Goal: Information Seeking & Learning: Learn about a topic

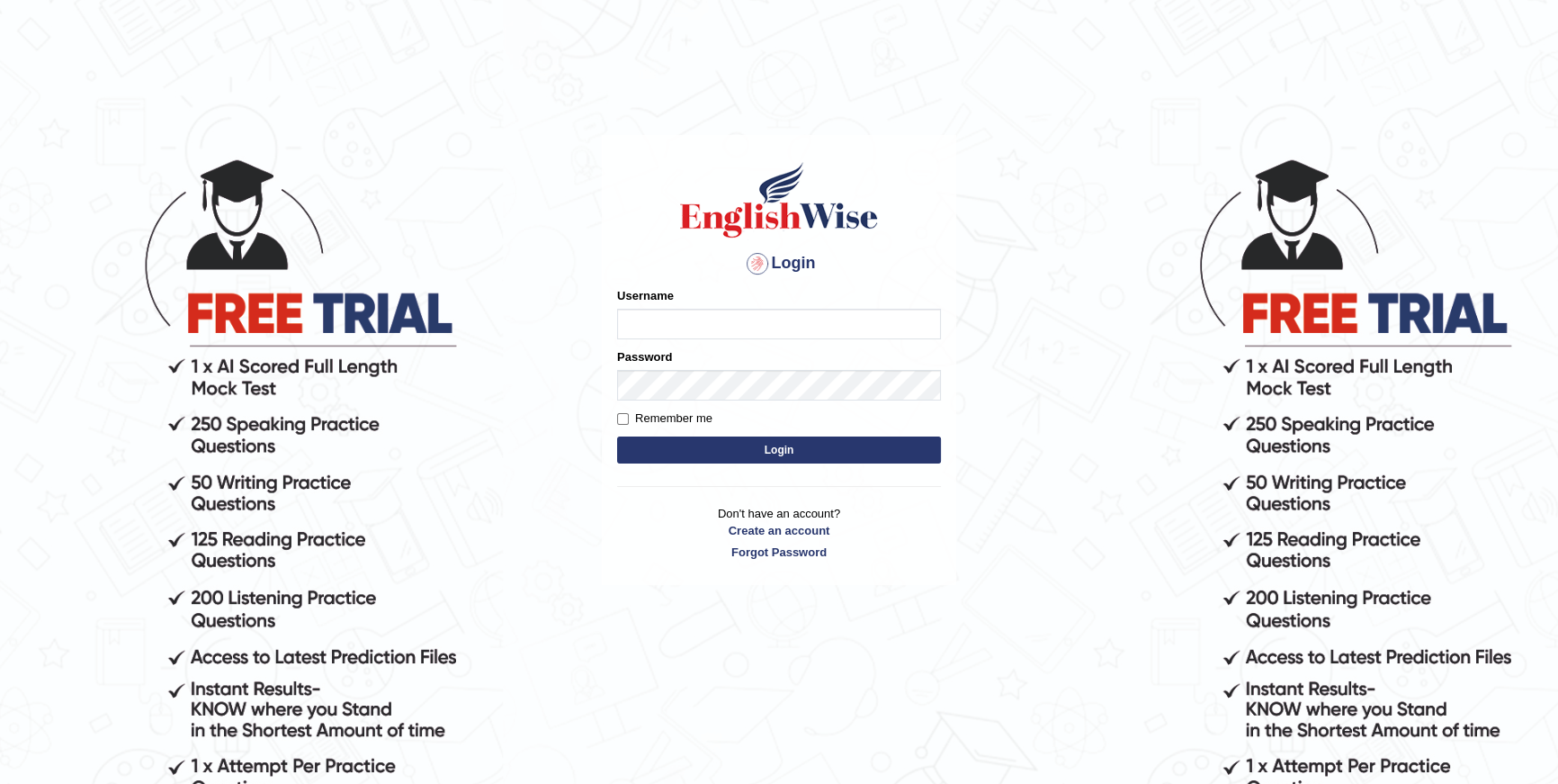
type input "purushottam_parramatta"
click at [750, 444] on button "Login" at bounding box center [779, 450] width 324 height 27
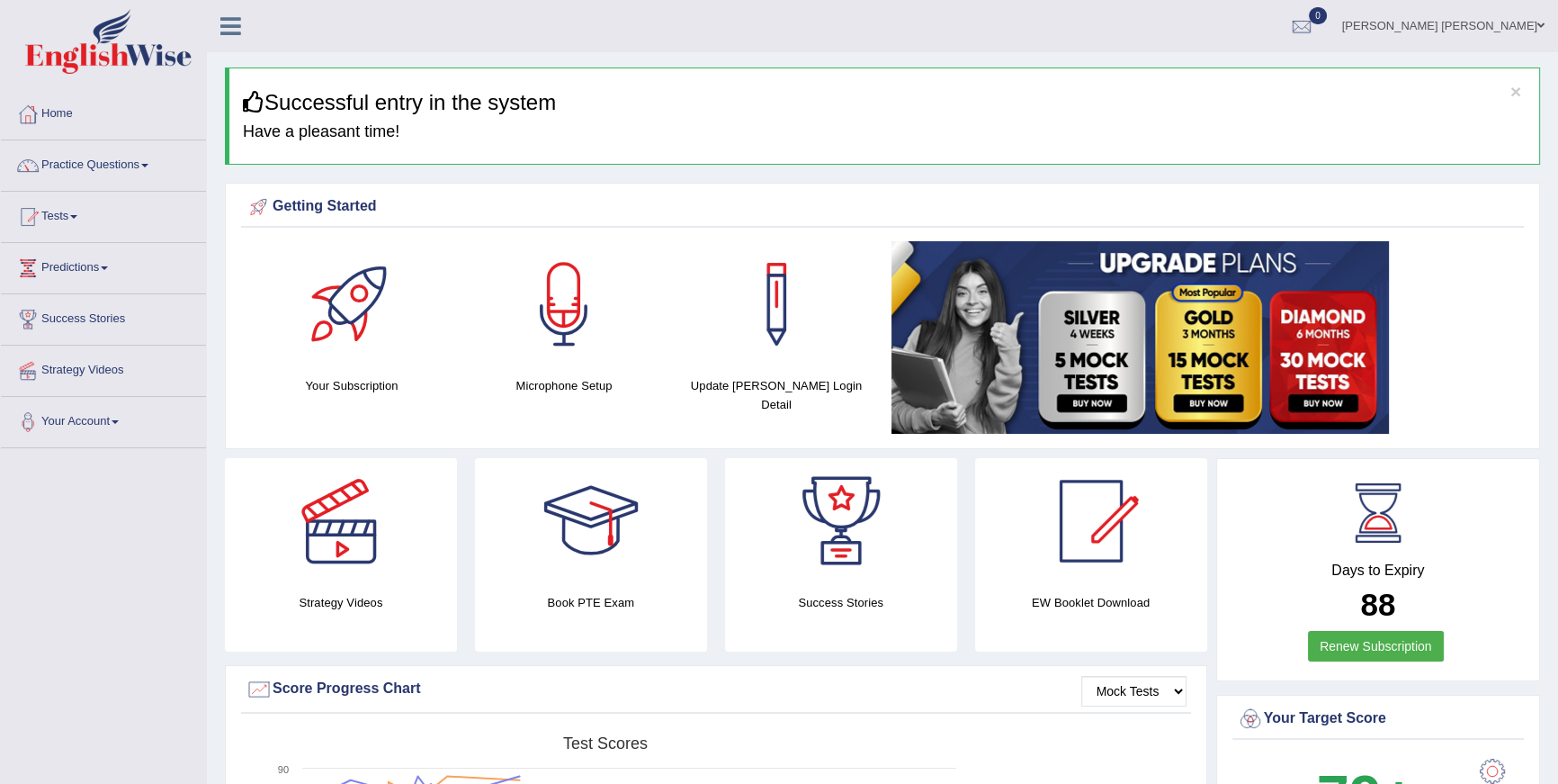
drag, startPoint x: 561, startPoint y: 246, endPoint x: 513, endPoint y: 398, distance: 159.4
click at [162, 167] on link "Practice Questions" at bounding box center [103, 162] width 205 height 45
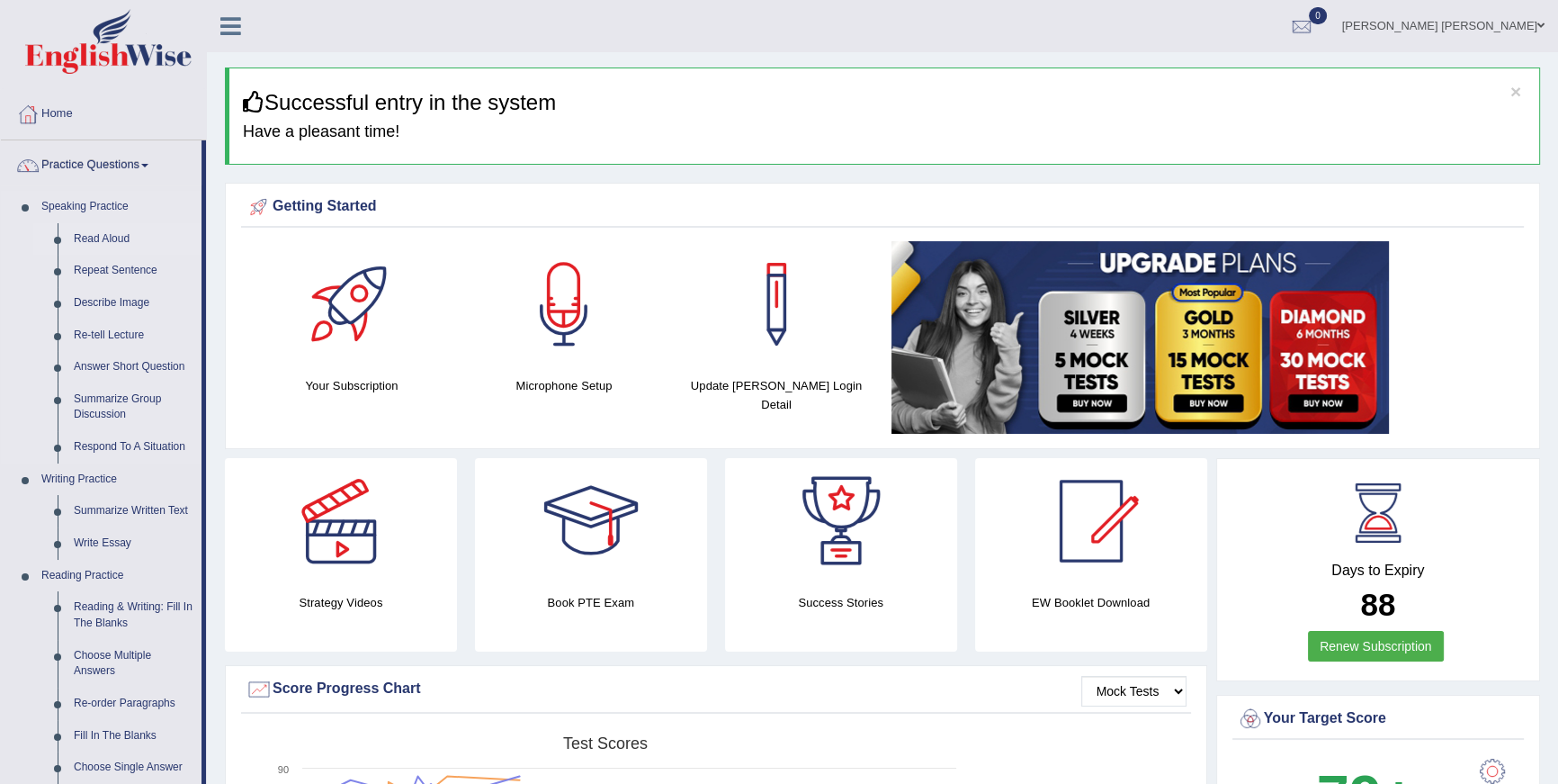
click at [75, 242] on link "Read Aloud" at bounding box center [133, 239] width 136 height 33
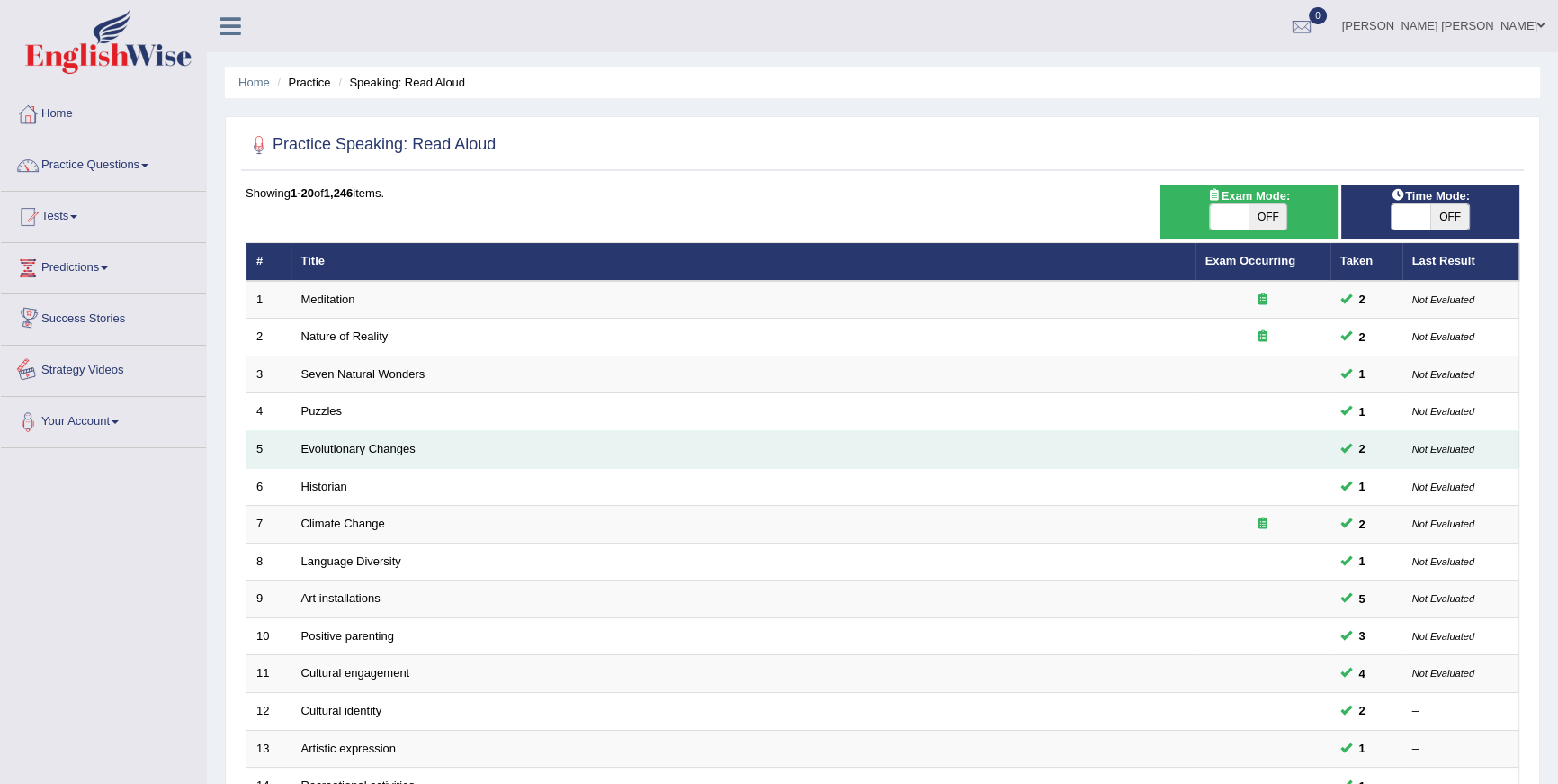
scroll to position [404, 0]
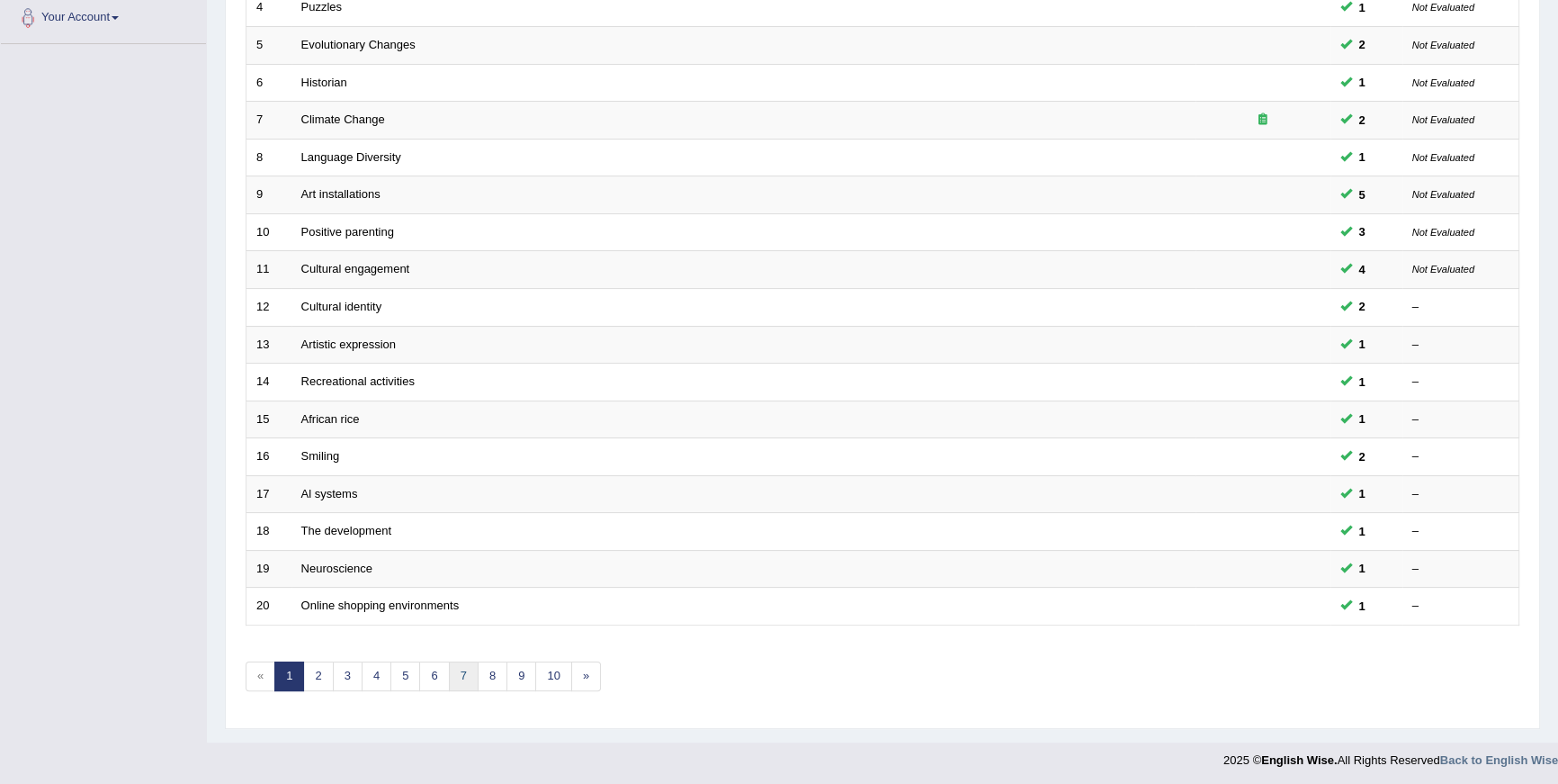
click at [473, 679] on link "7" at bounding box center [463, 676] width 30 height 30
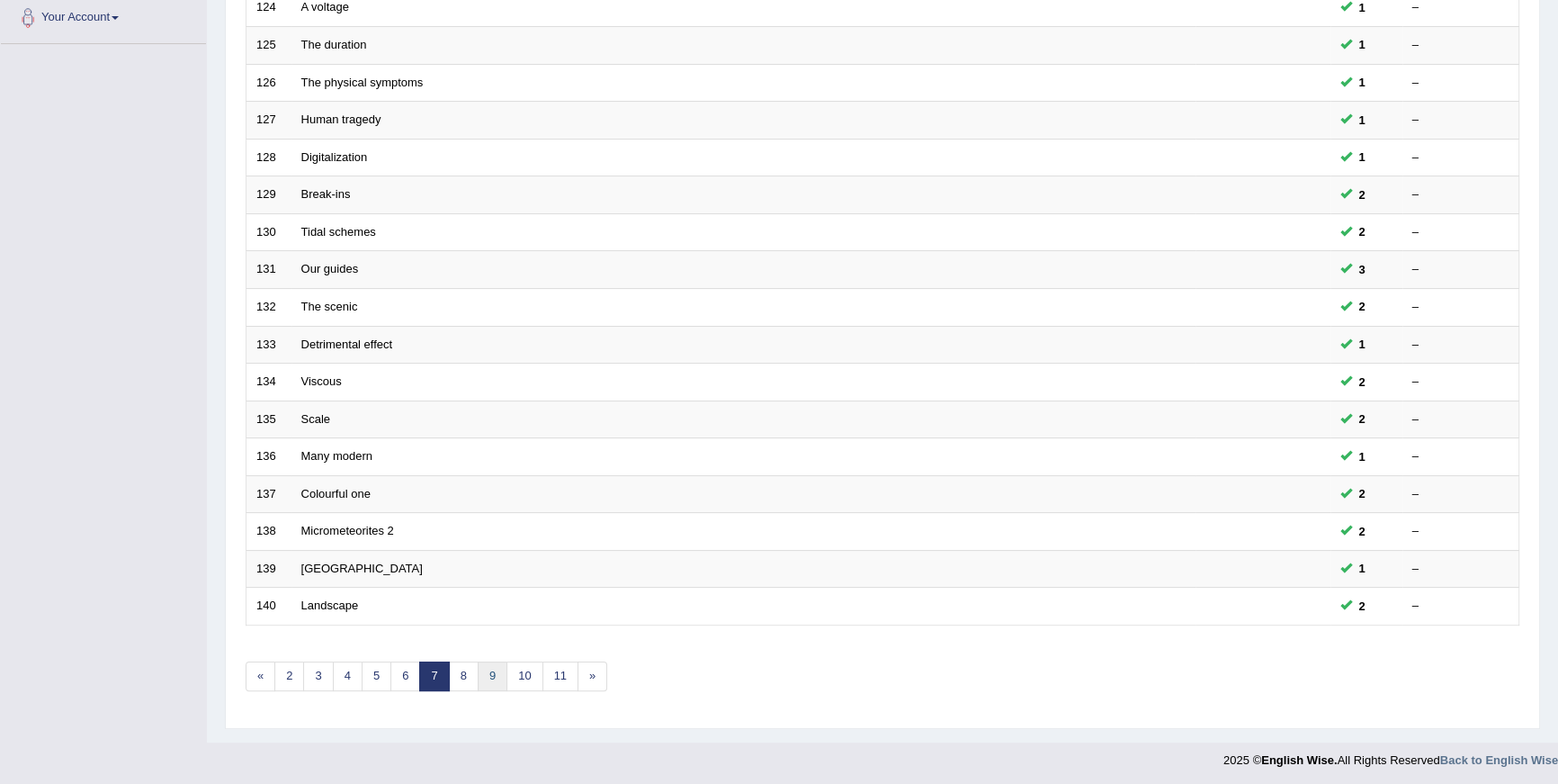
click at [478, 675] on link "9" at bounding box center [493, 676] width 30 height 30
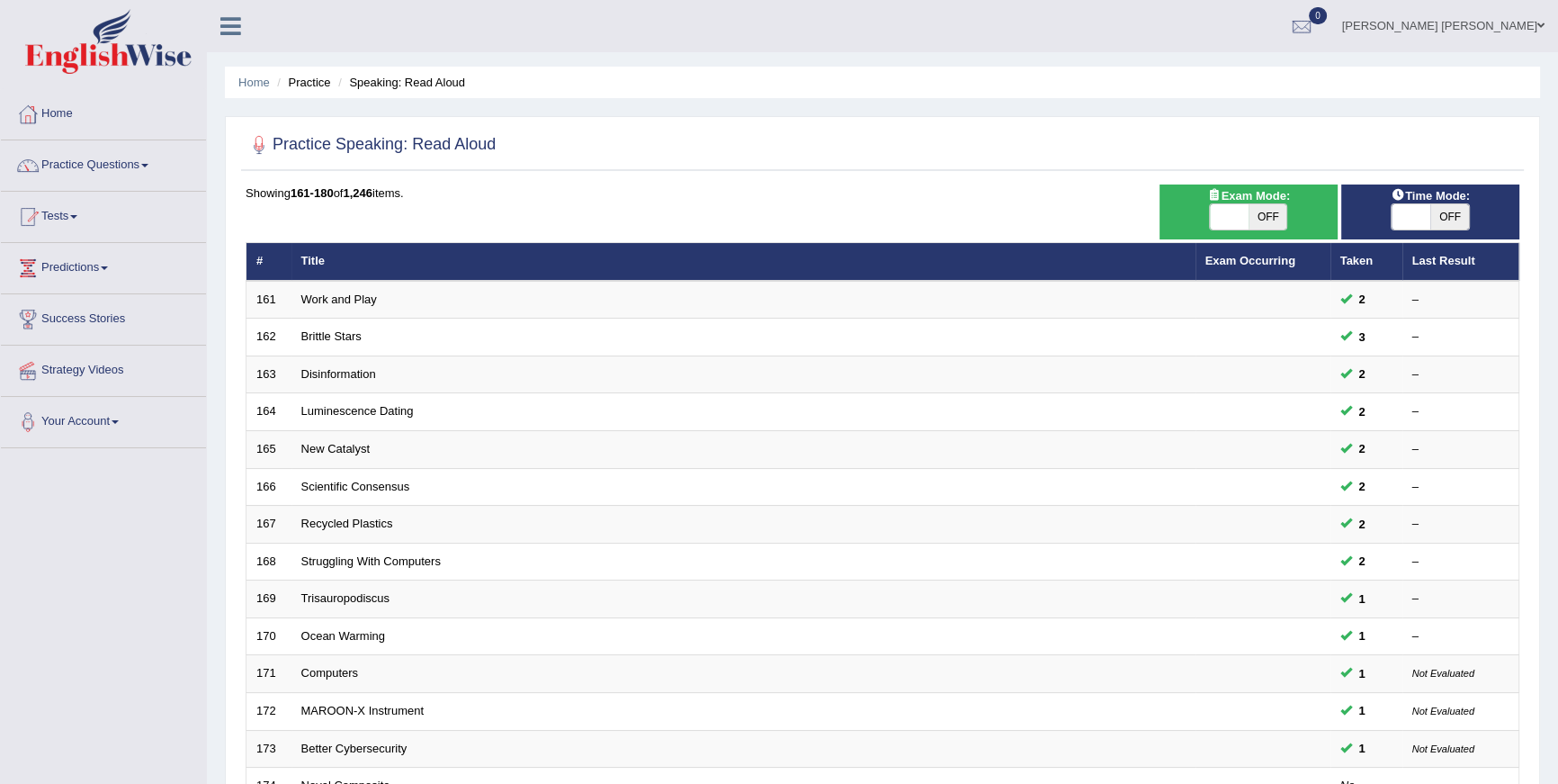
scroll to position [404, 0]
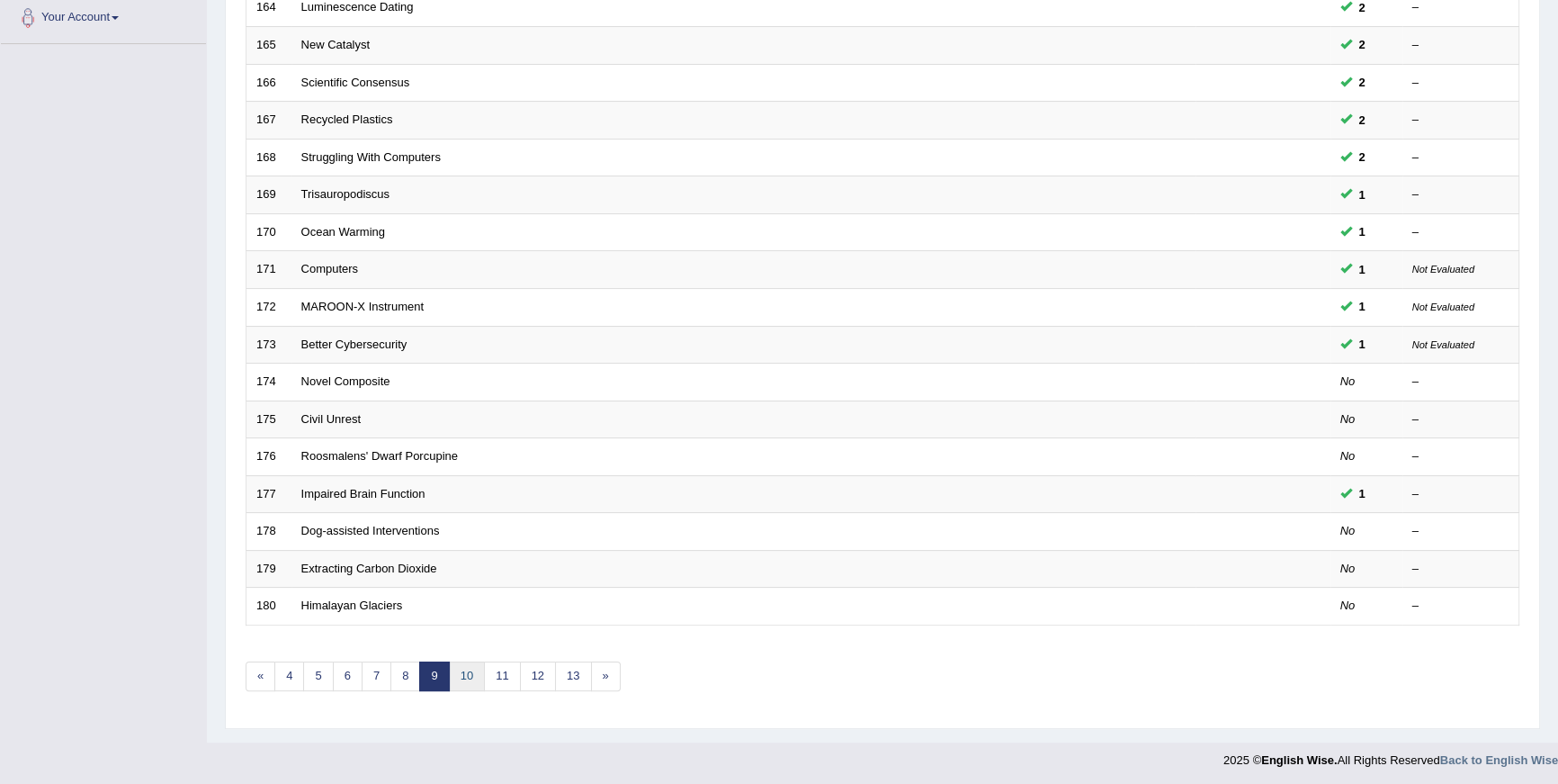
click at [479, 676] on link "10" at bounding box center [467, 676] width 36 height 30
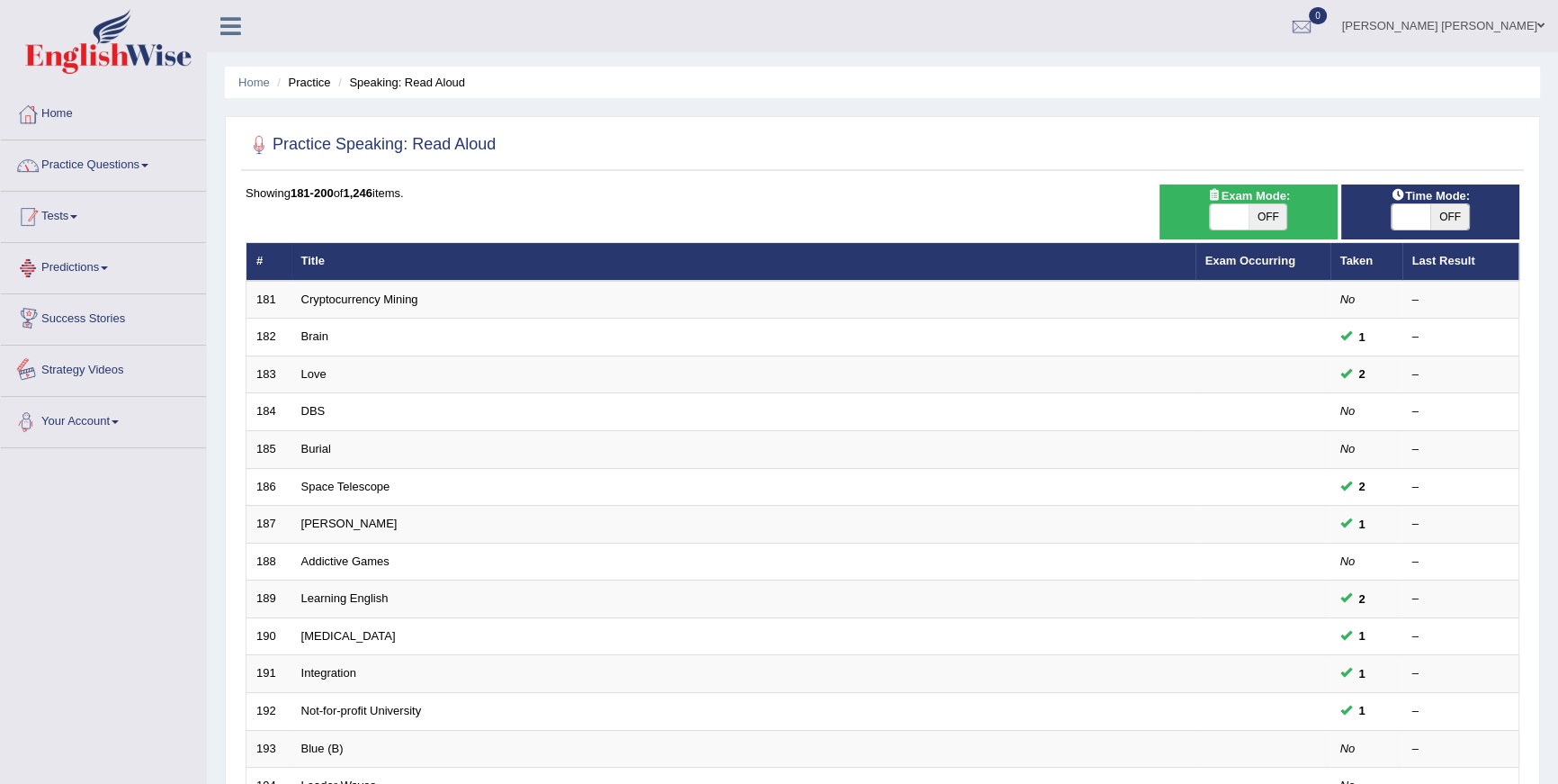
click at [137, 150] on link "Practice Questions" at bounding box center [103, 162] width 205 height 45
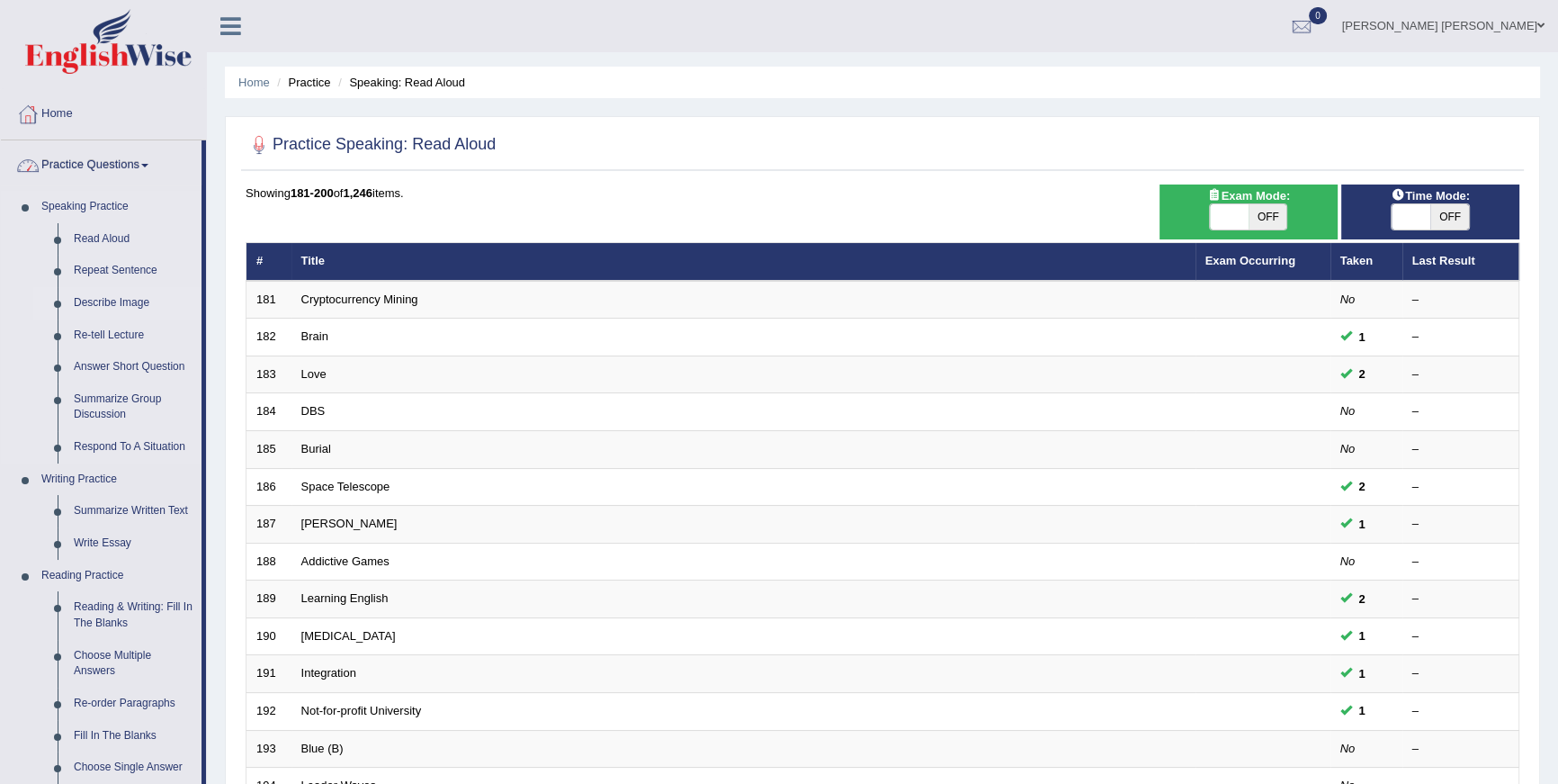
click at [134, 301] on link "Describe Image" at bounding box center [133, 303] width 136 height 33
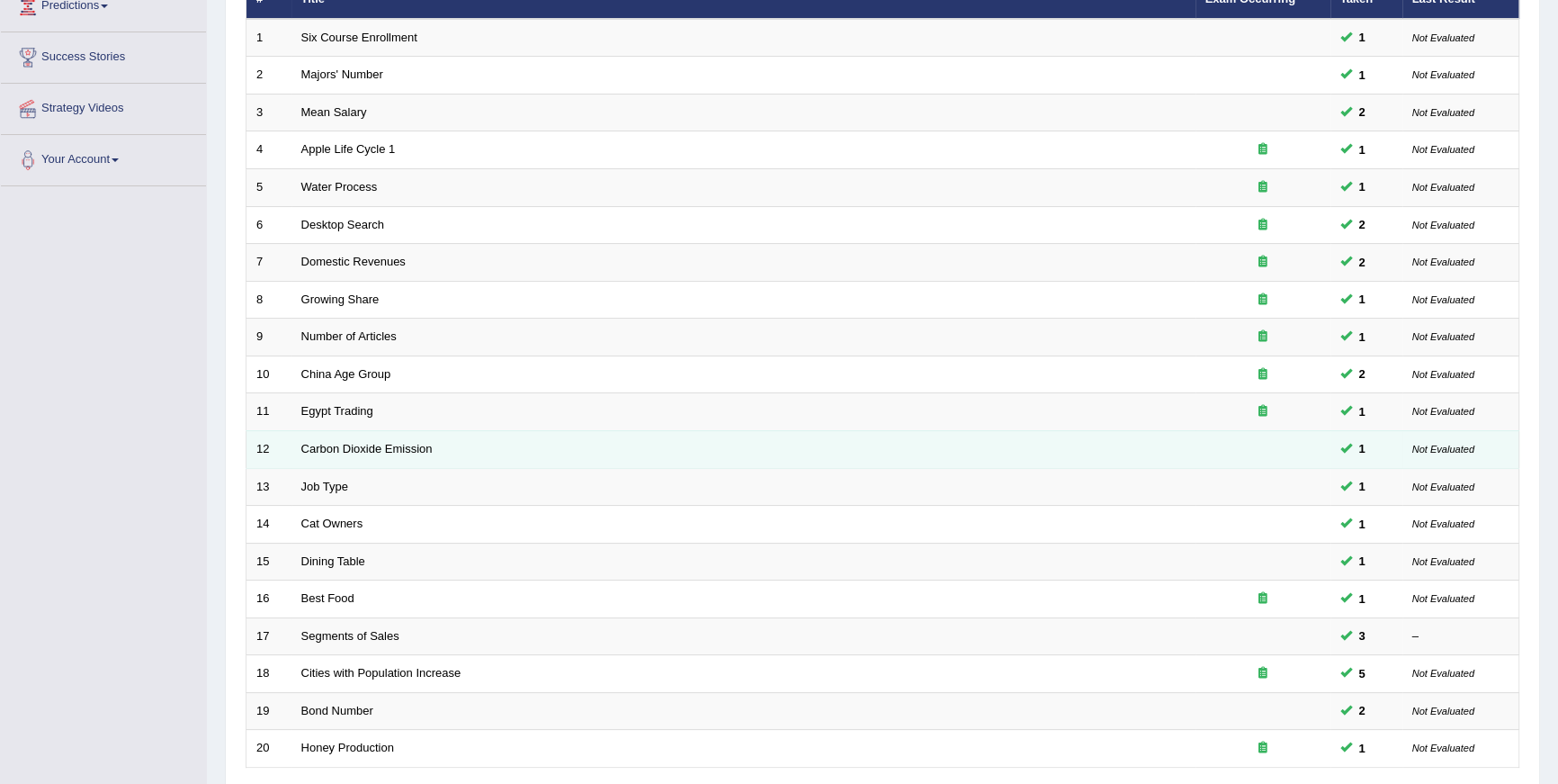
scroll to position [404, 0]
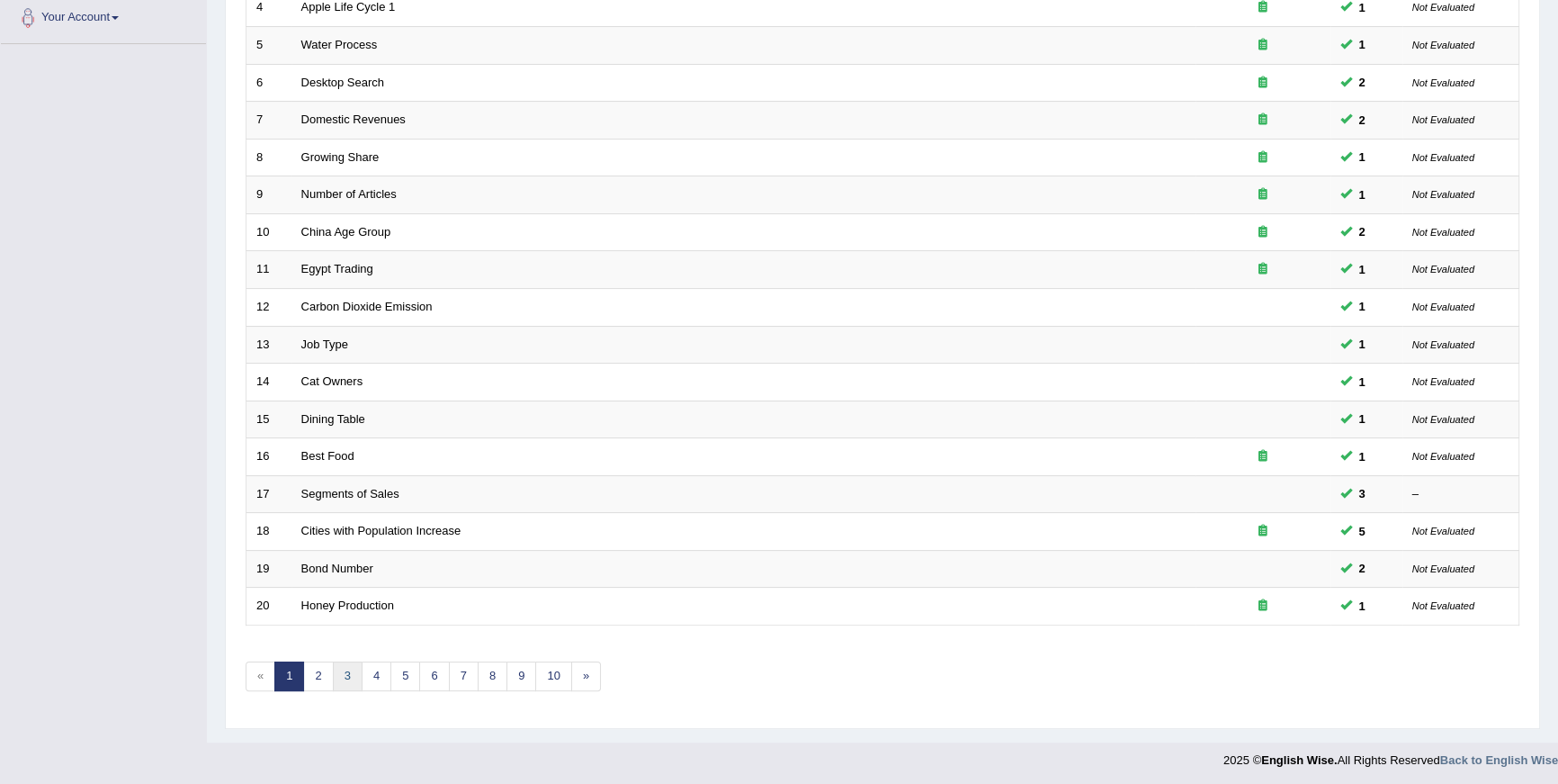
click at [357, 667] on link "3" at bounding box center [348, 676] width 30 height 30
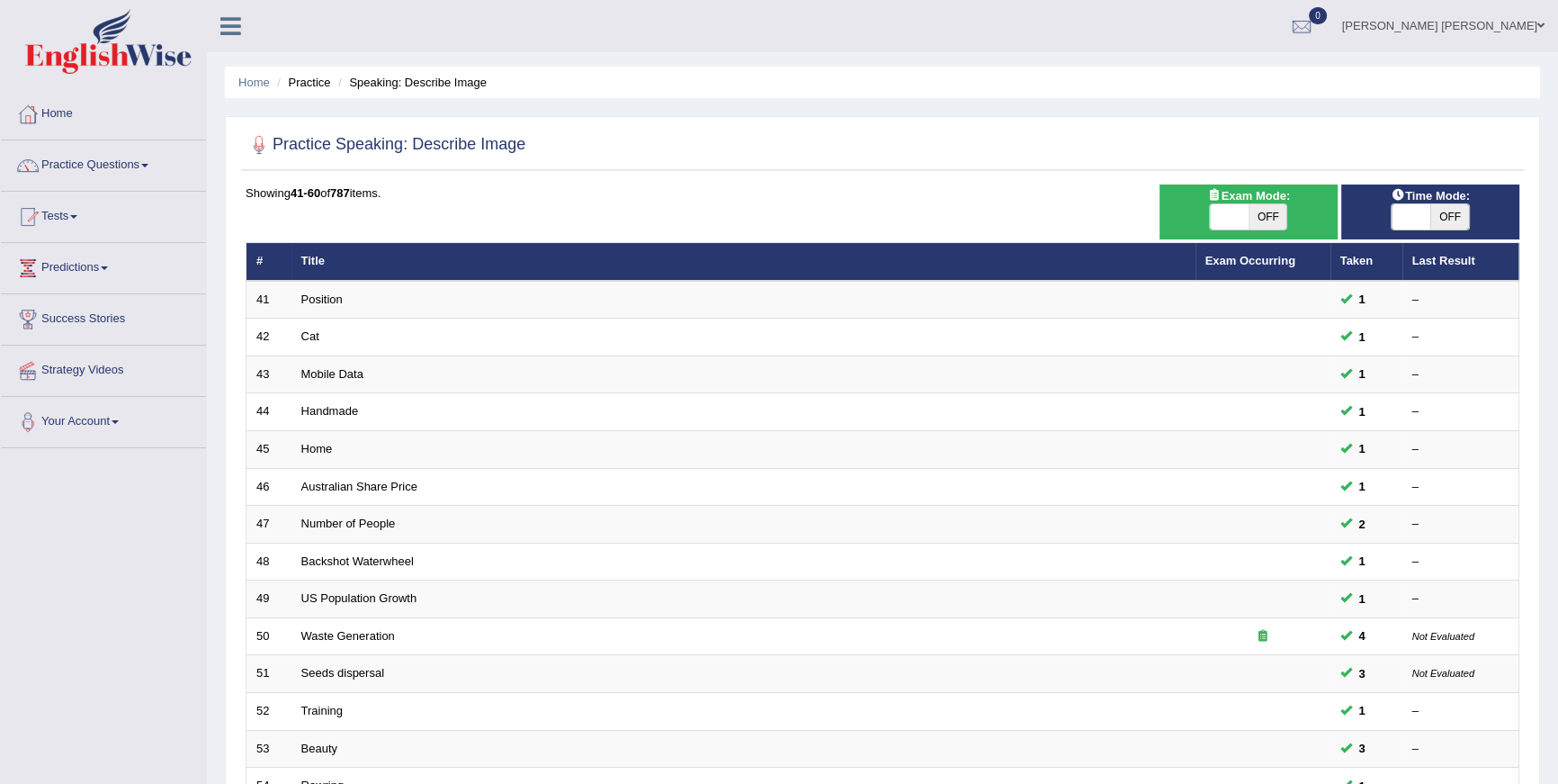
click at [1295, 214] on div "ON OFF" at bounding box center [1248, 217] width 160 height 27
click at [1255, 216] on span "OFF" at bounding box center [1268, 217] width 38 height 25
checkbox input "true"
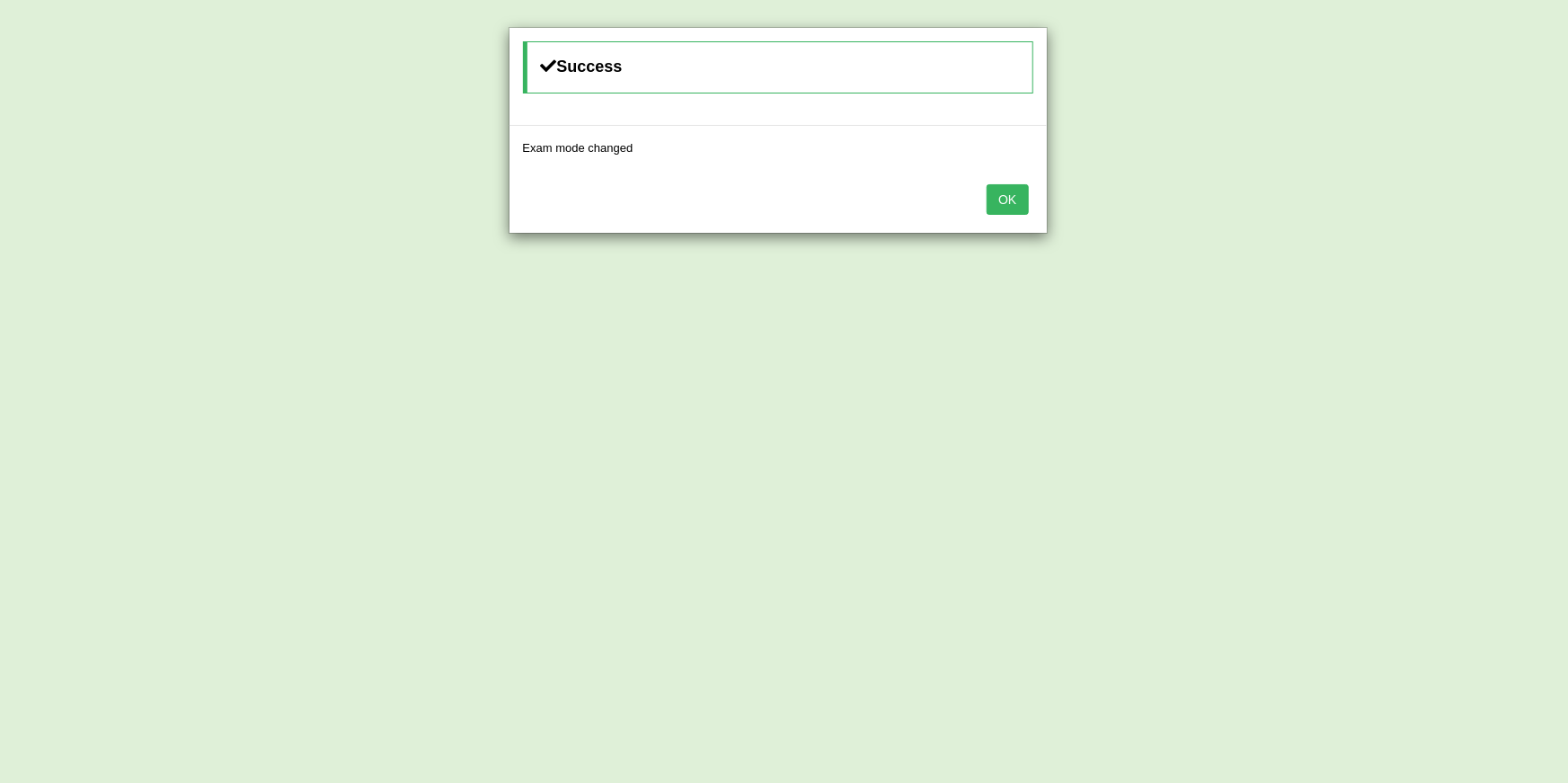
click at [1014, 203] on button "OK" at bounding box center [1007, 200] width 41 height 31
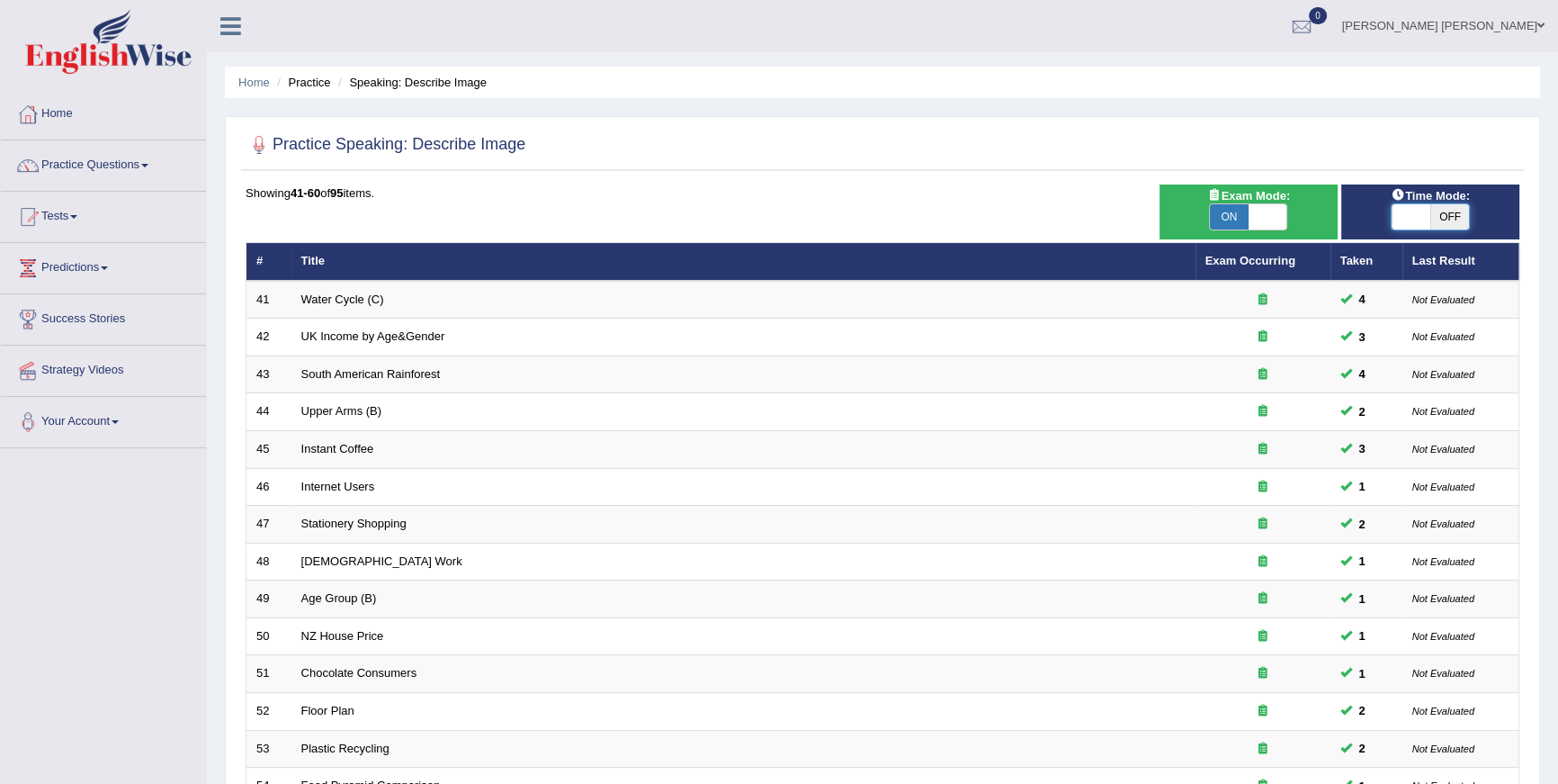
click at [1421, 217] on span at bounding box center [1411, 217] width 38 height 25
checkbox input "true"
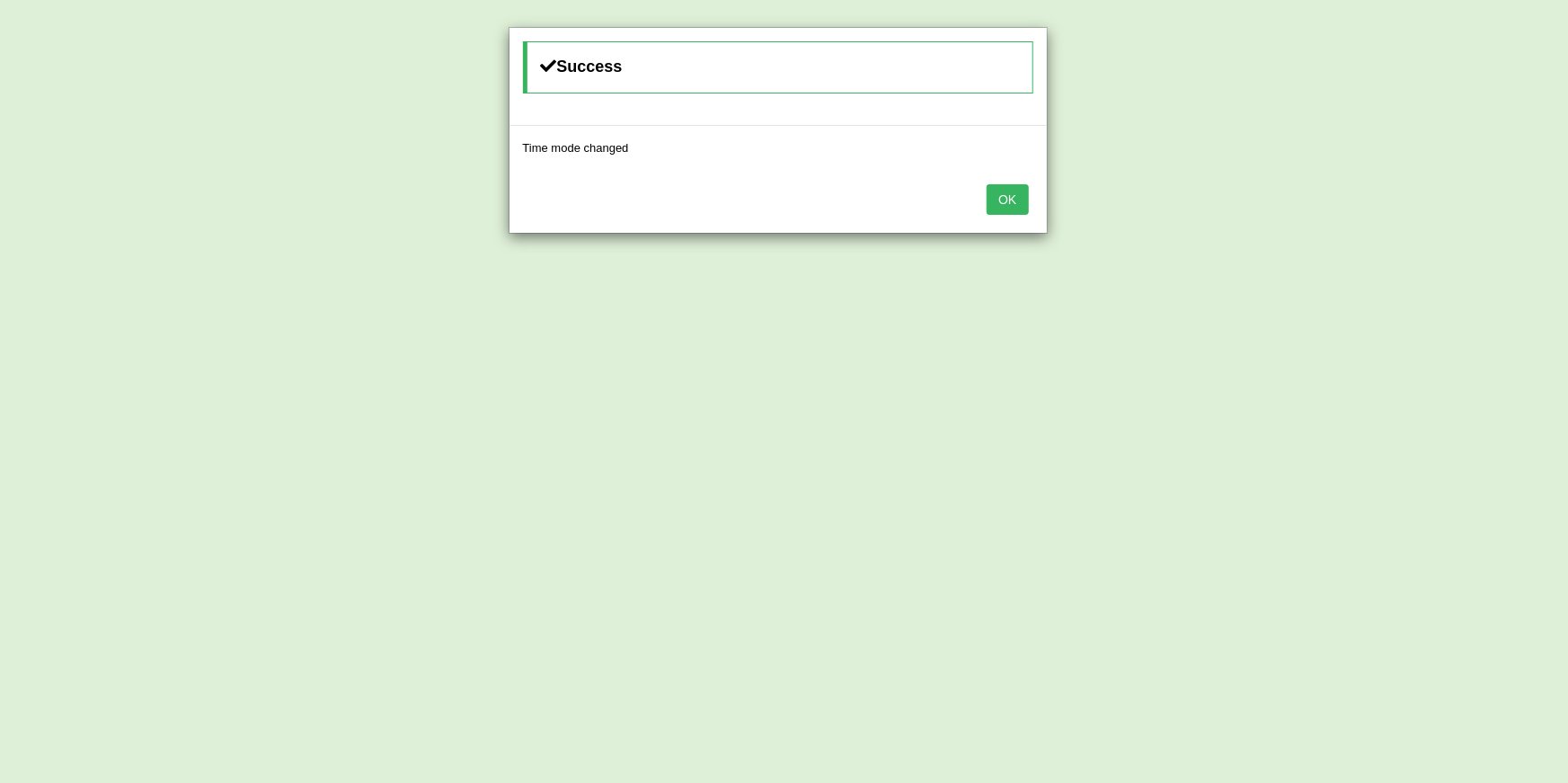
click at [1004, 206] on button "OK" at bounding box center [1007, 200] width 41 height 31
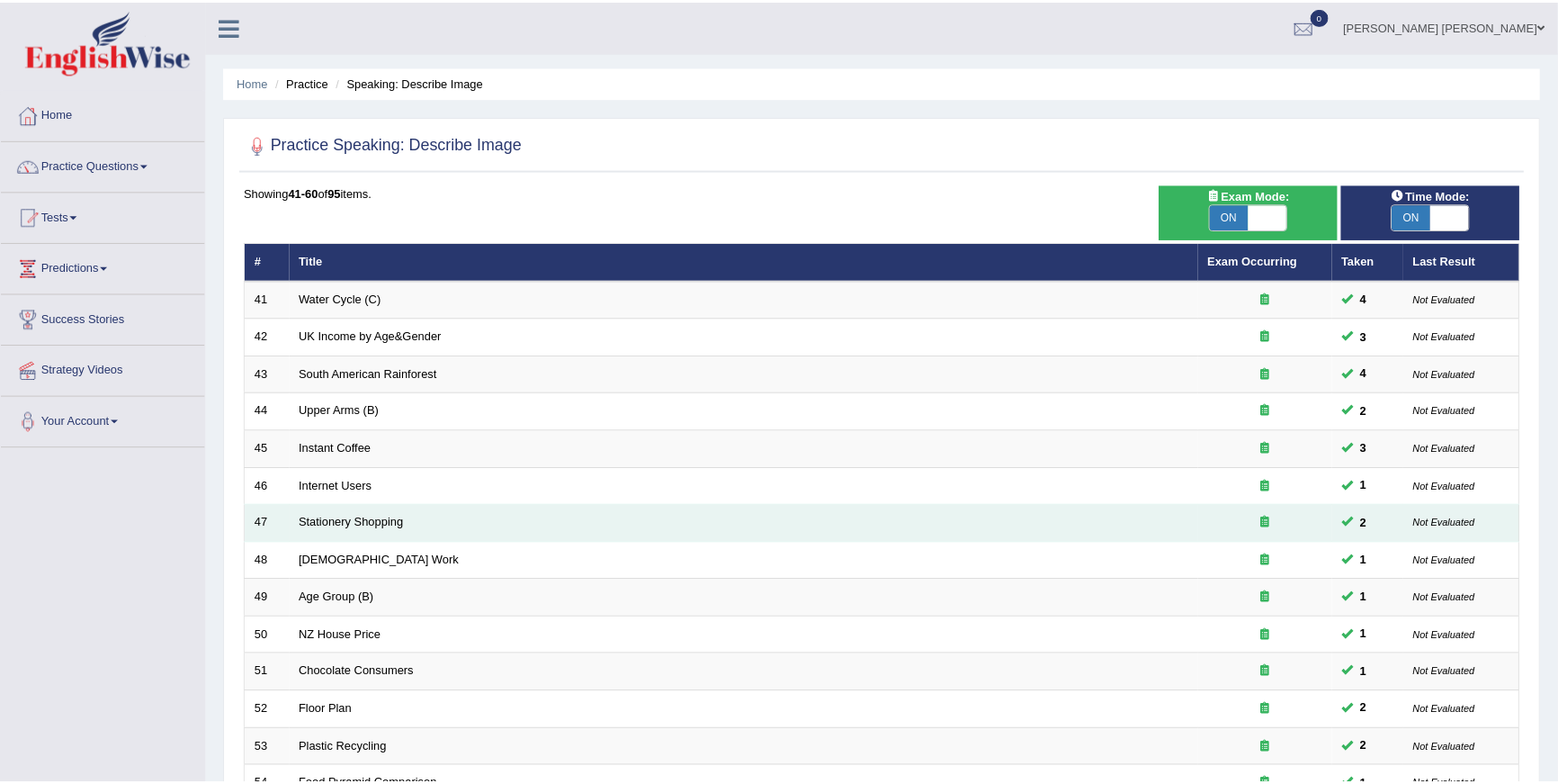
scroll to position [404, 0]
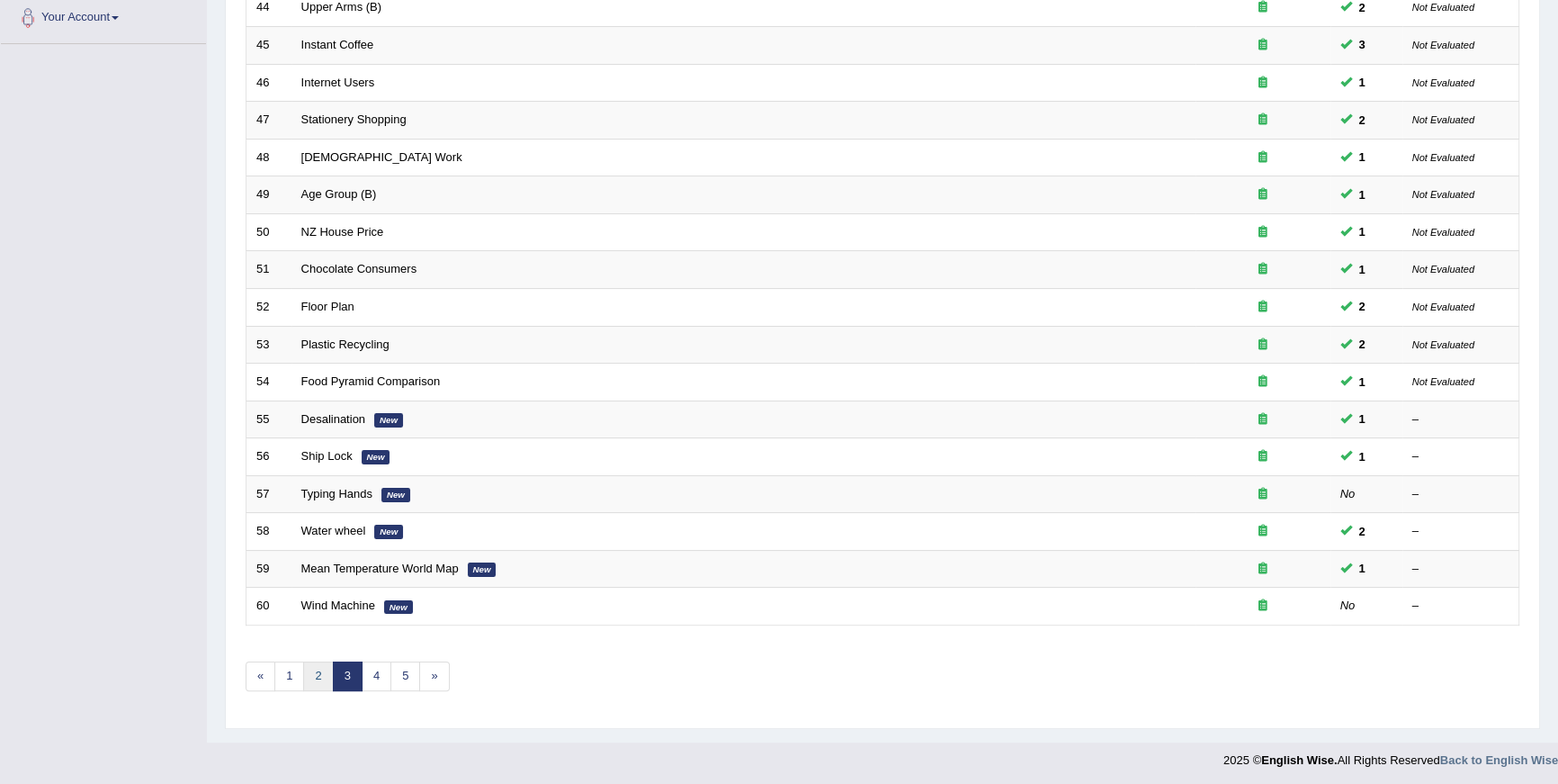
click at [318, 676] on link "2" at bounding box center [318, 676] width 30 height 30
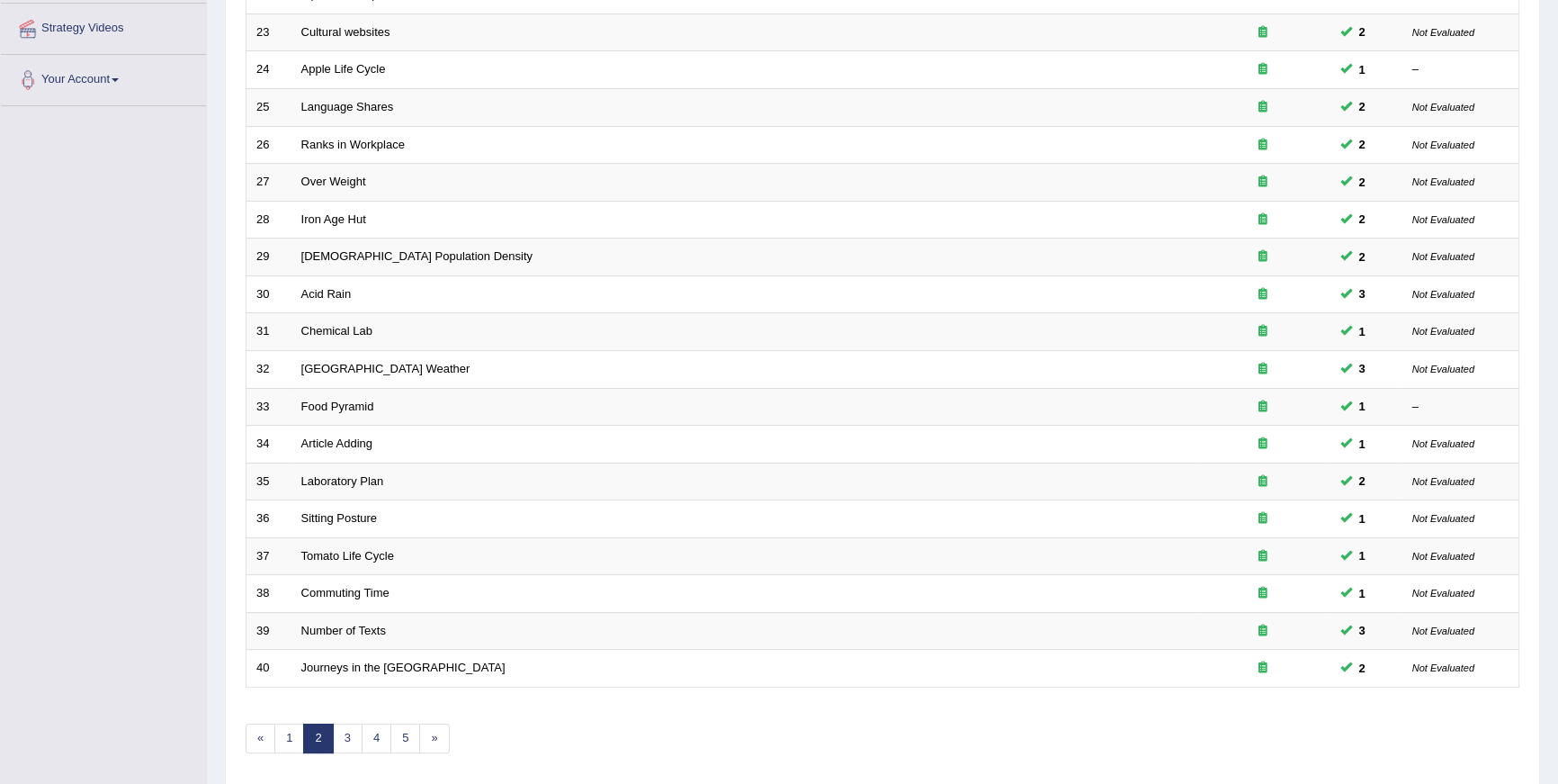
scroll to position [404, 0]
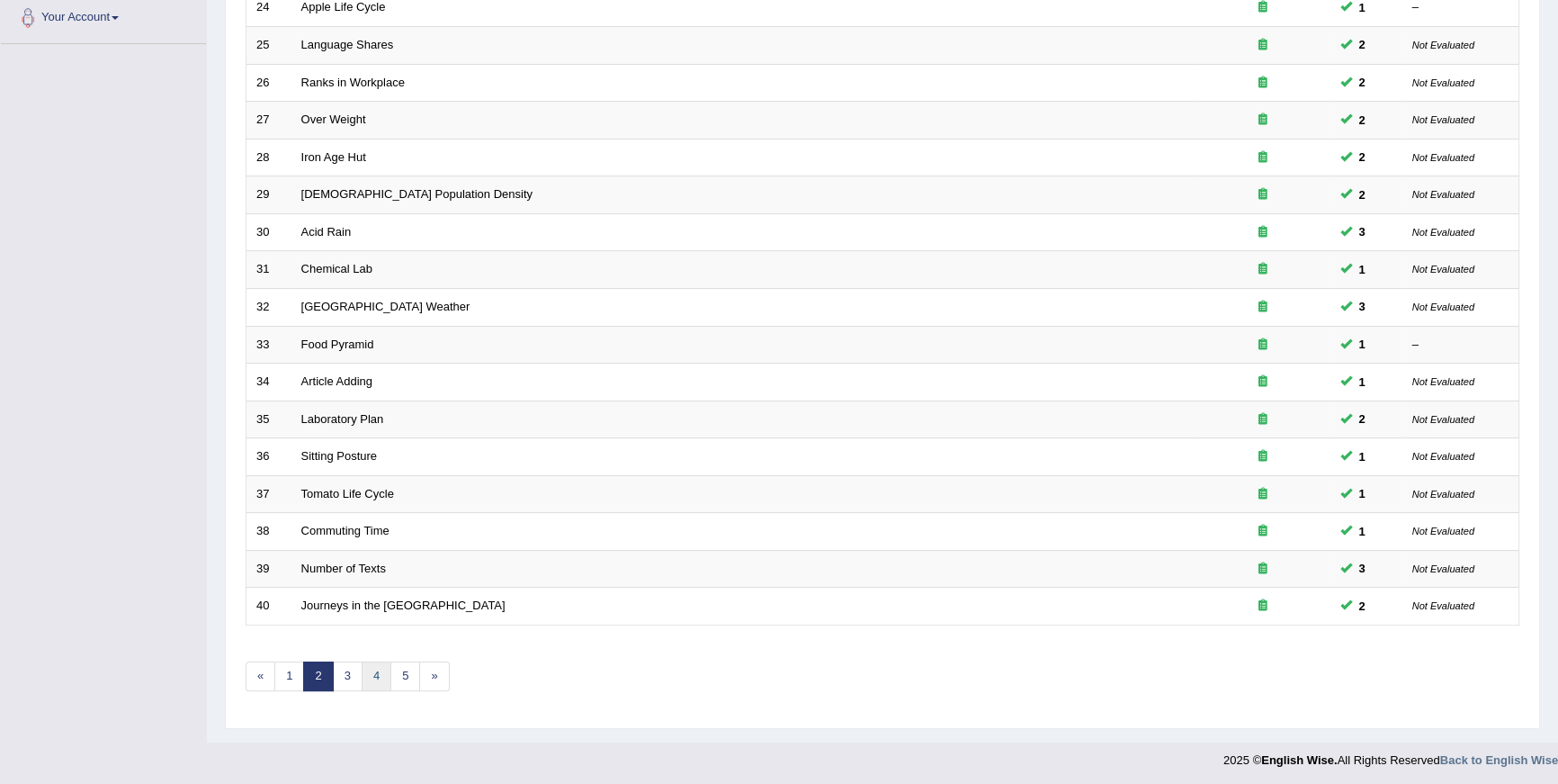
click at [377, 673] on link "4" at bounding box center [376, 676] width 30 height 30
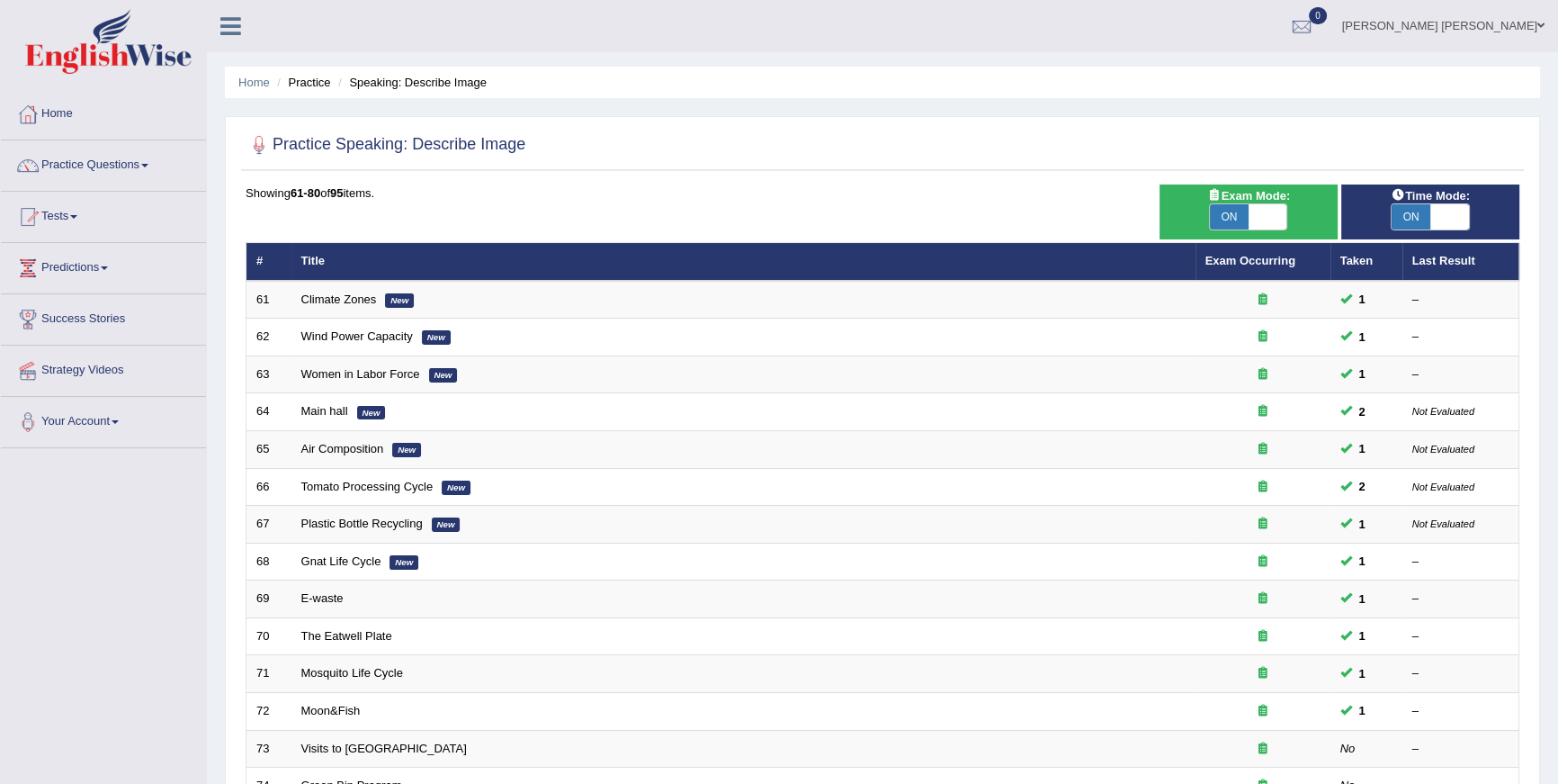
scroll to position [404, 0]
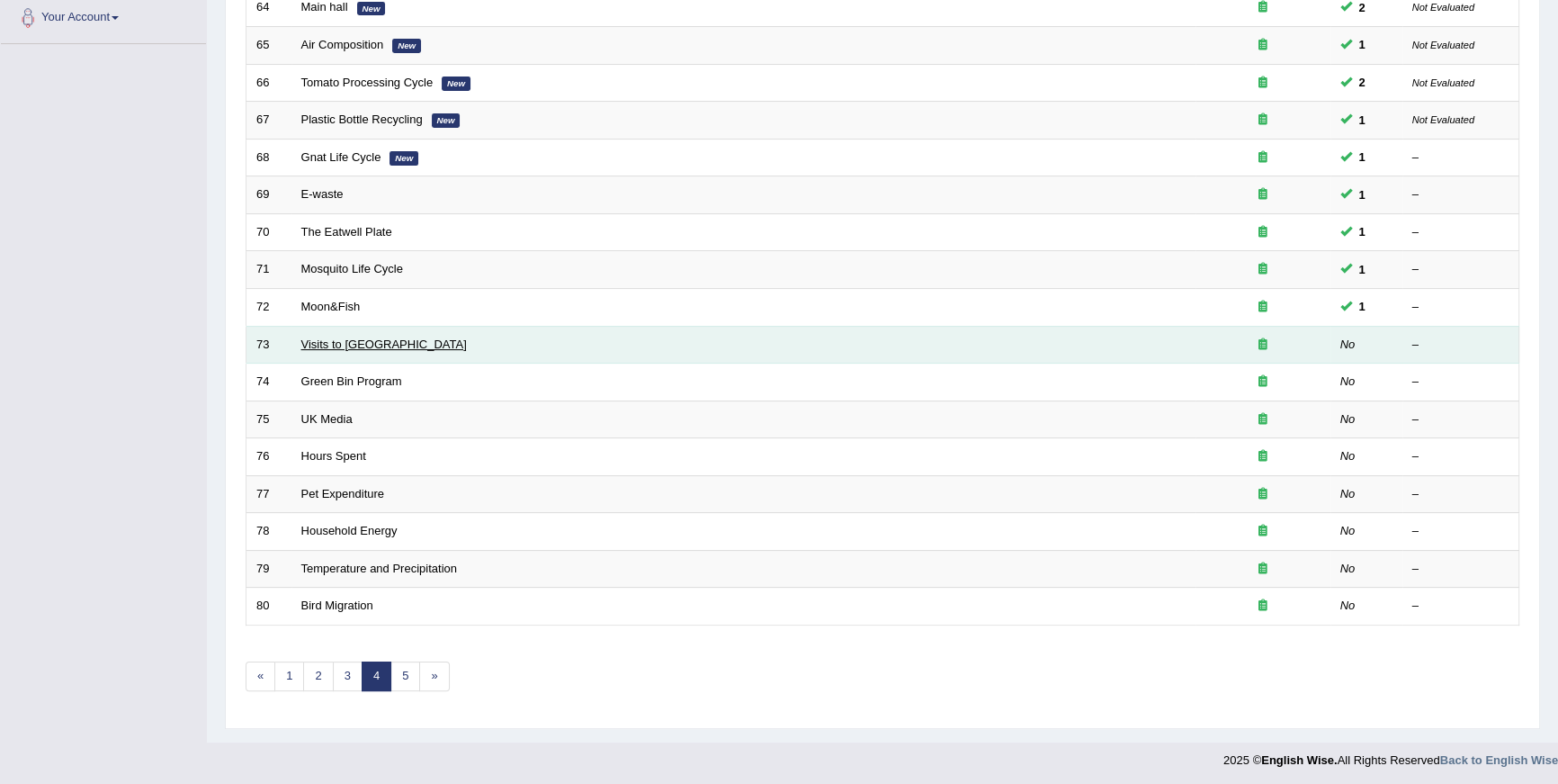
click at [309, 339] on link "Visits to [GEOGRAPHIC_DATA]" at bounding box center [384, 344] width 166 height 14
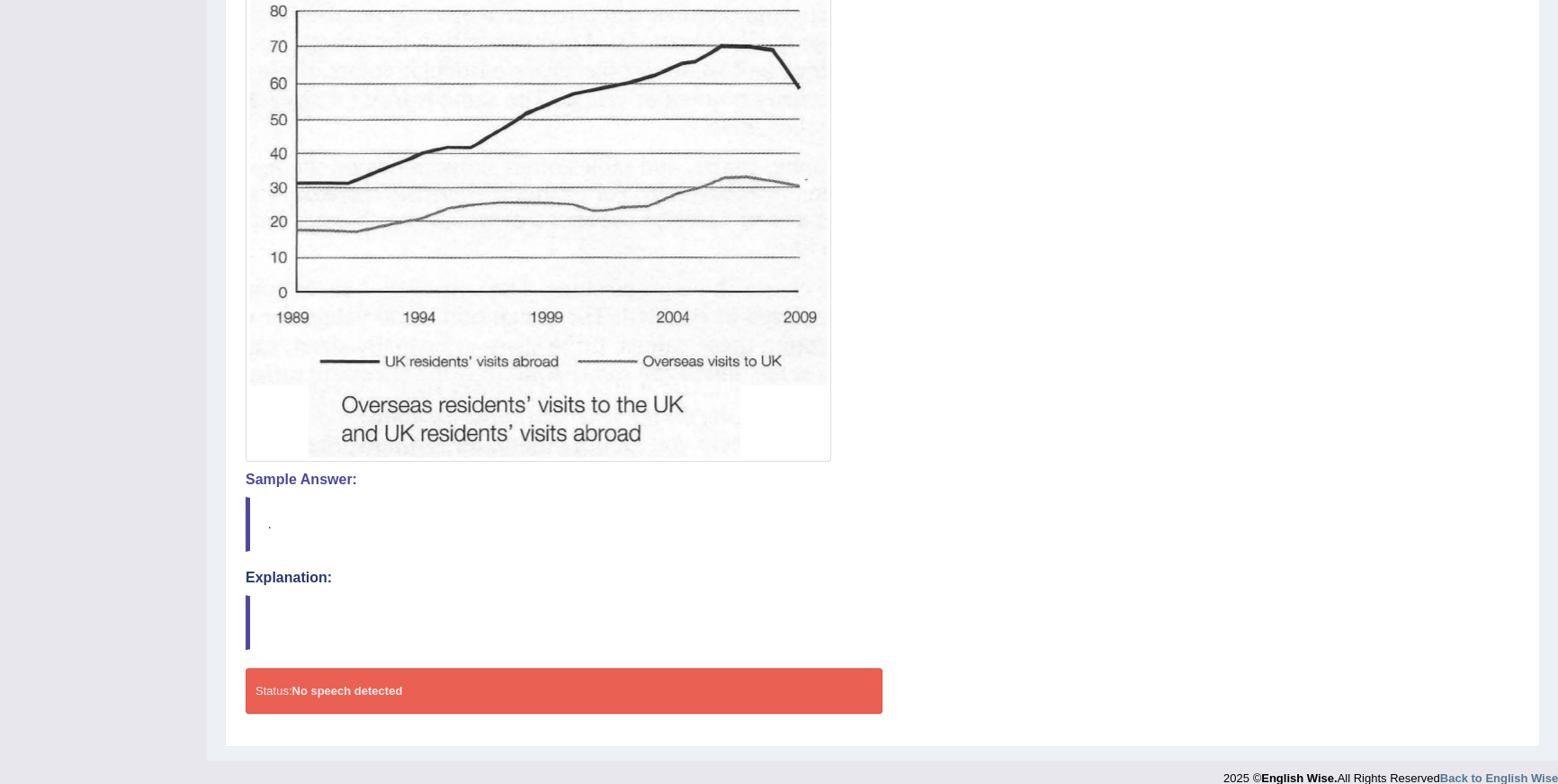
scroll to position [527, 0]
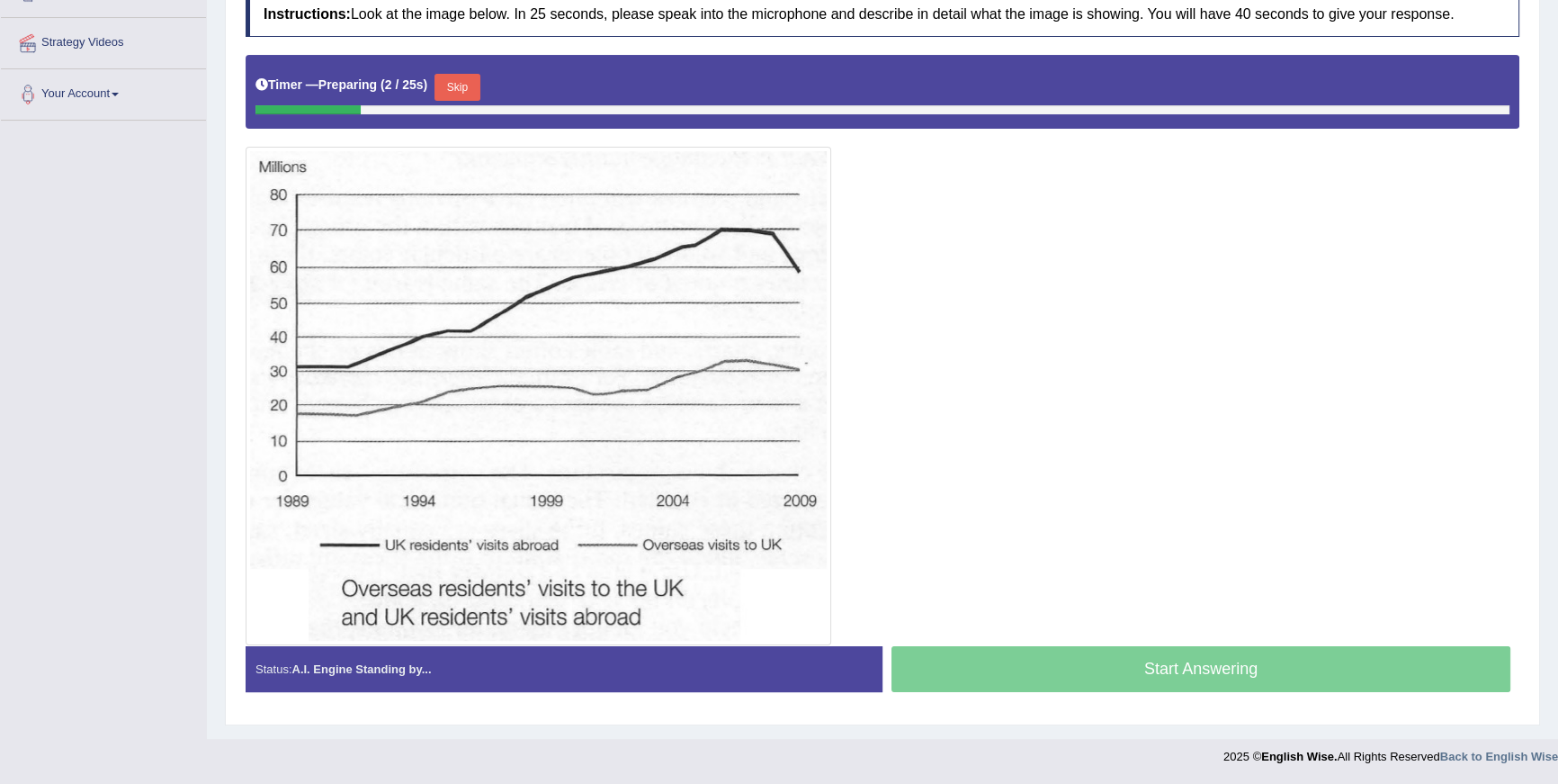
click at [466, 86] on button "Skip" at bounding box center [456, 87] width 45 height 27
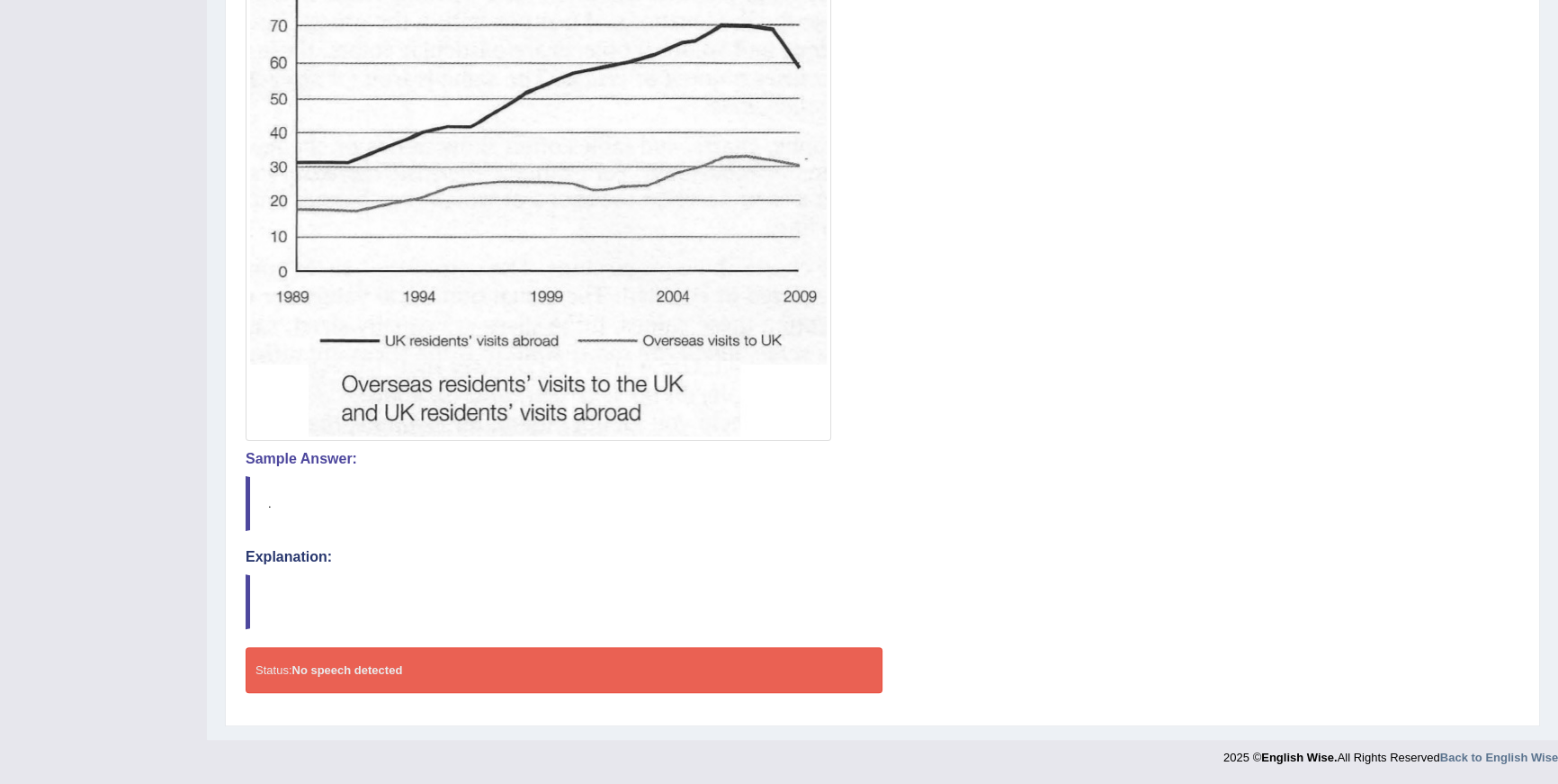
scroll to position [4, 0]
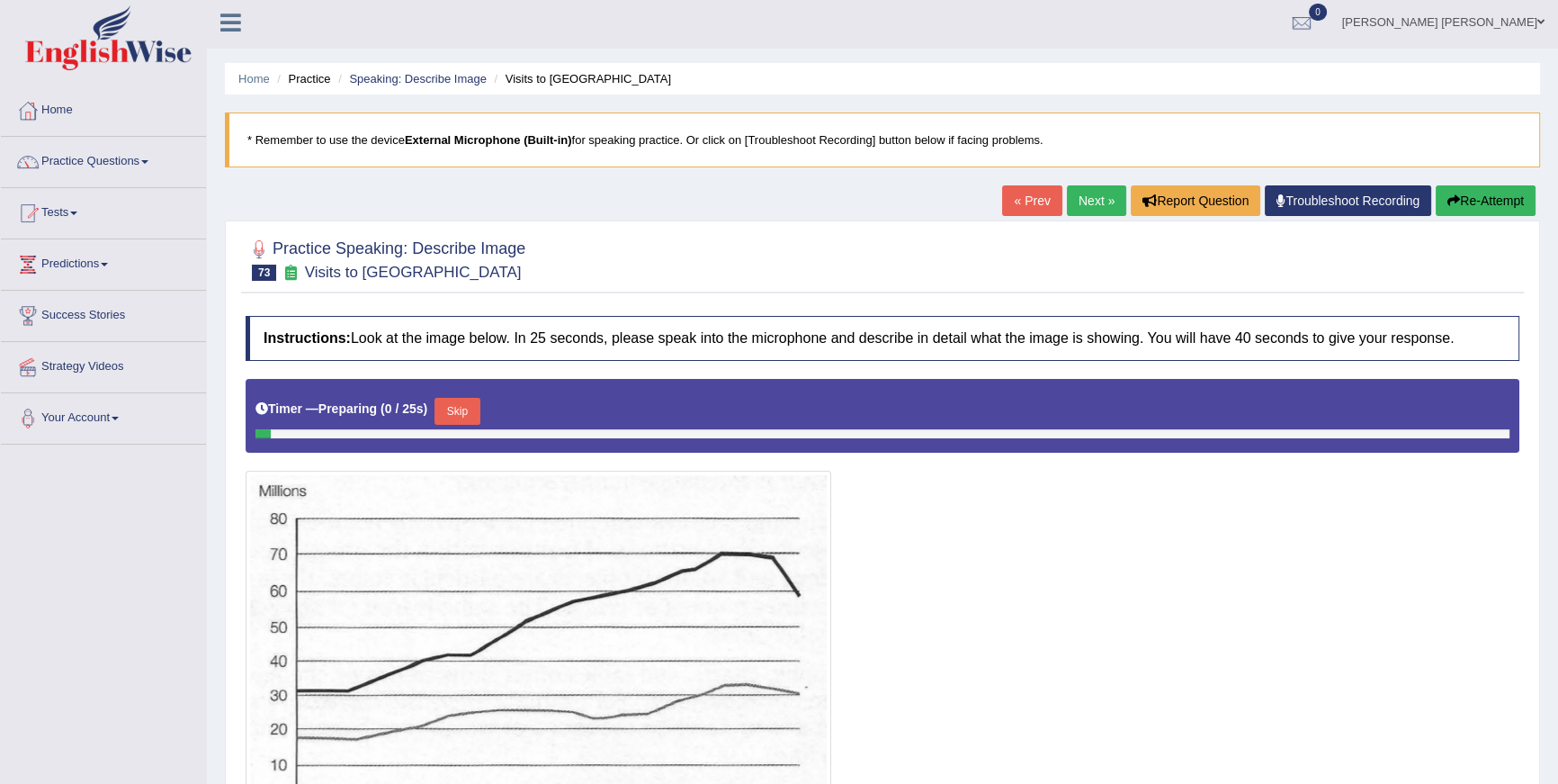
click at [143, 163] on link "Practice Questions" at bounding box center [103, 158] width 205 height 45
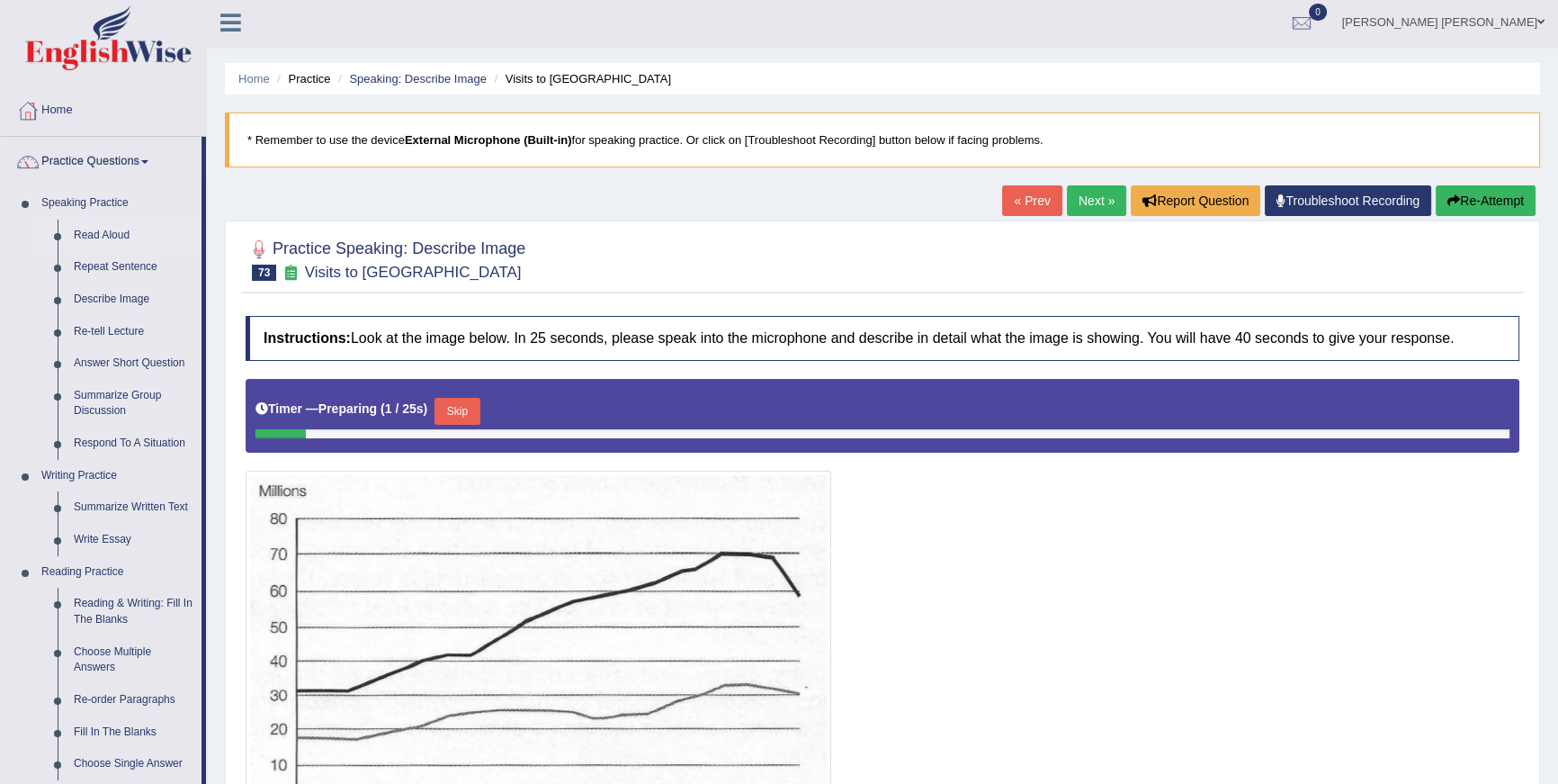
click at [129, 238] on link "Read Aloud" at bounding box center [133, 236] width 136 height 33
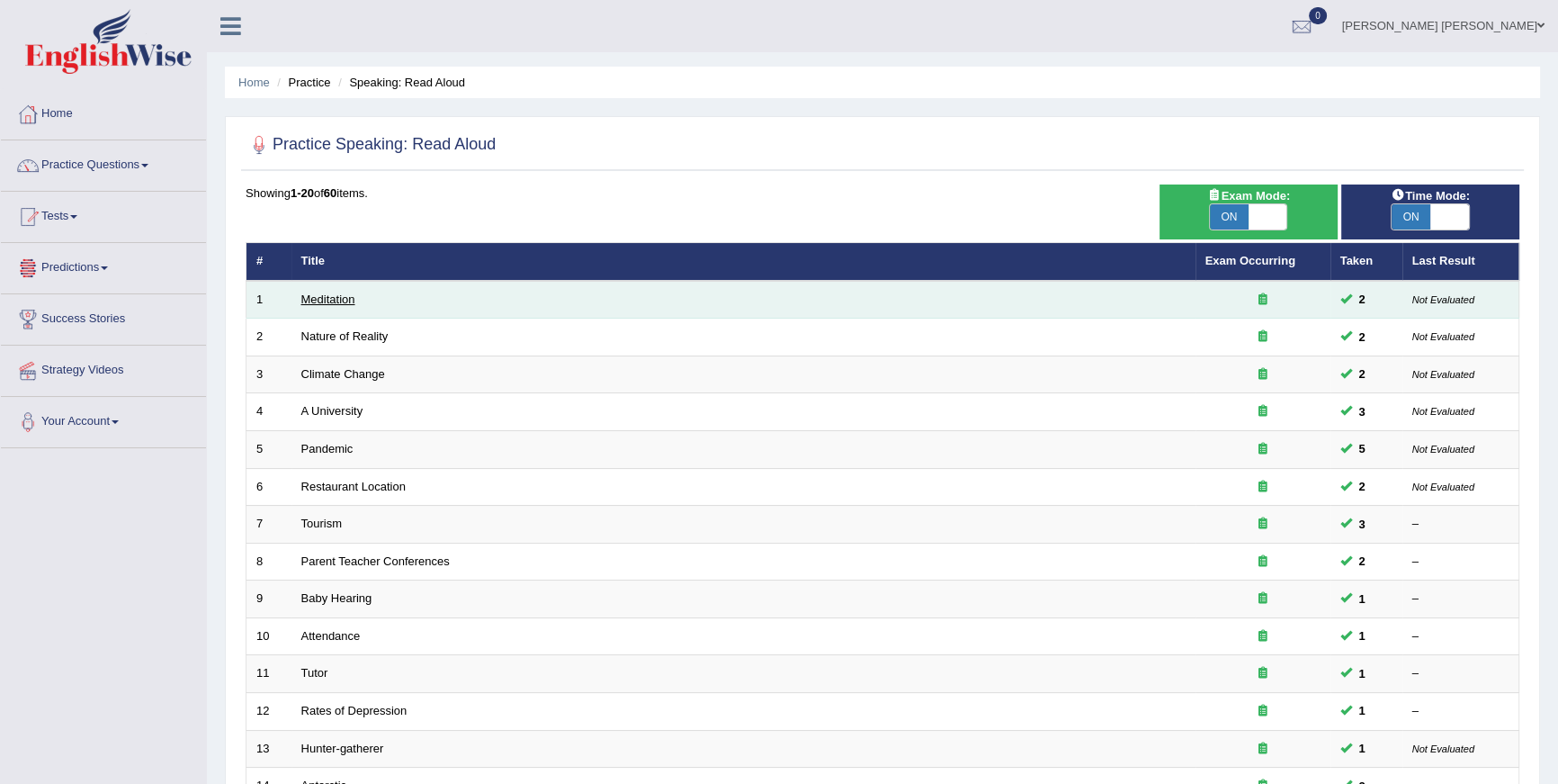
click at [351, 295] on link "Meditation" at bounding box center [328, 299] width 54 height 14
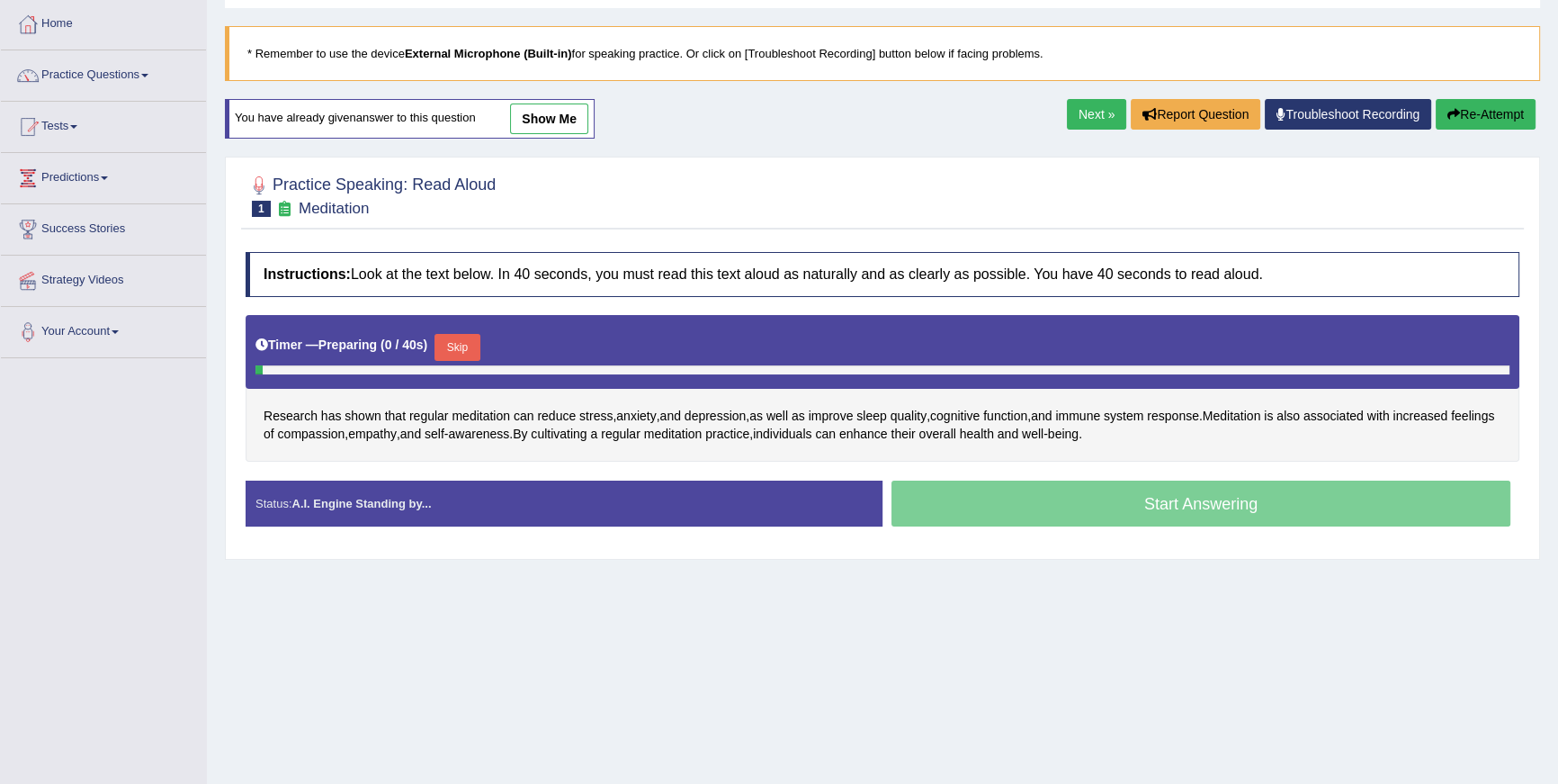
scroll to position [161, 0]
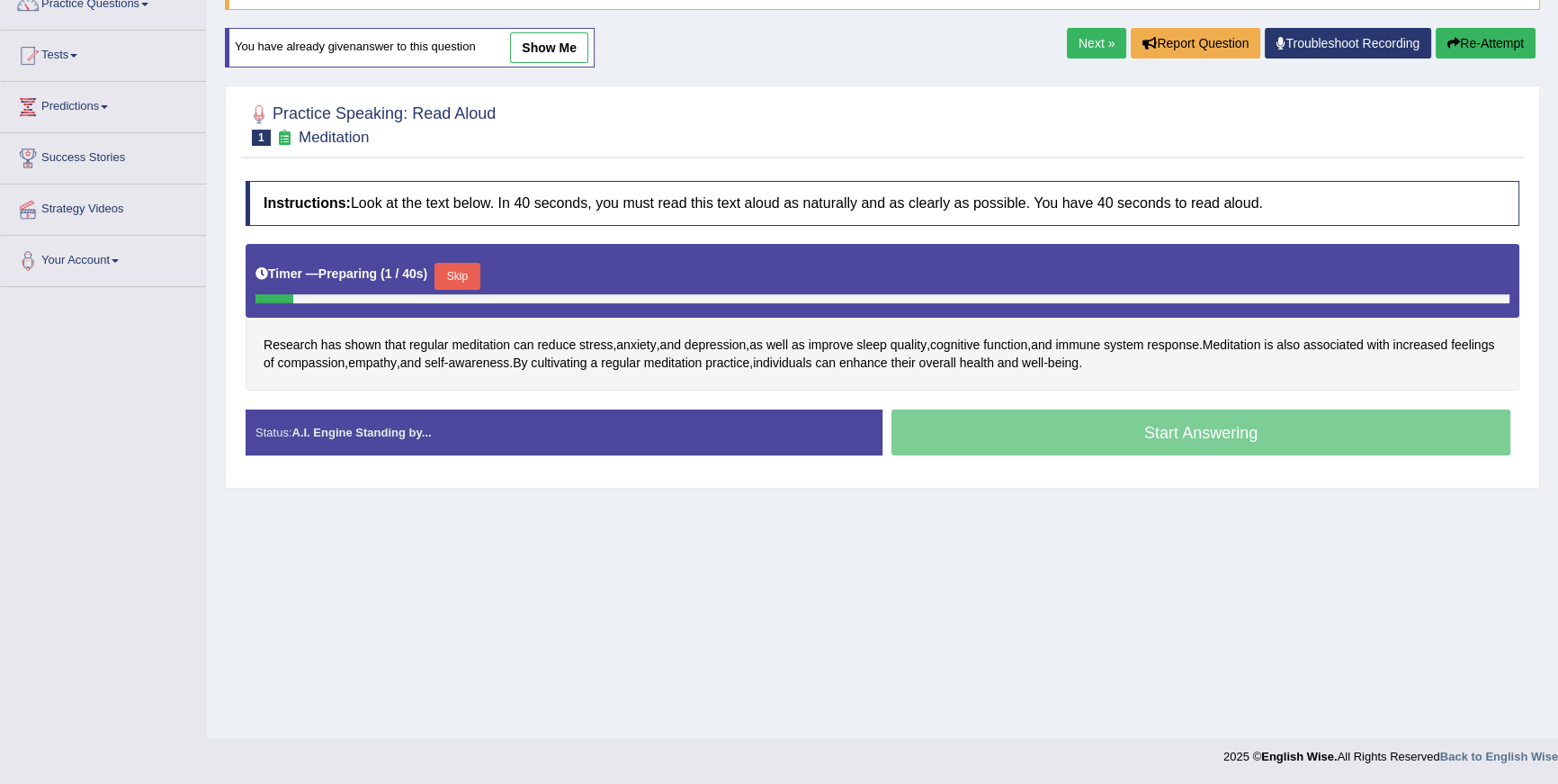
click at [453, 274] on button "Skip" at bounding box center [456, 277] width 45 height 27
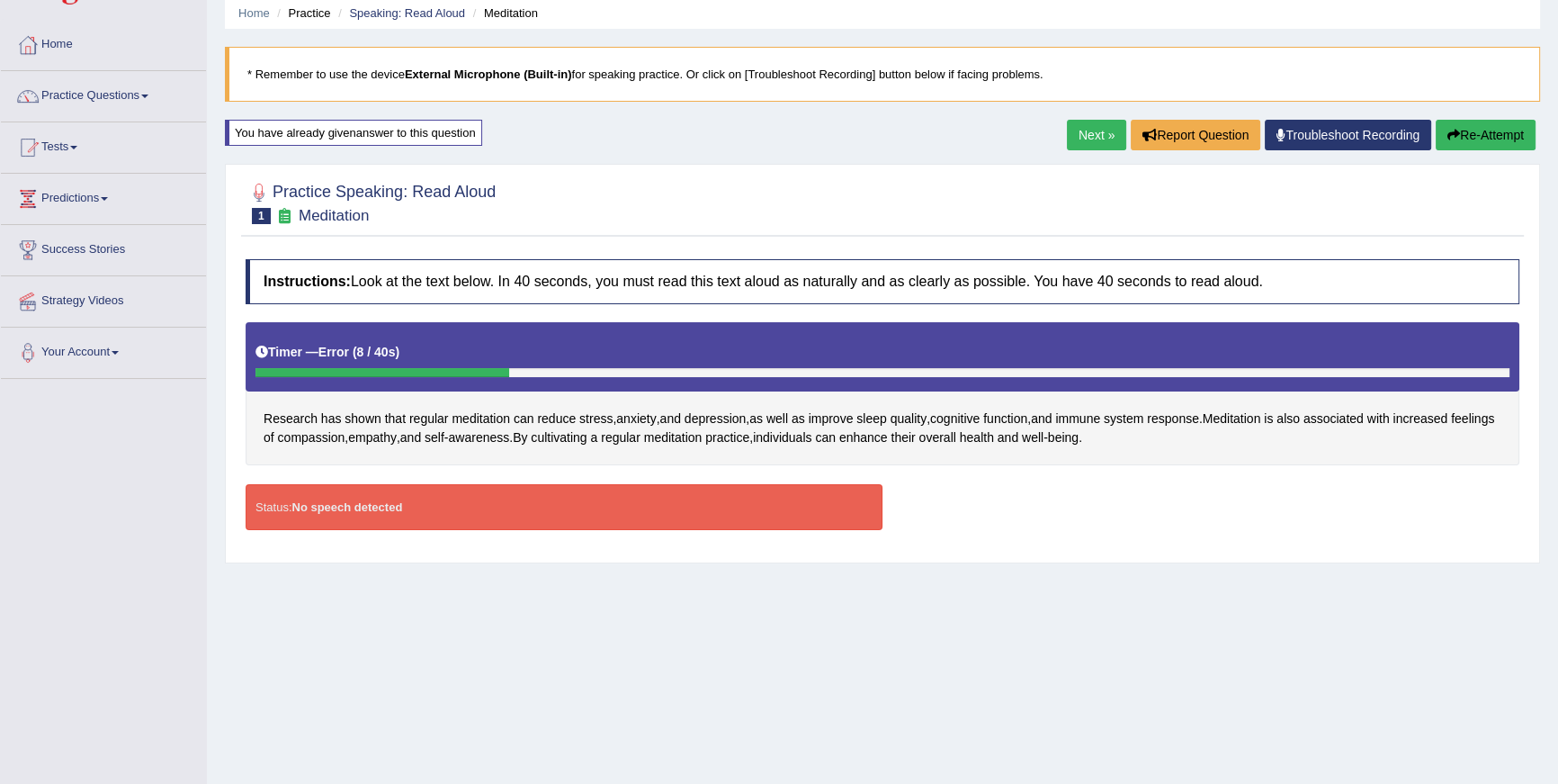
scroll to position [63, 0]
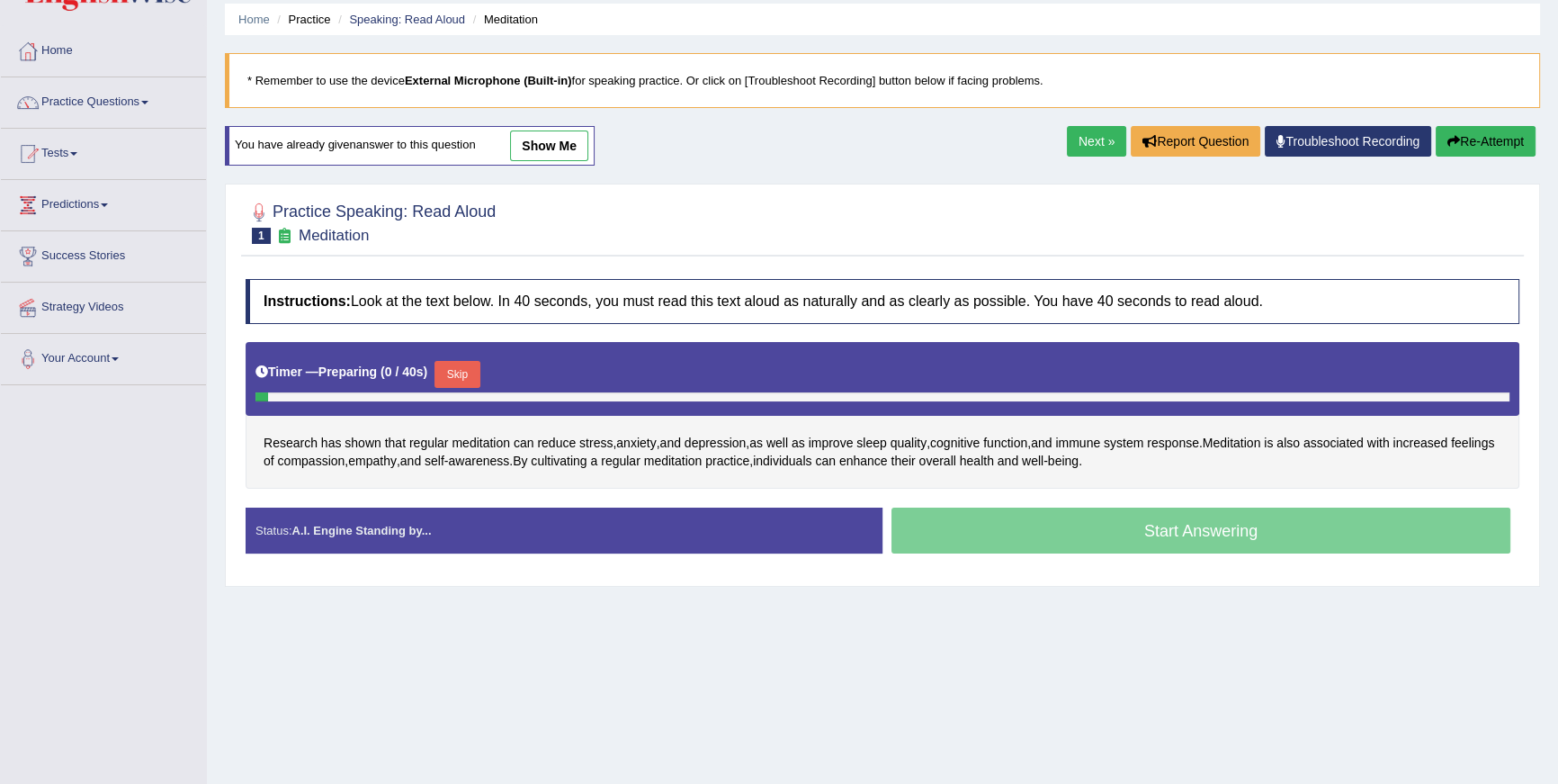
click at [470, 362] on button "Skip" at bounding box center [456, 374] width 45 height 27
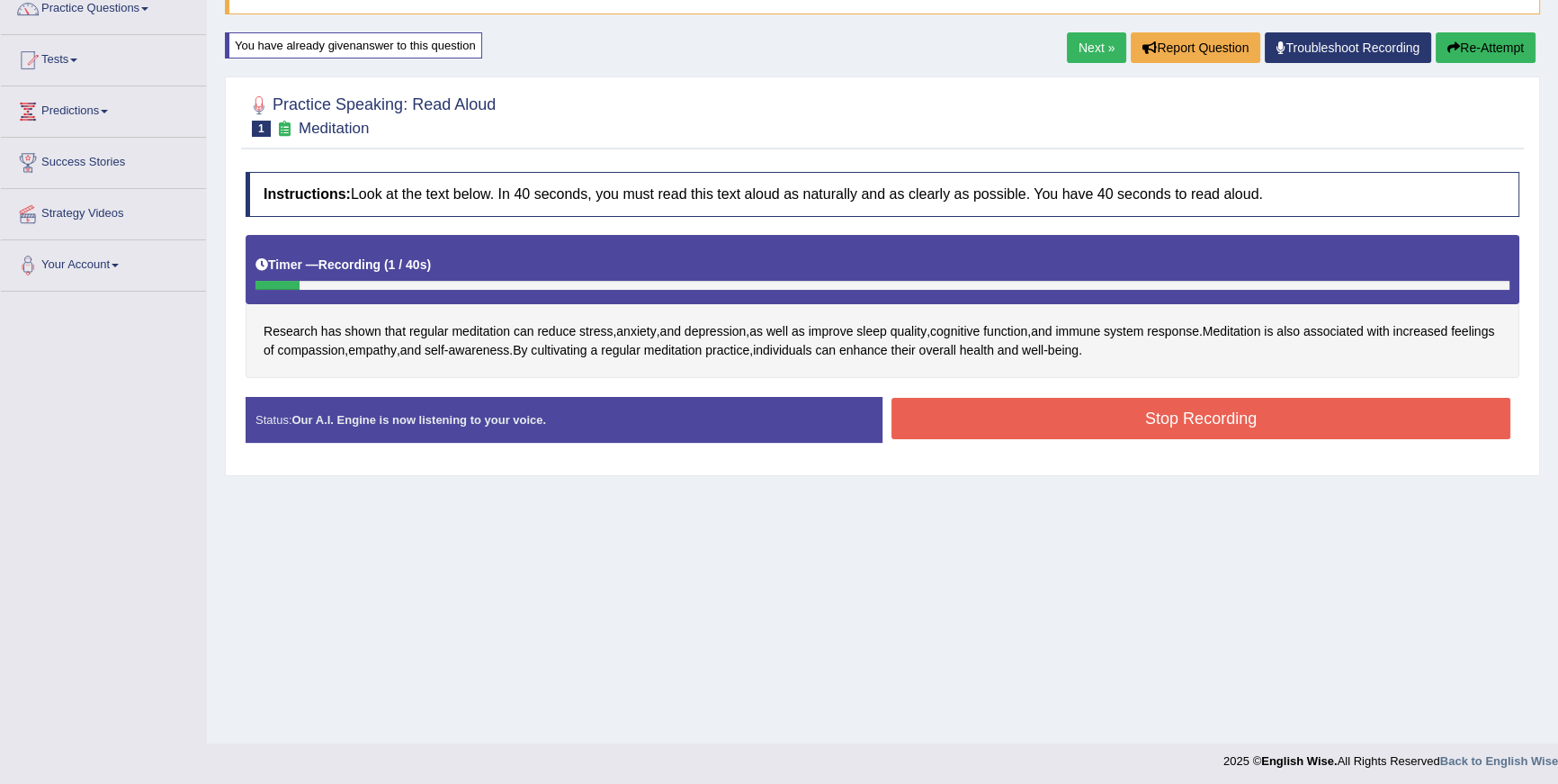
scroll to position [161, 0]
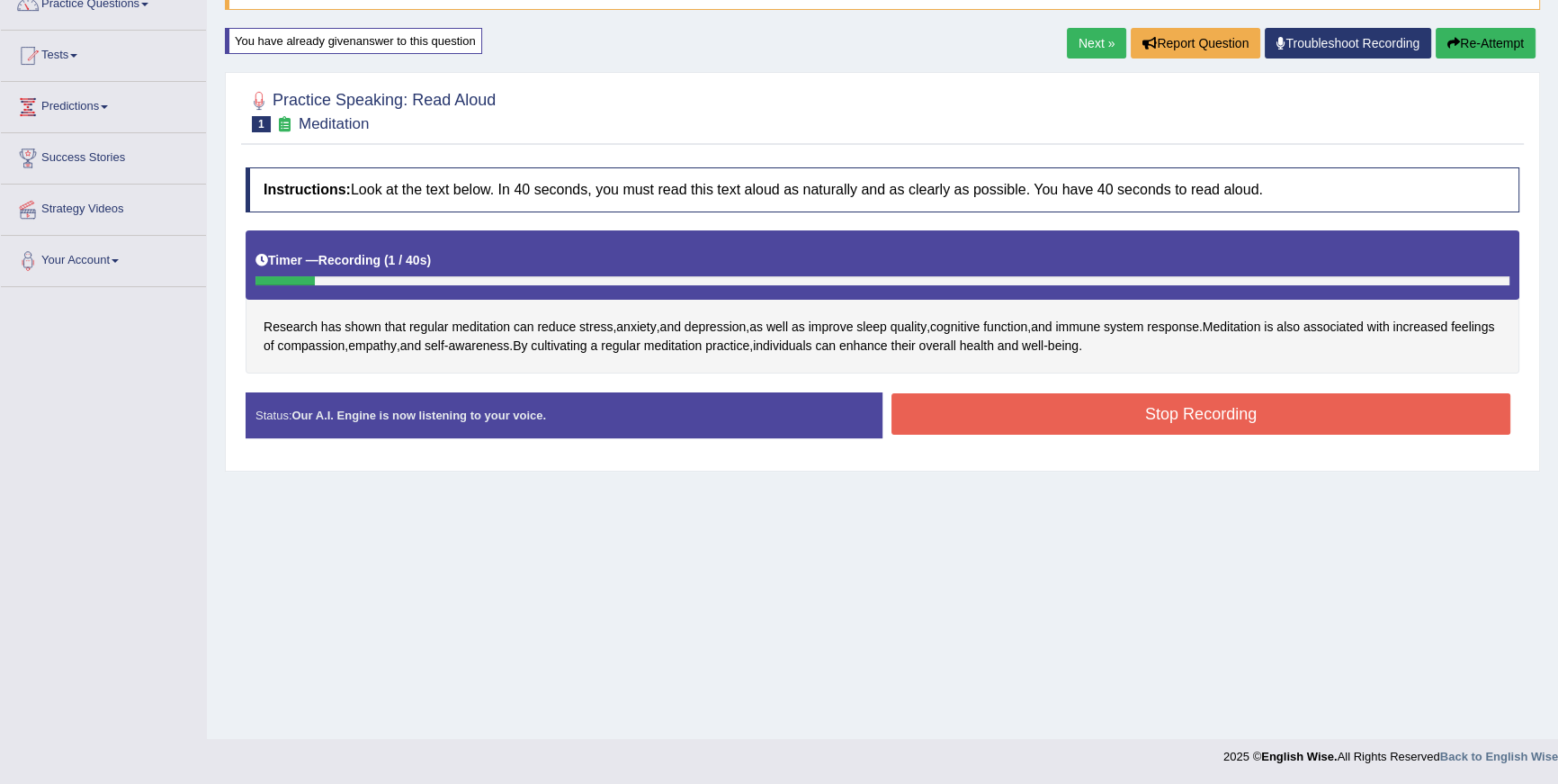
click at [1170, 406] on button "Stop Recording" at bounding box center [1201, 413] width 619 height 41
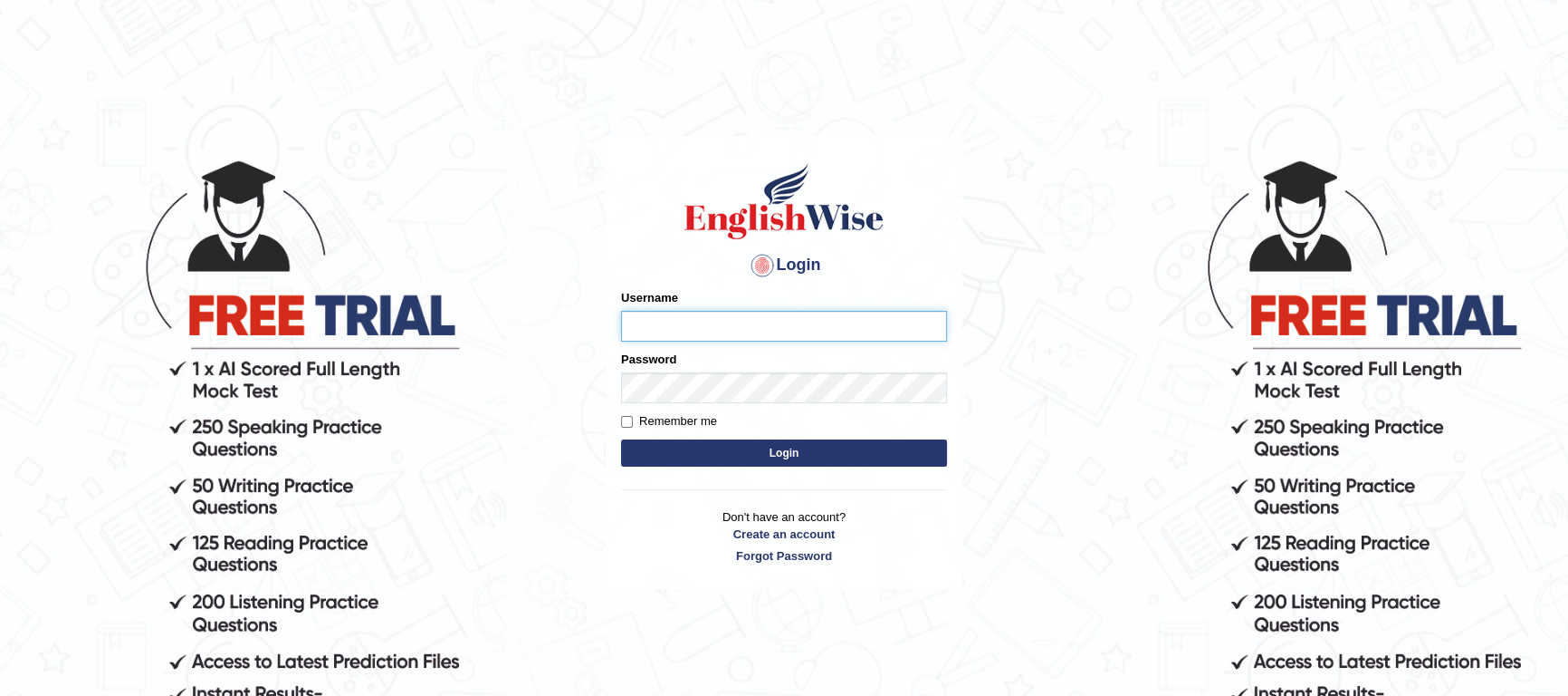
type input "purushottam_parramatta"
click at [874, 451] on button "Login" at bounding box center [784, 453] width 326 height 28
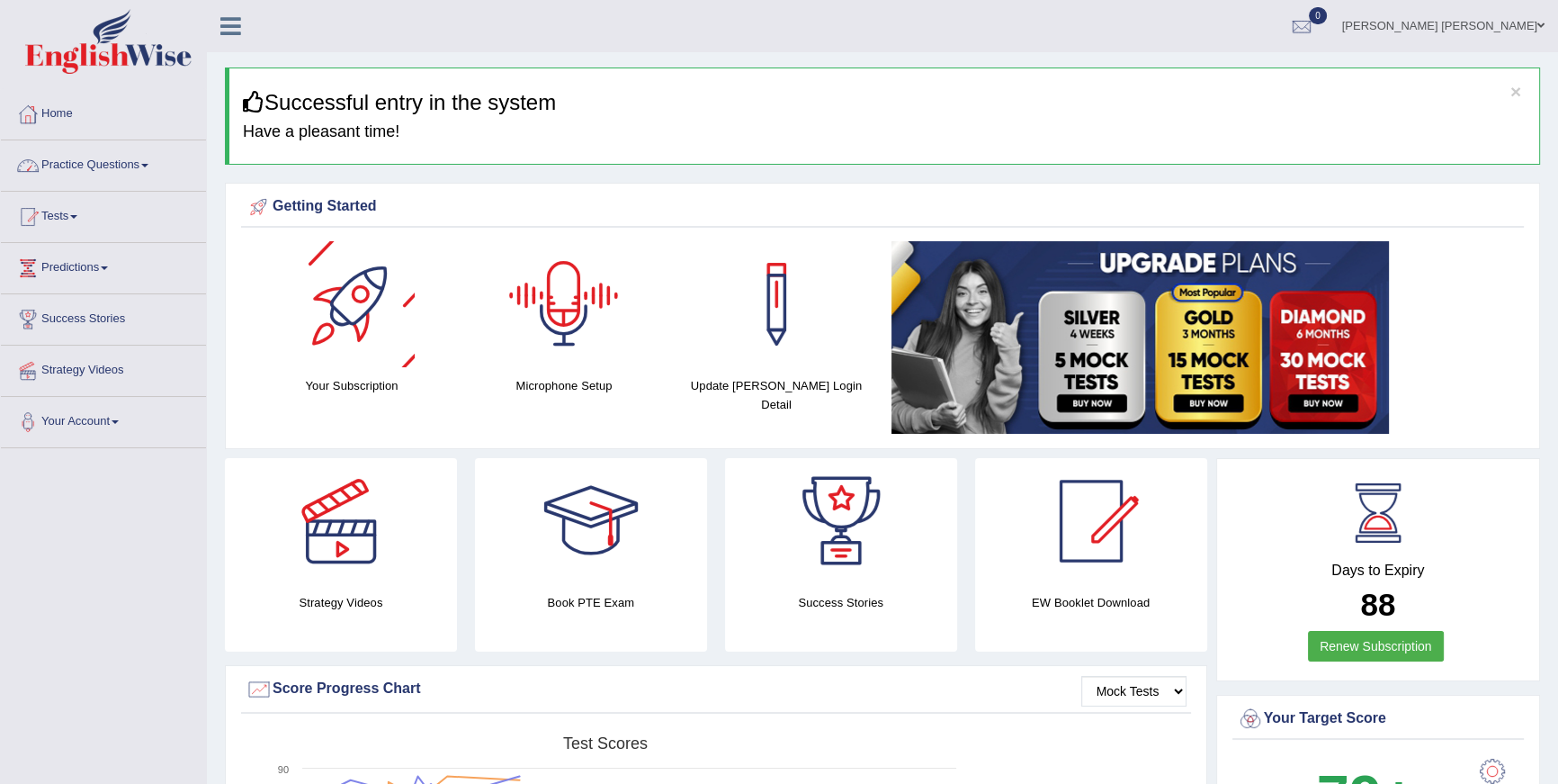
click at [157, 180] on link "Practice Questions" at bounding box center [103, 162] width 205 height 45
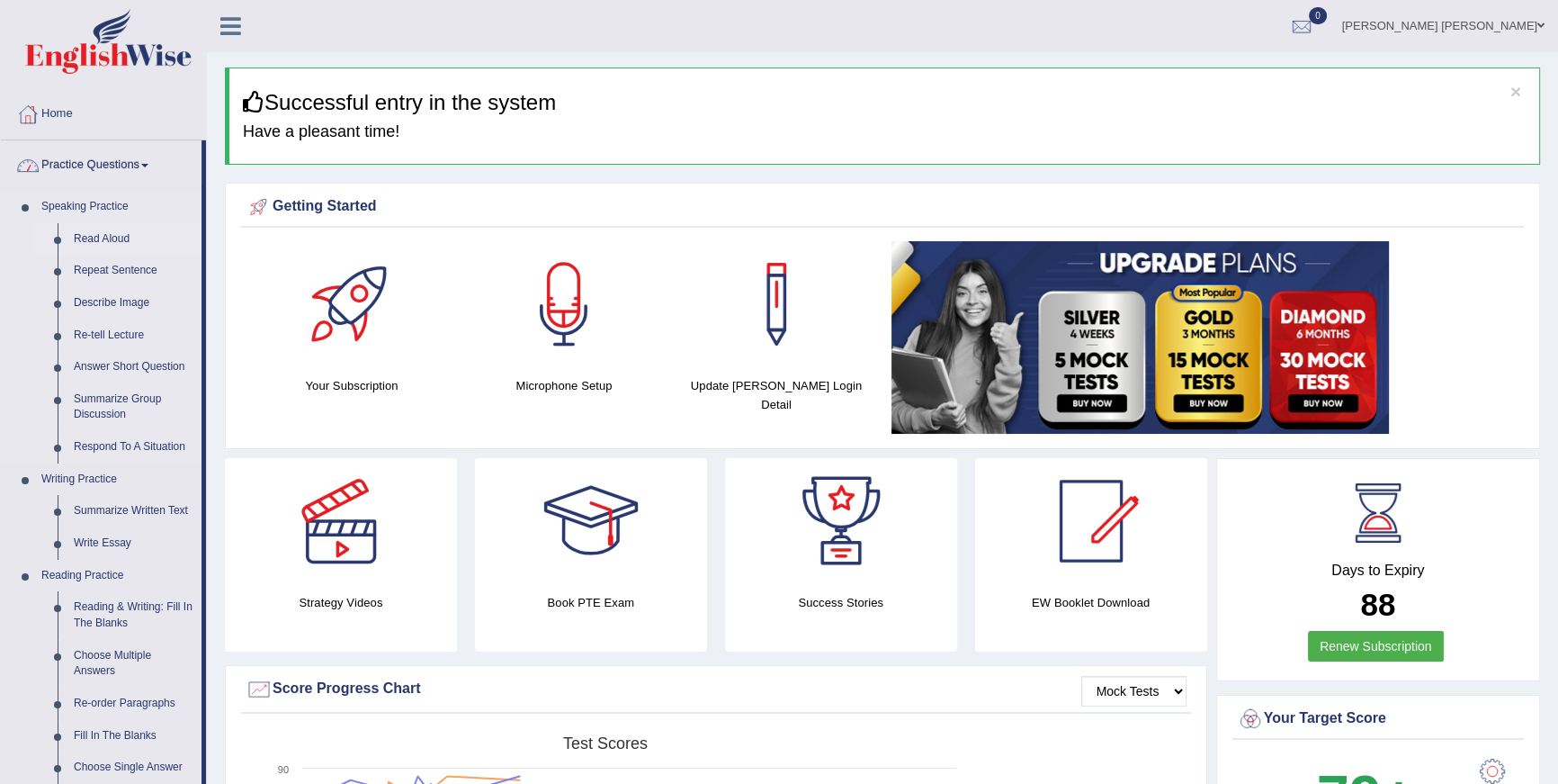
click at [117, 227] on link "Read Aloud" at bounding box center [133, 239] width 136 height 33
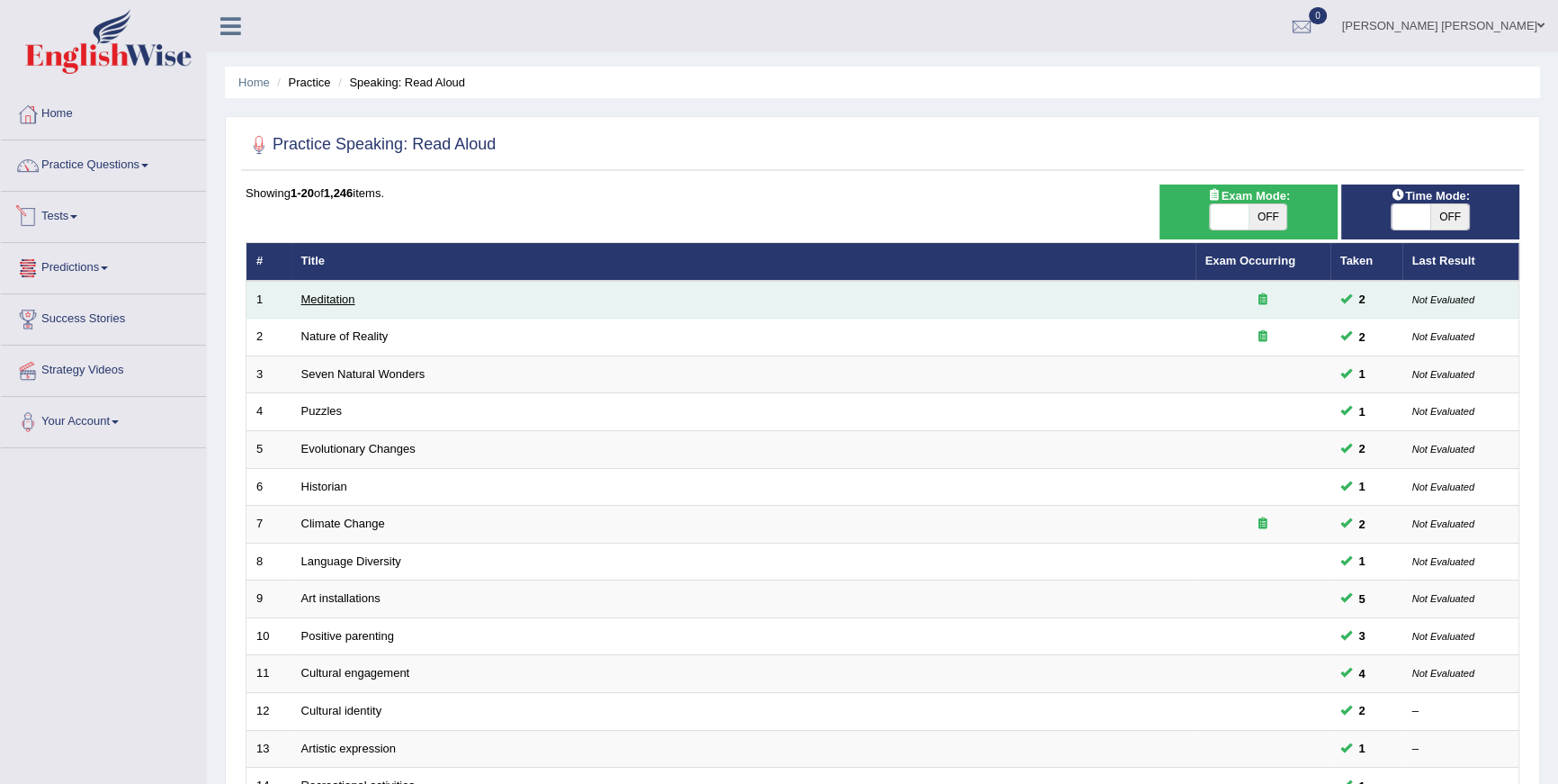
click at [337, 300] on link "Meditation" at bounding box center [328, 299] width 54 height 14
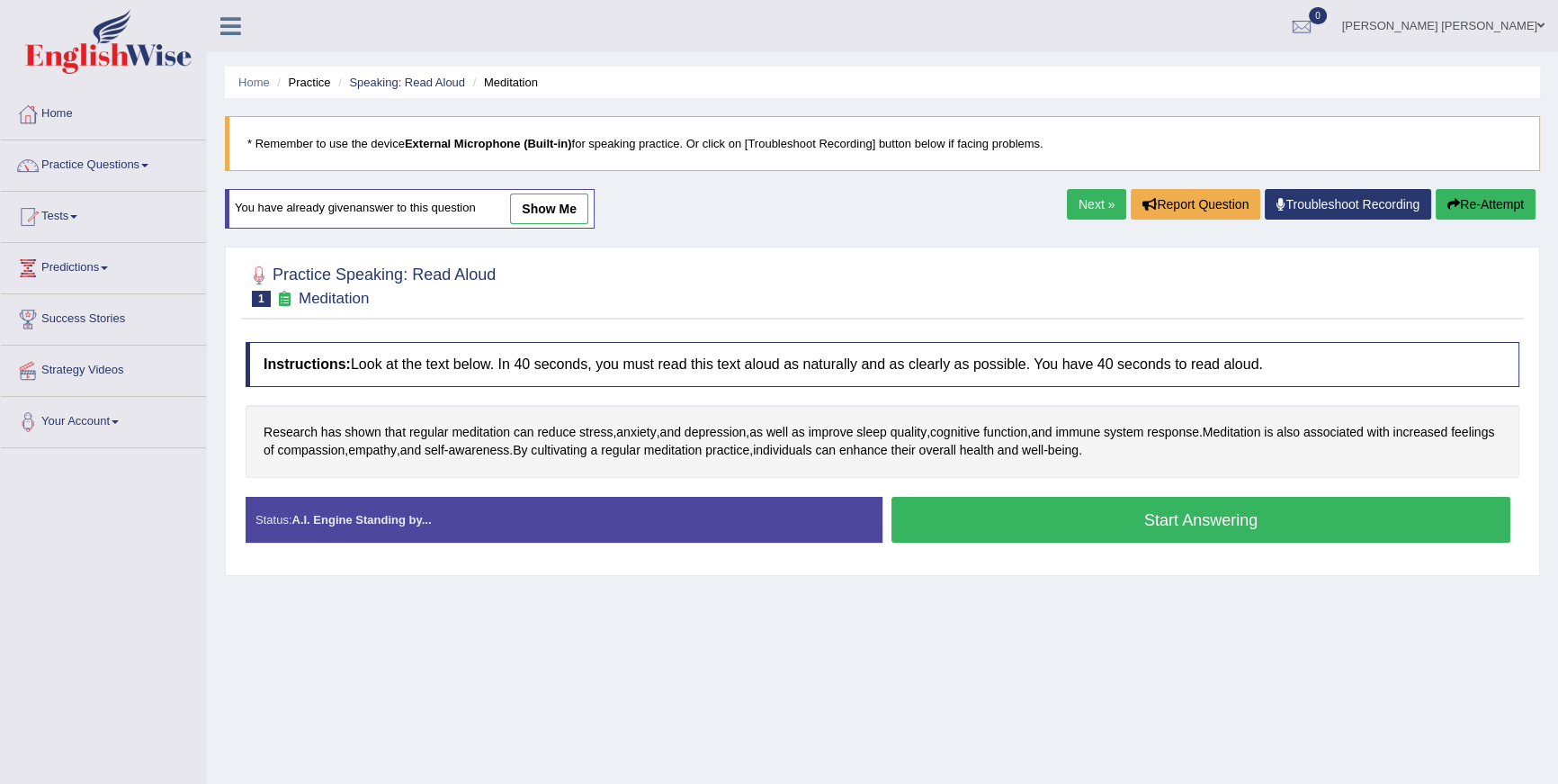
click at [1112, 524] on button "Start Answering" at bounding box center [1201, 519] width 619 height 46
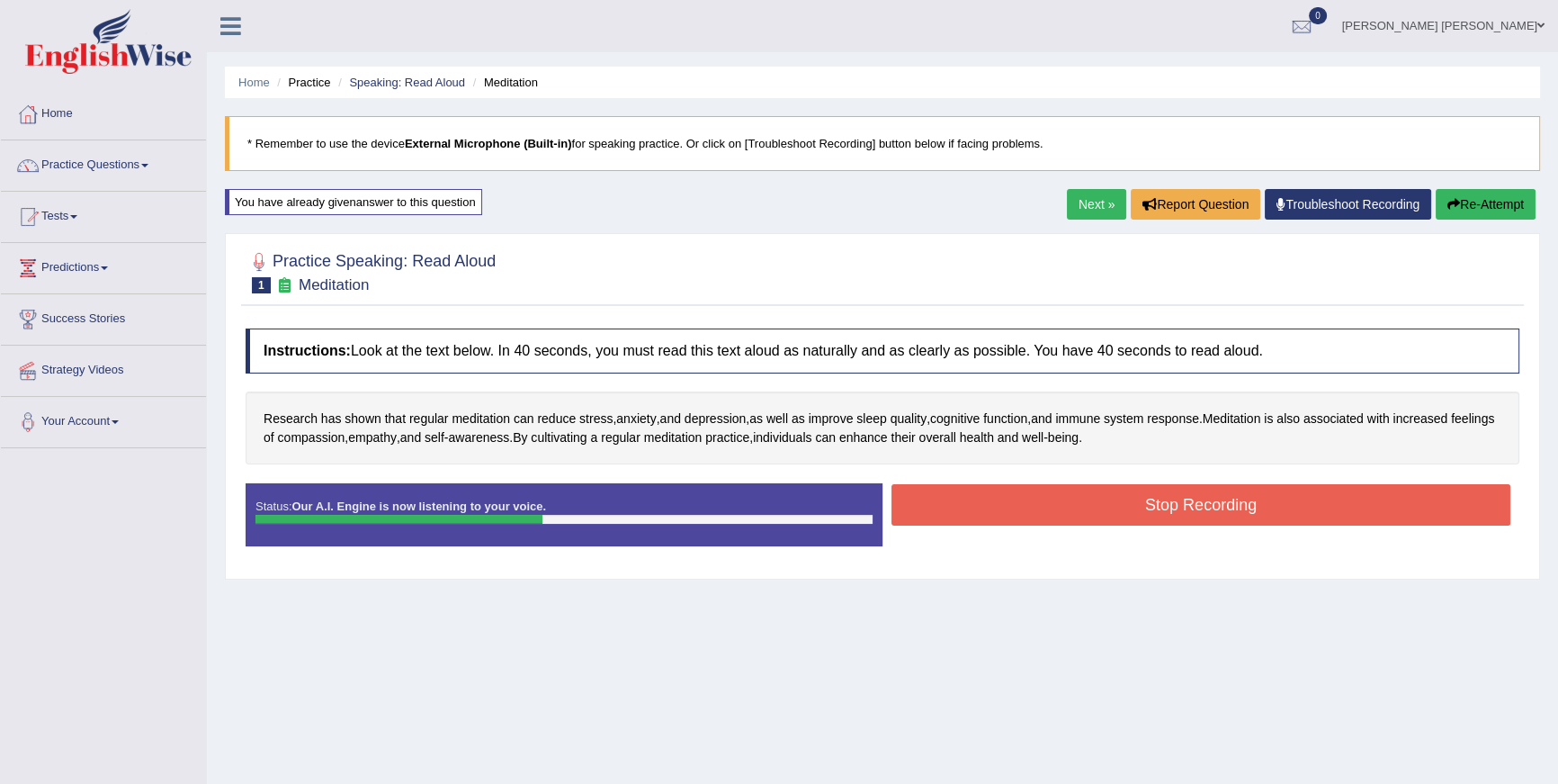
click at [1136, 501] on button "Stop Recording" at bounding box center [1201, 504] width 619 height 41
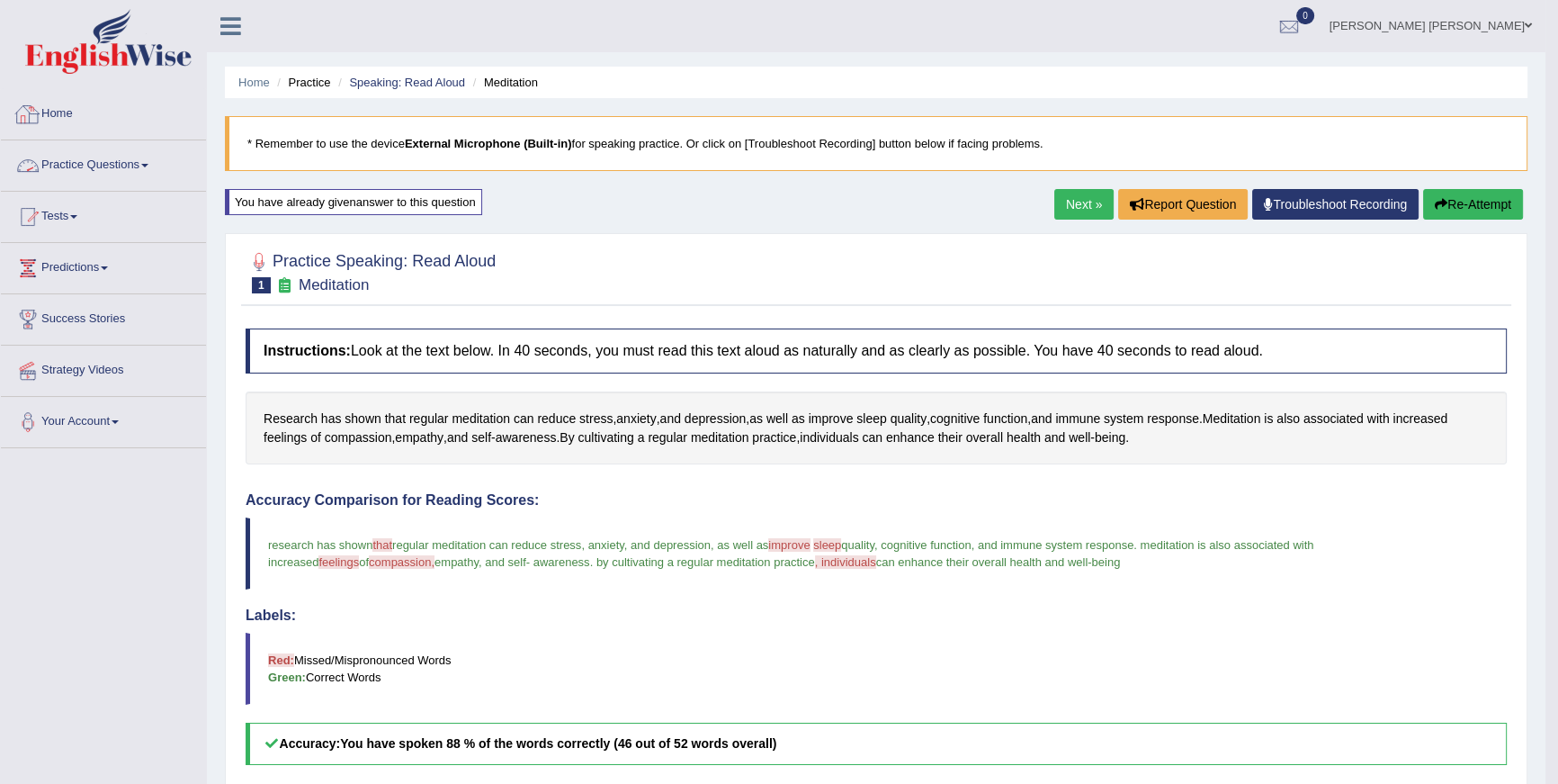
click at [102, 160] on link "Practice Questions" at bounding box center [103, 162] width 205 height 45
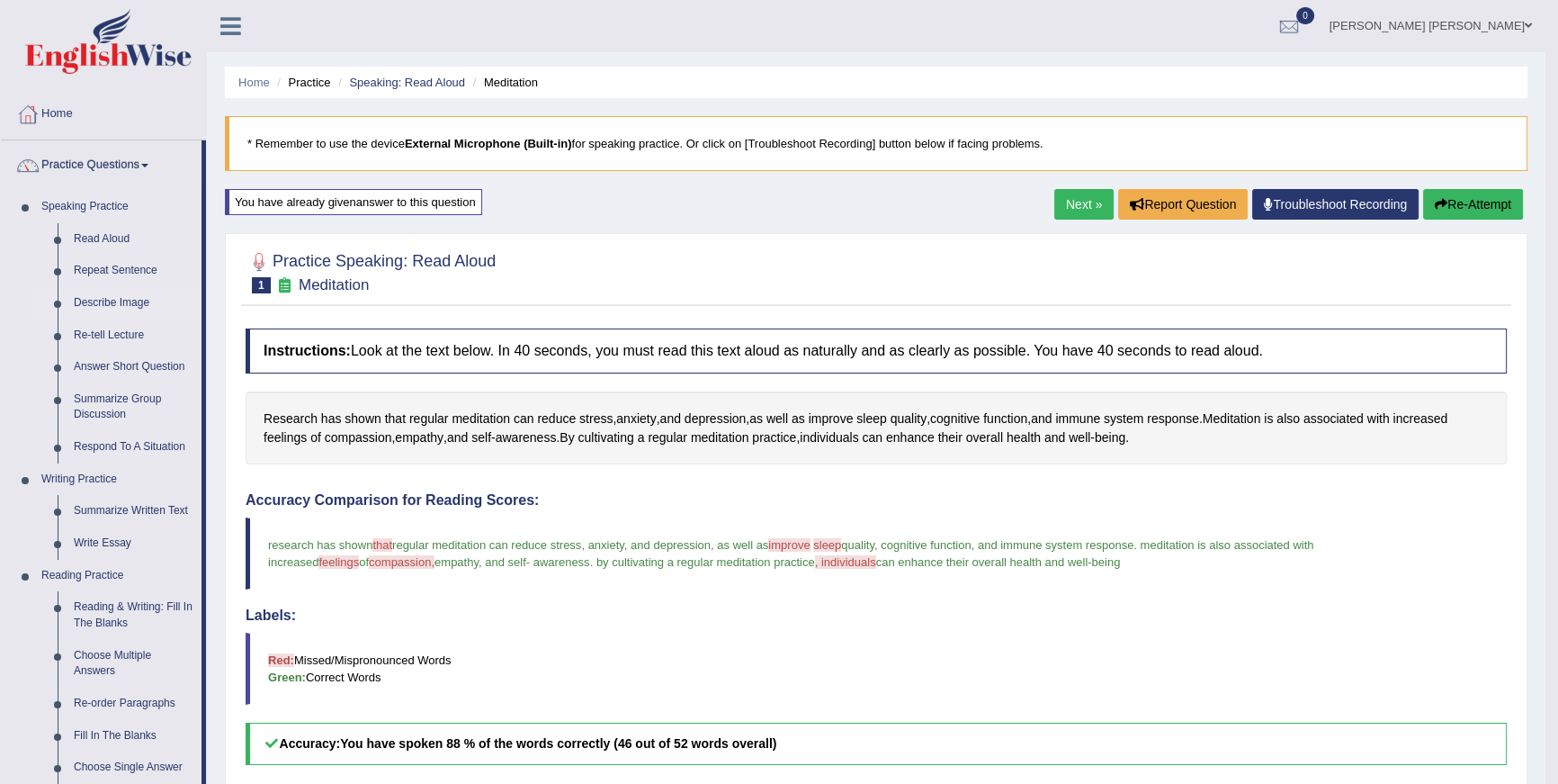
click at [113, 294] on link "Describe Image" at bounding box center [133, 303] width 136 height 33
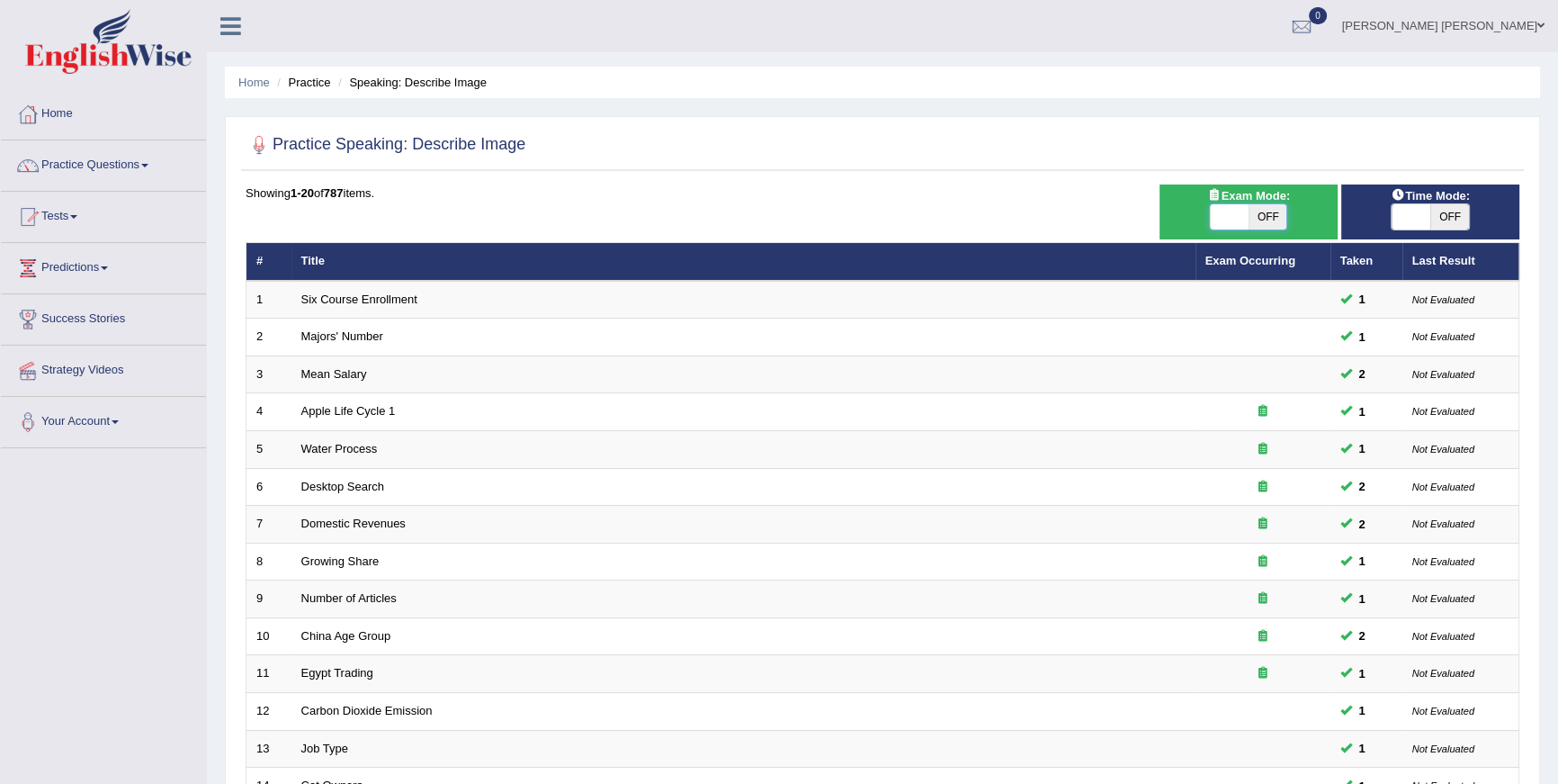
click at [1231, 217] on span at bounding box center [1229, 217] width 38 height 25
checkbox input "true"
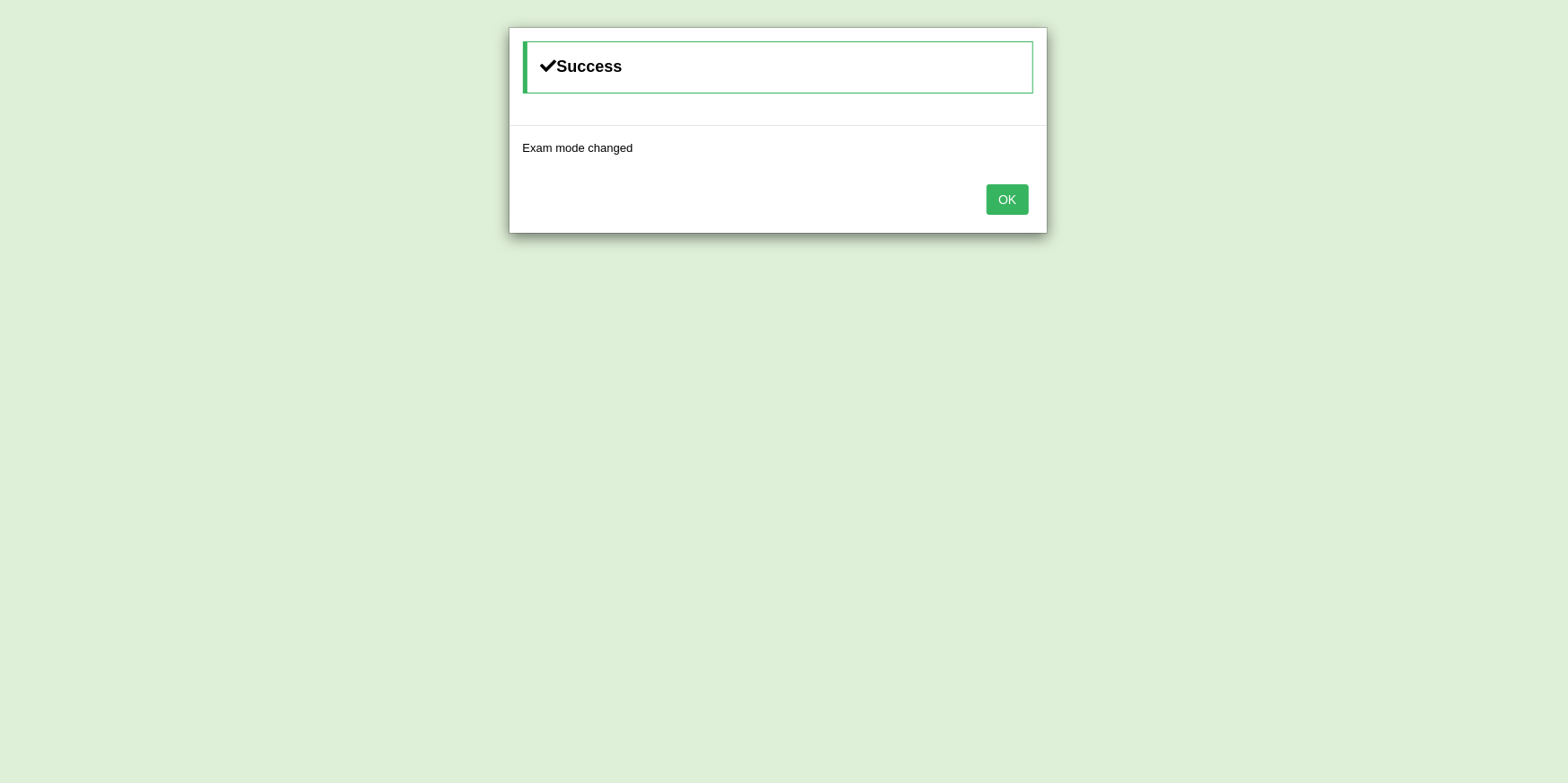
click at [989, 188] on button "OK" at bounding box center [1007, 200] width 41 height 31
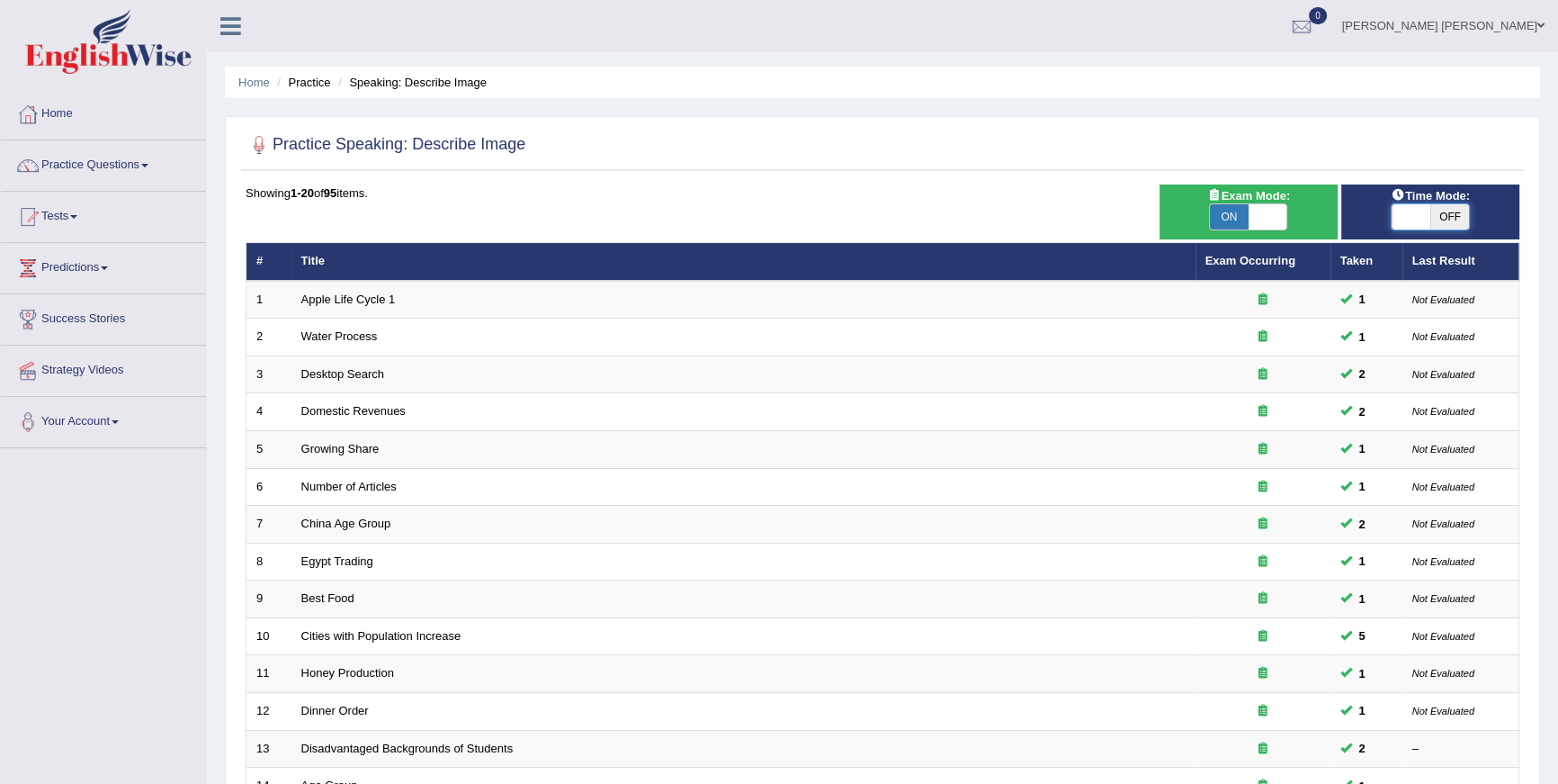
click at [1429, 209] on span at bounding box center [1411, 217] width 38 height 25
checkbox input "true"
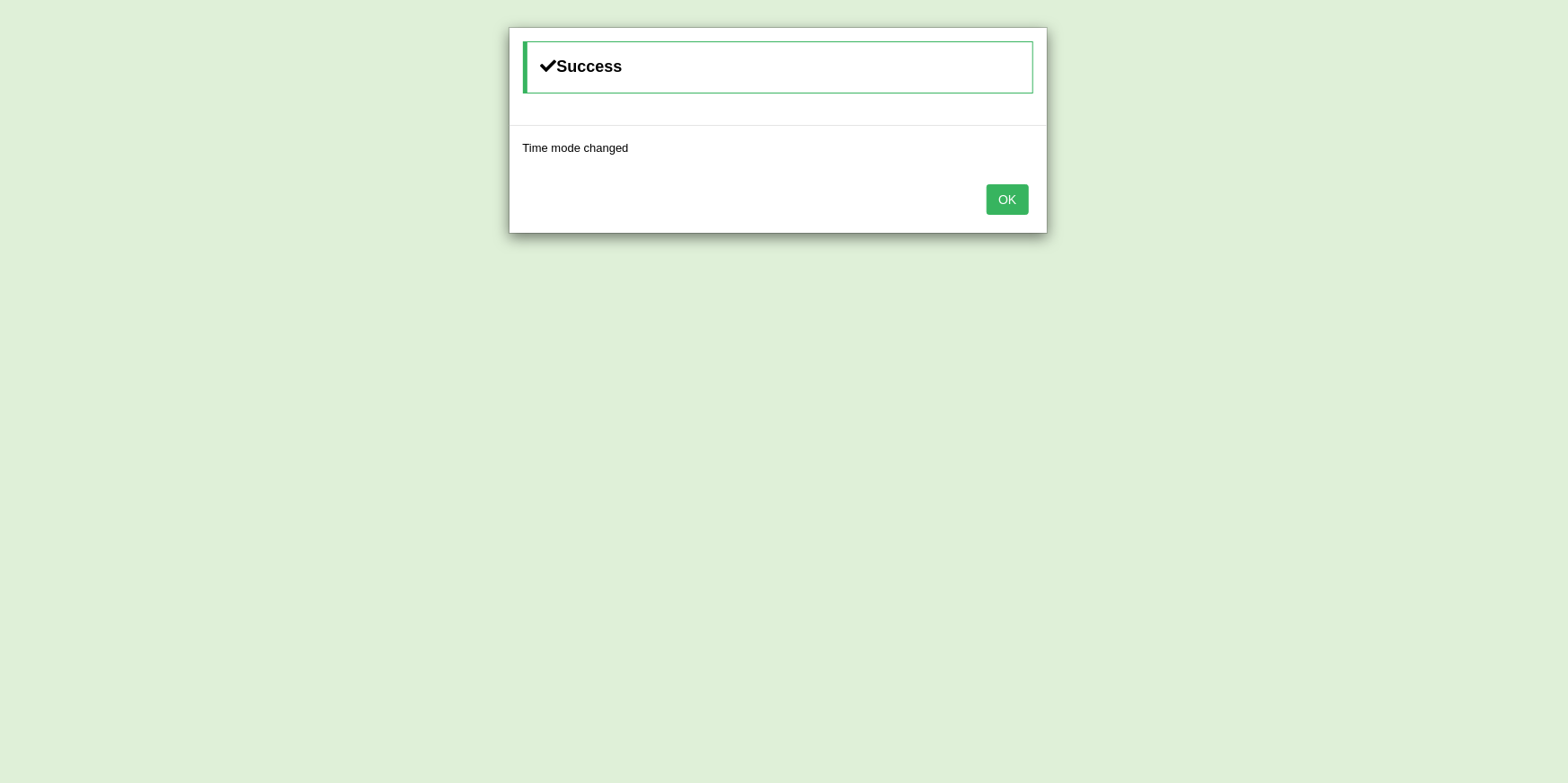
click at [1003, 186] on button "OK" at bounding box center [1007, 200] width 41 height 31
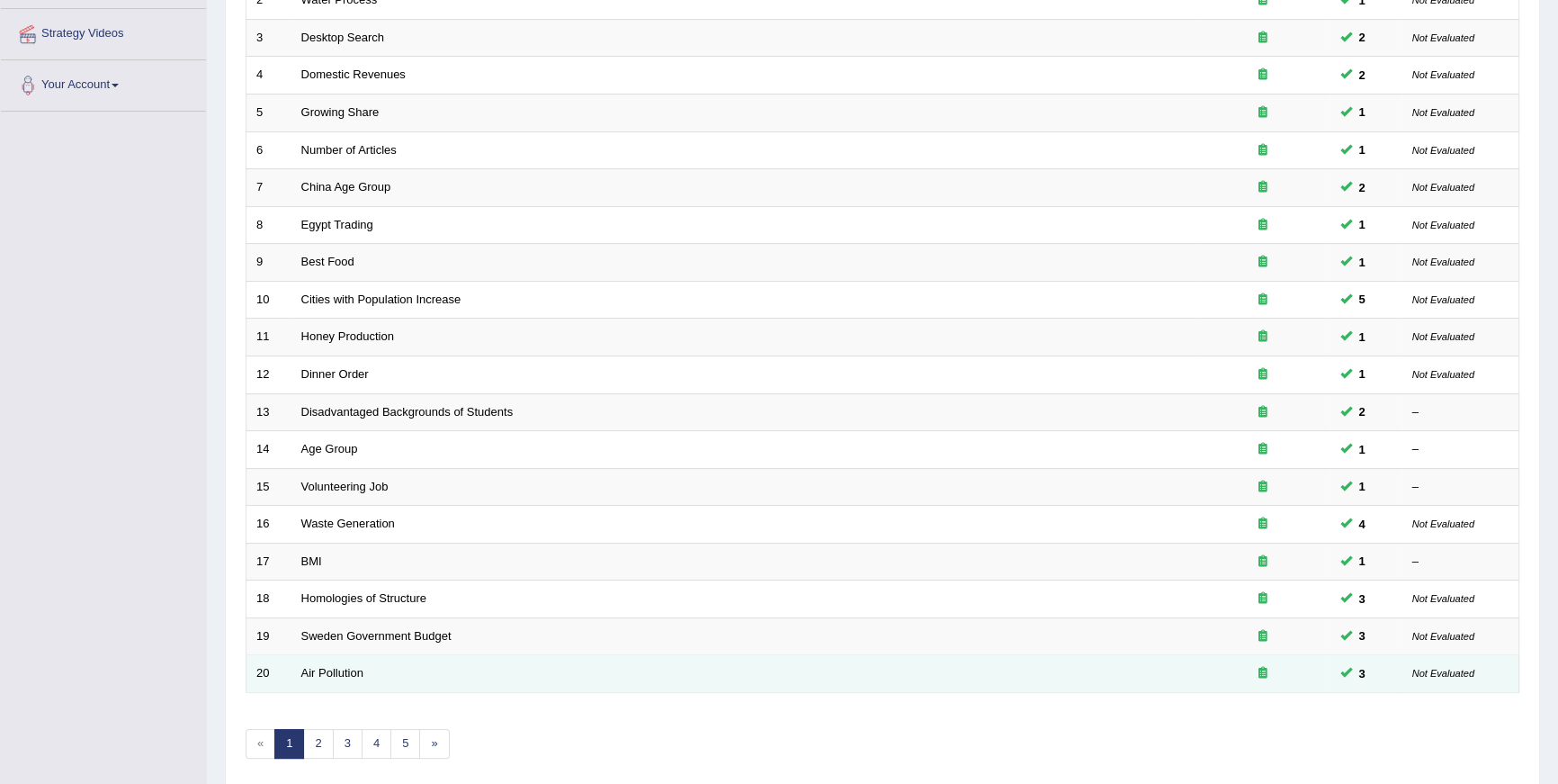
scroll to position [404, 0]
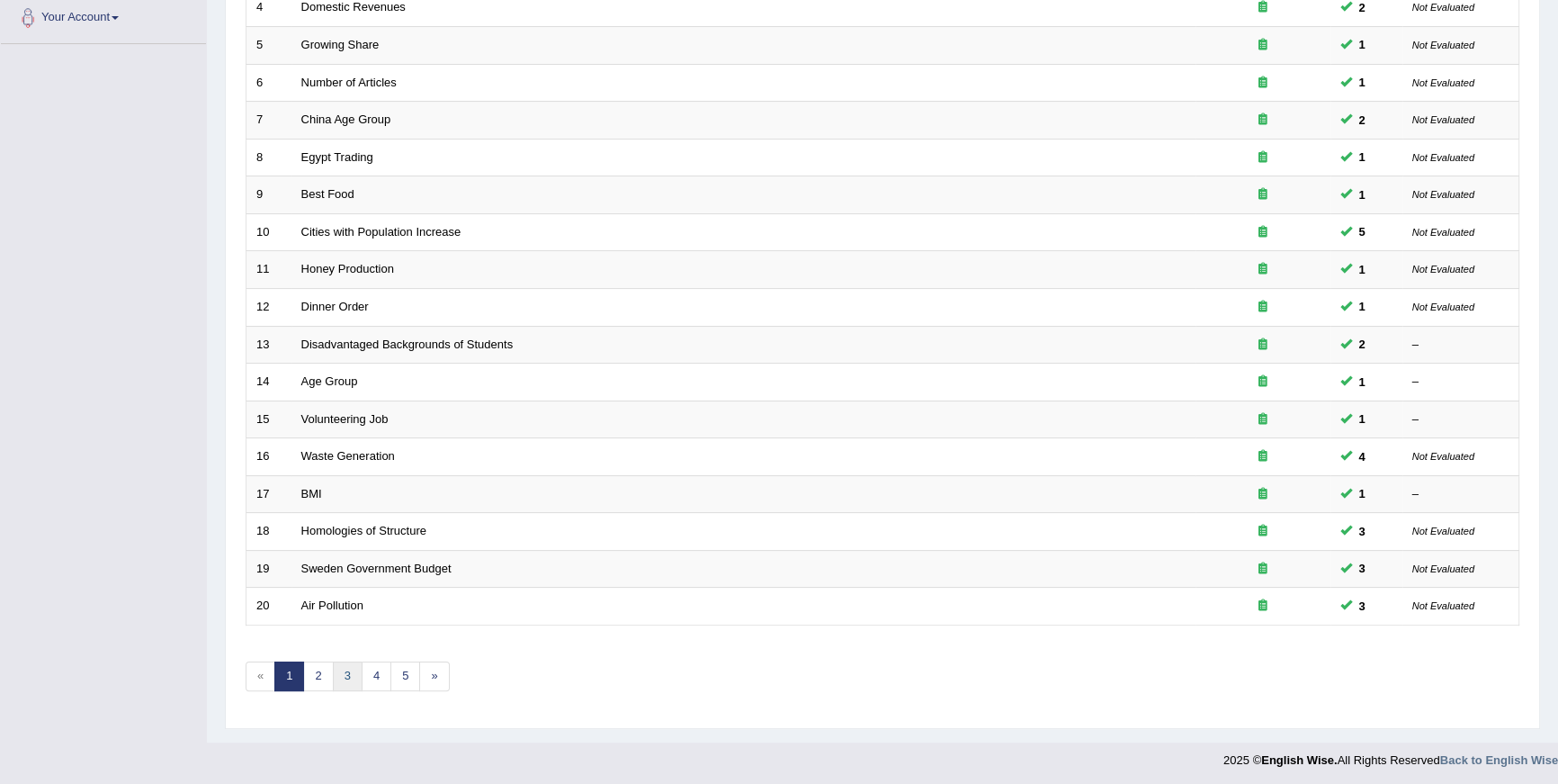
click at [342, 668] on link "3" at bounding box center [348, 676] width 30 height 30
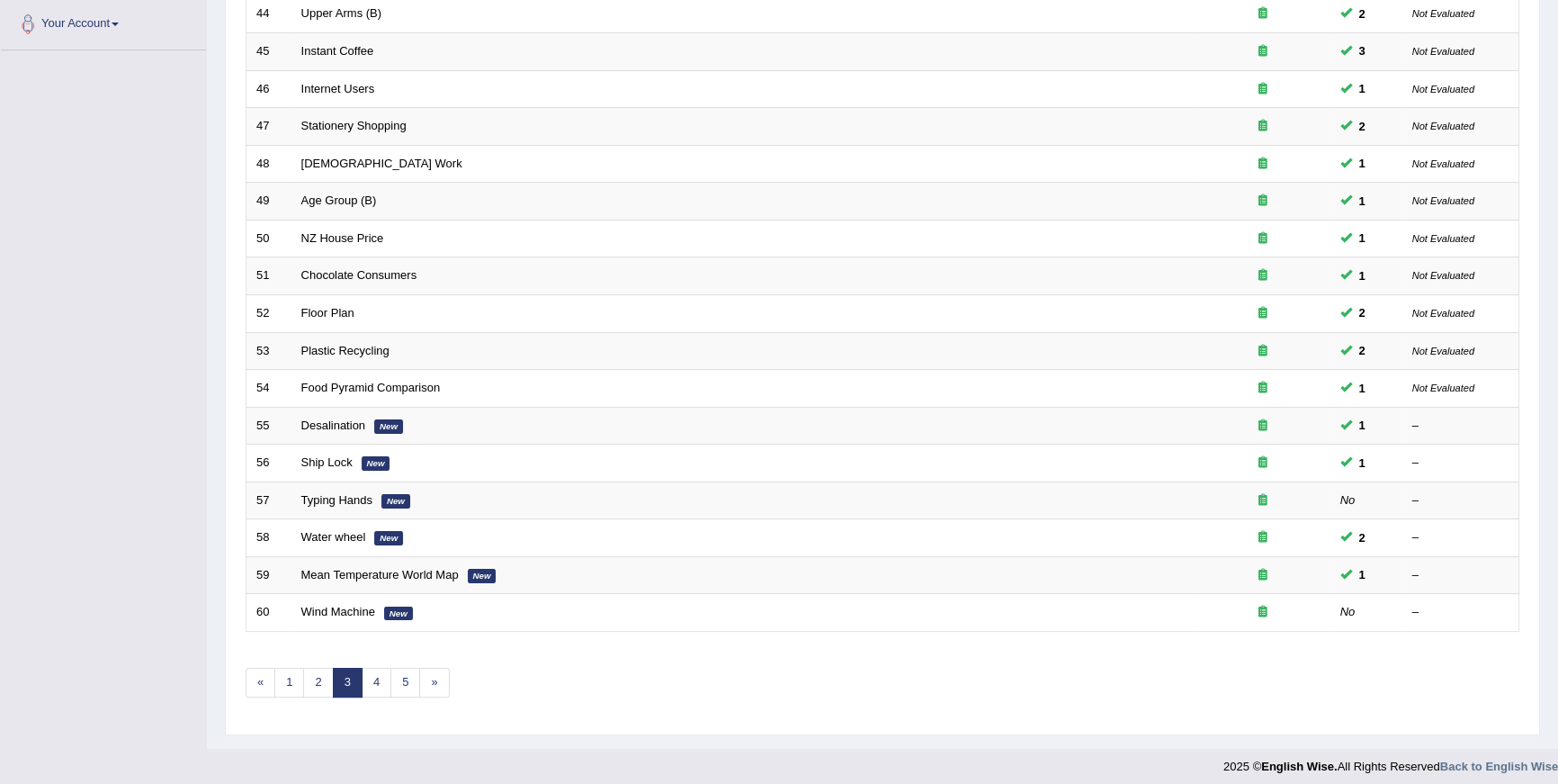
scroll to position [404, 0]
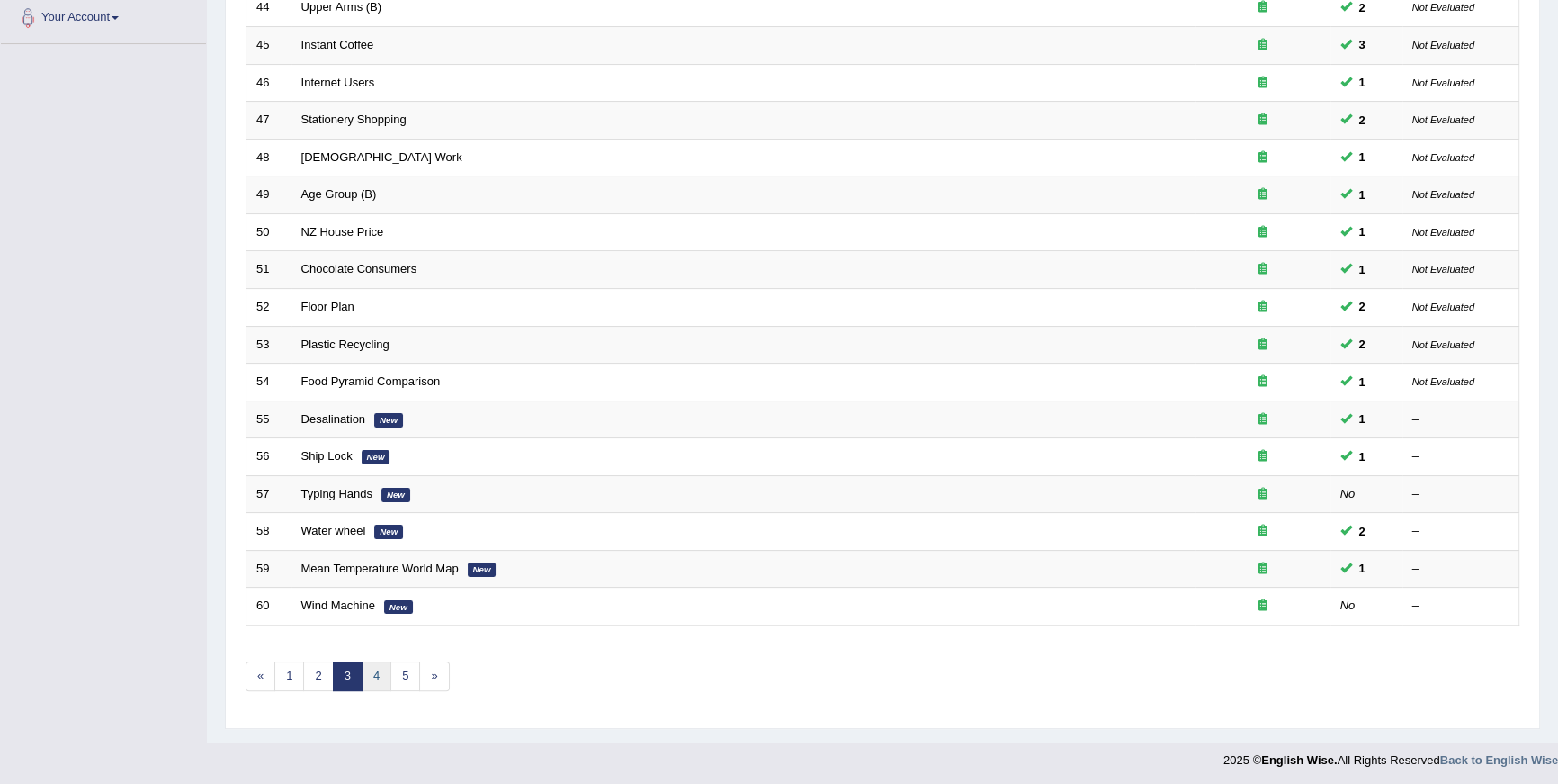
click at [382, 677] on link "4" at bounding box center [376, 676] width 30 height 30
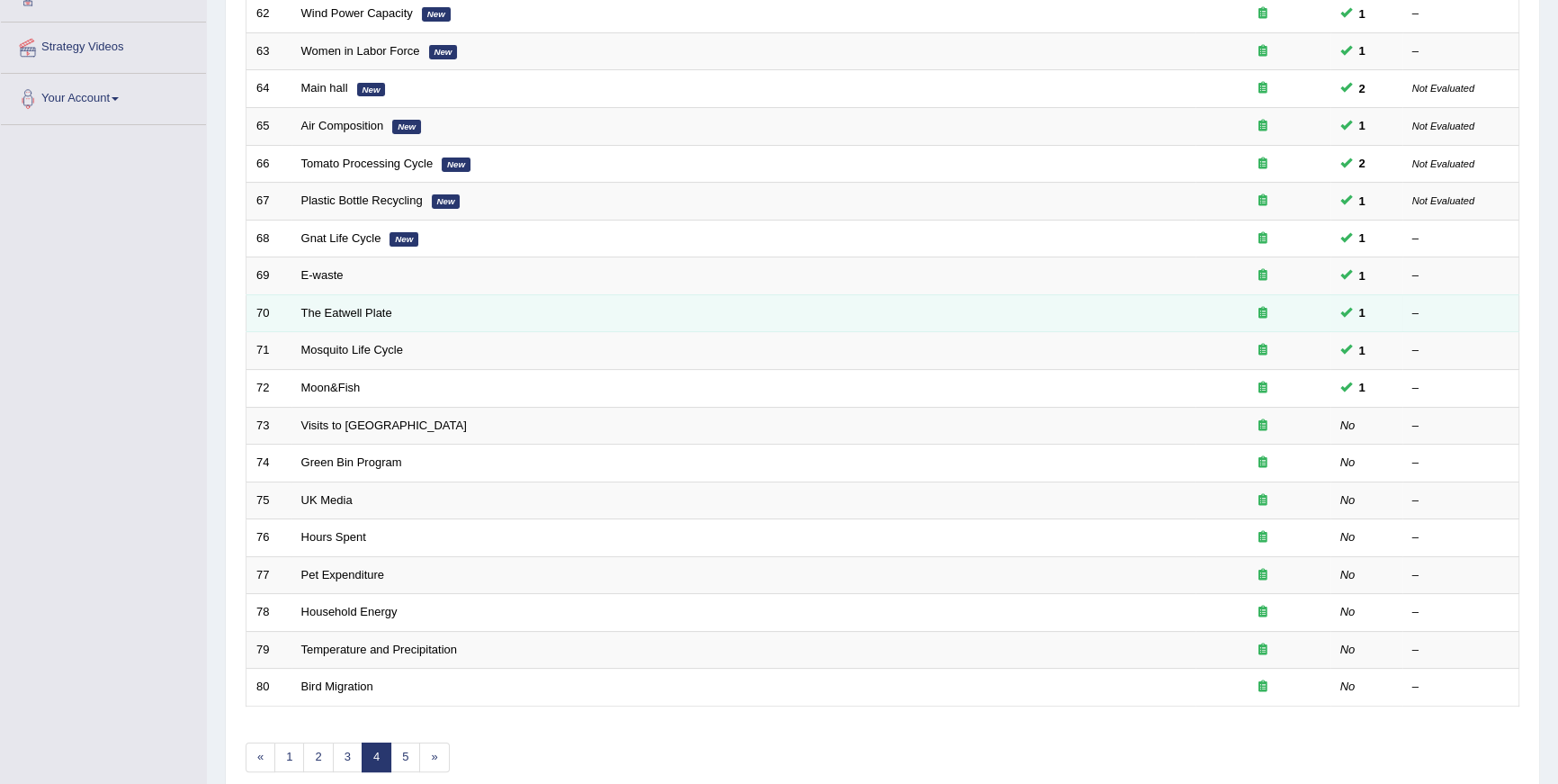
scroll to position [404, 0]
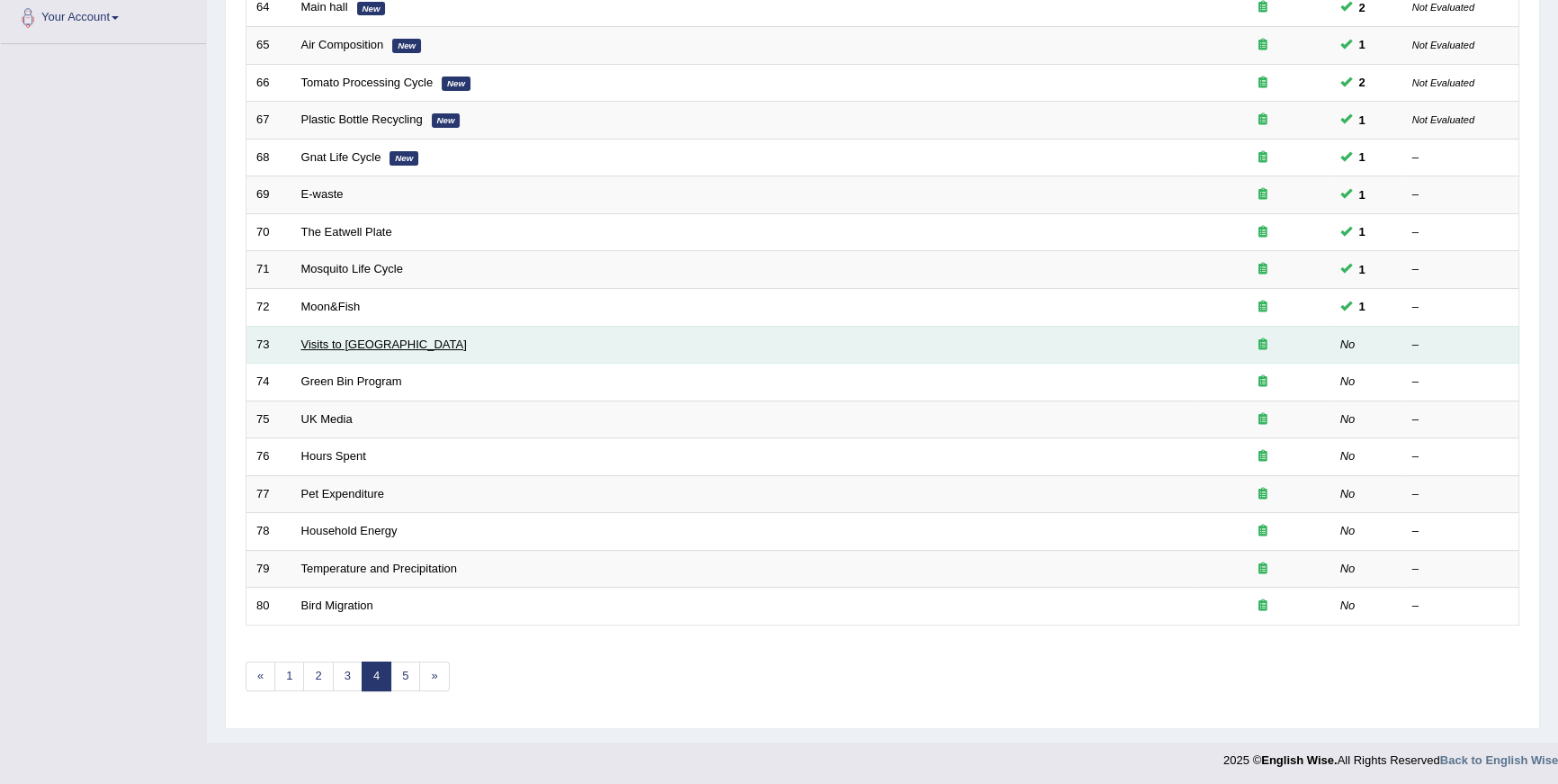
click at [321, 339] on link "Visits to [GEOGRAPHIC_DATA]" at bounding box center [384, 344] width 166 height 14
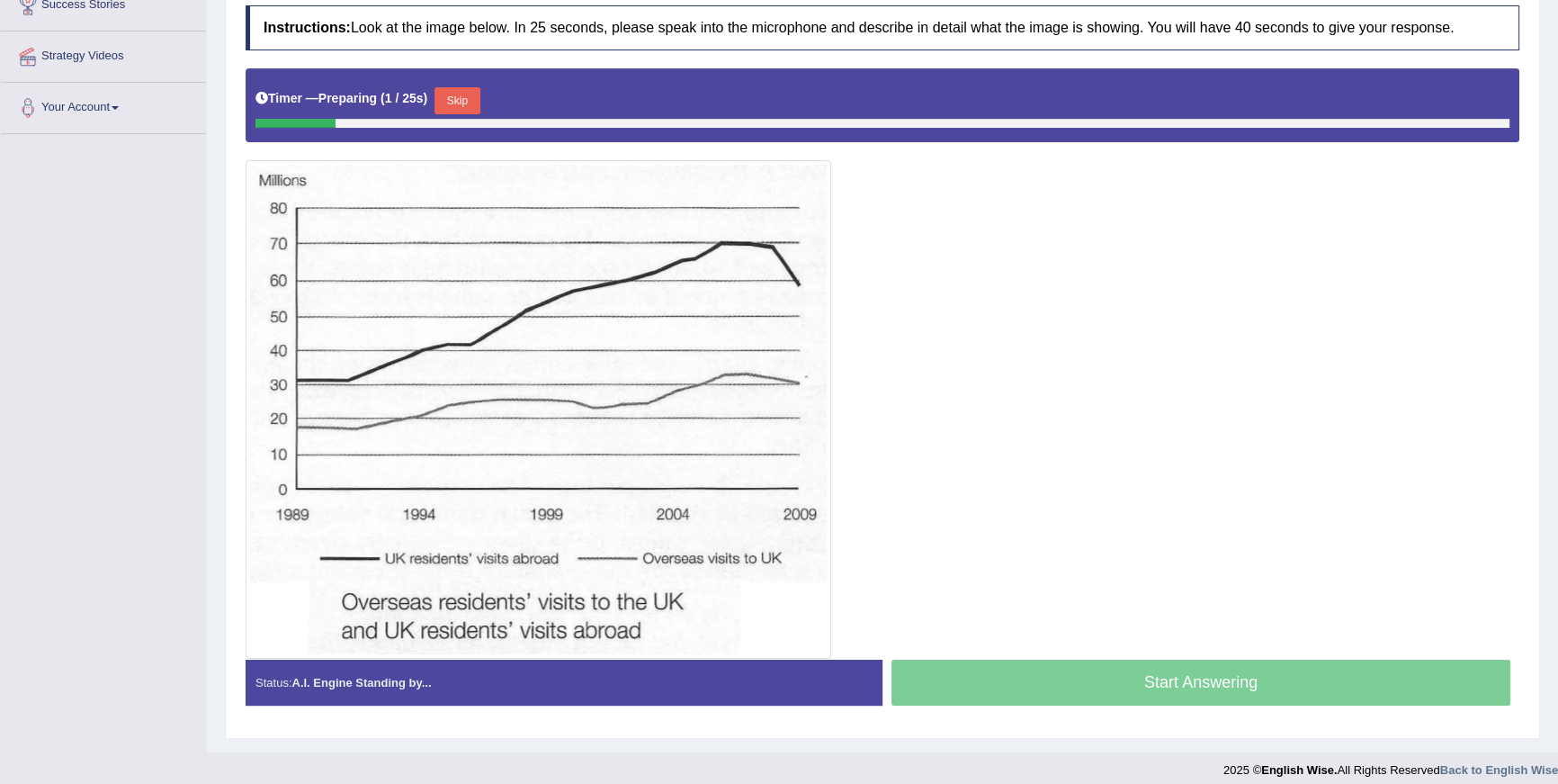
scroll to position [296, 0]
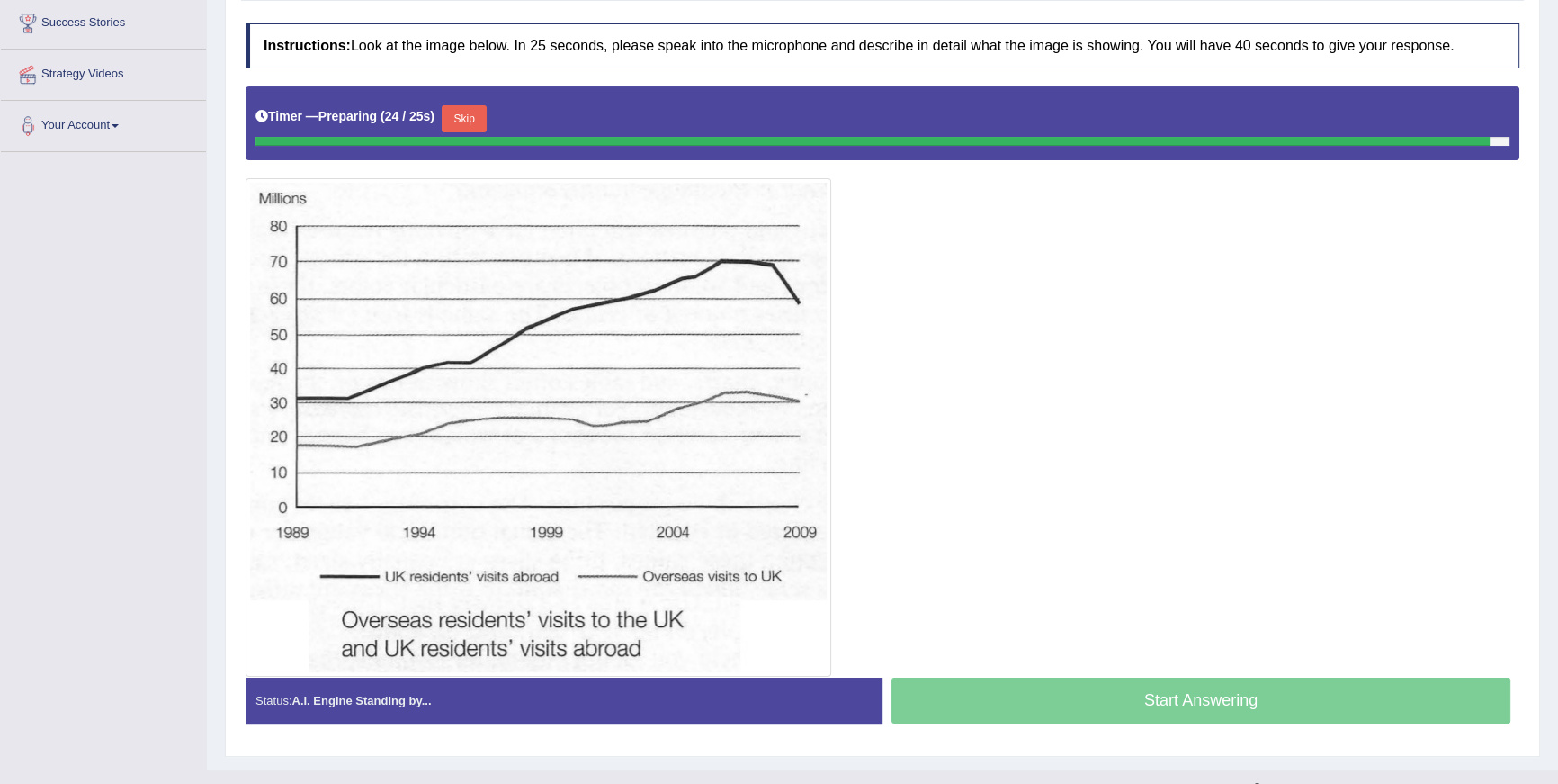
click at [487, 112] on button "Skip" at bounding box center [463, 119] width 45 height 27
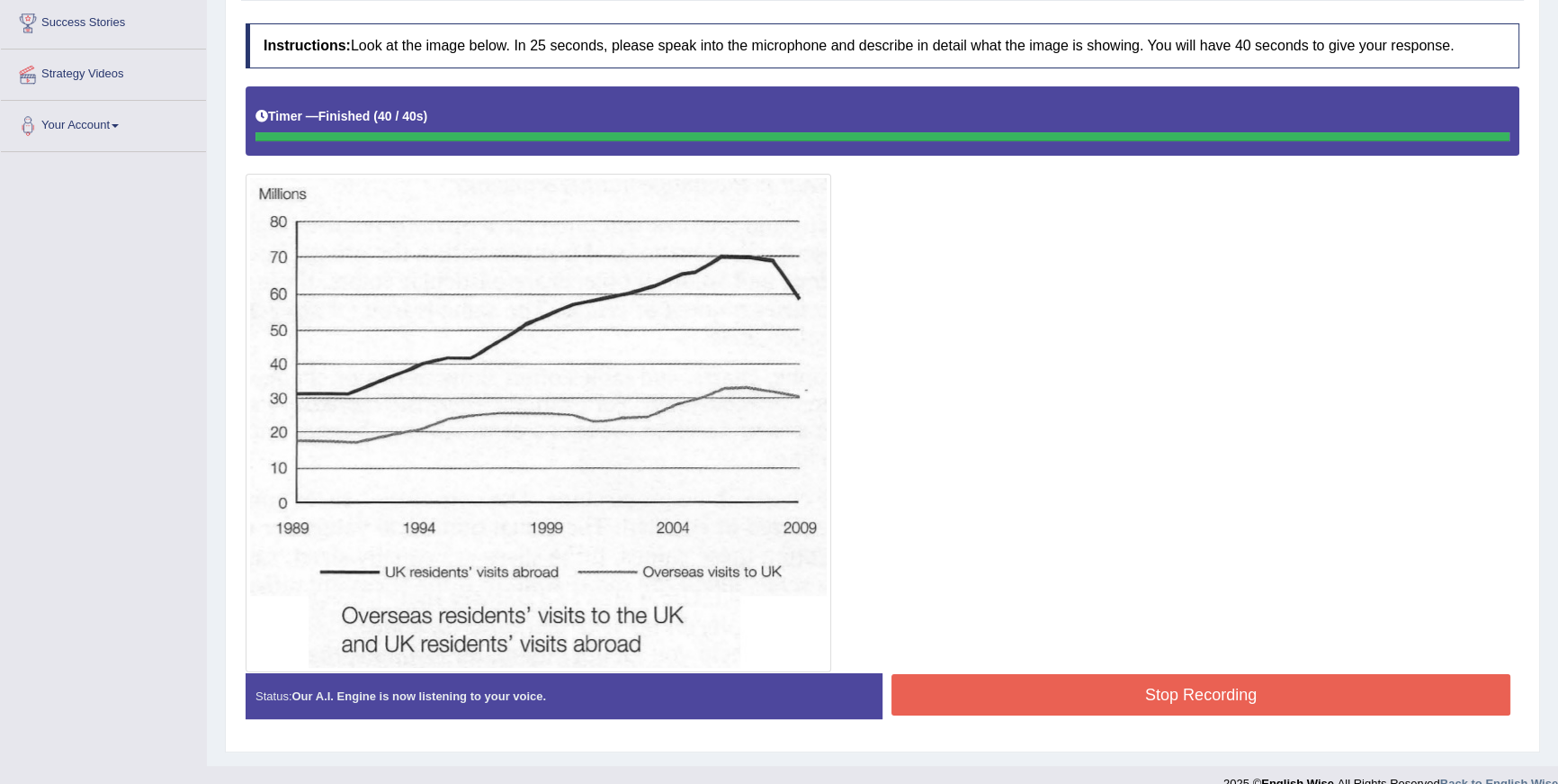
click at [1421, 682] on button "Stop Recording" at bounding box center [1201, 694] width 619 height 41
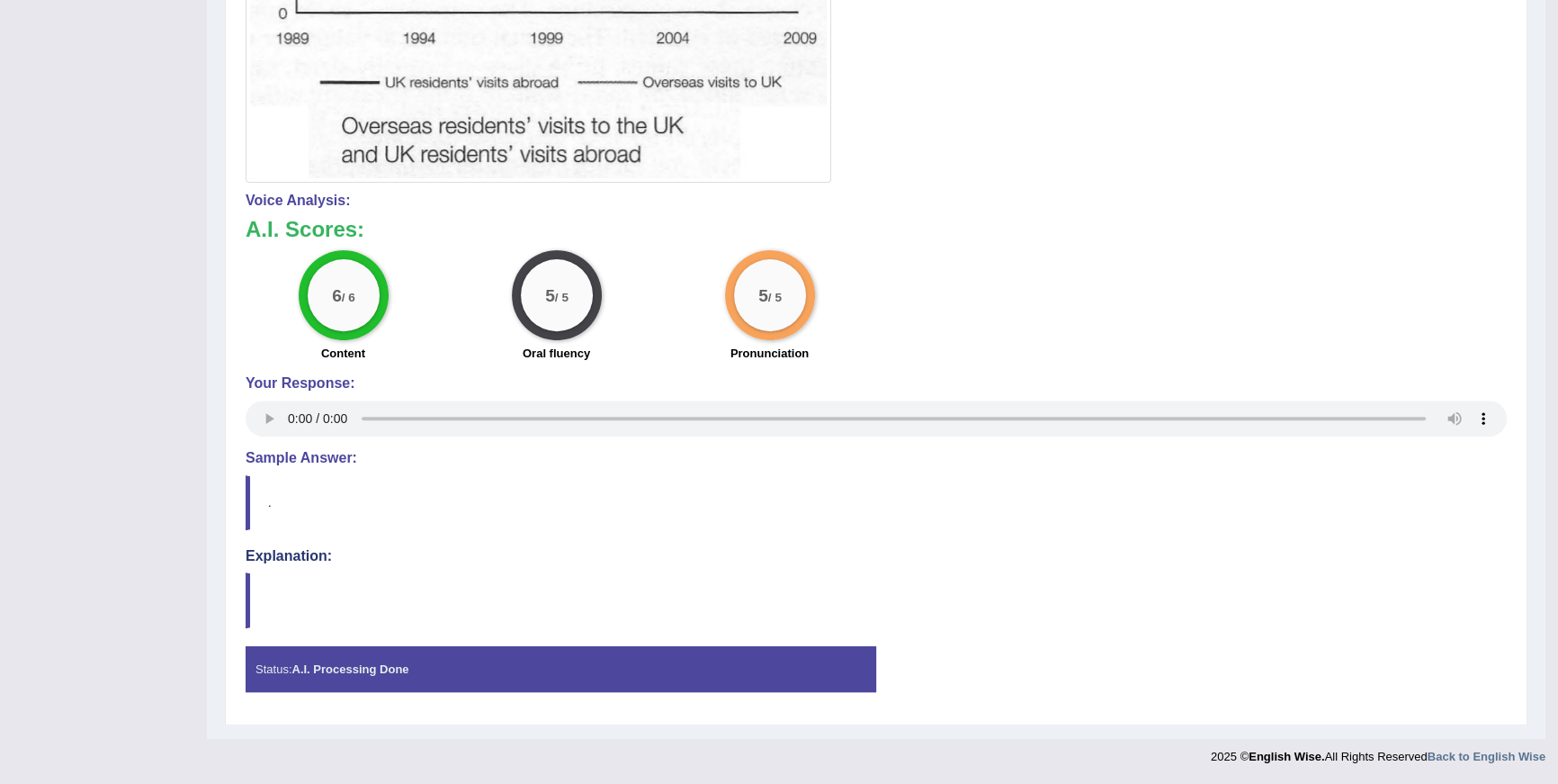
scroll to position [0, 0]
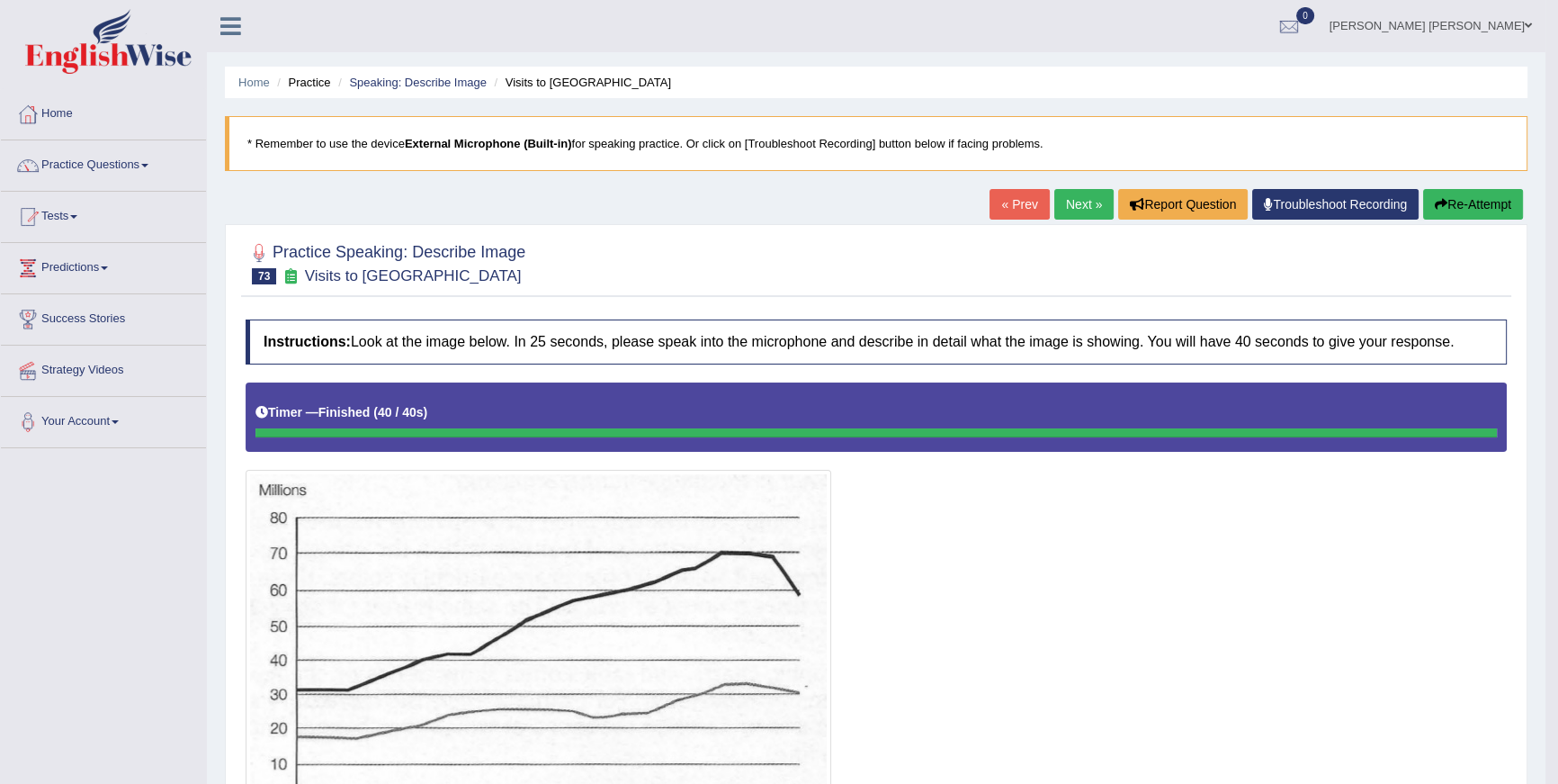
click at [1086, 207] on link "Next »" at bounding box center [1084, 204] width 59 height 31
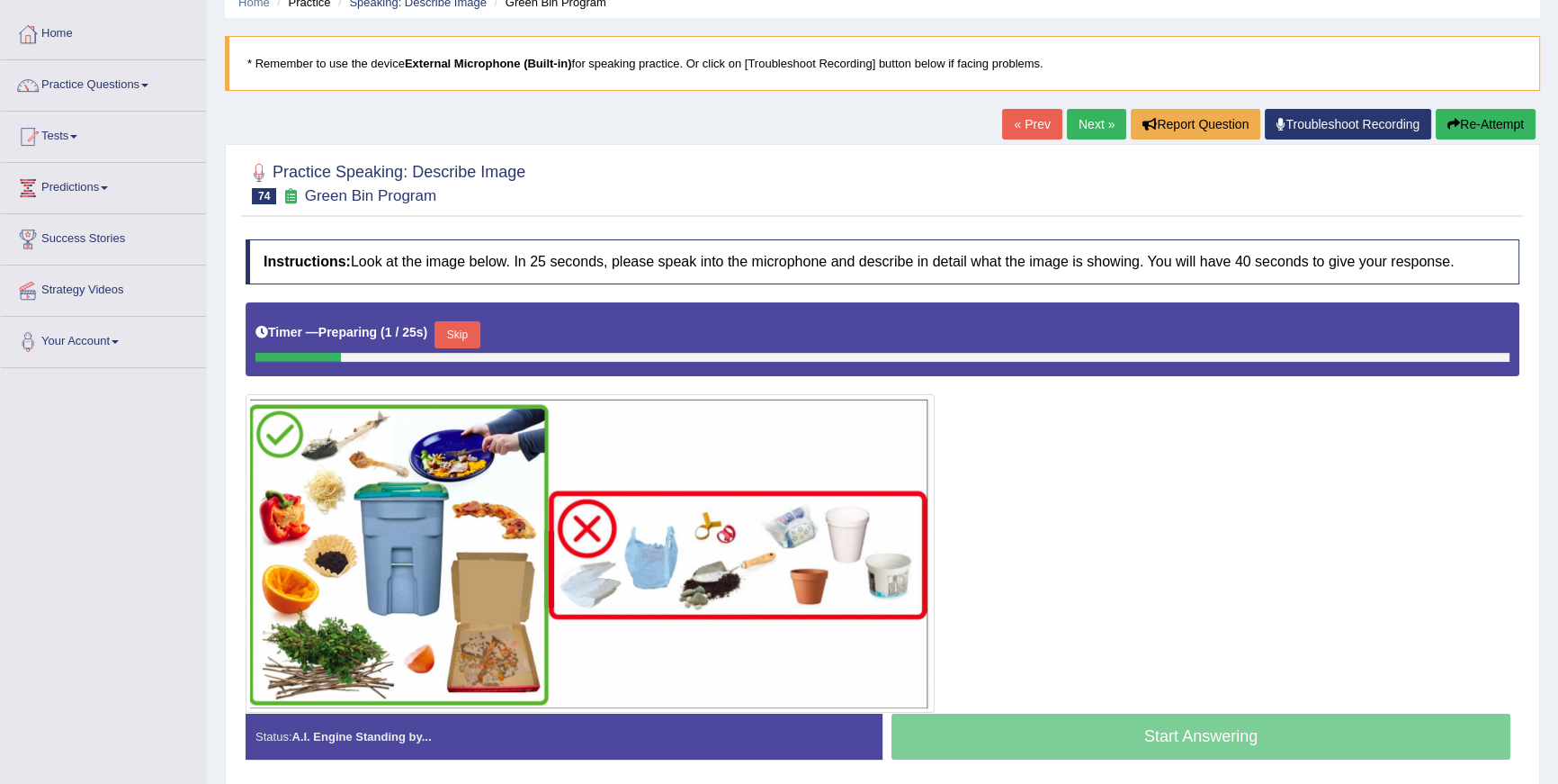
scroll to position [28, 0]
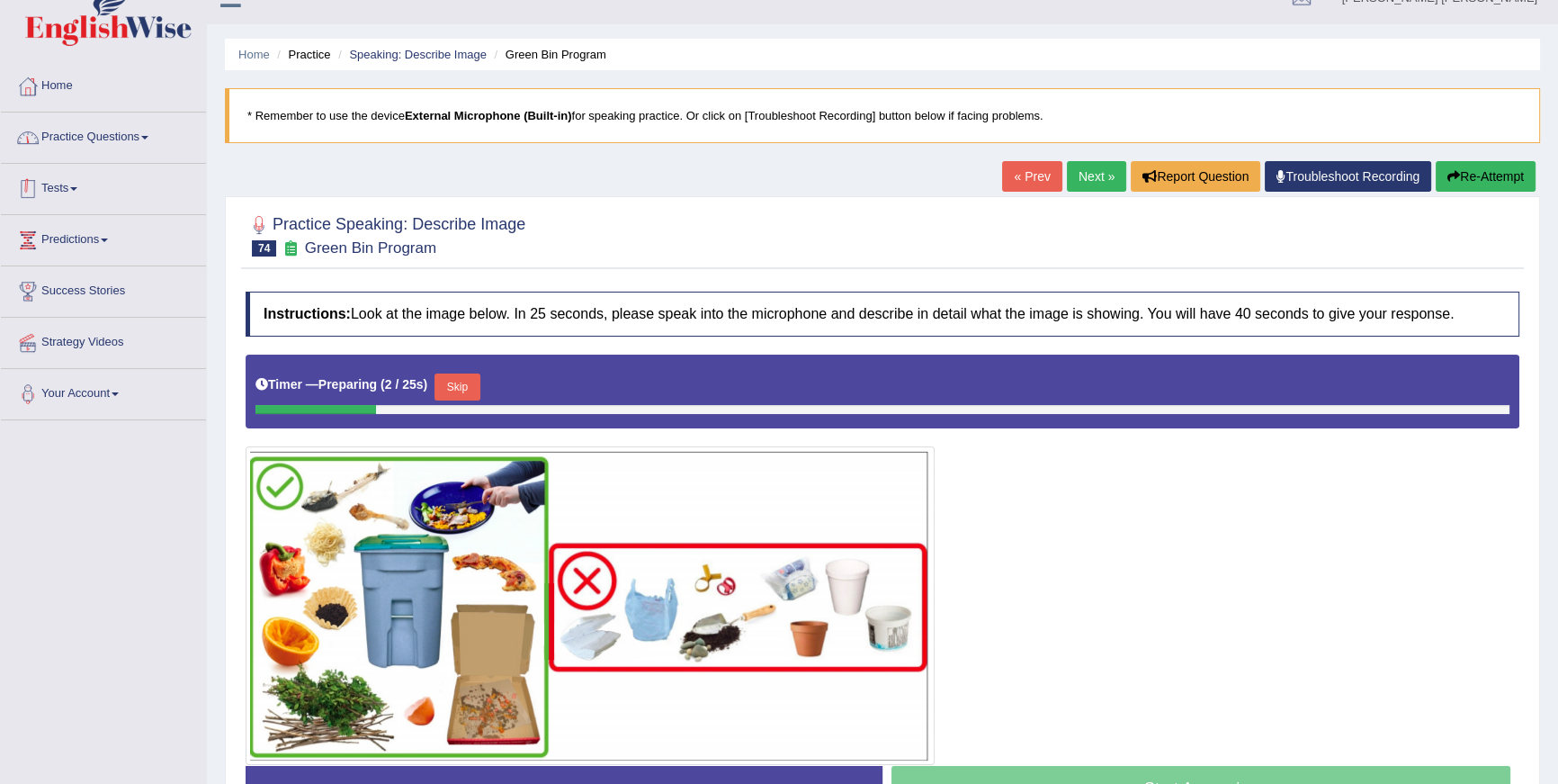
click at [50, 127] on link "Practice Questions" at bounding box center [103, 135] width 205 height 45
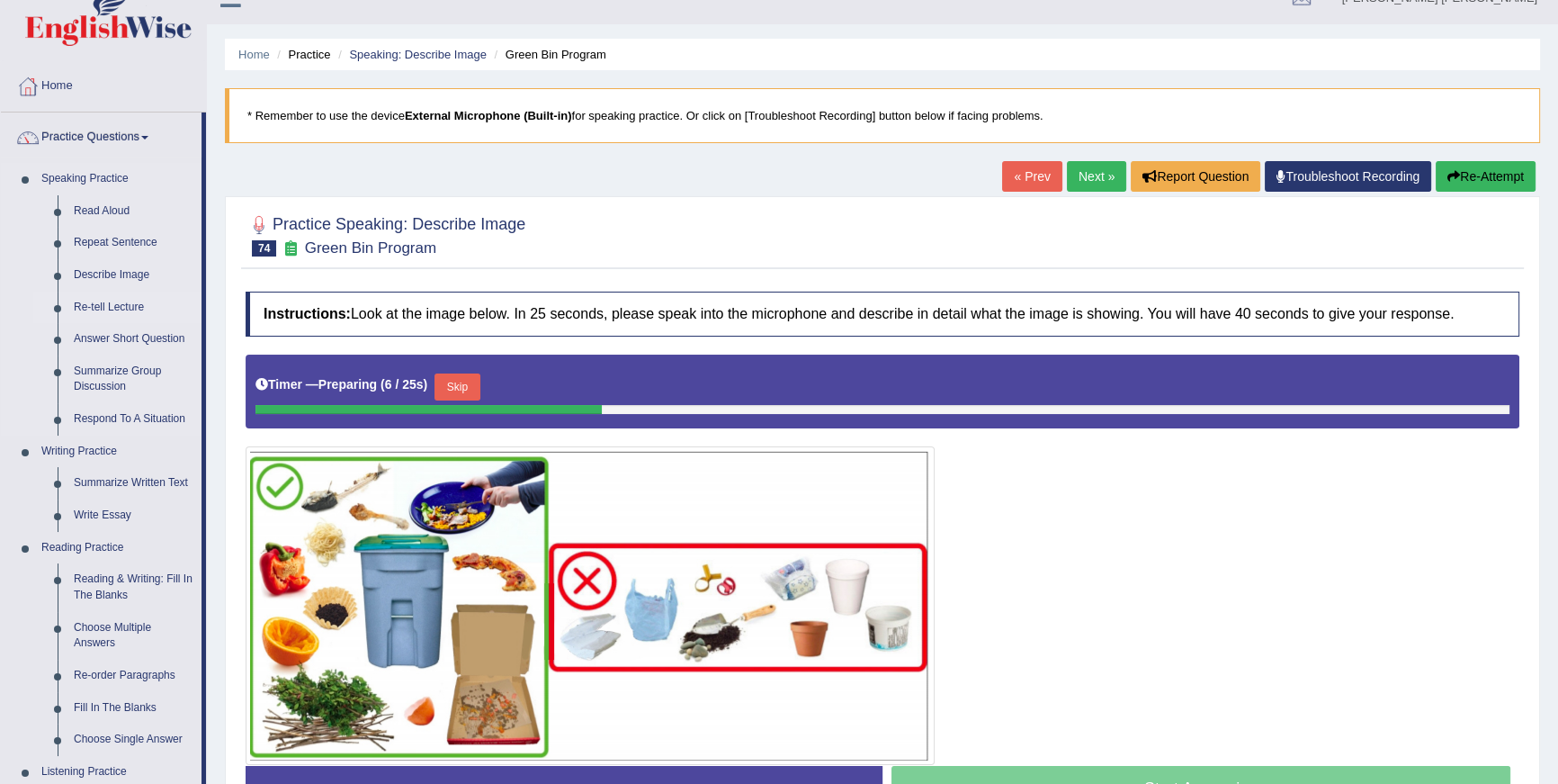
click at [121, 308] on link "Re-tell Lecture" at bounding box center [133, 308] width 136 height 33
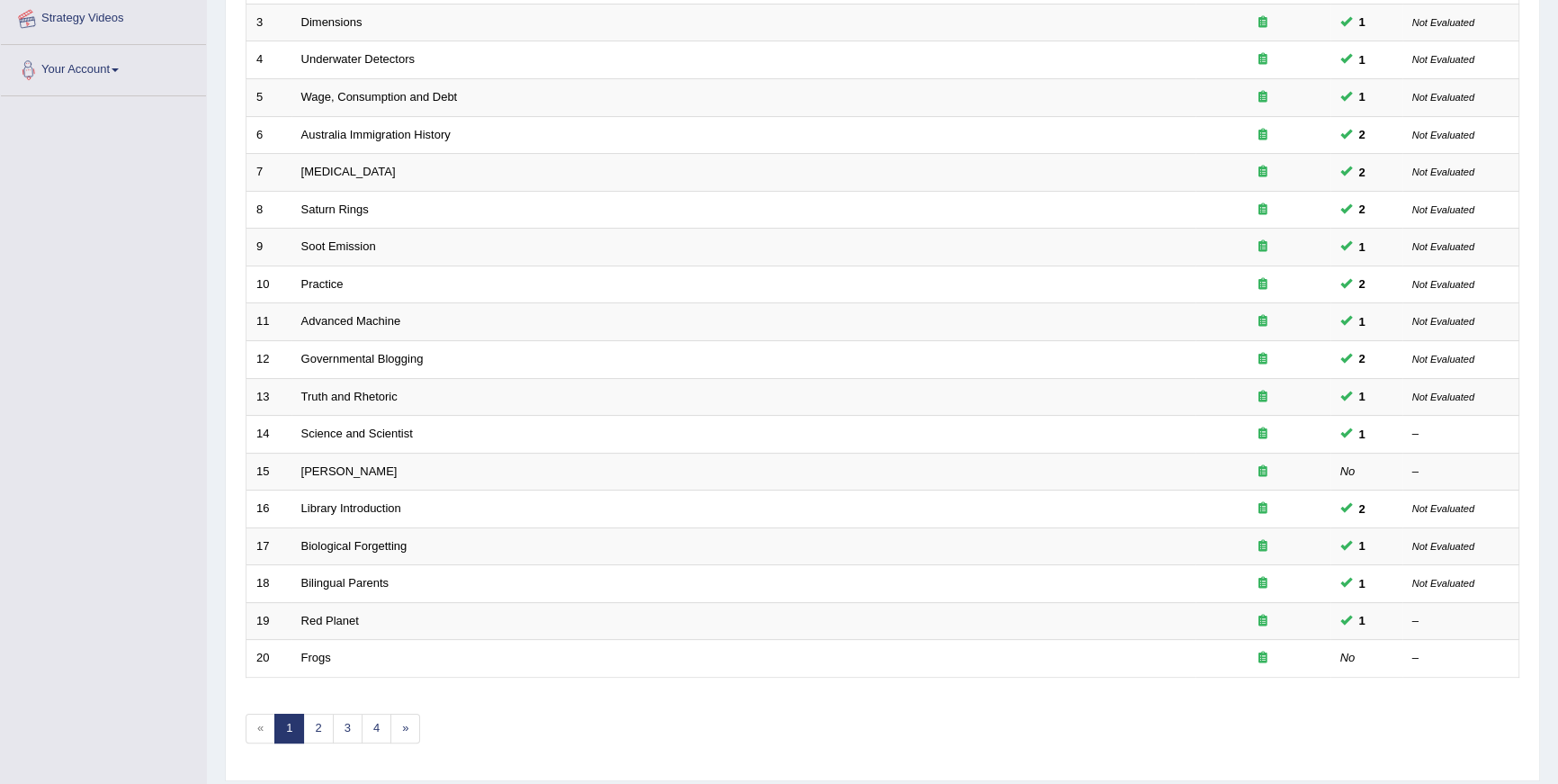
scroll to position [404, 0]
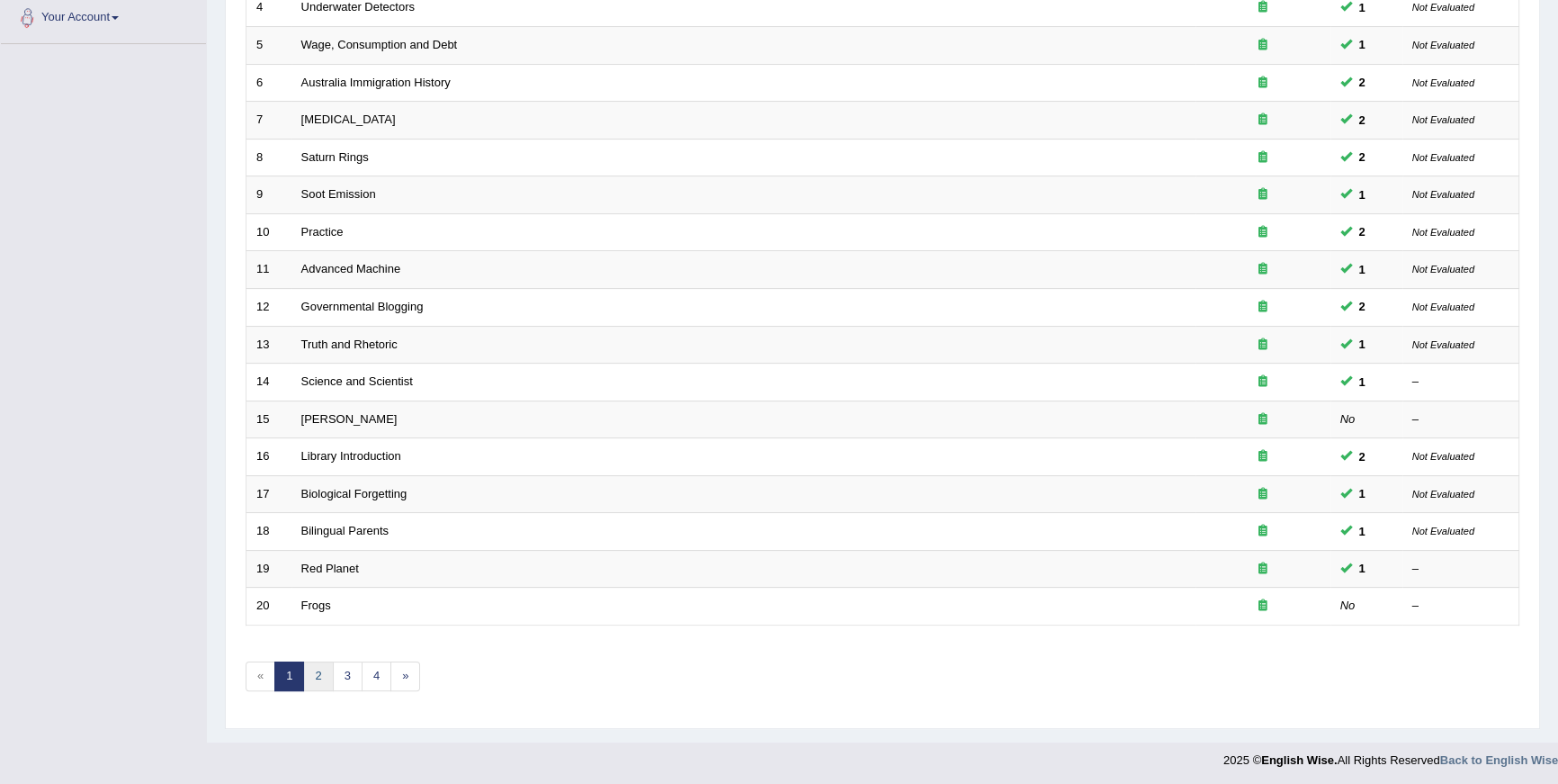
click at [320, 675] on link "2" at bounding box center [318, 676] width 30 height 30
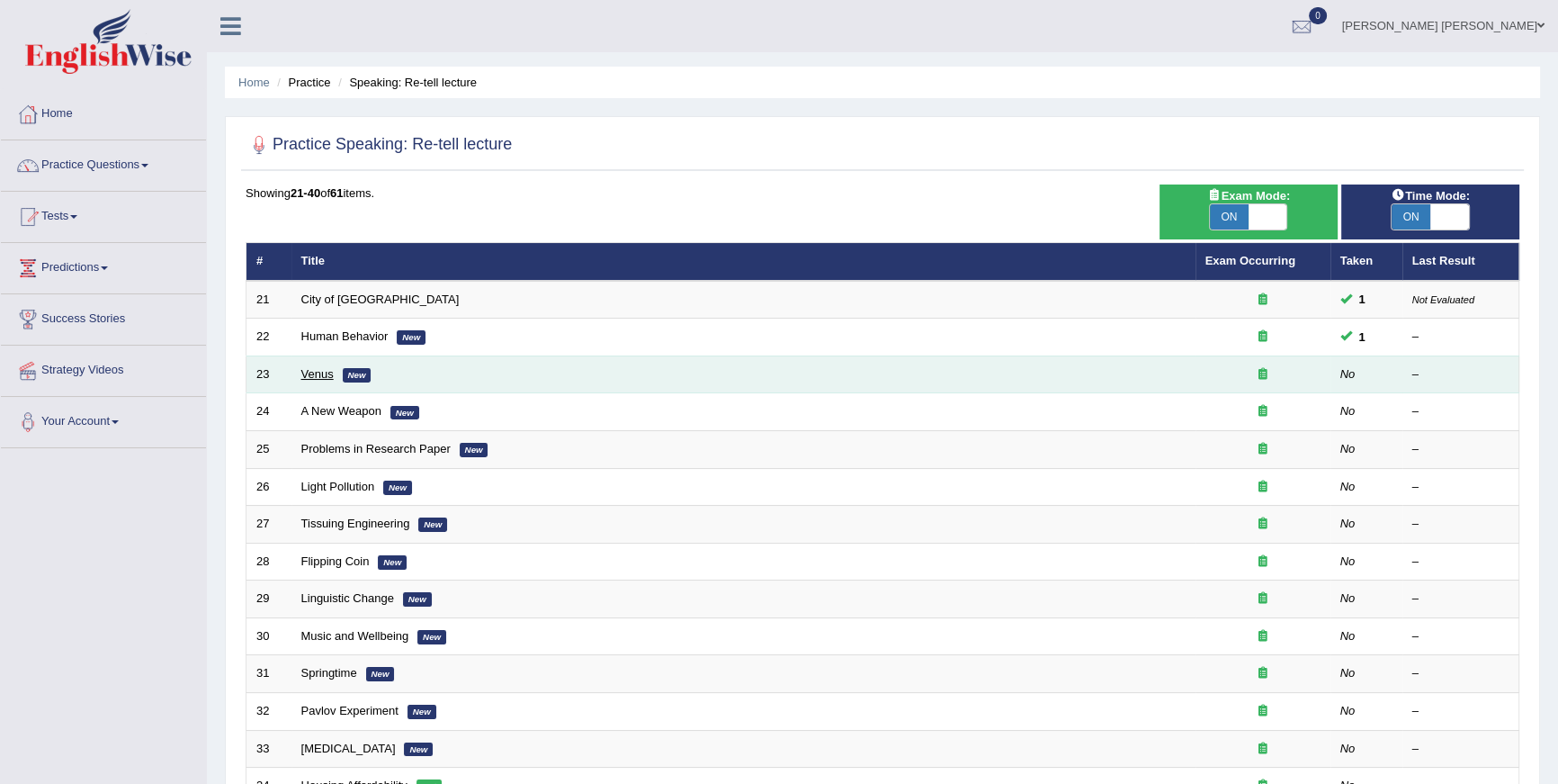
click at [331, 372] on link "Venus" at bounding box center [318, 373] width 33 height 14
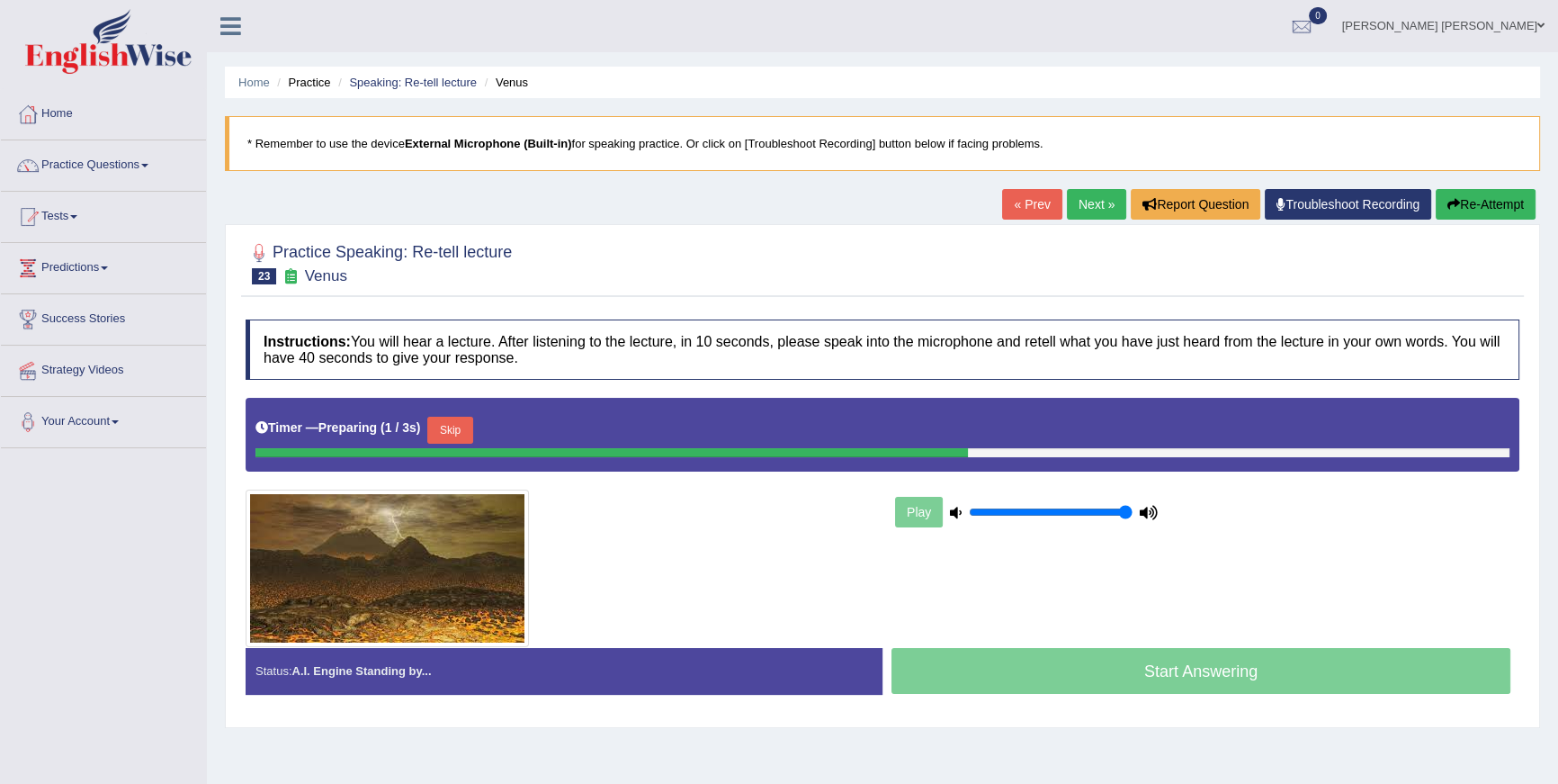
click at [473, 433] on div "Skip" at bounding box center [449, 432] width 45 height 32
click at [473, 433] on button "Skip" at bounding box center [449, 430] width 45 height 27
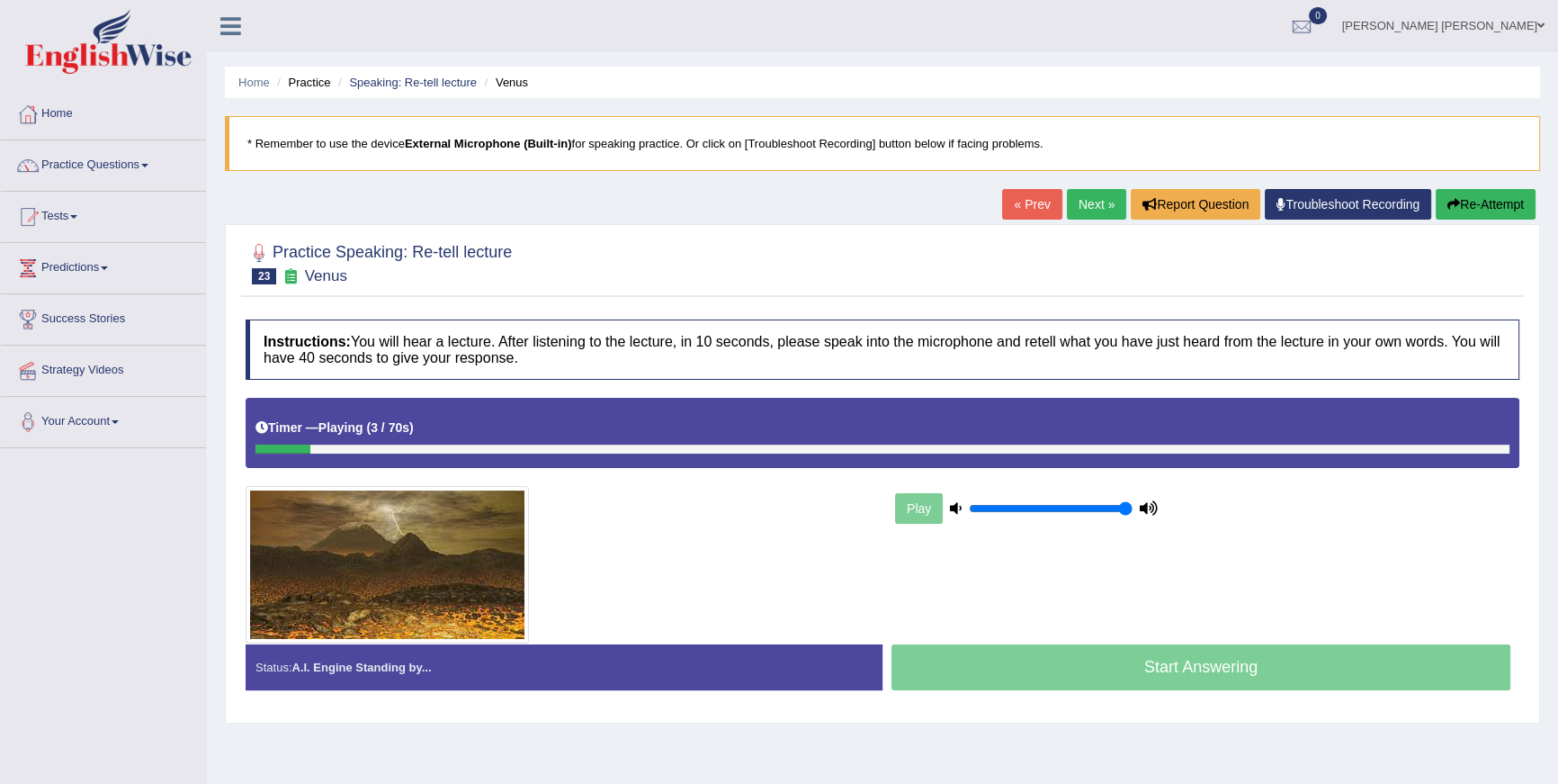
click at [1473, 210] on button "Re-Attempt" at bounding box center [1486, 204] width 100 height 31
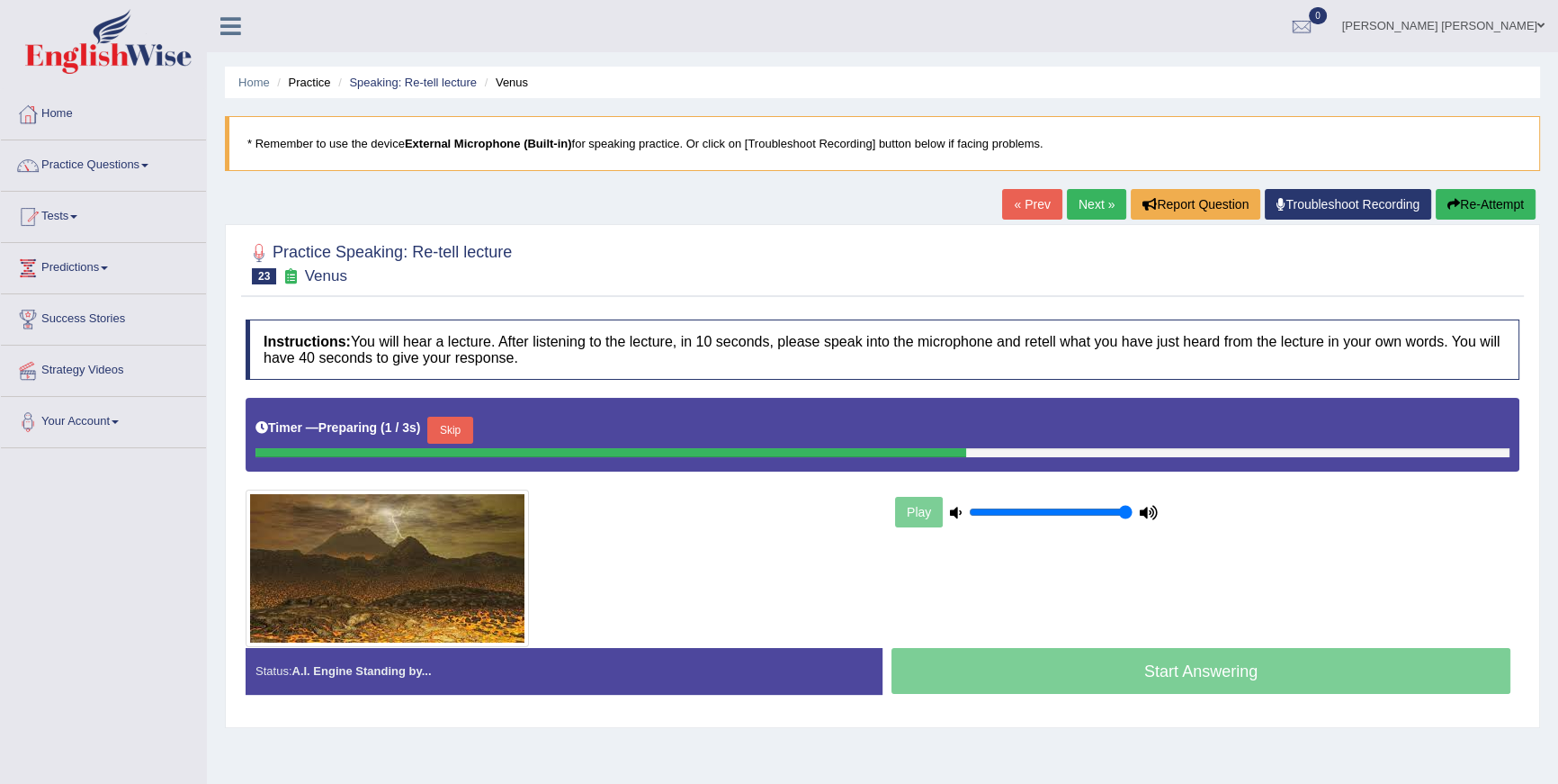
click at [457, 436] on button "Skip" at bounding box center [449, 430] width 45 height 27
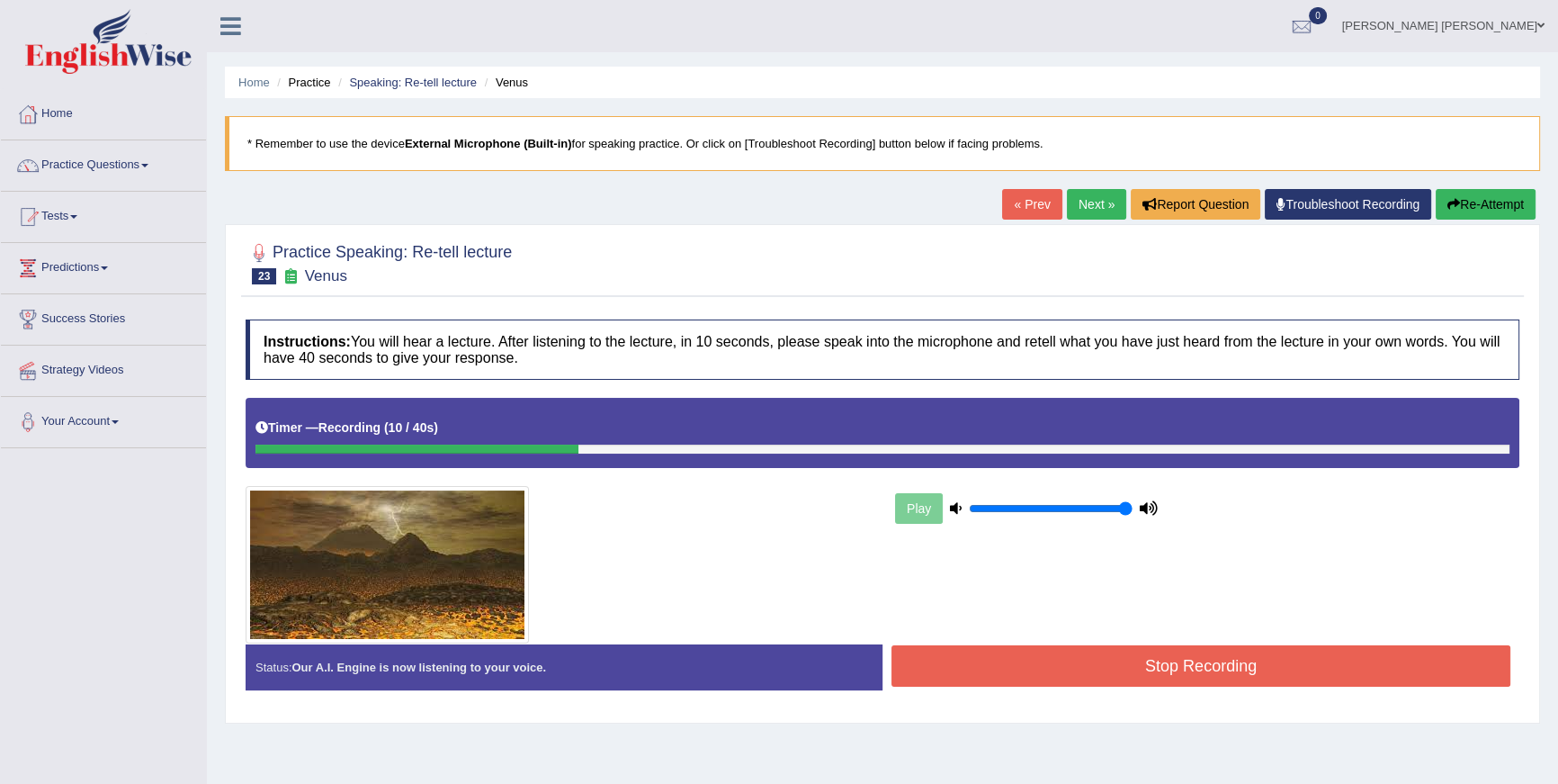
click at [1486, 188] on div "Home Practice Speaking: Re-tell lecture Venus * Remember to use the device Exte…" at bounding box center [882, 450] width 1351 height 900
click at [1483, 196] on button "Re-Attempt" at bounding box center [1486, 204] width 100 height 31
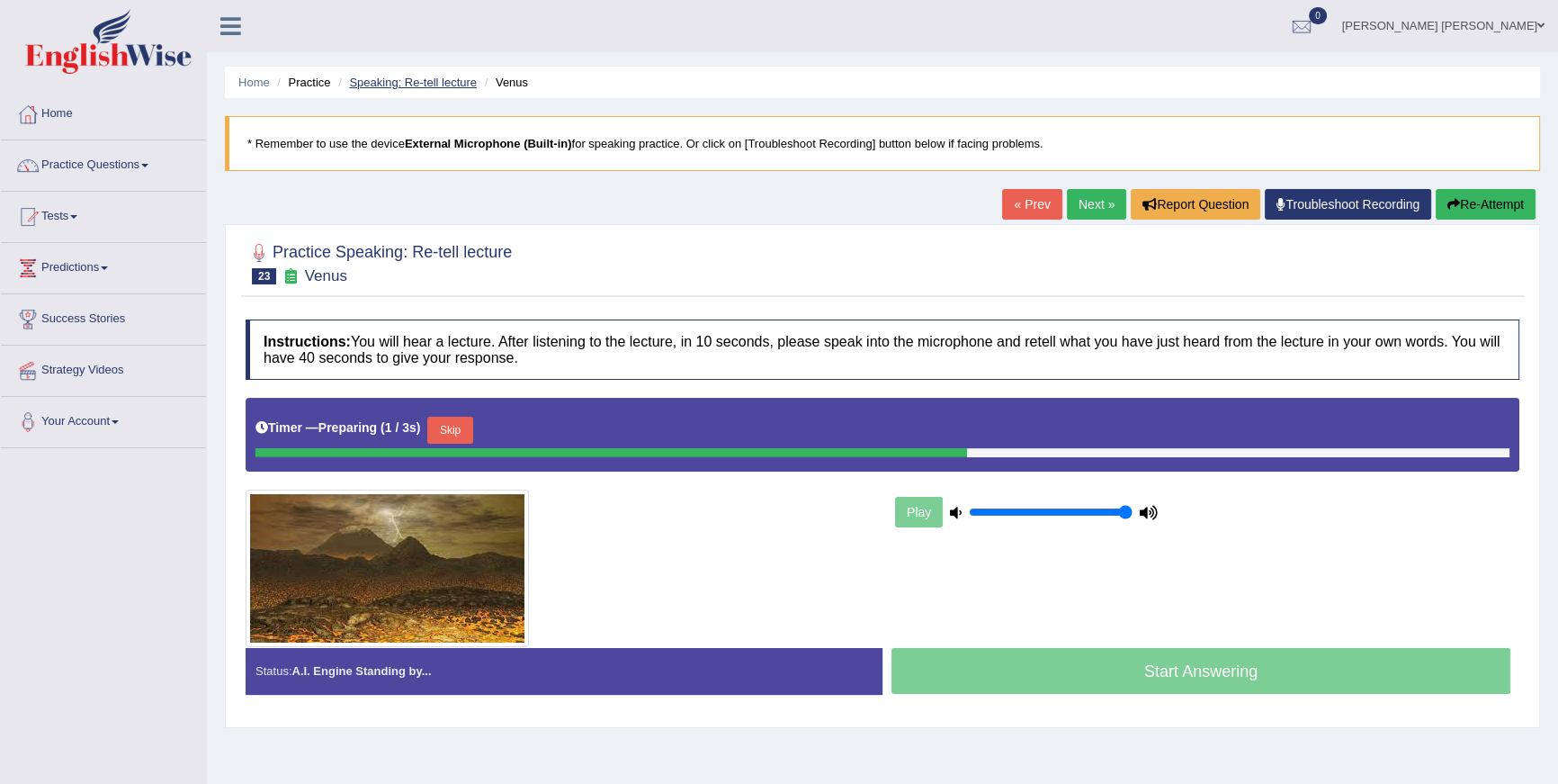
click at [408, 88] on link "Speaking: Re-tell lecture" at bounding box center [412, 82] width 127 height 14
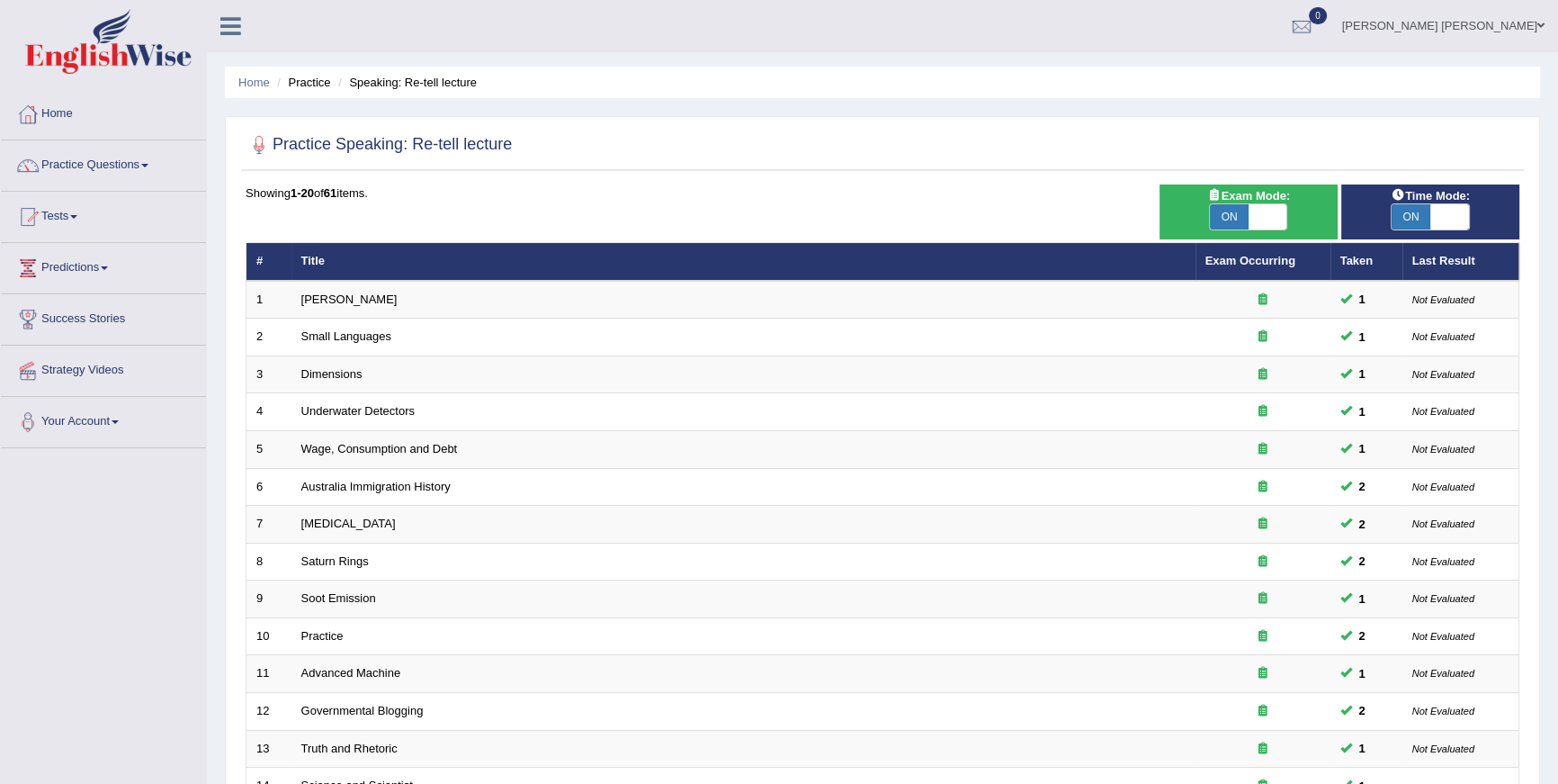
click at [1441, 213] on span at bounding box center [1450, 217] width 38 height 25
checkbox input "false"
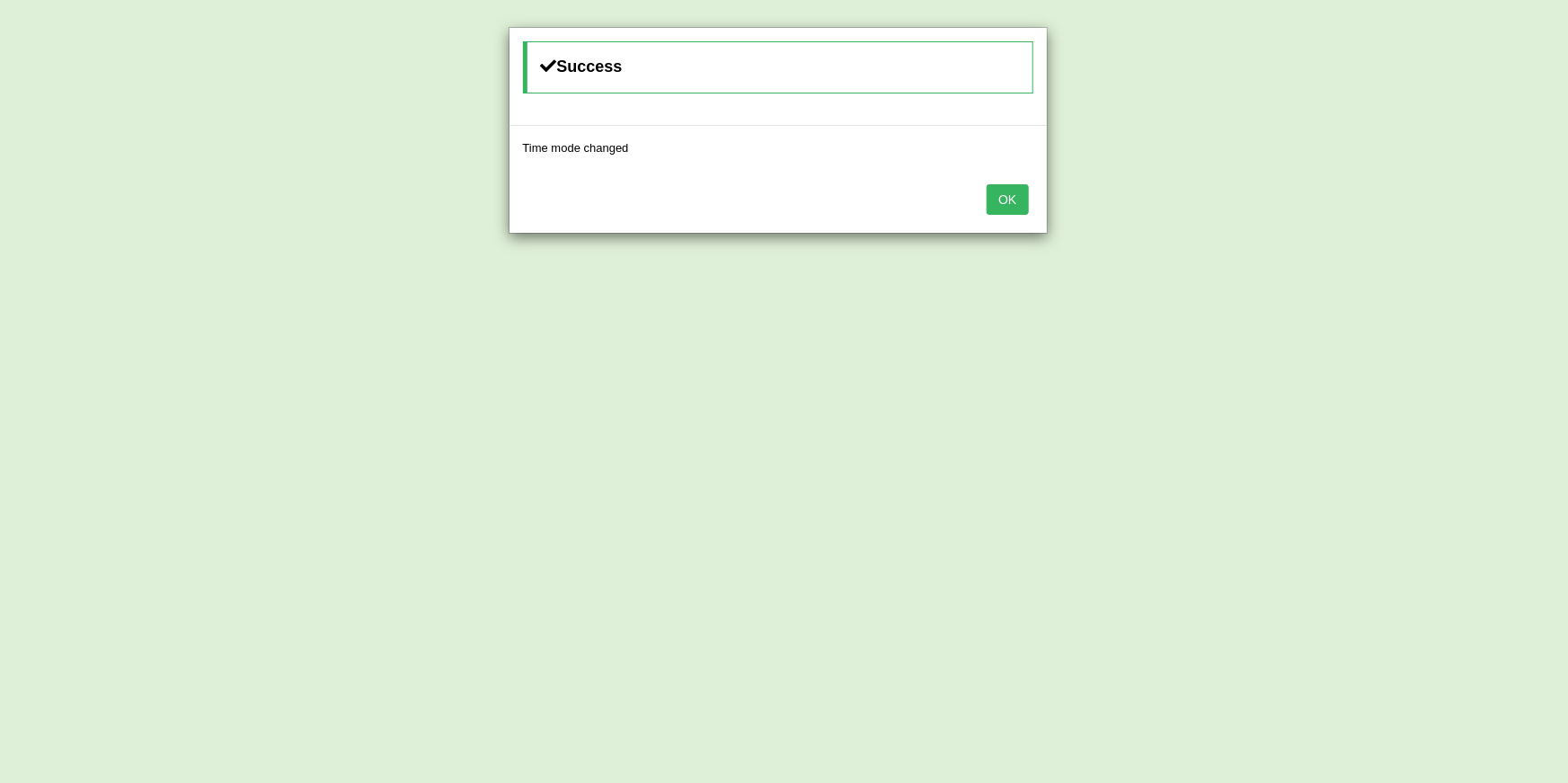
click at [1010, 196] on button "OK" at bounding box center [1007, 200] width 41 height 31
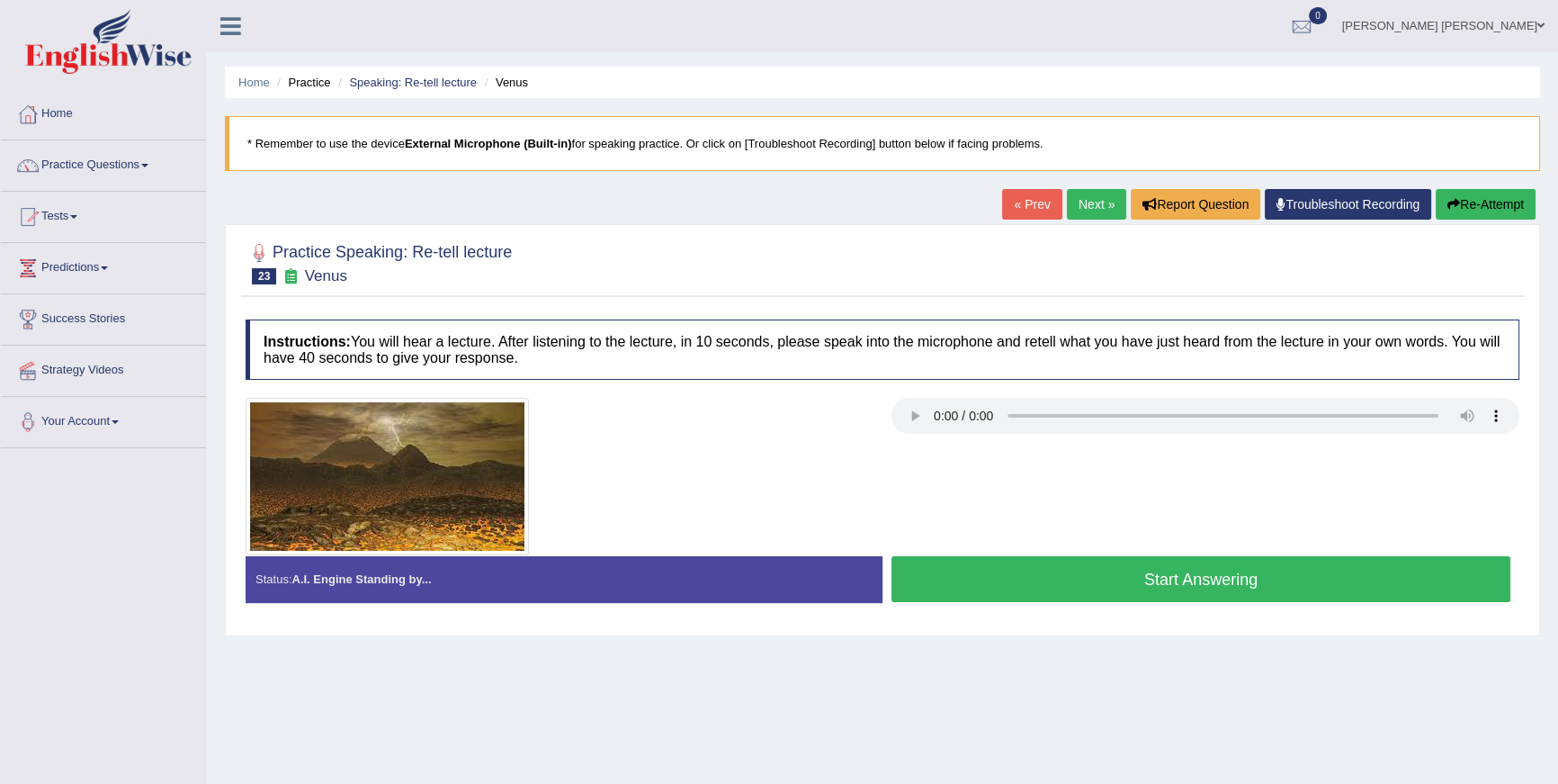
click at [1042, 566] on button "Start Answering" at bounding box center [1201, 579] width 619 height 46
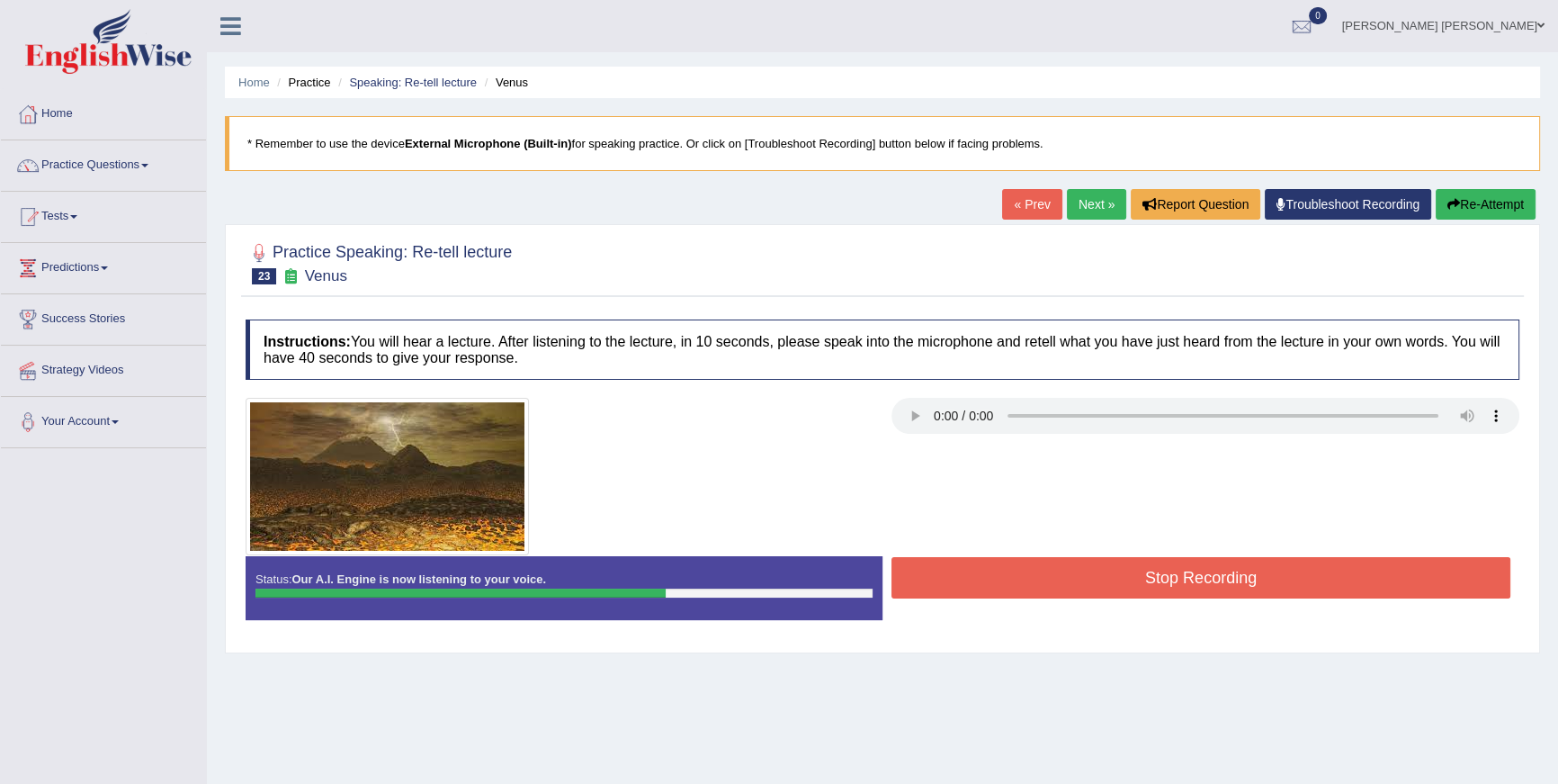
click at [1496, 215] on button "Re-Attempt" at bounding box center [1486, 204] width 100 height 31
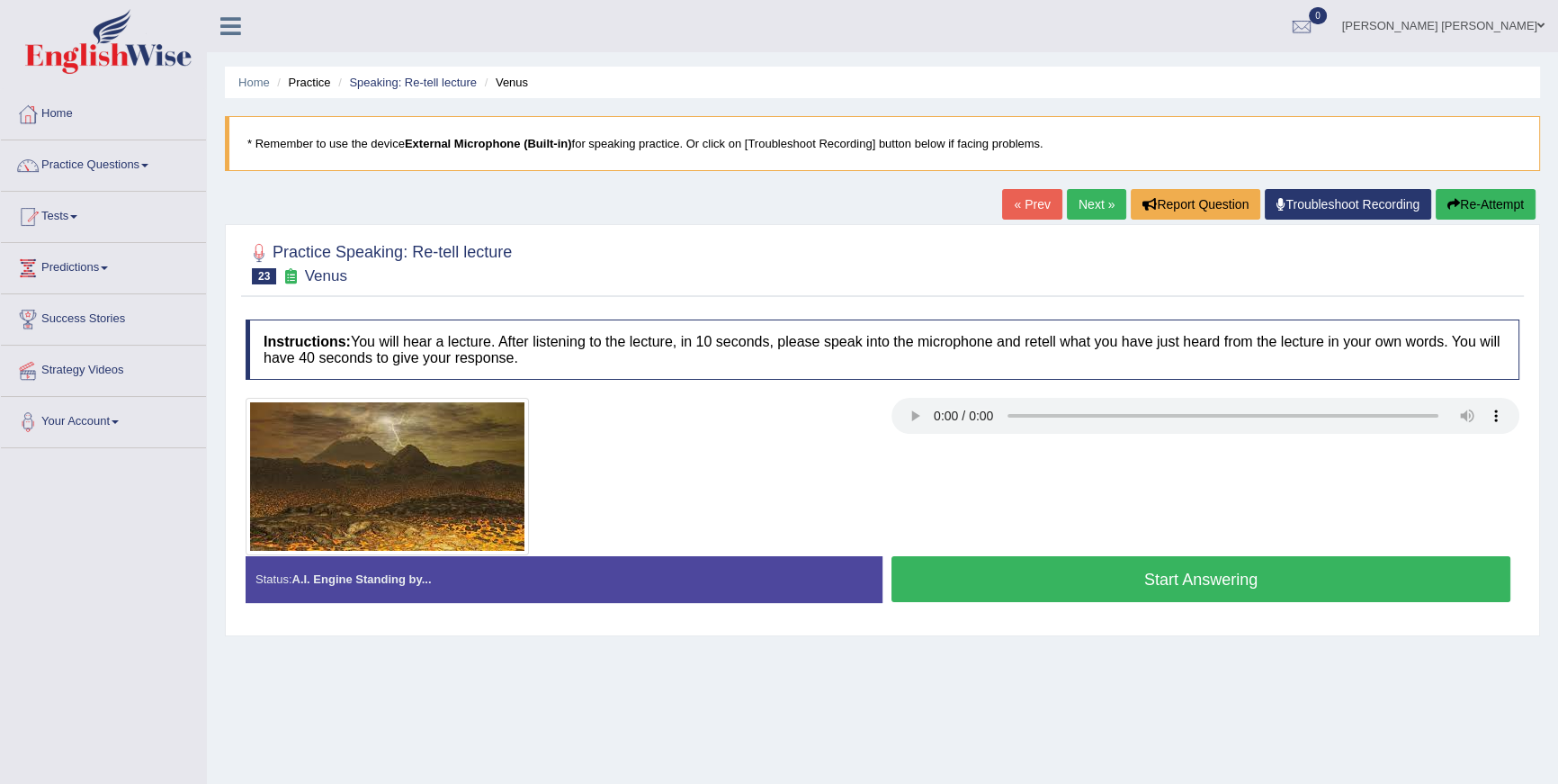
click at [1239, 596] on button "Start Answering" at bounding box center [1201, 579] width 619 height 46
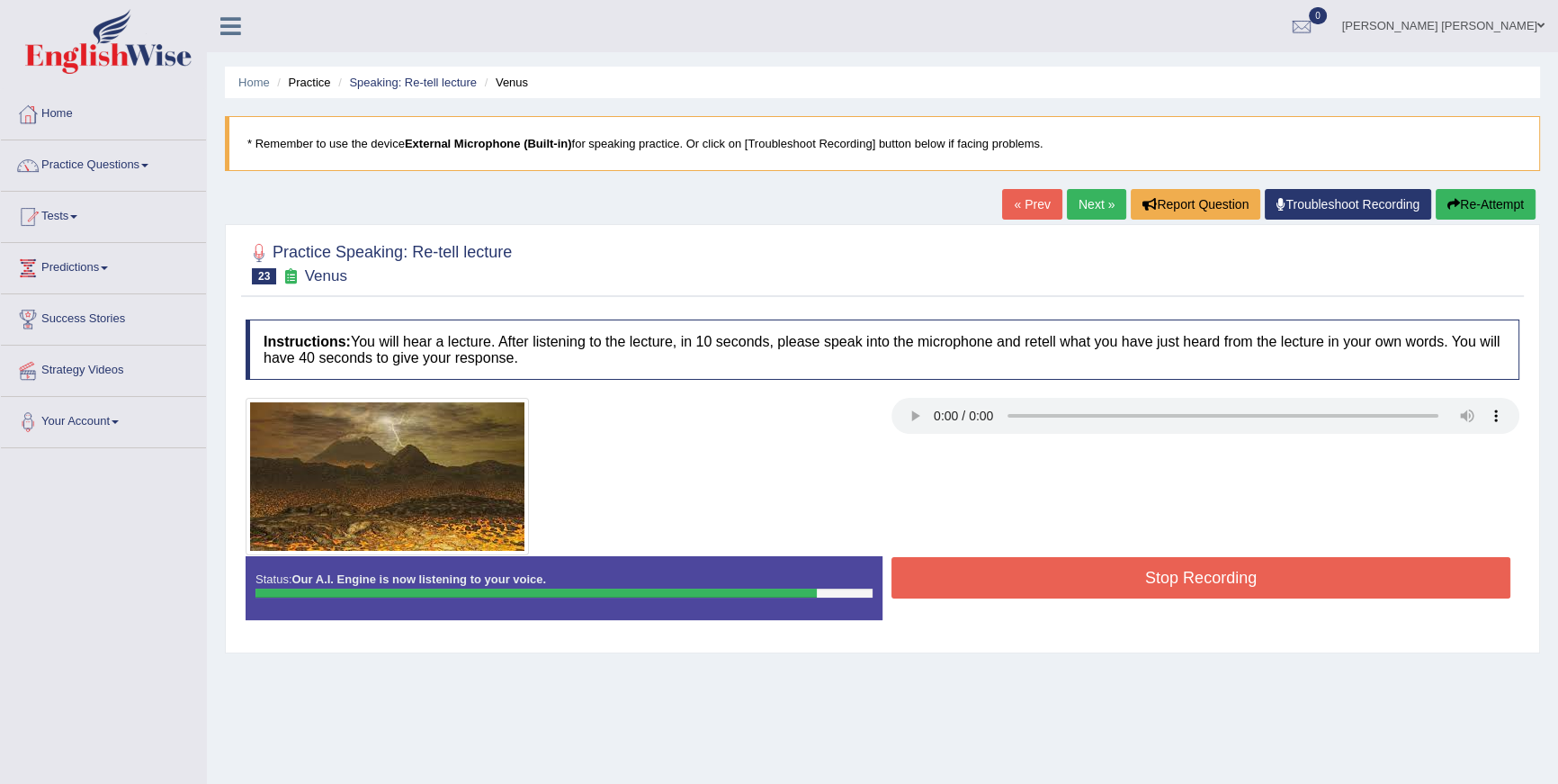
click at [1239, 596] on button "Stop Recording" at bounding box center [1201, 577] width 619 height 41
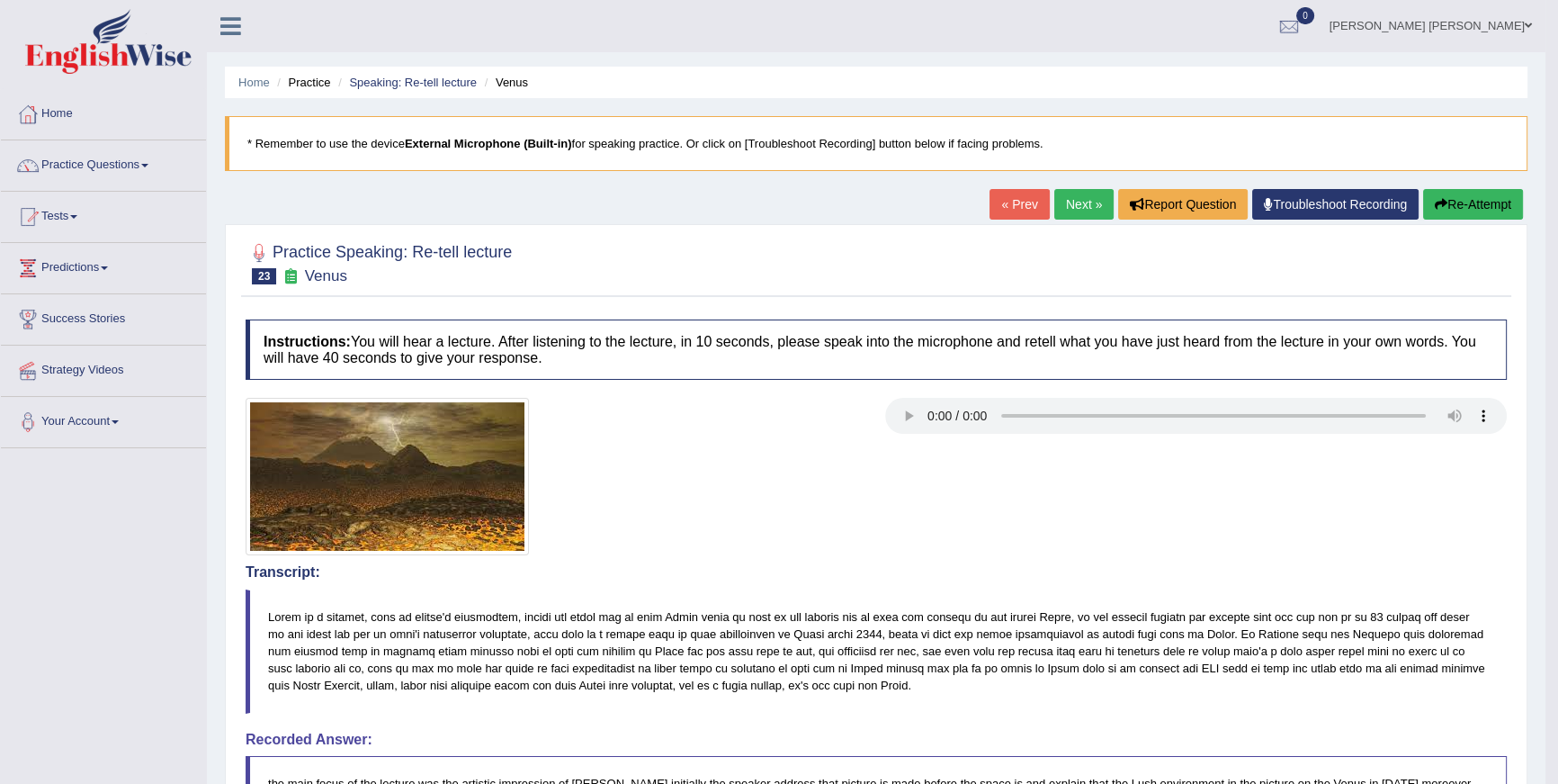
click at [1494, 213] on button "Re-Attempt" at bounding box center [1473, 204] width 100 height 31
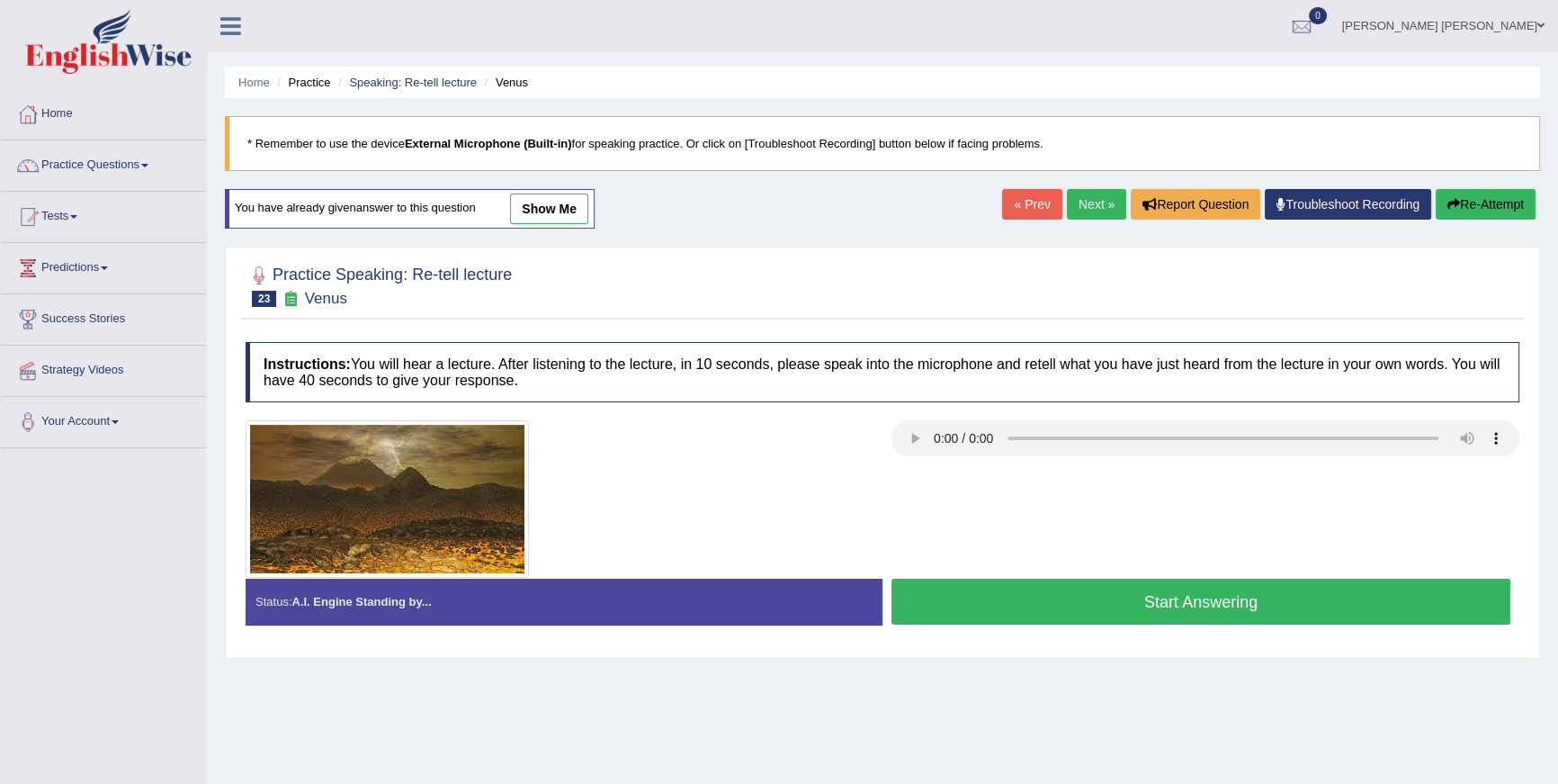
click at [972, 601] on button "Start Answering" at bounding box center [1201, 601] width 619 height 46
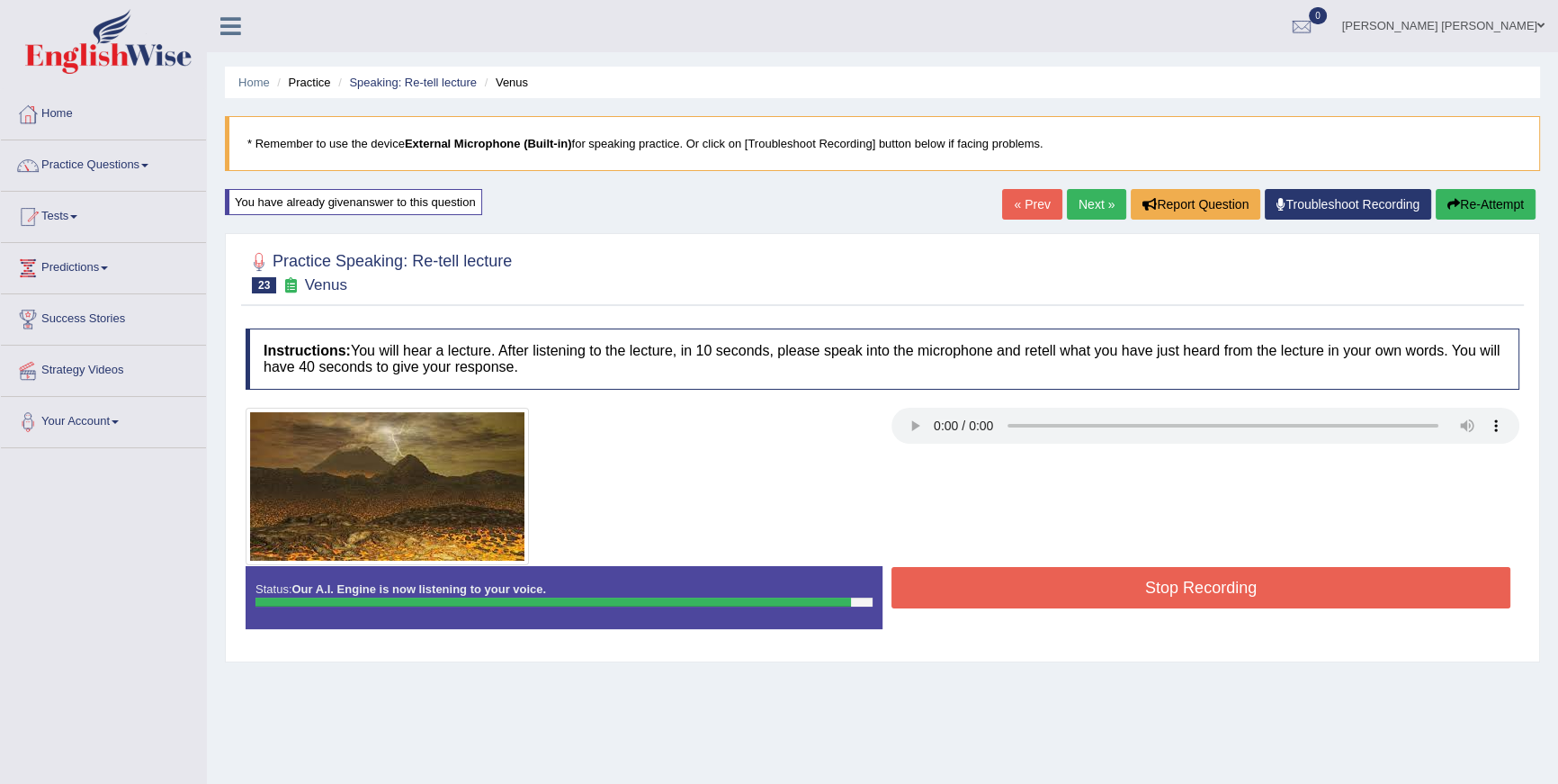
click at [972, 601] on button "Stop Recording" at bounding box center [1201, 586] width 619 height 41
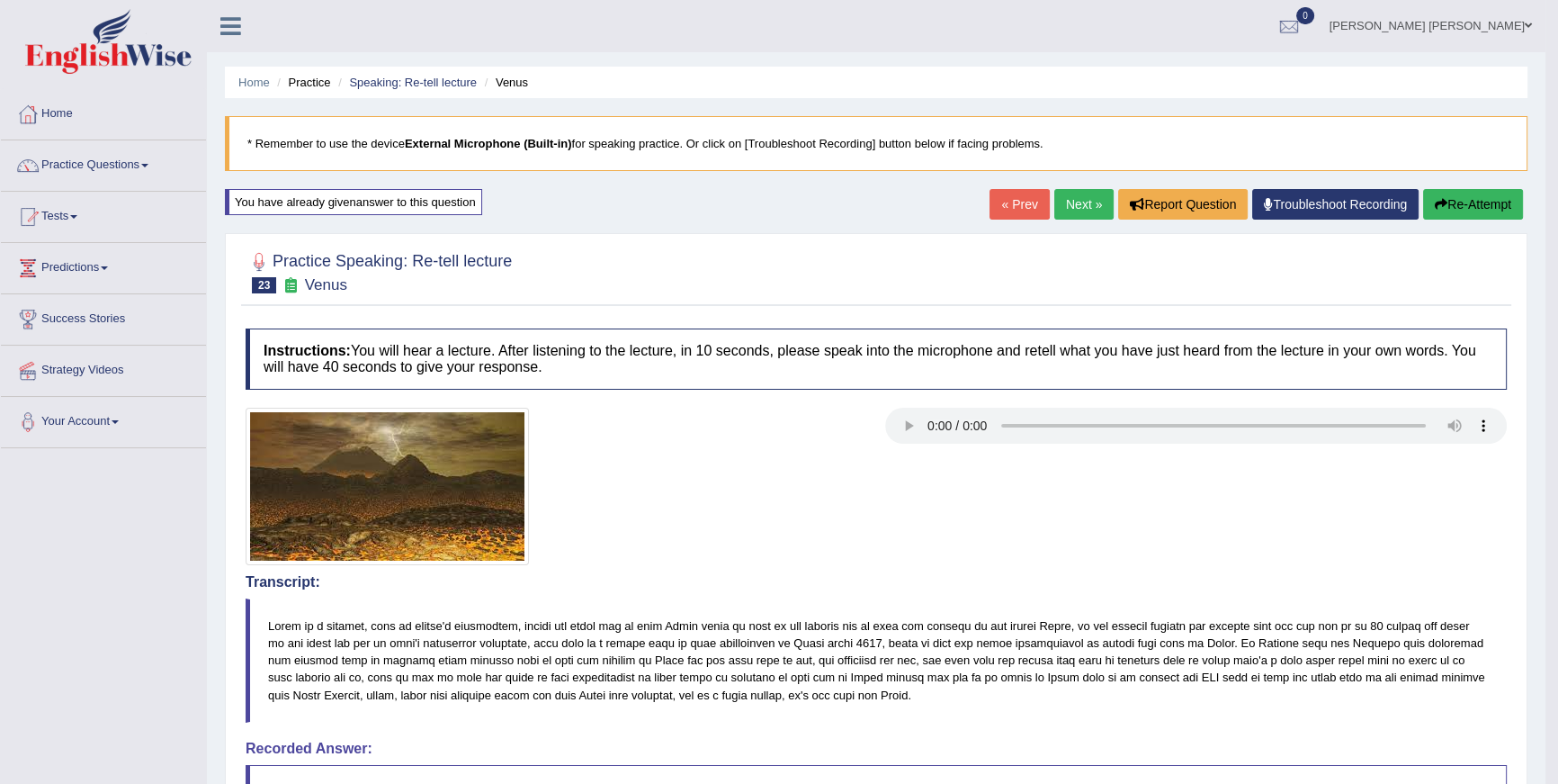
click at [1073, 217] on link "Next »" at bounding box center [1084, 204] width 59 height 31
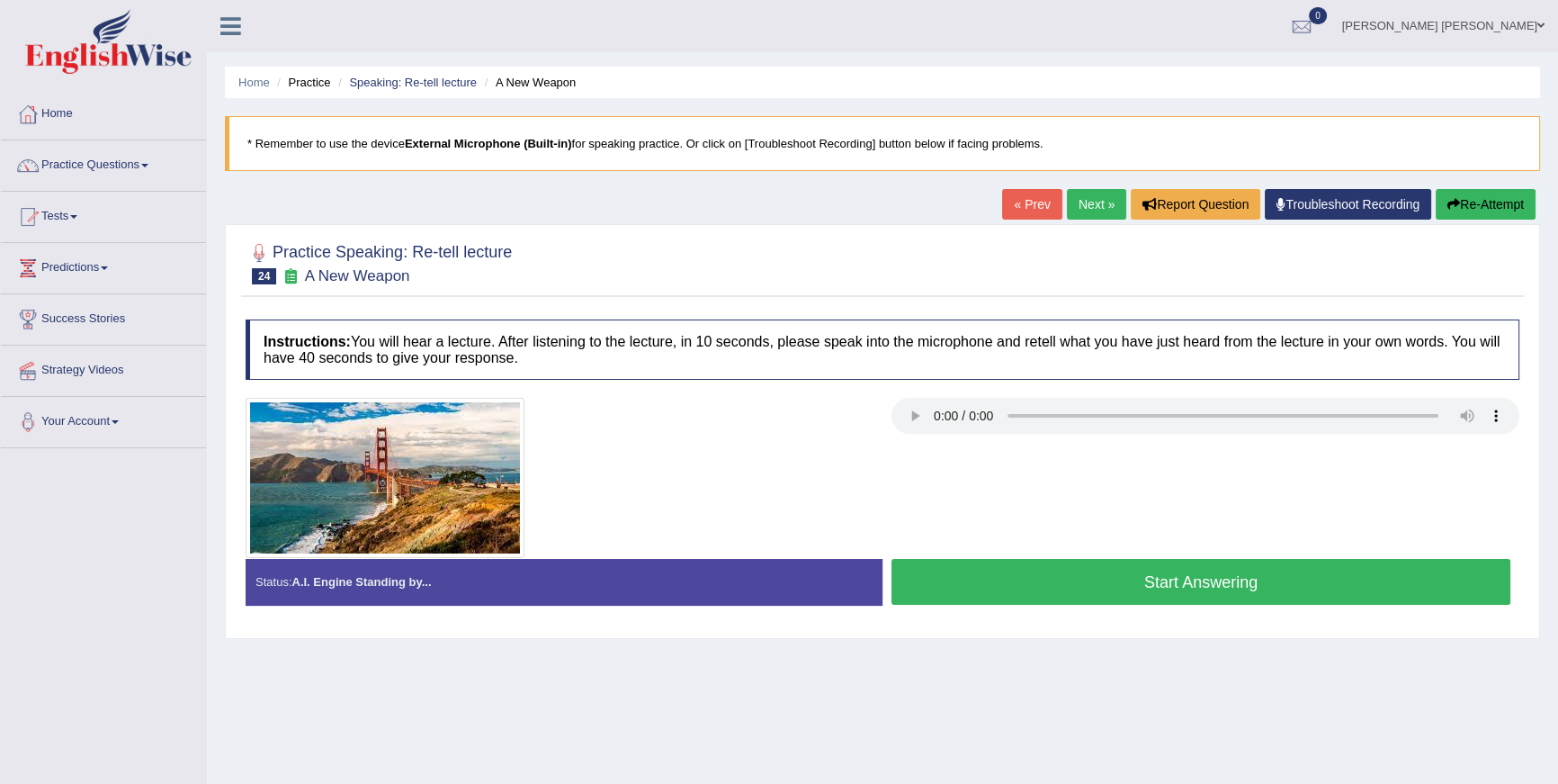
click at [1459, 209] on button "Re-Attempt" at bounding box center [1486, 204] width 100 height 31
click at [137, 158] on link "Practice Questions" at bounding box center [103, 162] width 205 height 45
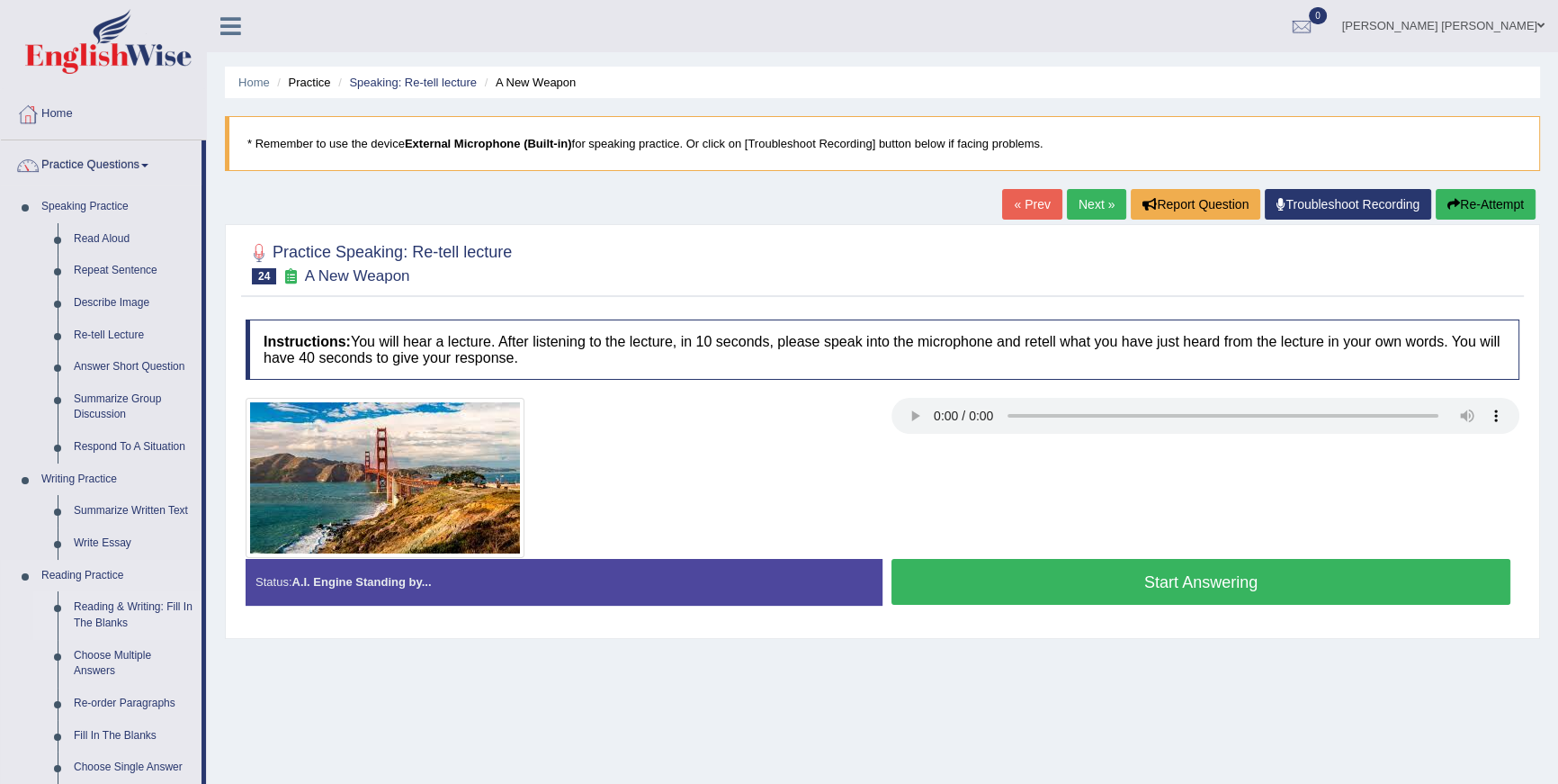
click at [127, 611] on link "Reading & Writing: Fill In The Blanks" at bounding box center [133, 615] width 136 height 47
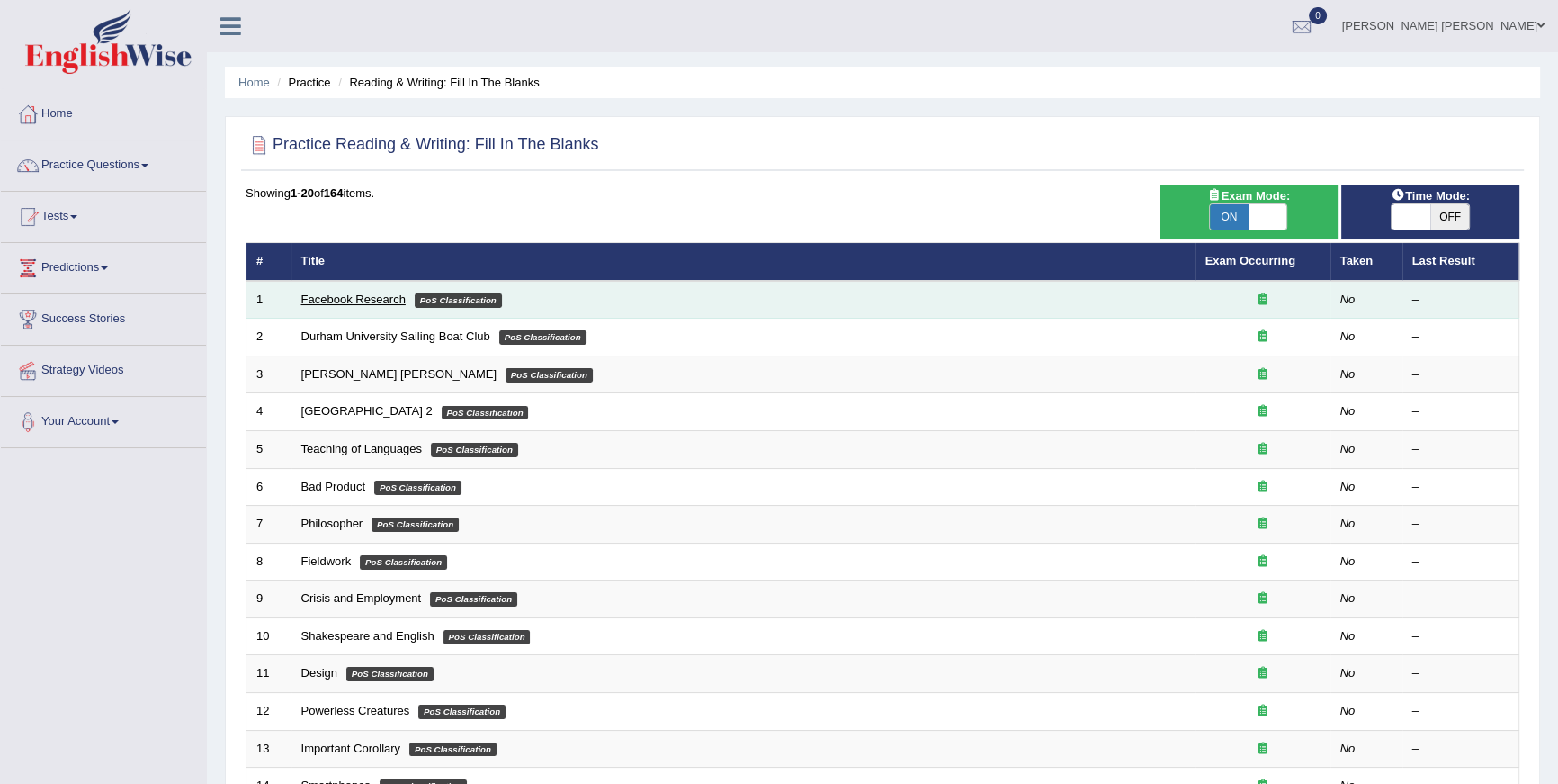
click at [362, 296] on link "Facebook Research" at bounding box center [353, 299] width 105 height 14
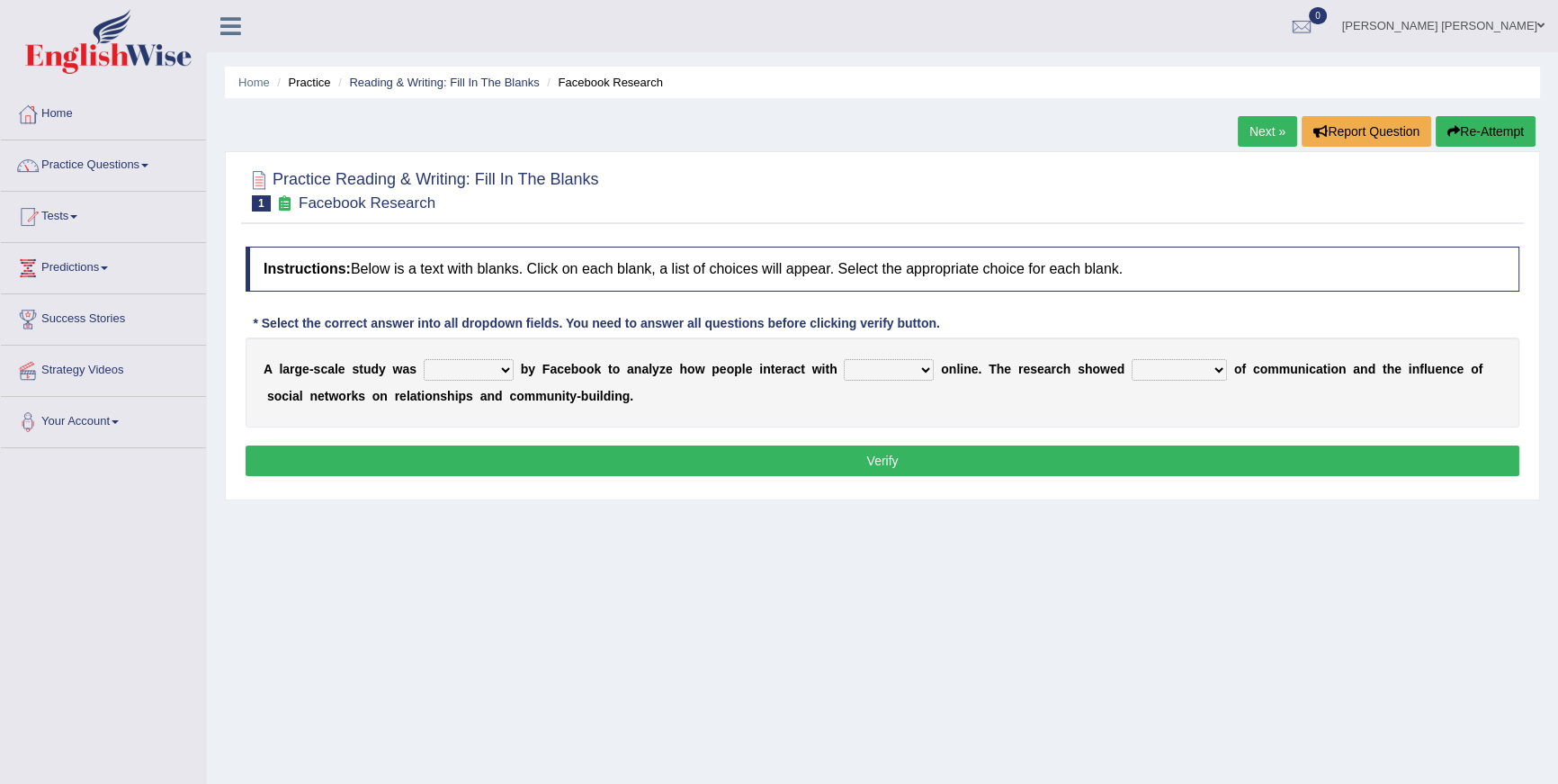
click at [480, 372] on select "surveyed had asked made" at bounding box center [468, 370] width 90 height 22
click at [904, 369] on select "together all each other another" at bounding box center [889, 370] width 90 height 22
select select "each other"
click at [846, 359] on select "together all each other another" at bounding box center [889, 370] width 90 height 22
click at [1209, 370] on select "advantages standards fellowships patterns" at bounding box center [1179, 370] width 96 height 22
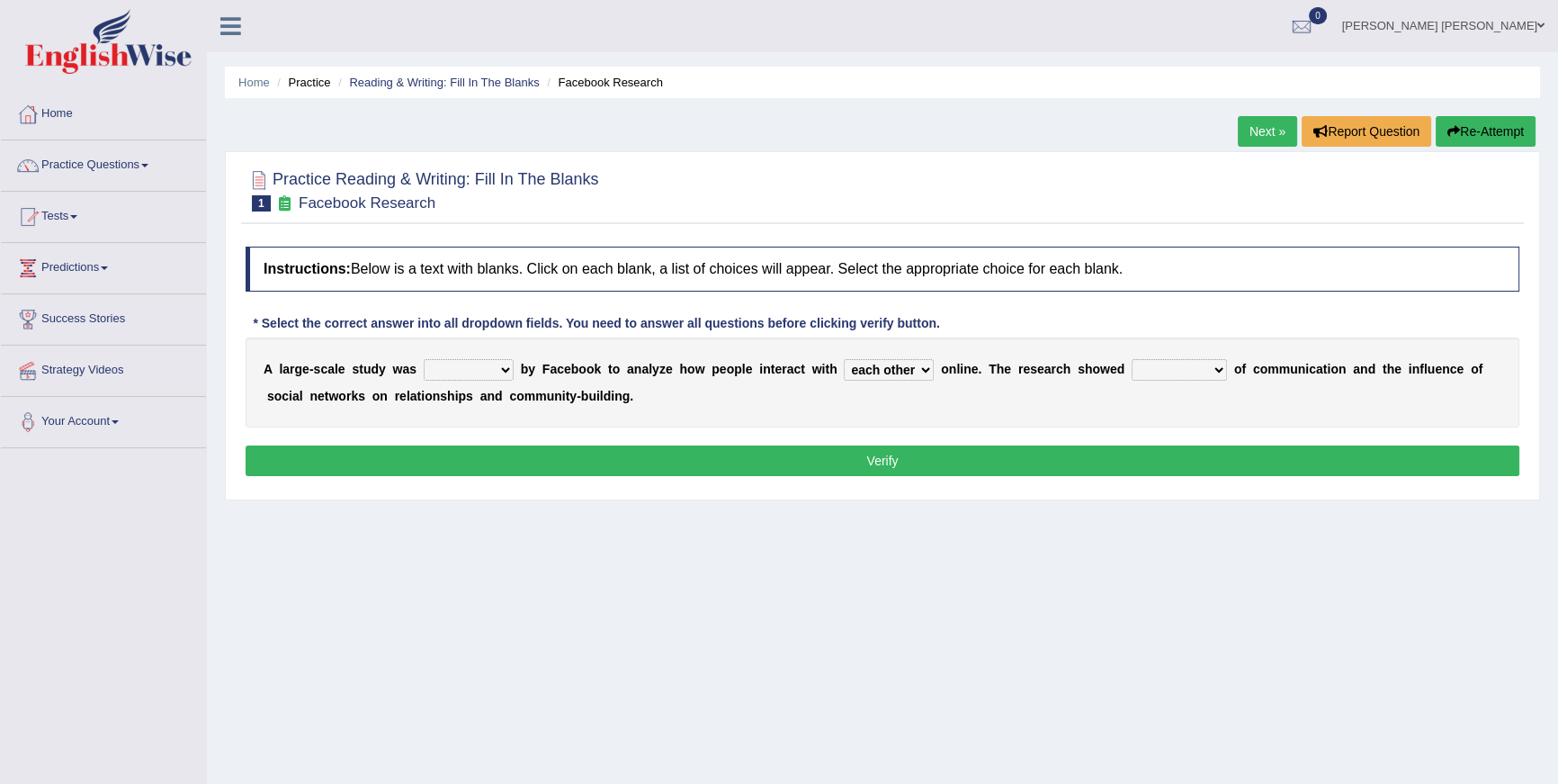
select select "patterns"
click at [1133, 359] on select "advantages standards fellowships patterns" at bounding box center [1179, 370] width 96 height 22
click at [473, 369] on select "surveyed had asked made" at bounding box center [468, 370] width 90 height 22
select select "made"
click at [423, 359] on select "surveyed had asked made" at bounding box center [468, 370] width 90 height 22
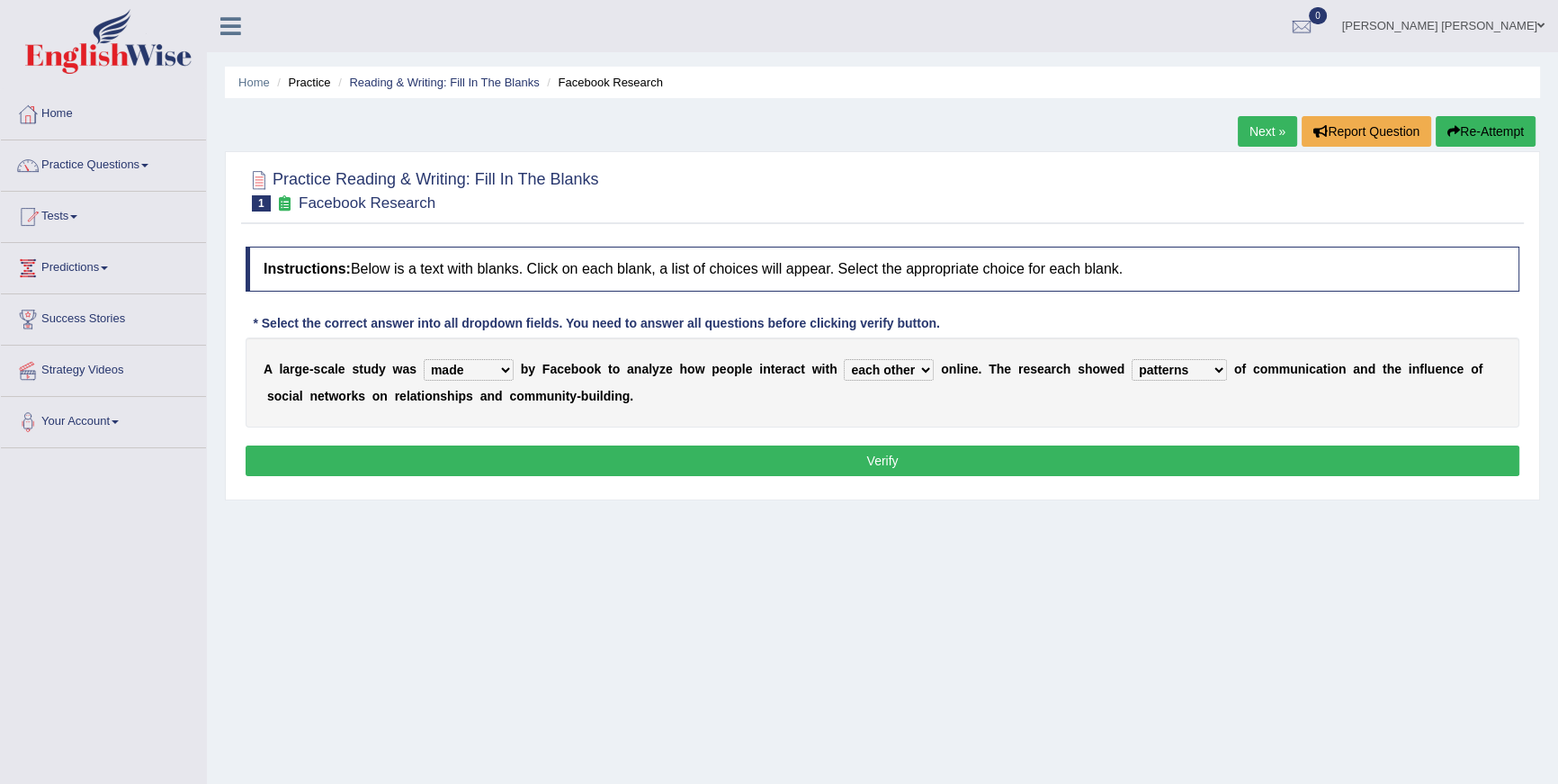
click at [698, 478] on div "Instructions: Below is a text with blanks. Click on each blank, a list of choic…" at bounding box center [882, 364] width 1283 height 253
click at [706, 456] on button "Verify" at bounding box center [882, 461] width 1274 height 31
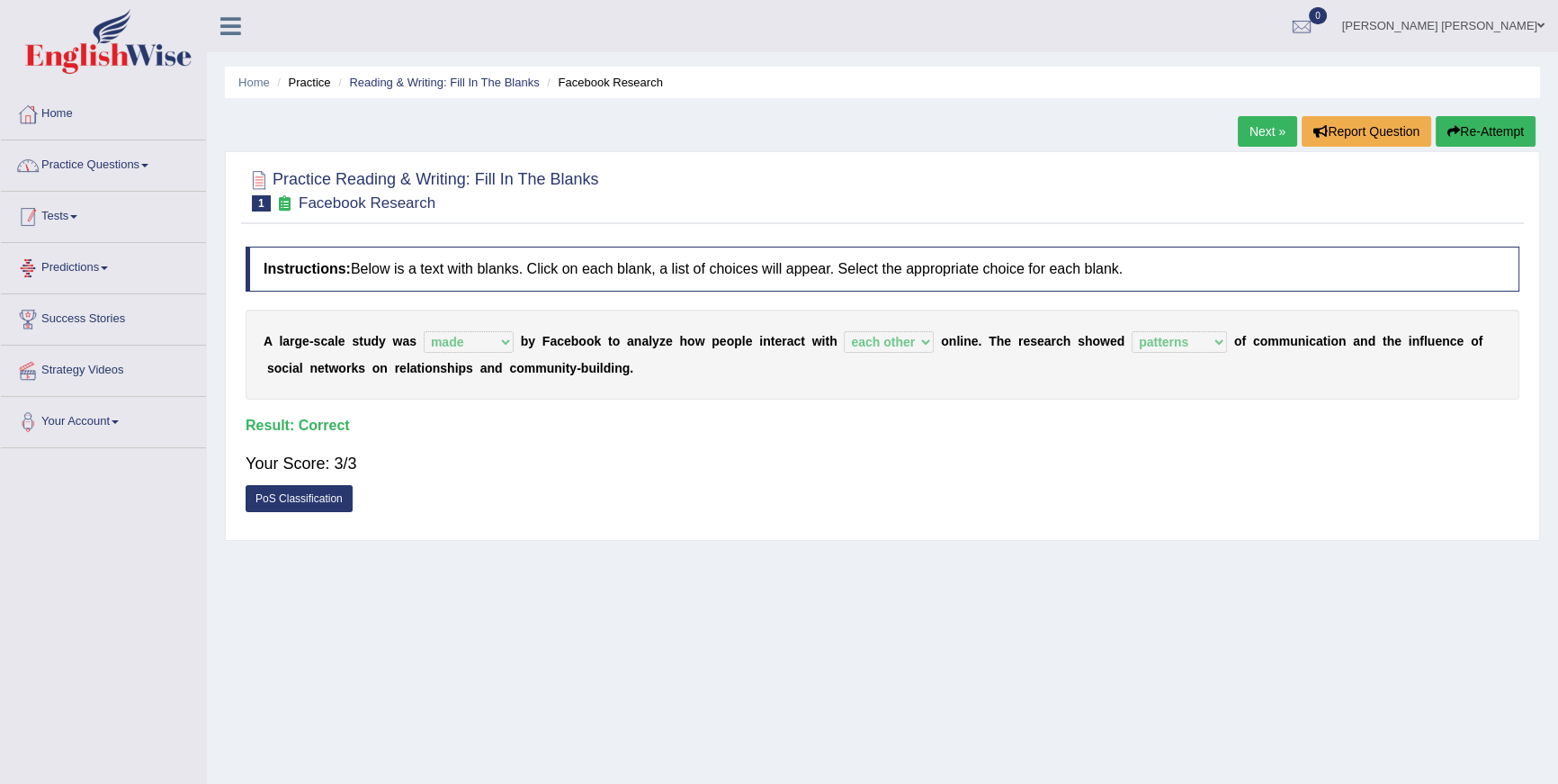
click at [129, 171] on link "Practice Questions" at bounding box center [103, 162] width 205 height 45
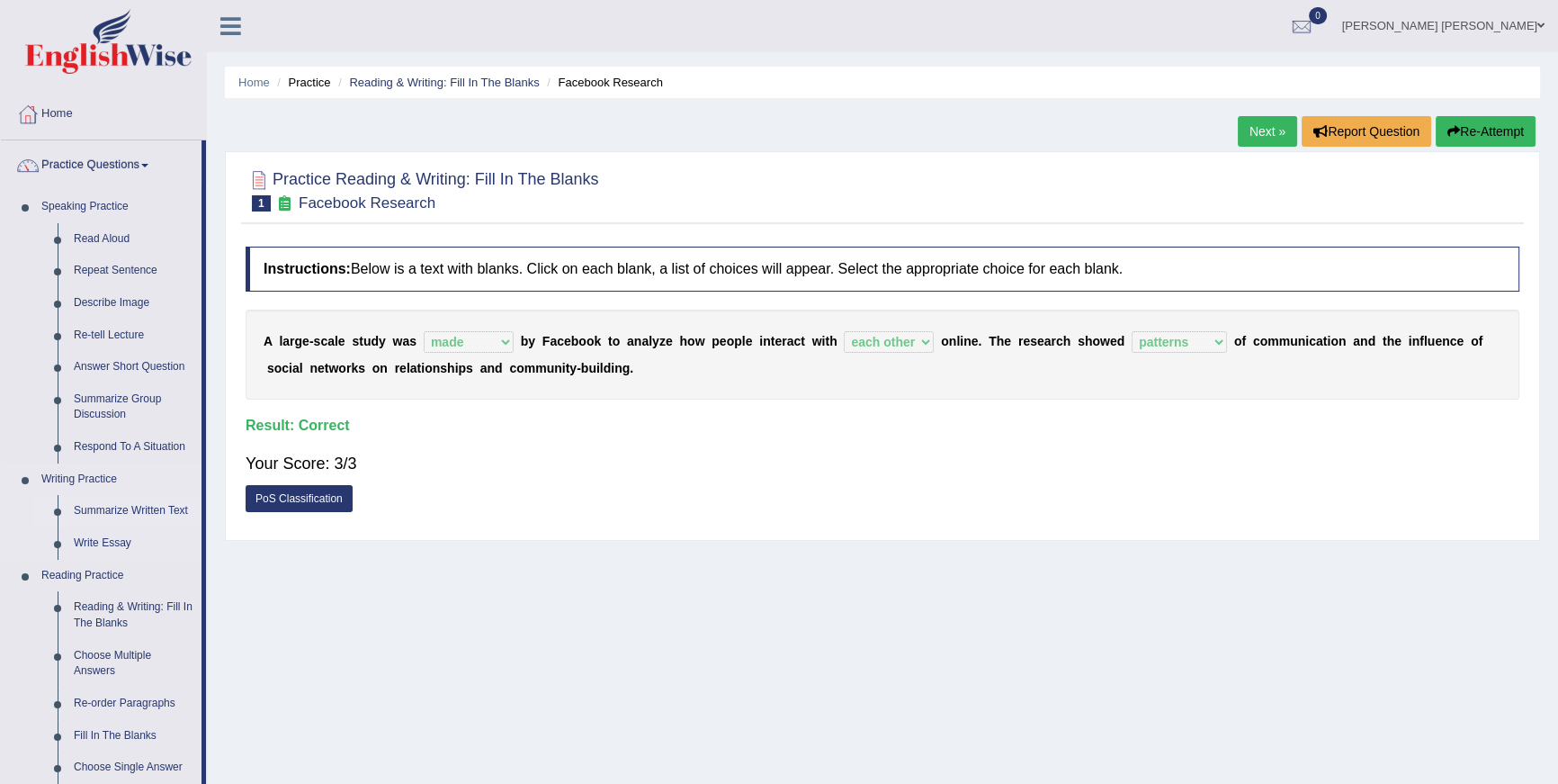
click at [143, 517] on link "Summarize Written Text" at bounding box center [133, 511] width 136 height 33
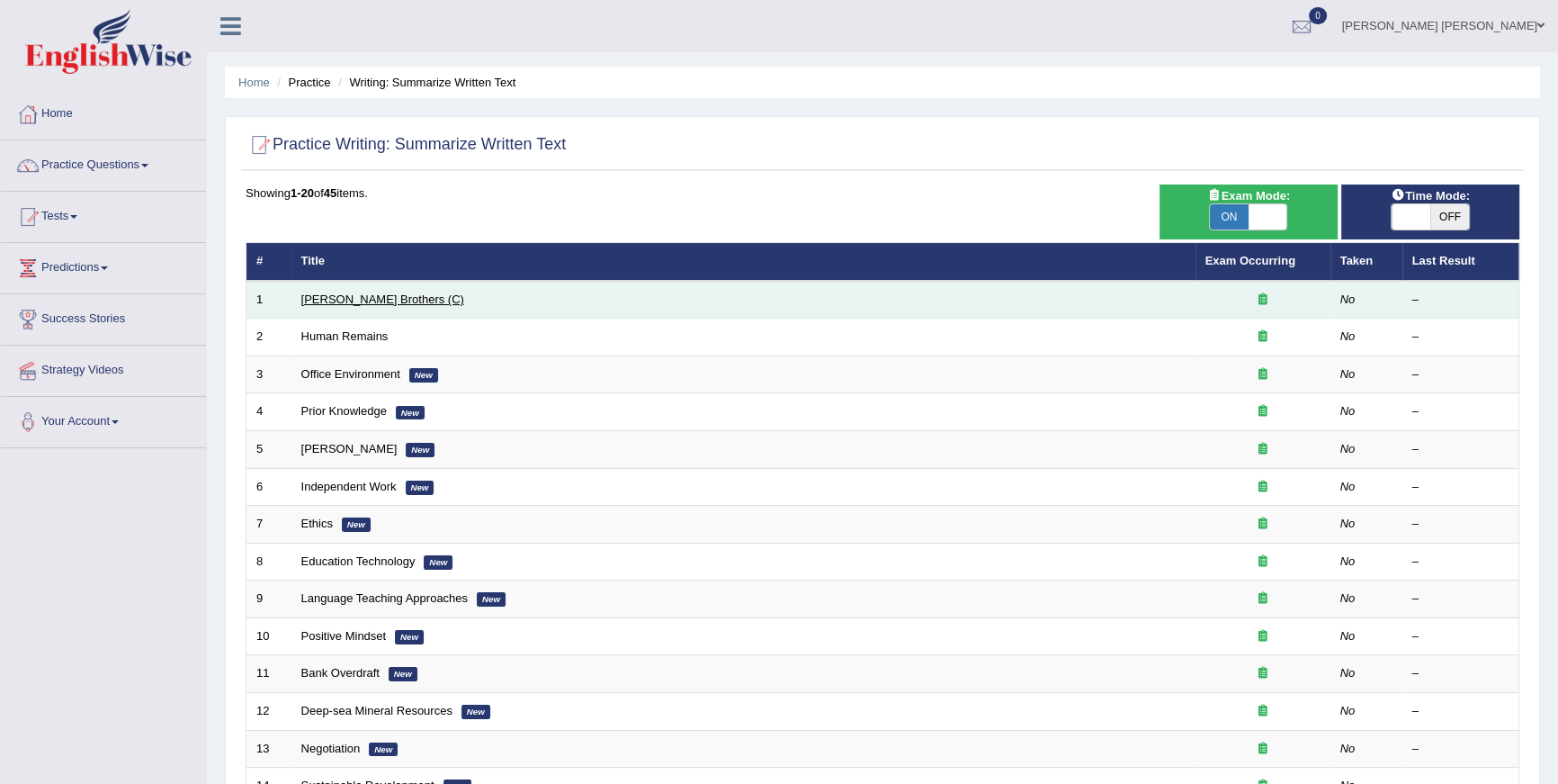
click at [350, 302] on link "[PERSON_NAME] Brothers (C)" at bounding box center [382, 299] width 163 height 14
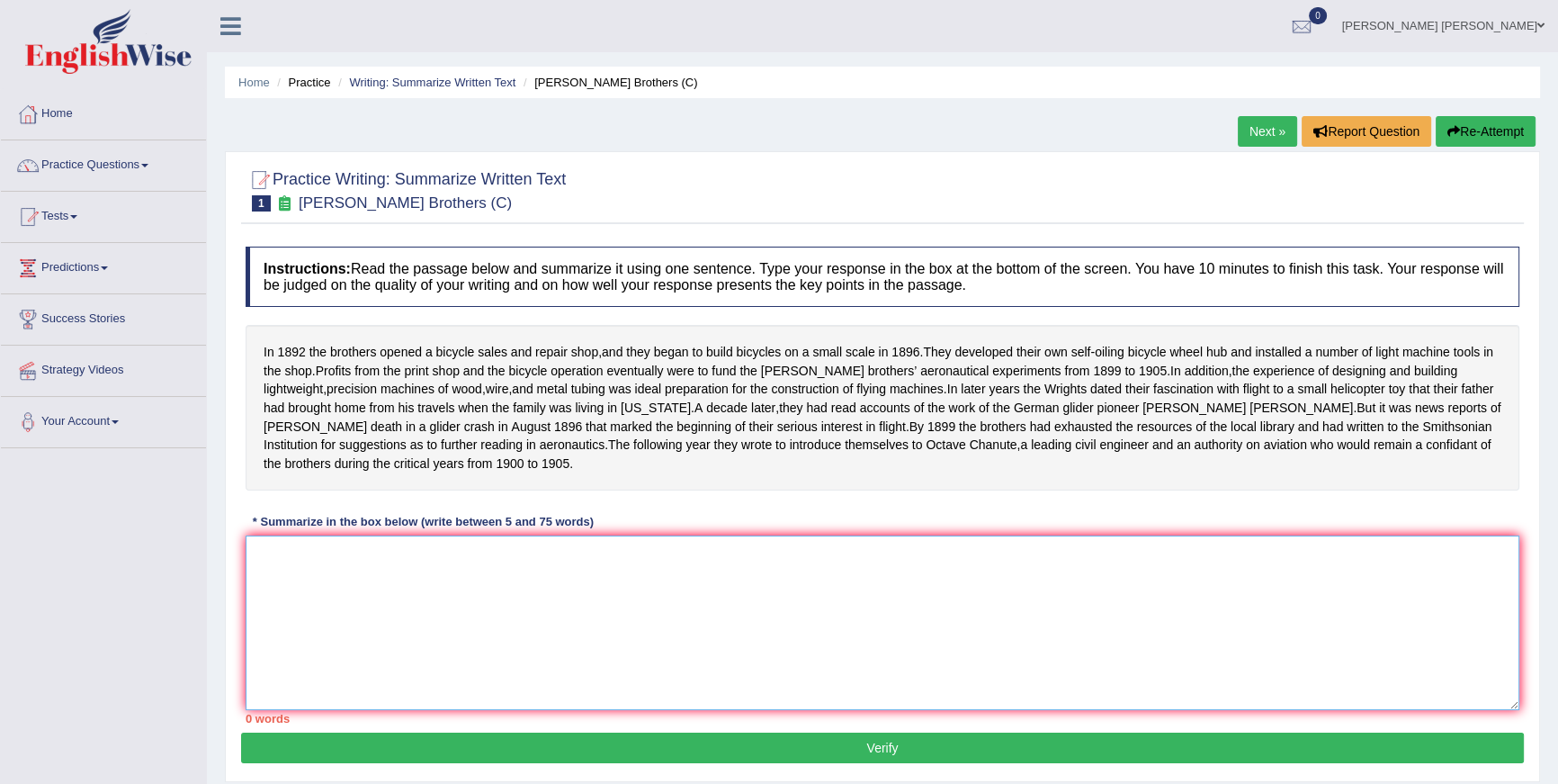
click at [656, 563] on textarea at bounding box center [882, 623] width 1274 height 175
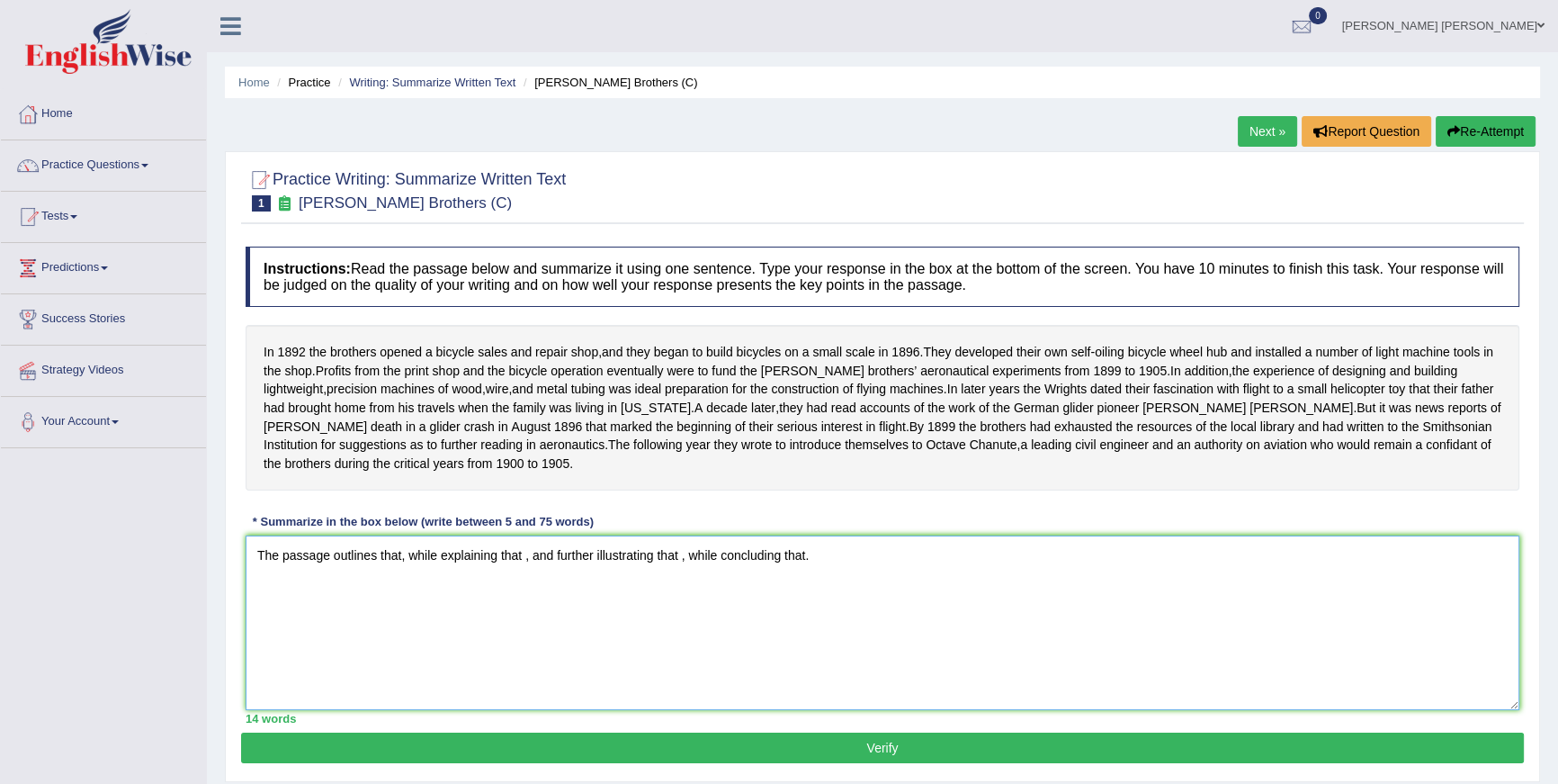
click at [402, 574] on textarea "The passage outlines that, while explaining that , and further illustrating tha…" at bounding box center [882, 623] width 1274 height 175
drag, startPoint x: 615, startPoint y: 575, endPoint x: 381, endPoint y: 584, distance: 234.2
click at [381, 584] on textarea "The passage outlines that profits from other businesses funded [PERSON_NAME] br…" at bounding box center [882, 623] width 1274 height 175
drag, startPoint x: 613, startPoint y: 575, endPoint x: 399, endPoint y: 579, distance: 214.0
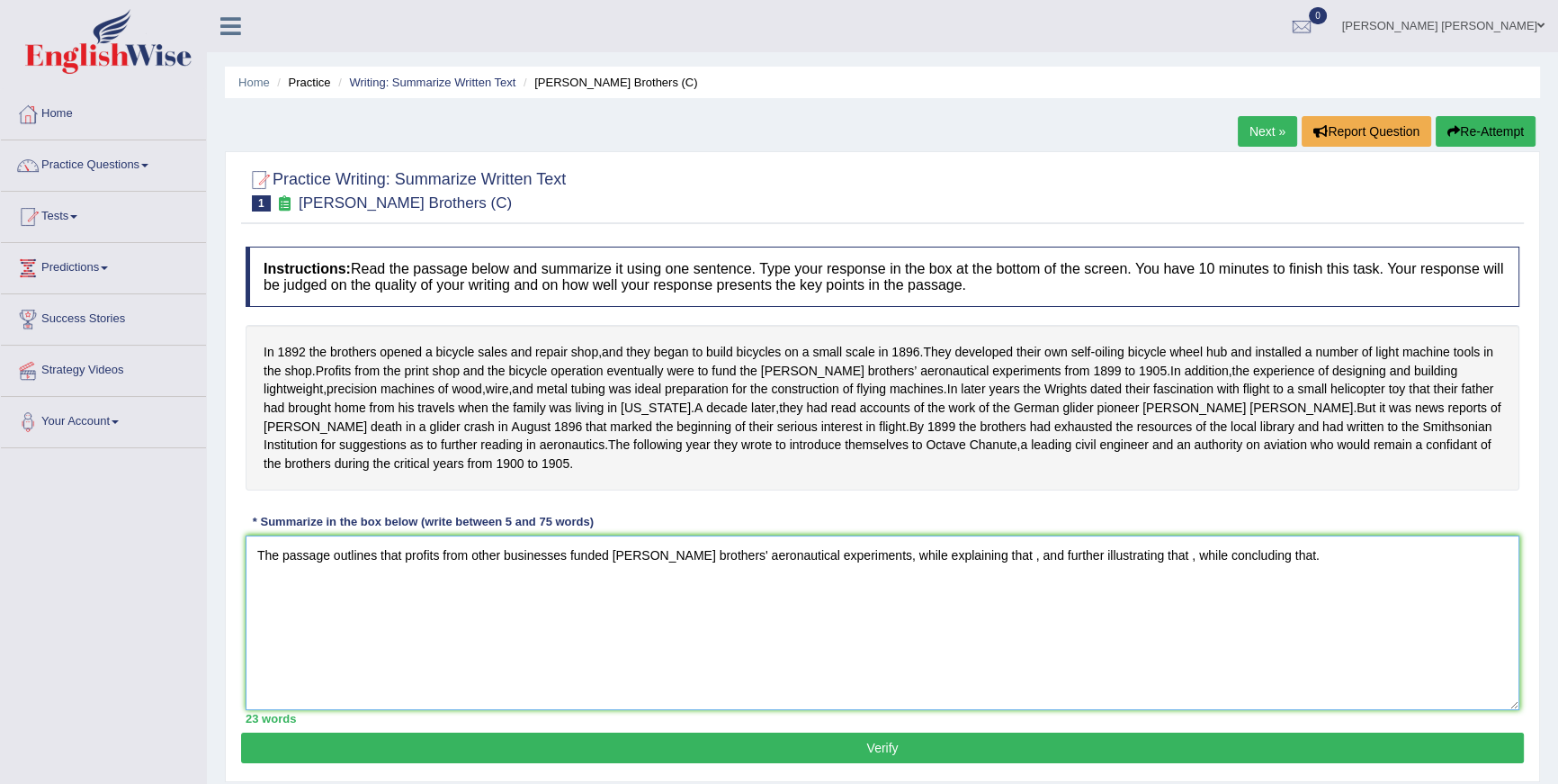
click at [399, 579] on textarea "The passage outlines that profits from other businesses funded [PERSON_NAME] br…" at bounding box center [882, 623] width 1274 height 175
drag, startPoint x: 611, startPoint y: 574, endPoint x: 380, endPoint y: 575, distance: 231.0
click at [380, 575] on textarea "The passage outlines that profits from other businesses funded Wright brothers'…" at bounding box center [882, 623] width 1274 height 175
click at [635, 574] on textarea "The passage outlines the Wright brothers' aeronautical experiments, while expla…" at bounding box center [882, 623] width 1274 height 175
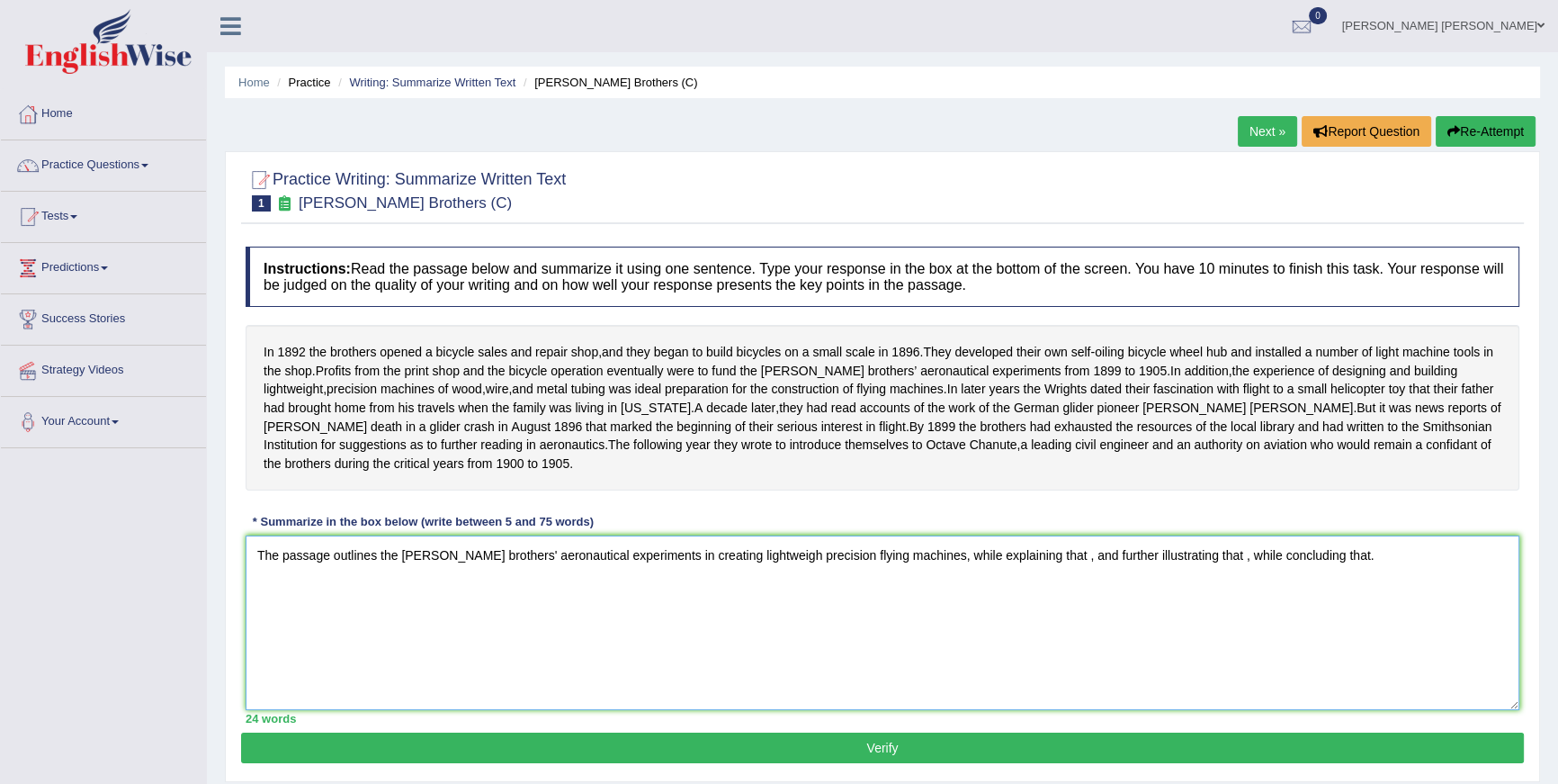
click at [1030, 570] on textarea "The passage outlines the Wright brothers' aeronautical experiments in creating …" at bounding box center [882, 623] width 1274 height 175
click at [387, 599] on textarea "The passage outlines the Wright brothers' aeronautical experiments in creating …" at bounding box center [882, 623] width 1274 height 175
click at [379, 596] on textarea "The passage outlines the Wright brothers' aeronautical experiments in creating …" at bounding box center [882, 623] width 1274 height 175
click at [383, 601] on textarea "The passage outlines the Wright brothers' aeronautical experiments in creating …" at bounding box center [882, 623] width 1274 height 175
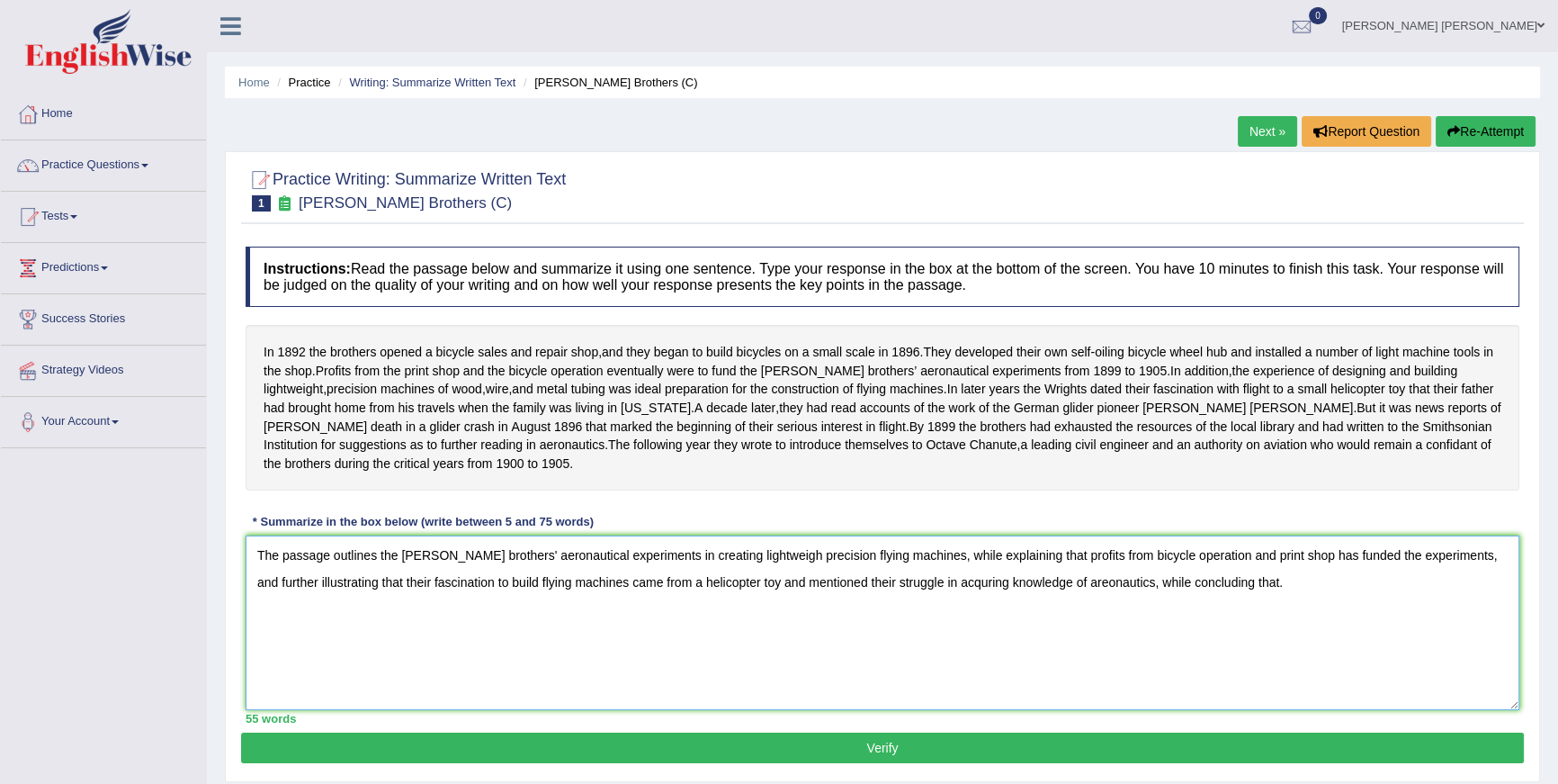
click at [1271, 603] on textarea "The passage outlines the Wright brothers' aeronautical experiments in creating …" at bounding box center [882, 623] width 1274 height 175
click at [757, 578] on textarea "The passage outlines the Wright brothers' aeronautical experiments in creating …" at bounding box center [882, 623] width 1274 height 175
click at [770, 606] on textarea "The passage outlines the Wright brothers' aeronautical experiments in creating …" at bounding box center [882, 623] width 1274 height 175
click at [1427, 602] on textarea "The passage outlines the Wright brothers' aeronautical experiments in creating …" at bounding box center [882, 623] width 1274 height 175
click at [383, 630] on textarea "The passage outlines the Wright brothers' aeronautical experiments in creating …" at bounding box center [882, 623] width 1274 height 175
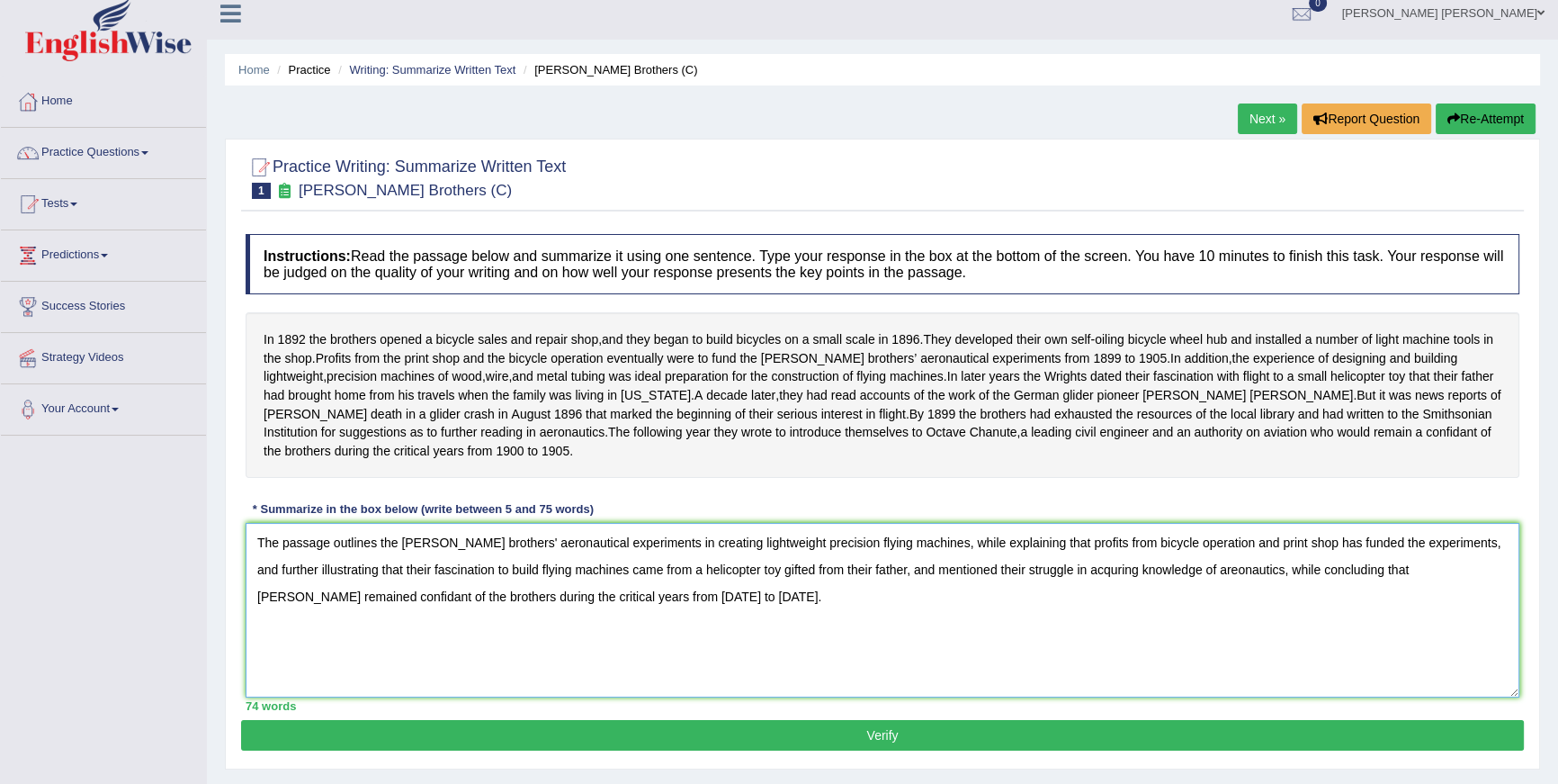
scroll to position [33, 0]
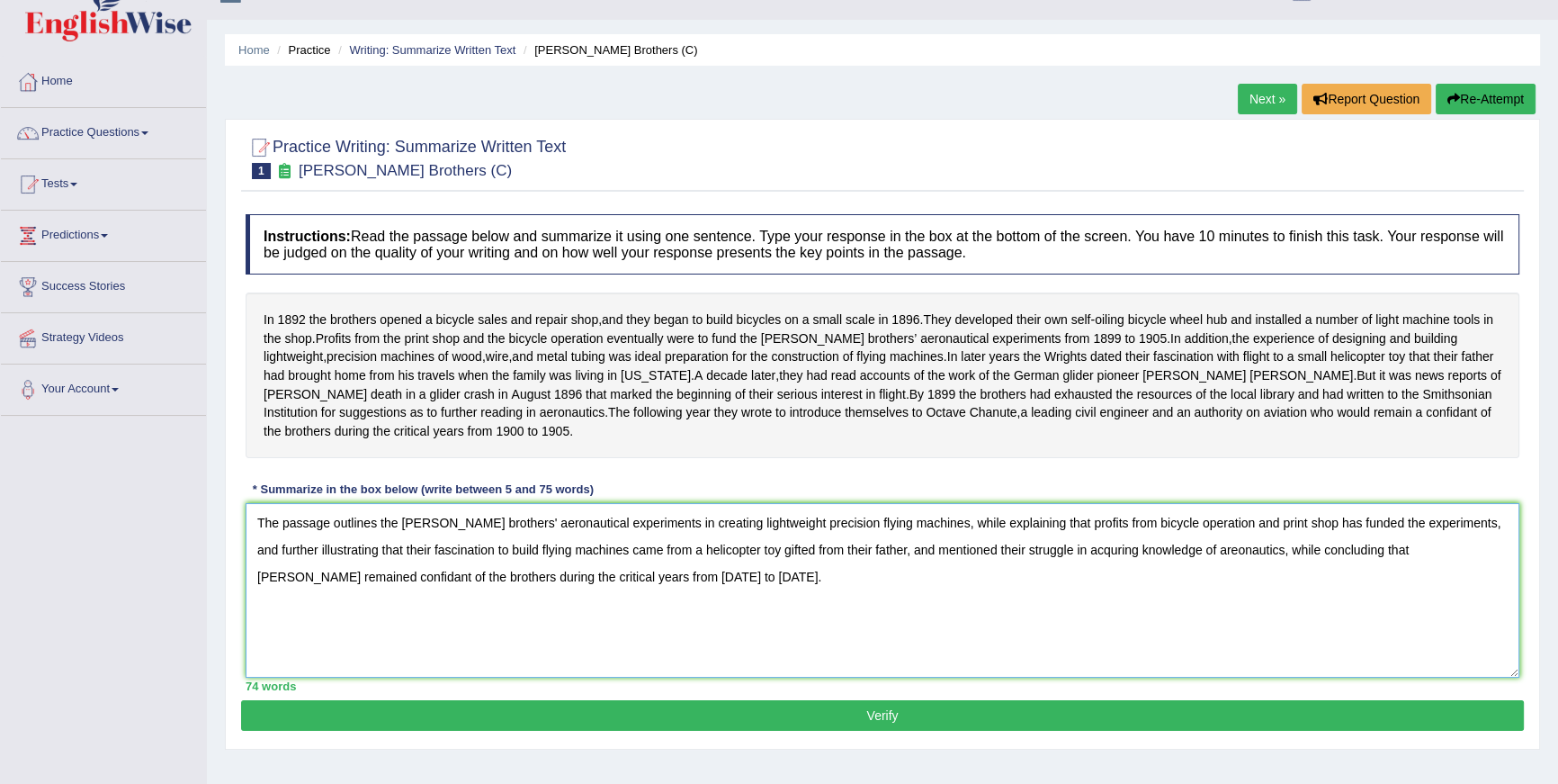
type textarea "The passage outlines the Wright brothers' aeronautical experiments in creating …"
click at [905, 730] on button "Verify" at bounding box center [882, 716] width 1283 height 31
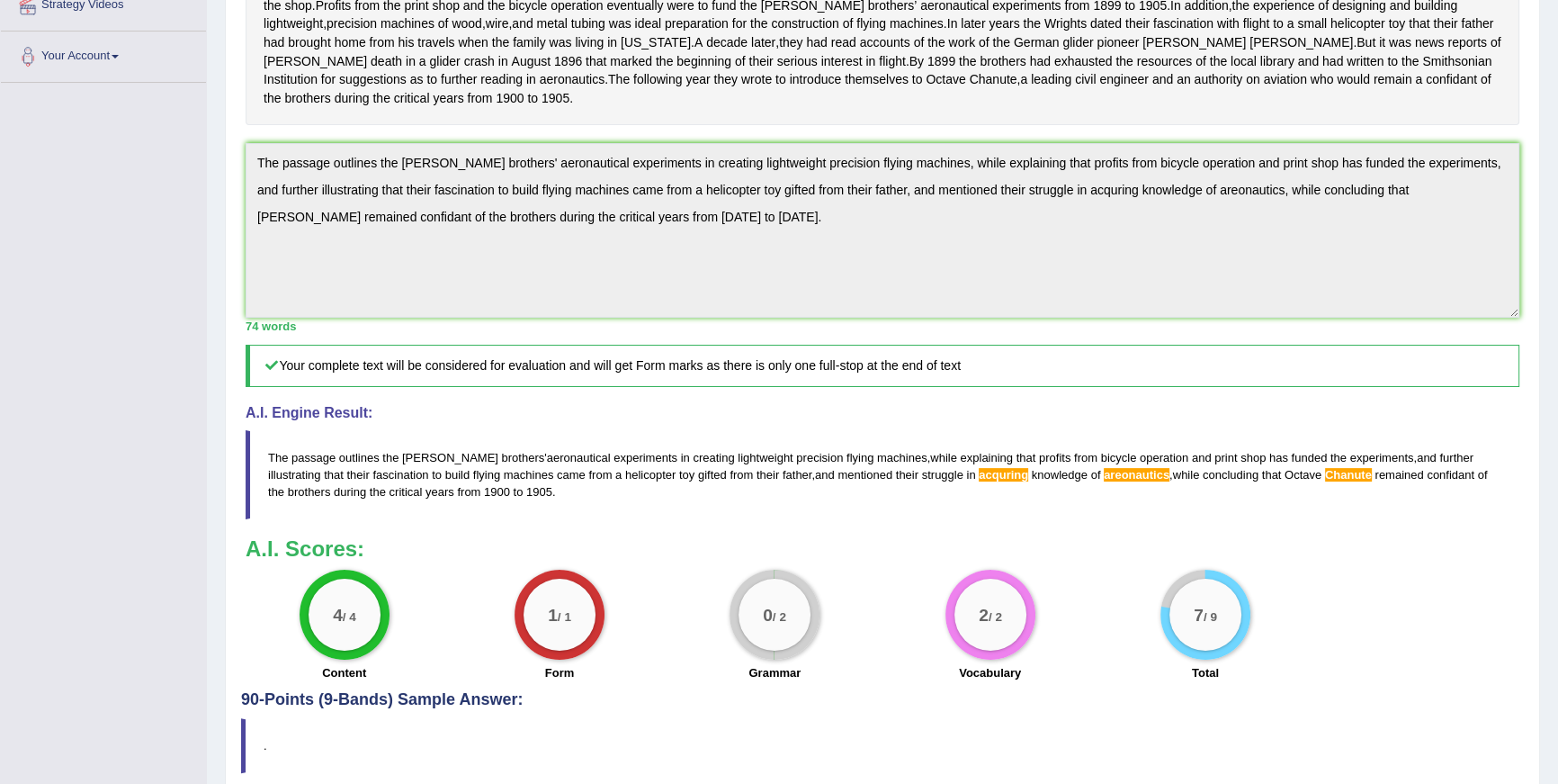
scroll to position [3, 0]
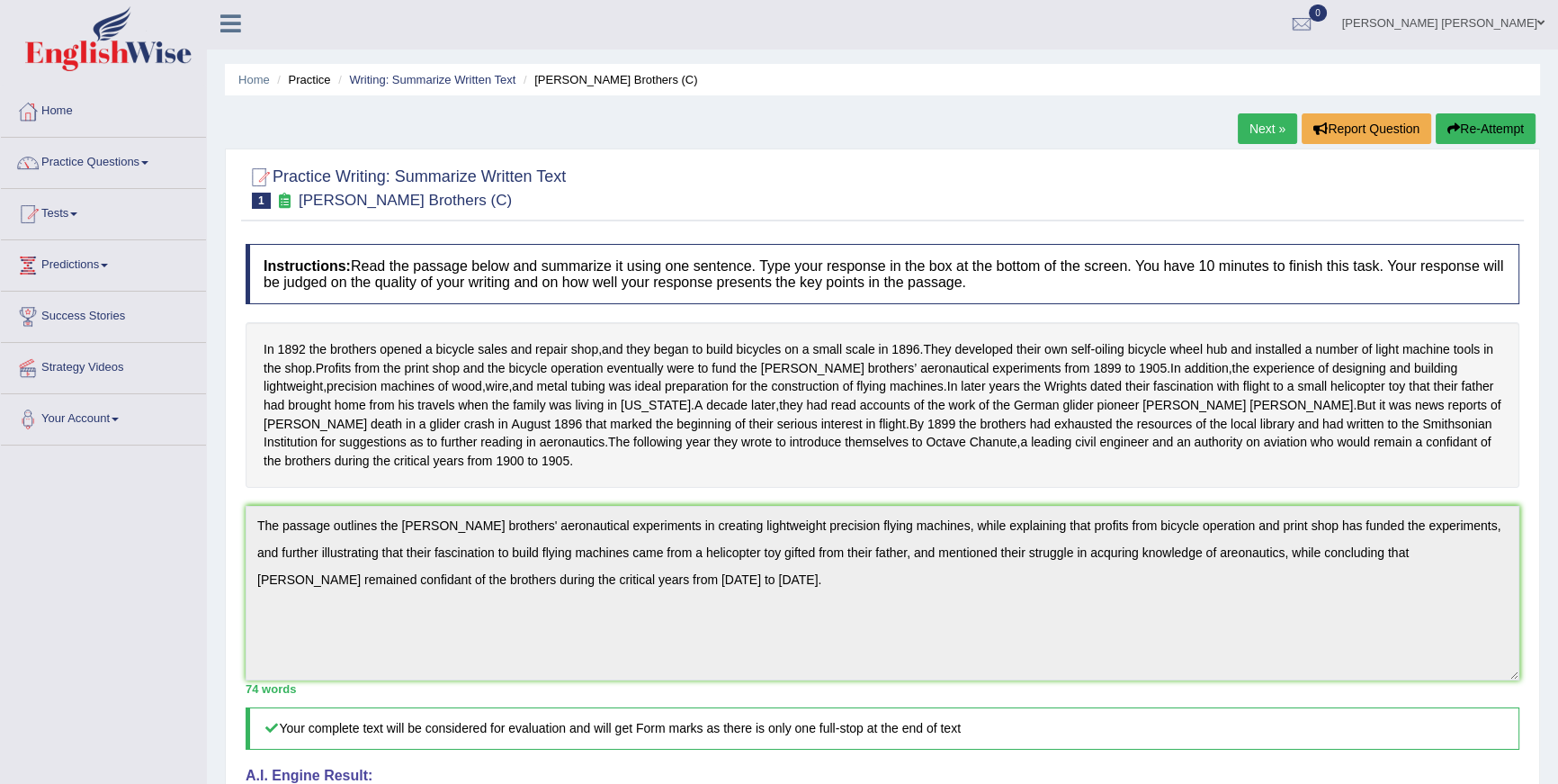
click at [1238, 123] on link "Next »" at bounding box center [1268, 128] width 59 height 31
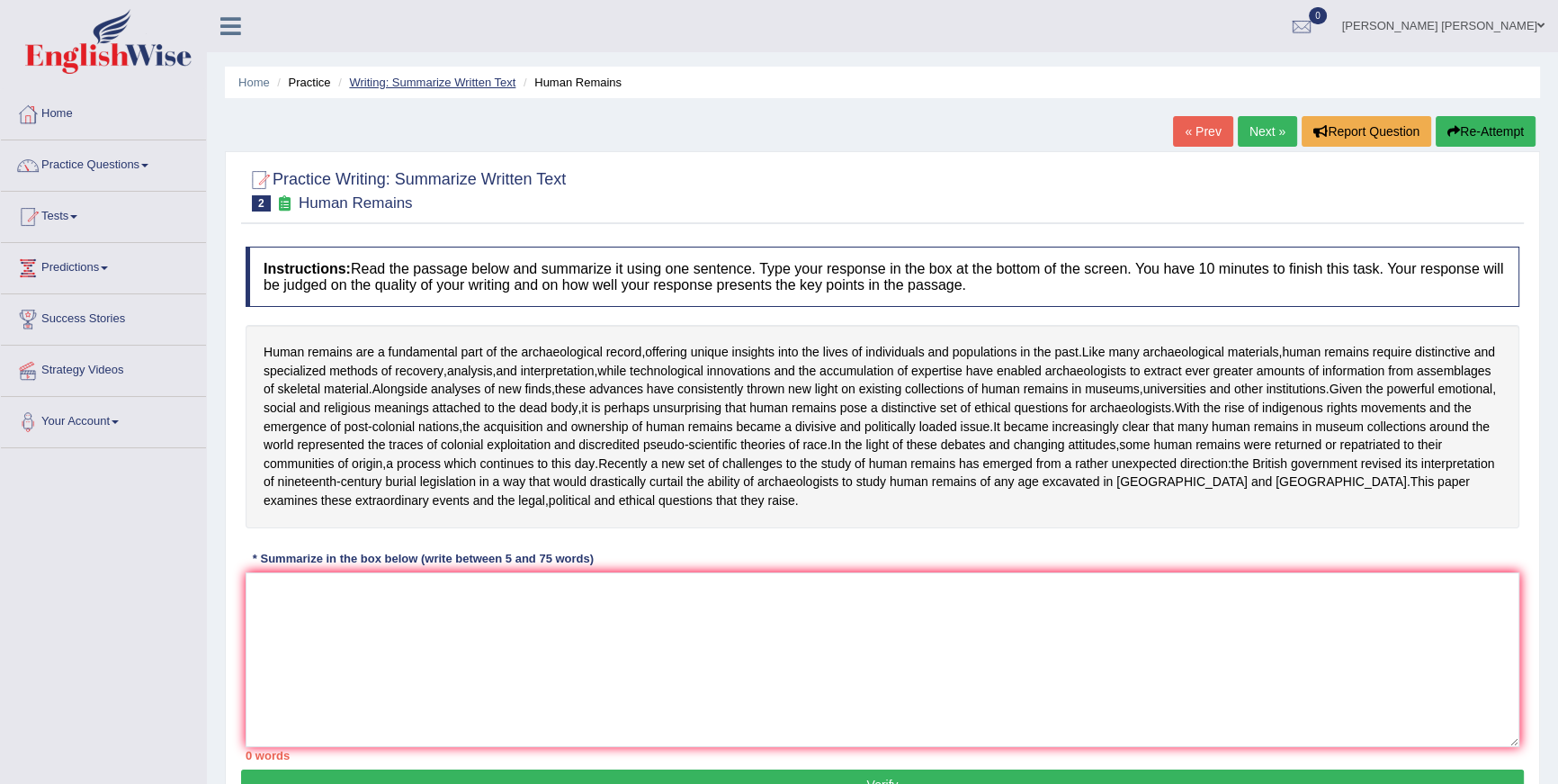
click at [444, 83] on link "Writing: Summarize Written Text" at bounding box center [432, 82] width 167 height 14
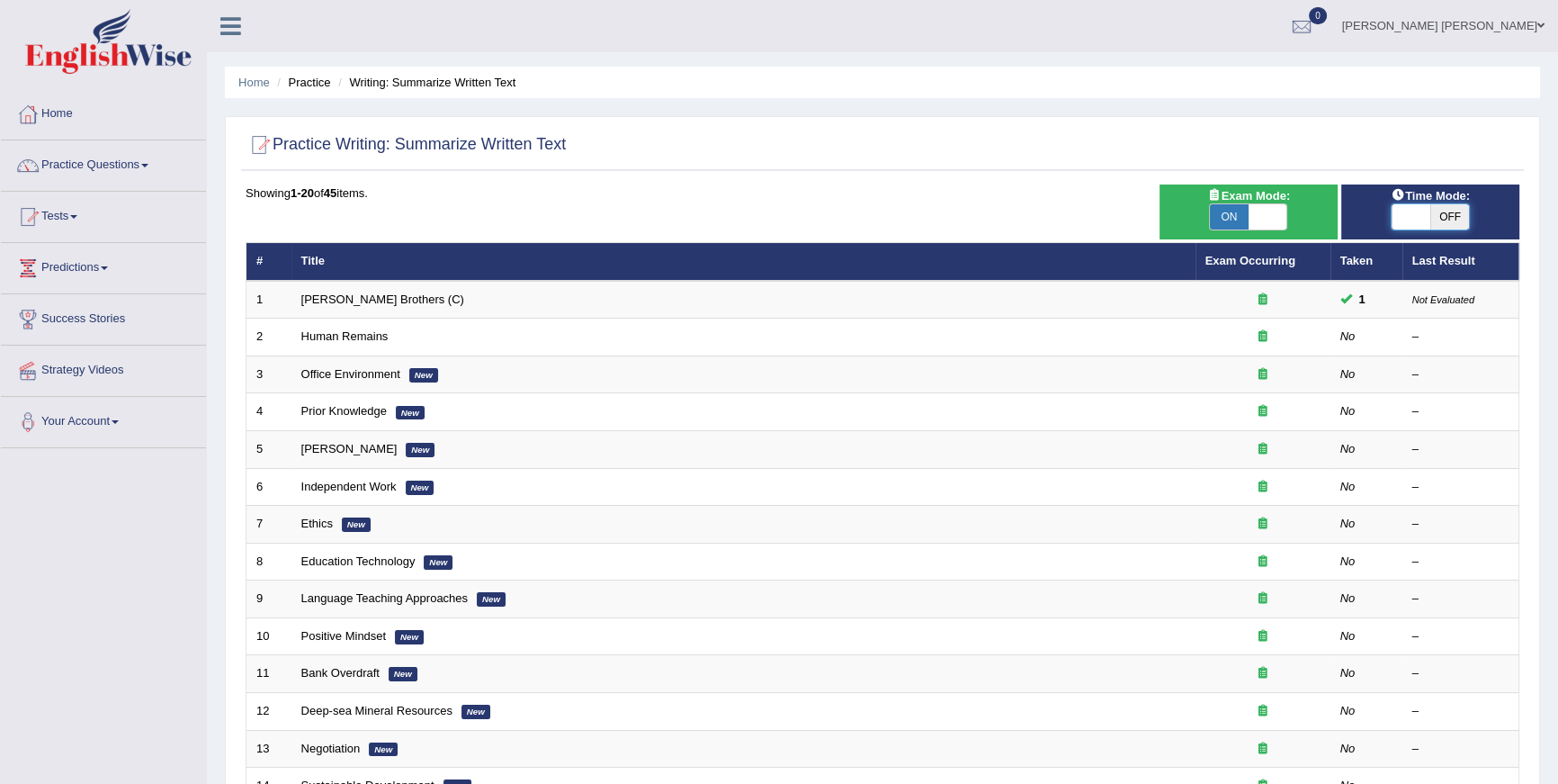
click at [1428, 209] on span at bounding box center [1411, 217] width 38 height 25
checkbox input "true"
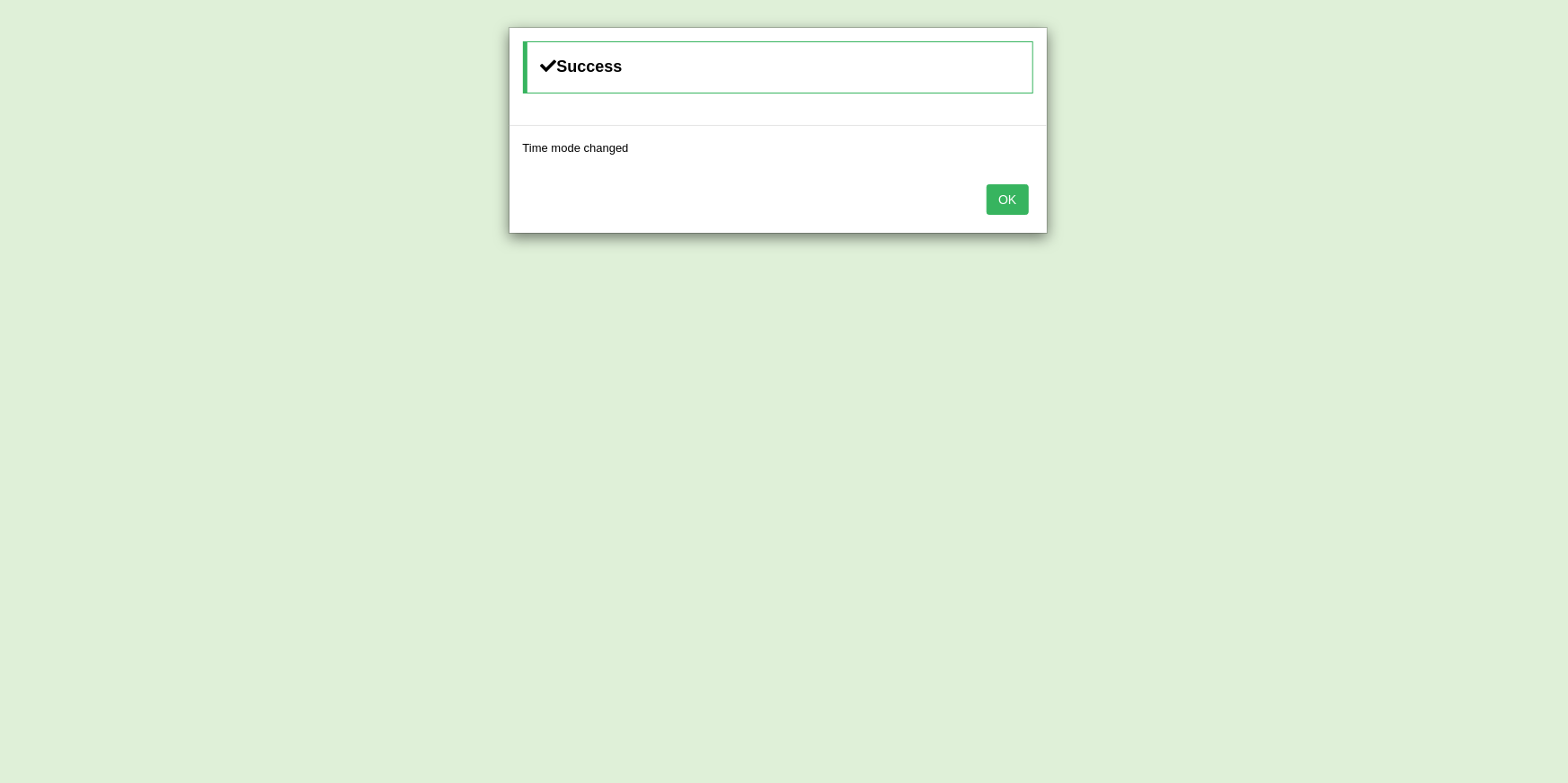
click at [1016, 194] on button "OK" at bounding box center [1007, 200] width 41 height 31
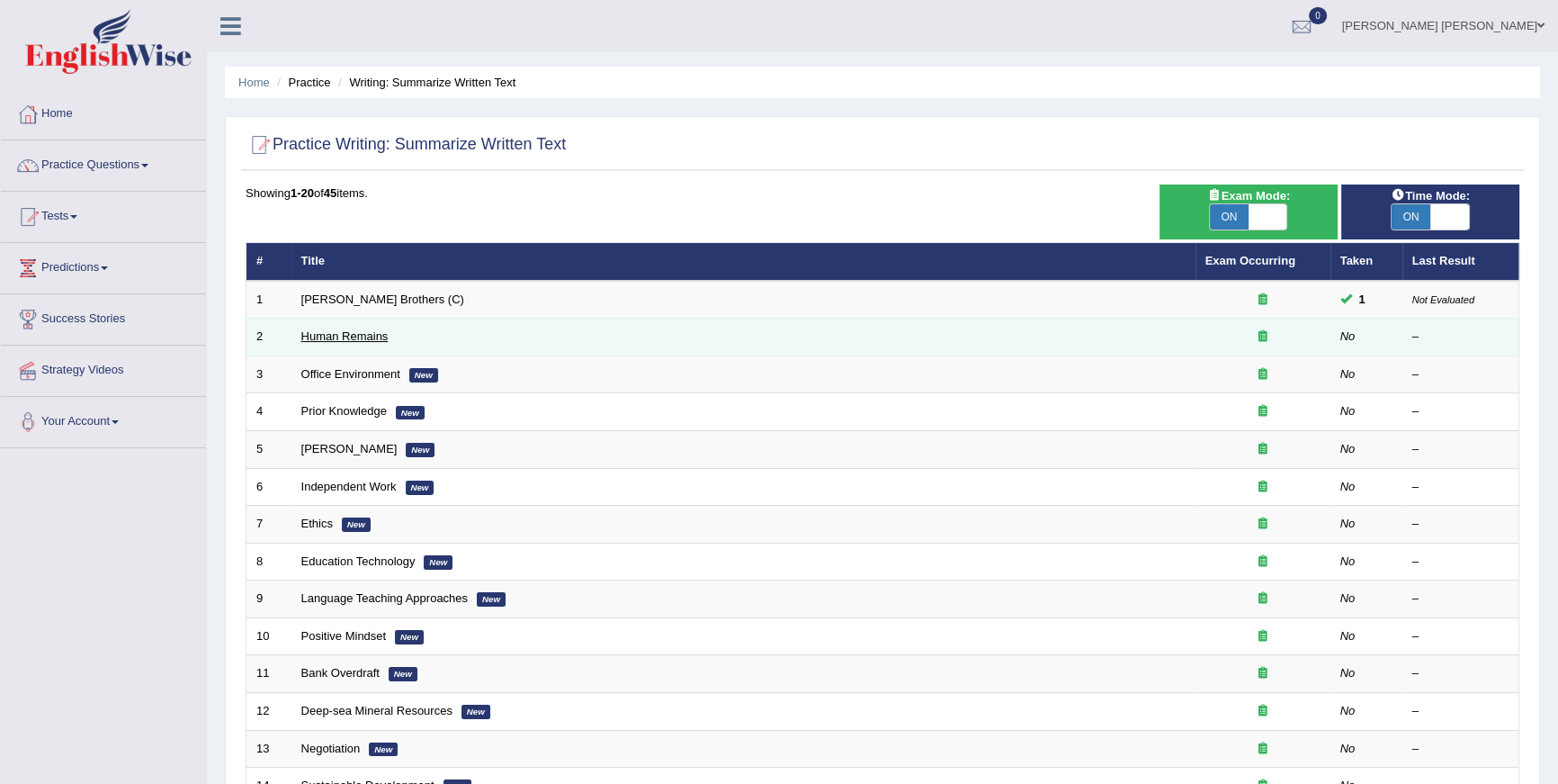
click at [363, 337] on link "Human Remains" at bounding box center [345, 336] width 87 height 14
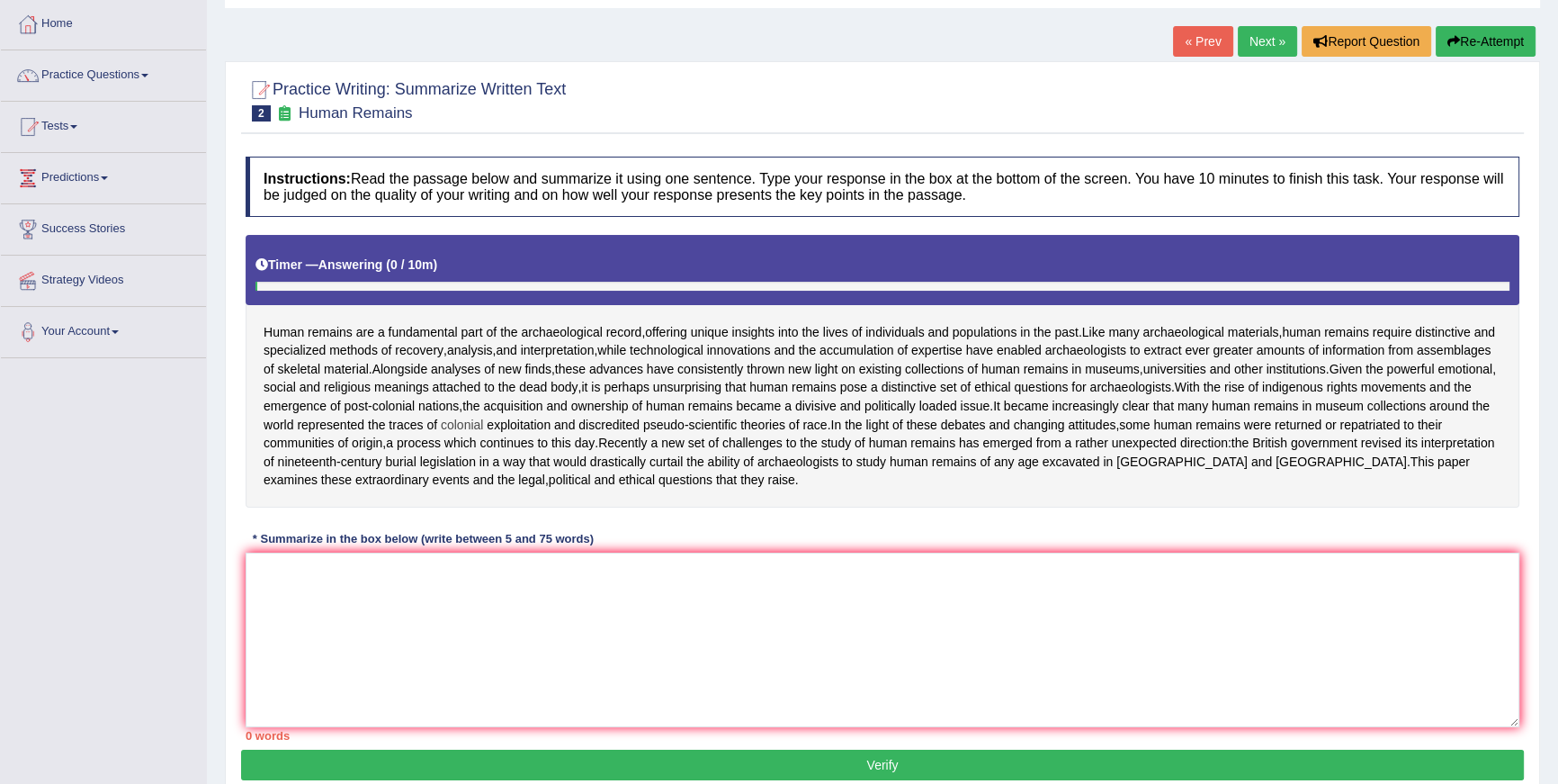
scroll to position [181, 0]
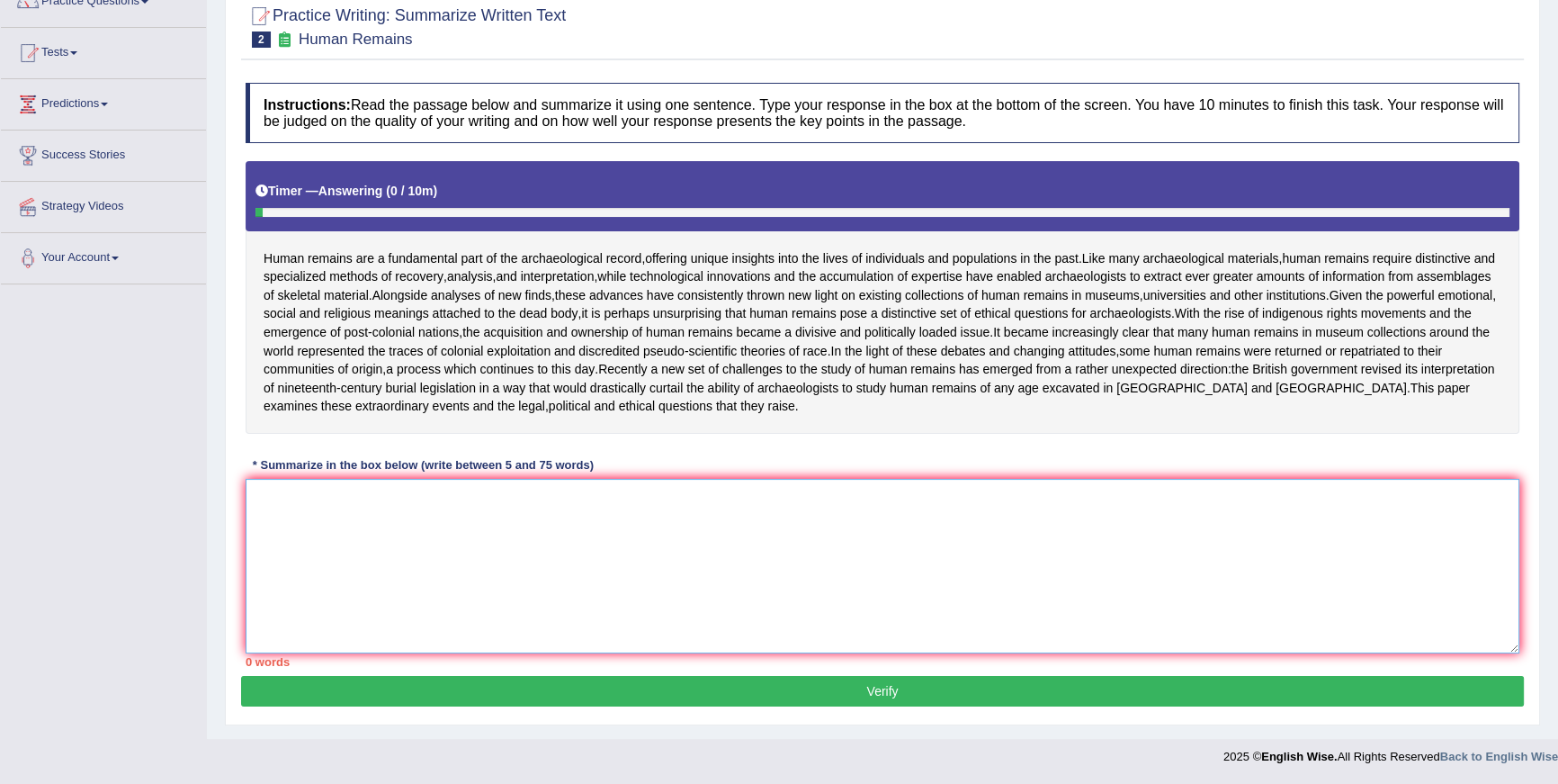
click at [801, 542] on textarea at bounding box center [882, 566] width 1274 height 175
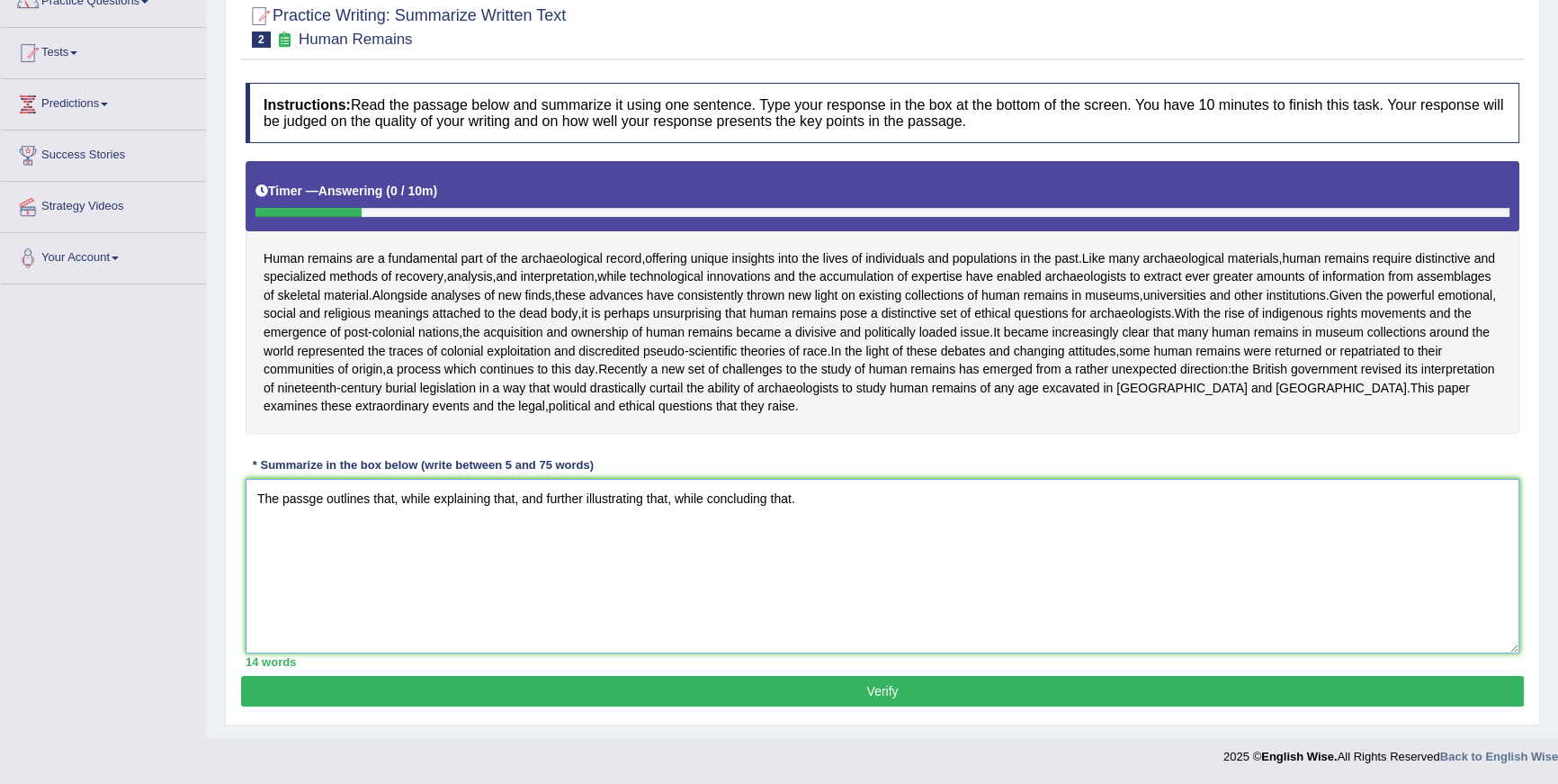
click at [311, 501] on textarea "The passge outlines that, while explaining that, and further illustrating that,…" at bounding box center [882, 566] width 1274 height 175
click at [402, 499] on textarea "The passage outlines that, while explaining that, and further illustrating that…" at bounding box center [882, 566] width 1274 height 175
drag, startPoint x: 581, startPoint y: 498, endPoint x: 801, endPoint y: 501, distance: 220.0
click at [801, 501] on textarea "The passage outlines the importance of human rmains in uderstanding lives of in…" at bounding box center [882, 566] width 1274 height 175
click at [574, 490] on textarea "The passage outlines the importance of human rmains in uderstanding lives of in…" at bounding box center [882, 566] width 1274 height 175
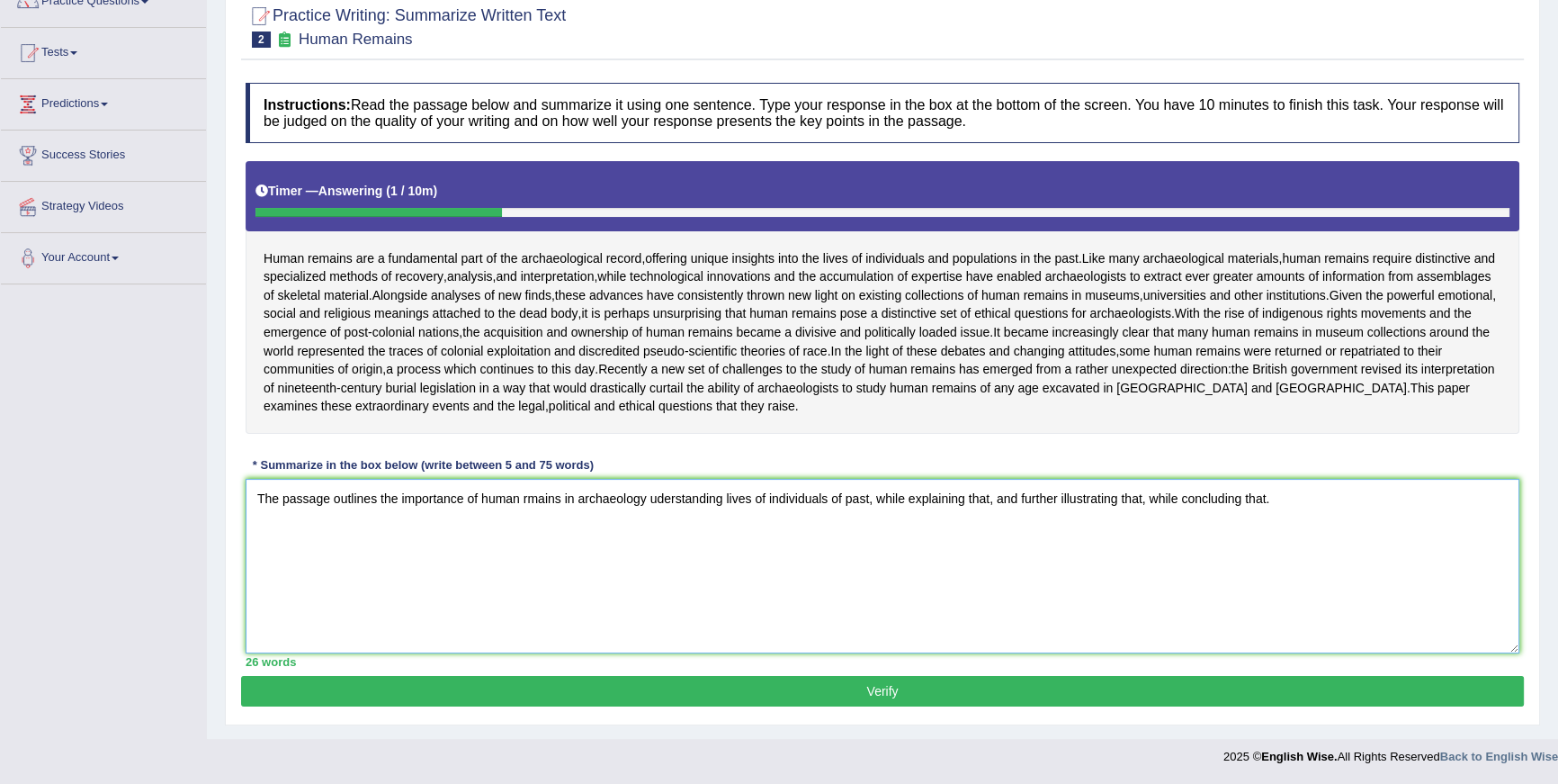
click at [532, 495] on textarea "The passage outlines the importance of human rmains in archaeology uderstanding…" at bounding box center [882, 566] width 1274 height 175
click at [620, 503] on textarea "The passage outlines the importance of human remains in archaeology uderstandin…" at bounding box center [882, 566] width 1274 height 175
click at [621, 502] on textarea "The passage outlines the importance of human remains in archeology uderstanding…" at bounding box center [882, 566] width 1274 height 175
drag, startPoint x: 629, startPoint y: 535, endPoint x: 620, endPoint y: 522, distance: 15.8
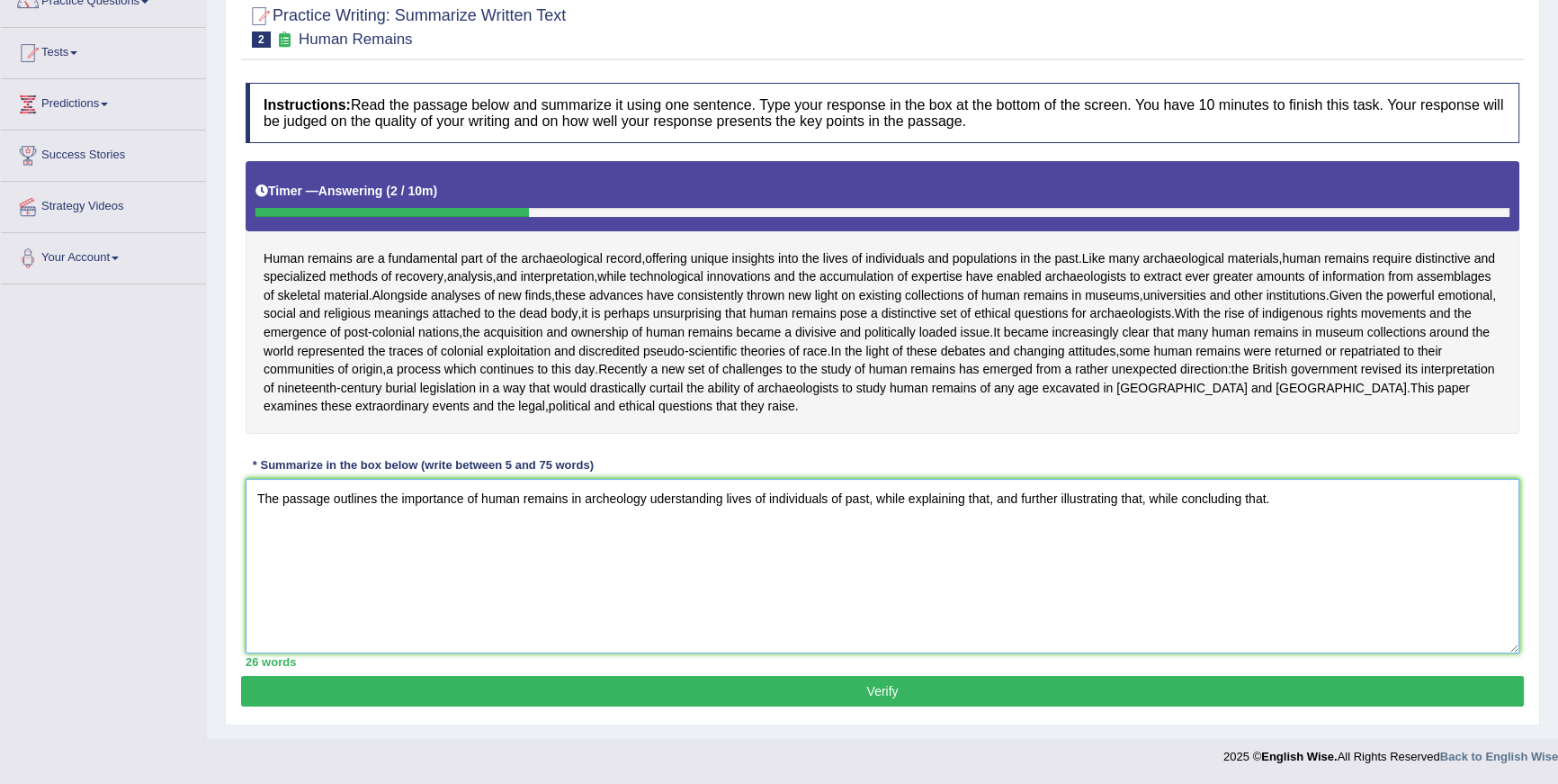
click at [628, 534] on textarea "The passage outlines the importance of human remains in archeology uderstanding…" at bounding box center [882, 566] width 1274 height 175
click at [610, 498] on textarea "The passage outlines the importance of human remains in archeology uderstanding…" at bounding box center [882, 566] width 1274 height 175
click at [660, 497] on textarea "The passage outlines the importance of human remains in archaeology uderstandin…" at bounding box center [882, 566] width 1274 height 175
click at [679, 504] on textarea "The passage outlines the importance of human remains in archaeology in uderstan…" at bounding box center [882, 566] width 1274 height 175
click at [884, 500] on textarea "The passage outlines the importance of human remains in archaeology in understa…" at bounding box center [882, 566] width 1274 height 175
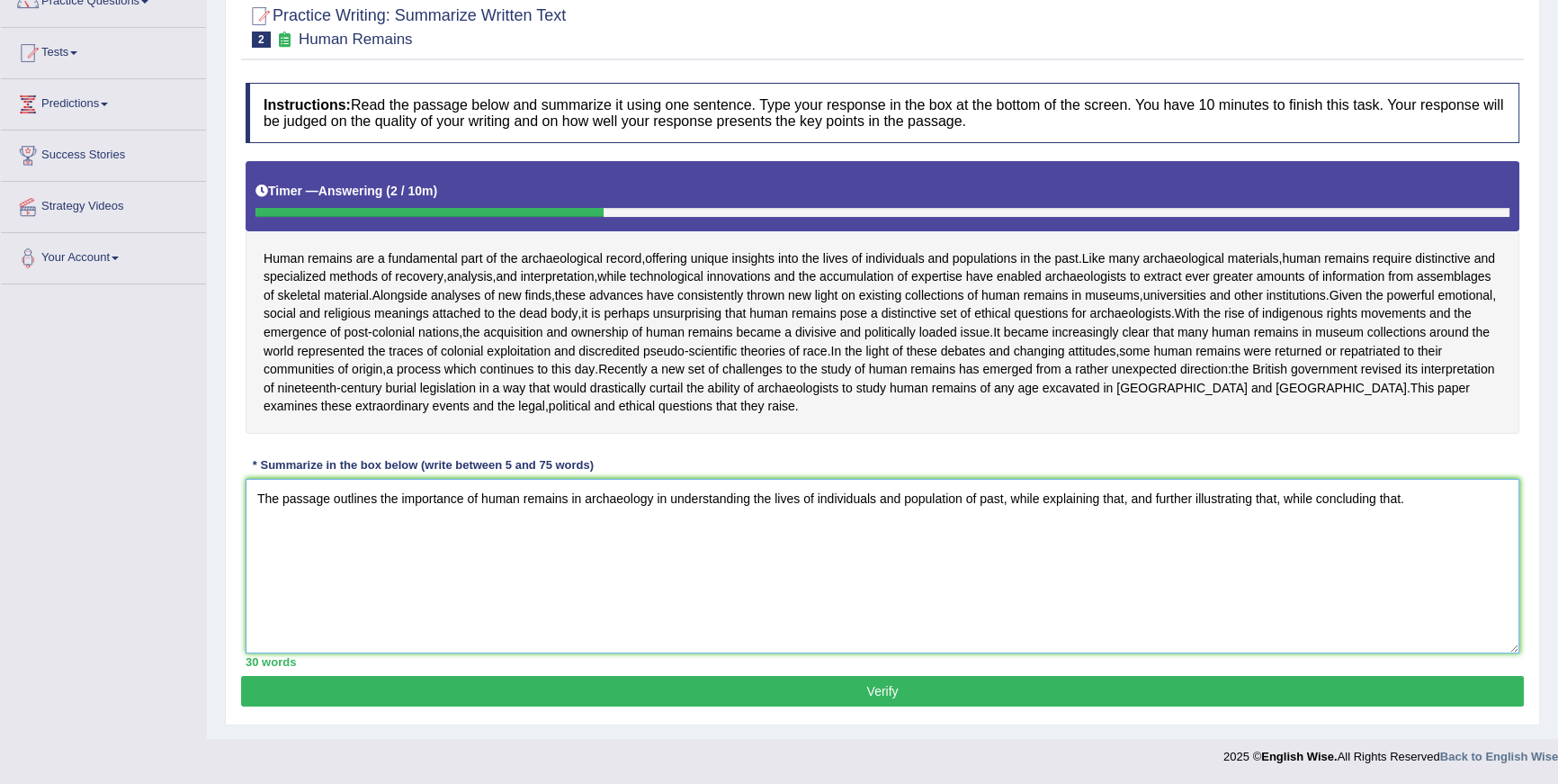
click at [1135, 498] on textarea "The passage outlines the importance of human remains in archaeology in understa…" at bounding box center [882, 566] width 1274 height 175
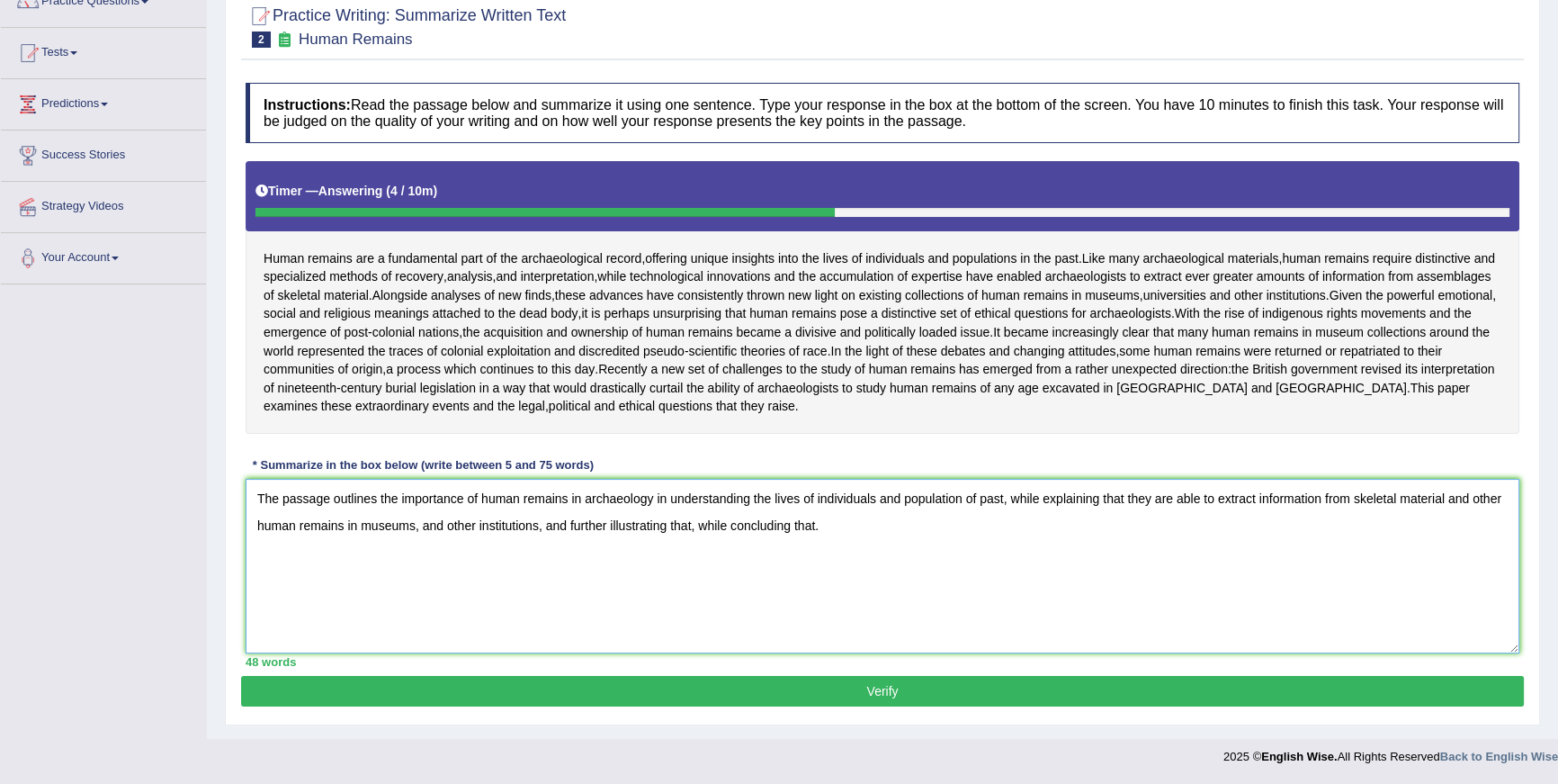
click at [730, 526] on textarea "The passage outlines the importance of human remains in archaeology in understa…" at bounding box center [882, 566] width 1274 height 175
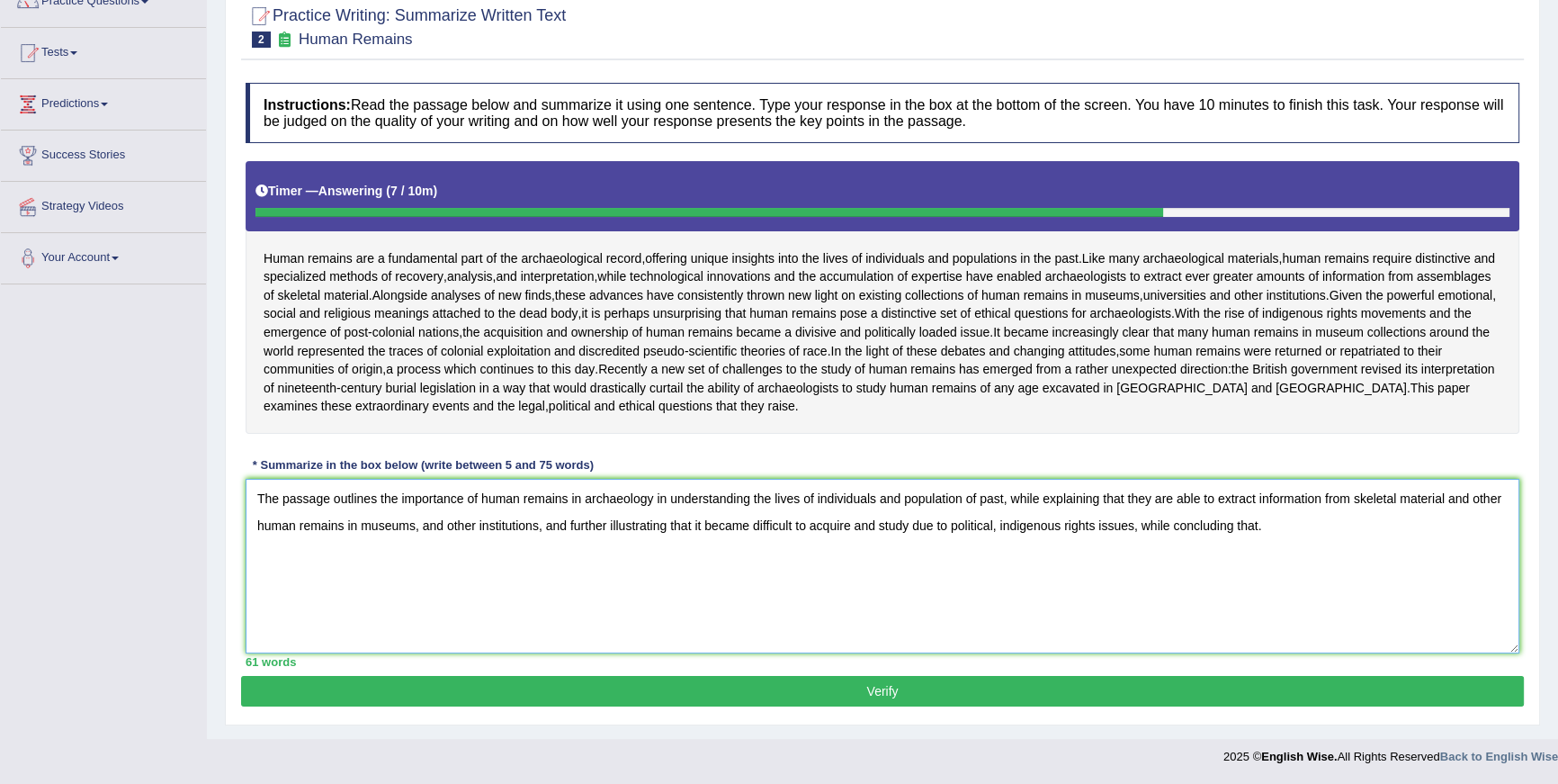
click at [1307, 525] on textarea "The passage outlines the importance of human remains in archaeology in understa…" at bounding box center [882, 566] width 1274 height 175
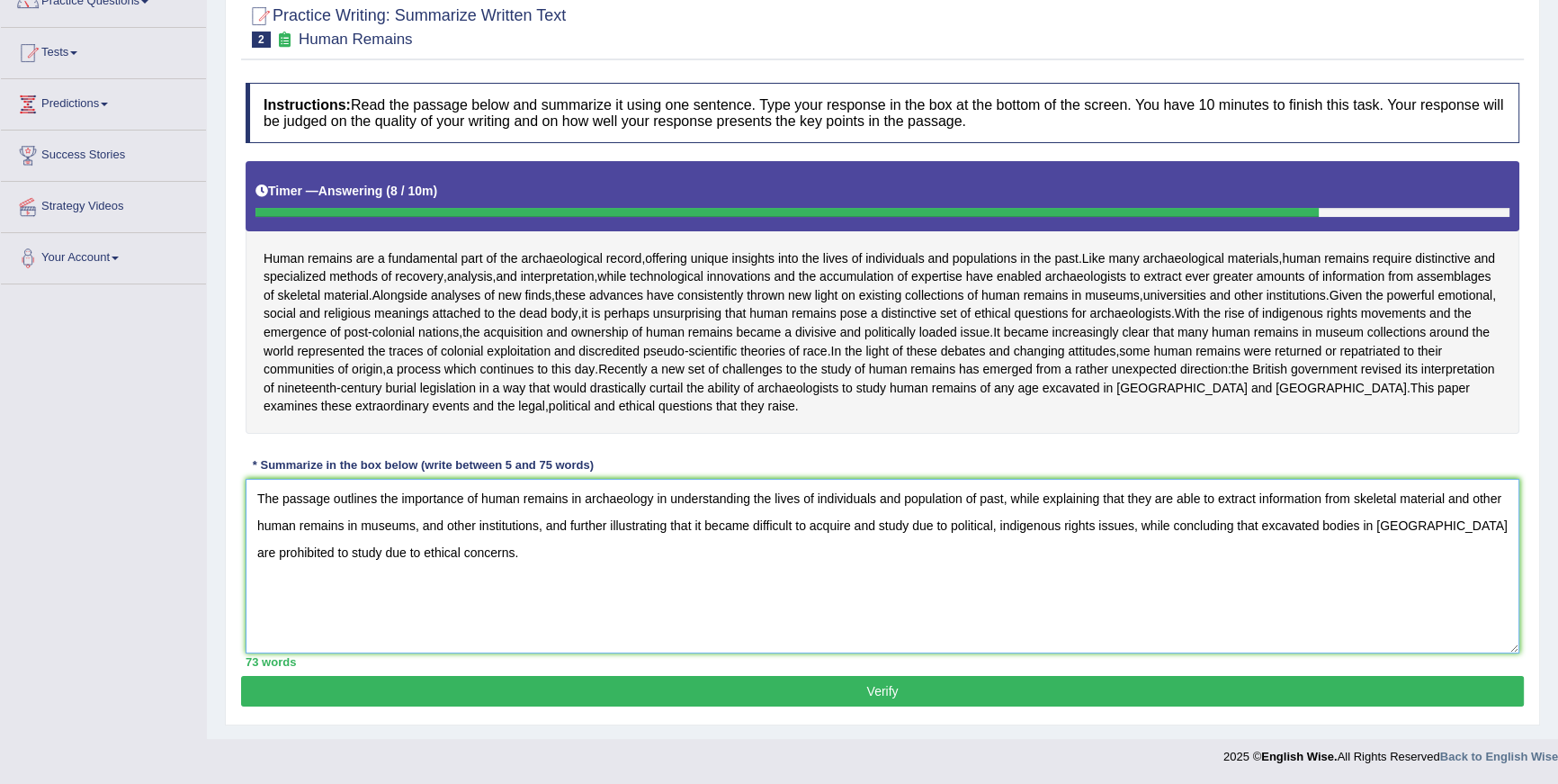
click at [657, 503] on textarea "The passage outlines the importance of human remains in archaeology in understa…" at bounding box center [882, 566] width 1274 height 175
click at [666, 500] on textarea "The passage outlines the importance of human remains in archaeology in understa…" at bounding box center [882, 566] width 1274 height 175
click at [390, 528] on textarea "The passage outlines the importance of human remains in archaeology for underst…" at bounding box center [882, 566] width 1274 height 175
drag, startPoint x: 810, startPoint y: 529, endPoint x: 778, endPoint y: 525, distance: 32.2
click at [778, 525] on textarea "The passage outlines the importance of human remains in archaeology for underst…" at bounding box center [882, 566] width 1274 height 175
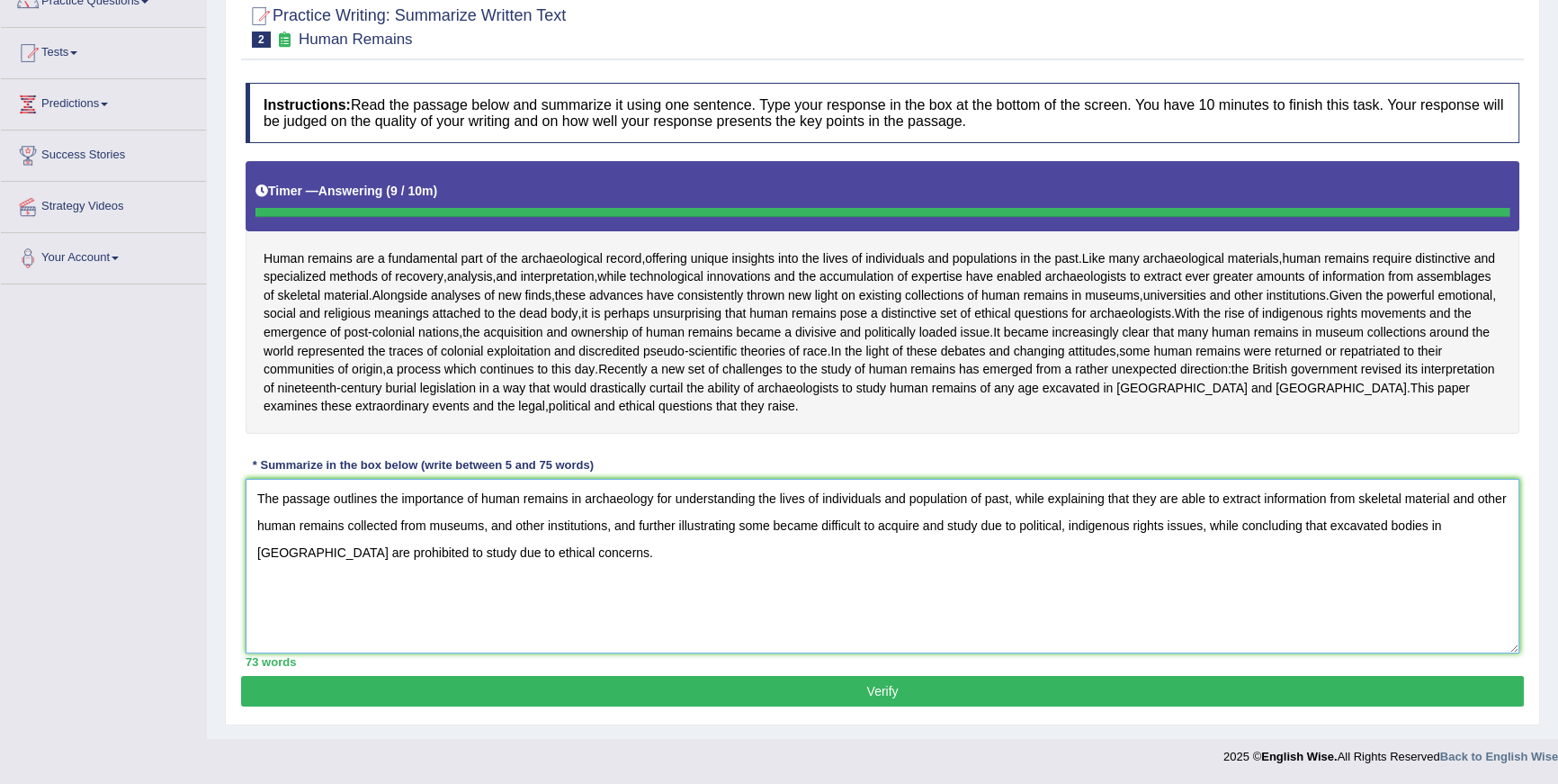
type textarea "The passage outlines the importance of human remains in archaeology for underst…"
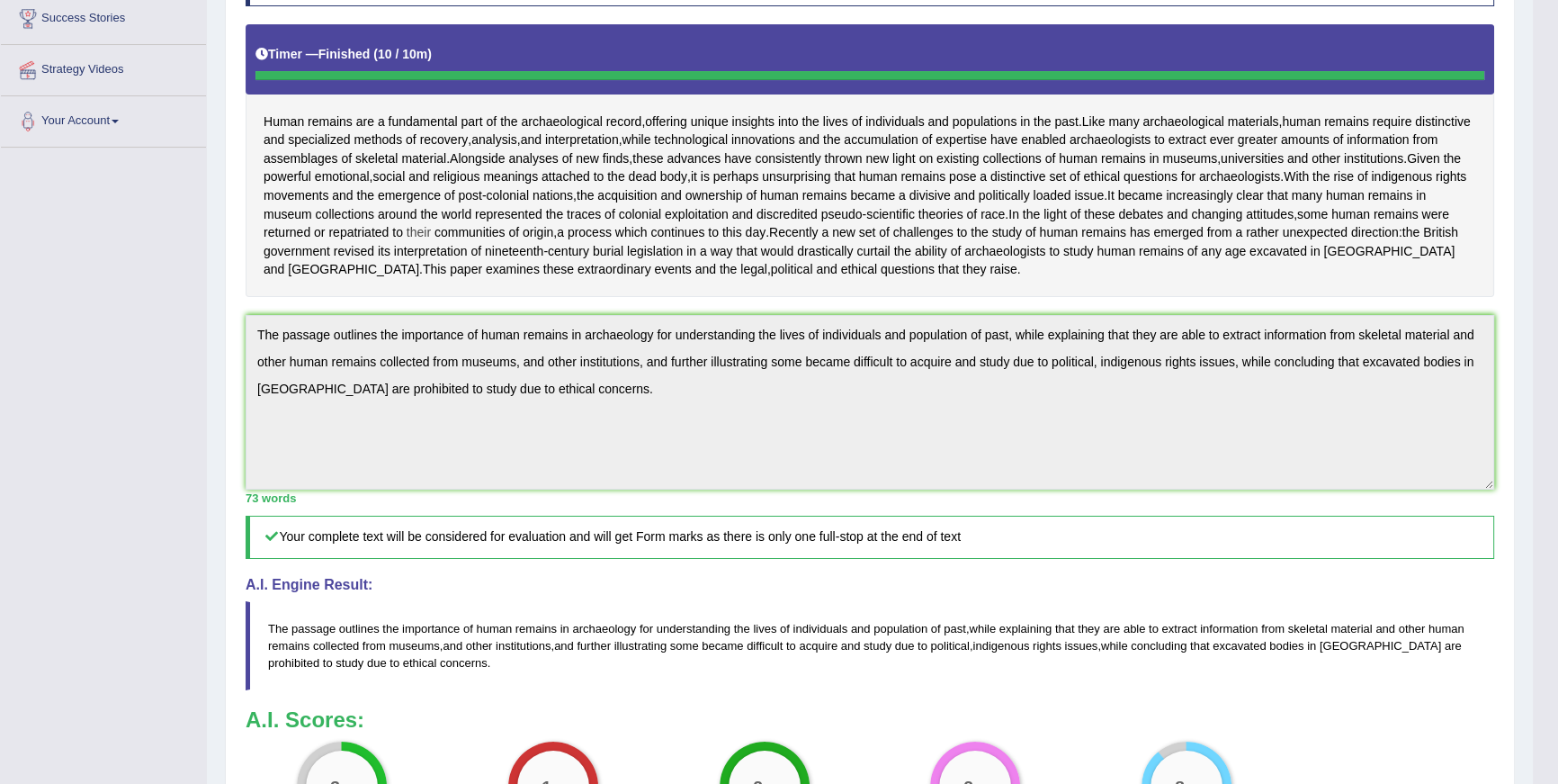
scroll to position [242, 0]
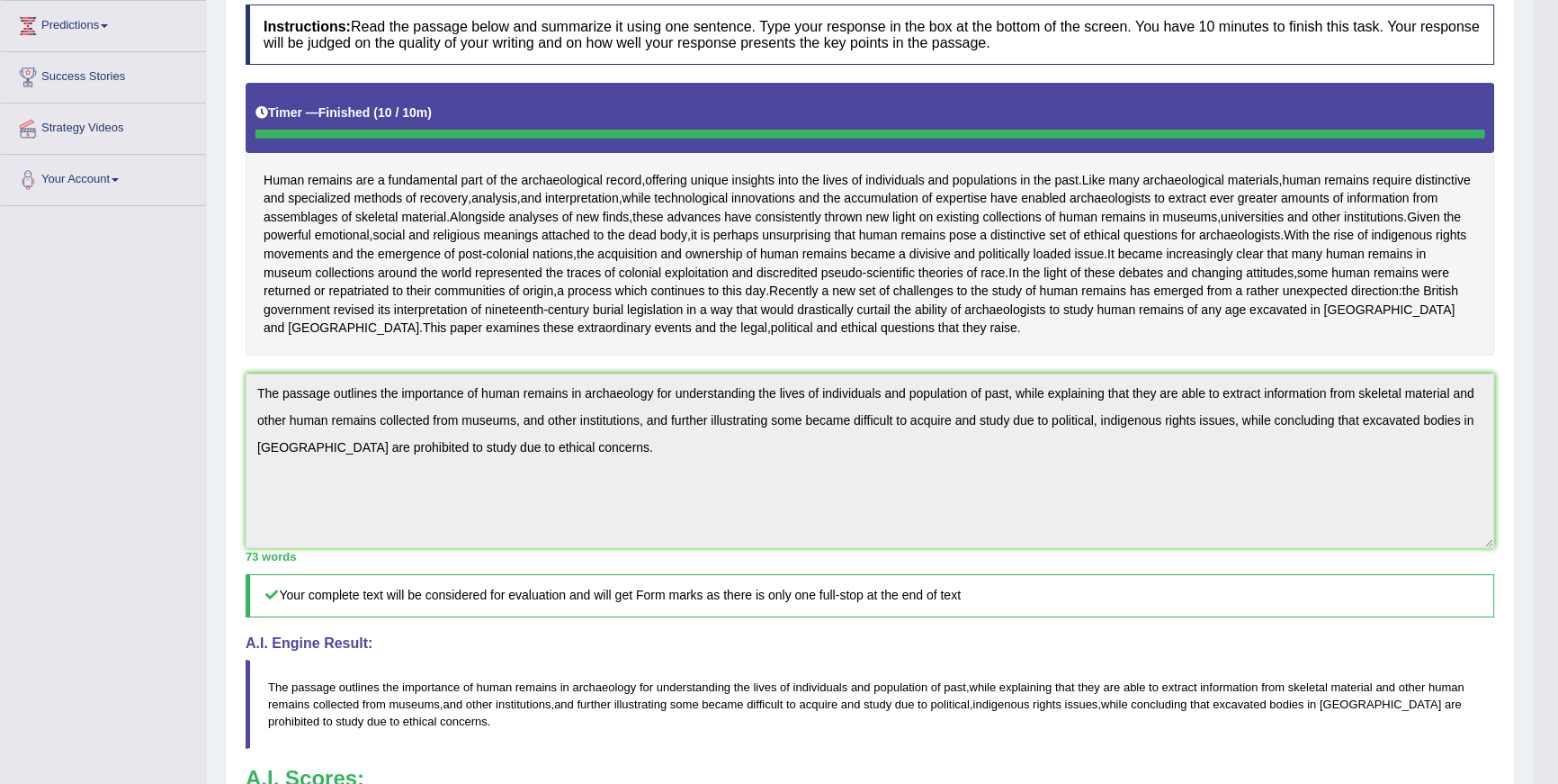
drag, startPoint x: 264, startPoint y: 174, endPoint x: 1079, endPoint y: 343, distance: 832.3
click at [1123, 311] on div "Human remains are a fundamental part of the archaeological record , offering un…" at bounding box center [870, 219] width 1248 height 272
drag, startPoint x: 1060, startPoint y: 347, endPoint x: 219, endPoint y: 158, distance: 862.0
click at [234, 199] on div "Practice Writing: Summarize Written Text 2 Human Remains Instructions: Read the…" at bounding box center [870, 470] width 1290 height 1122
click at [233, 198] on div "Practice Writing: Summarize Written Text 2 Human Remains Instructions: Read the…" at bounding box center [870, 470] width 1290 height 1122
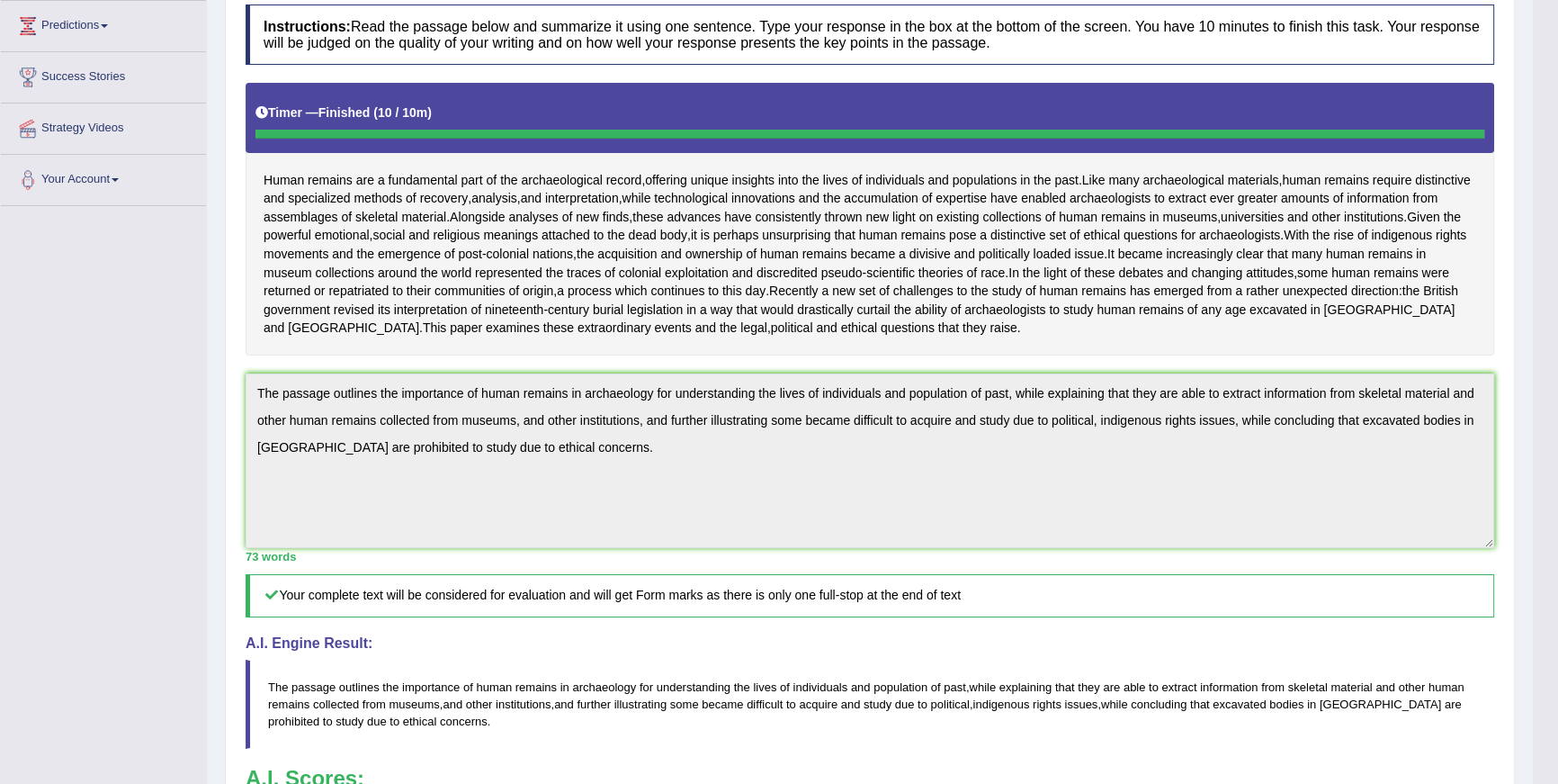
scroll to position [0, 0]
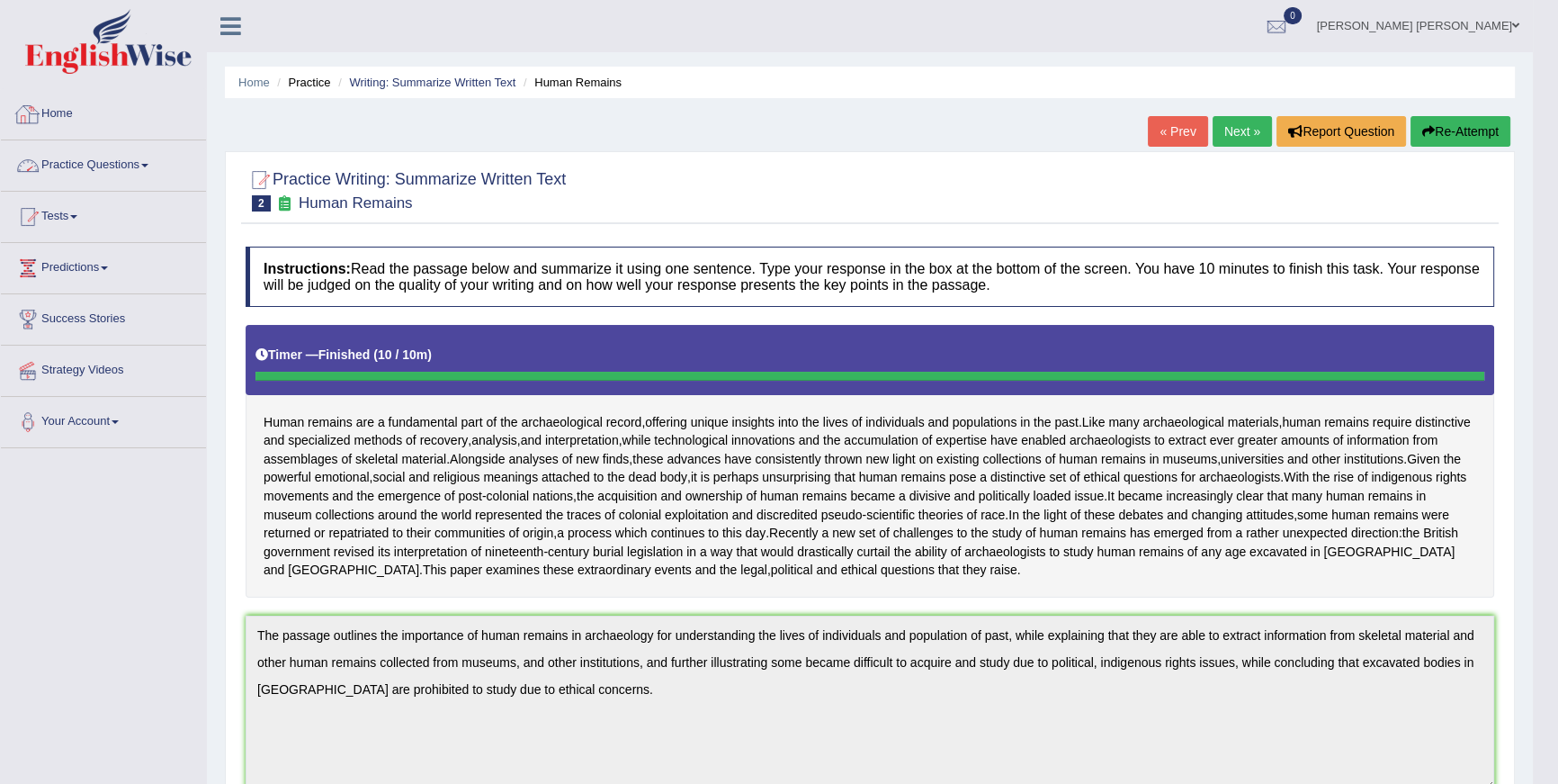
click at [121, 173] on link "Practice Questions" at bounding box center [103, 162] width 205 height 45
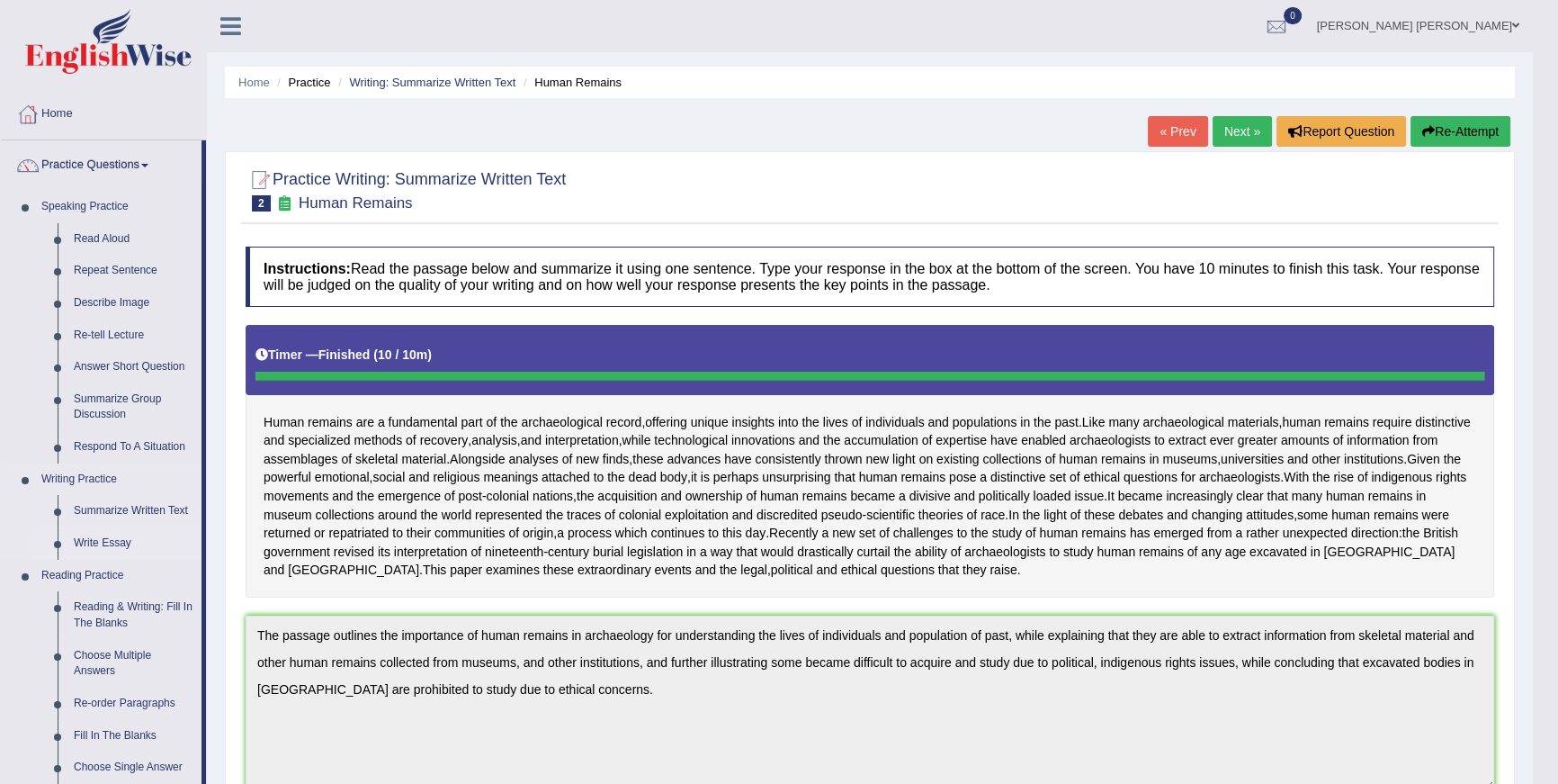
click at [126, 537] on link "Write Essay" at bounding box center [133, 544] width 136 height 33
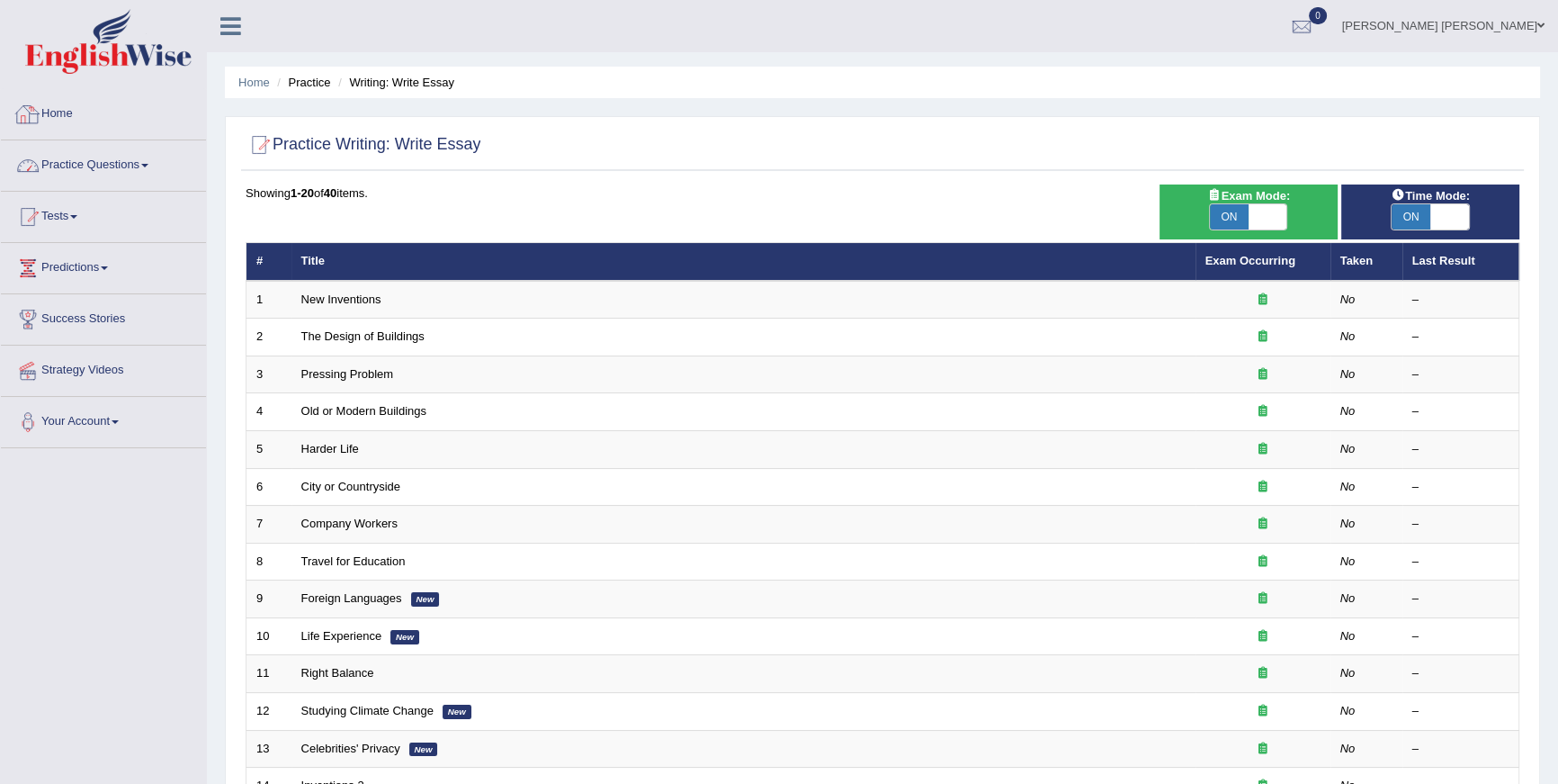
click at [46, 158] on link "Practice Questions" at bounding box center [103, 162] width 205 height 45
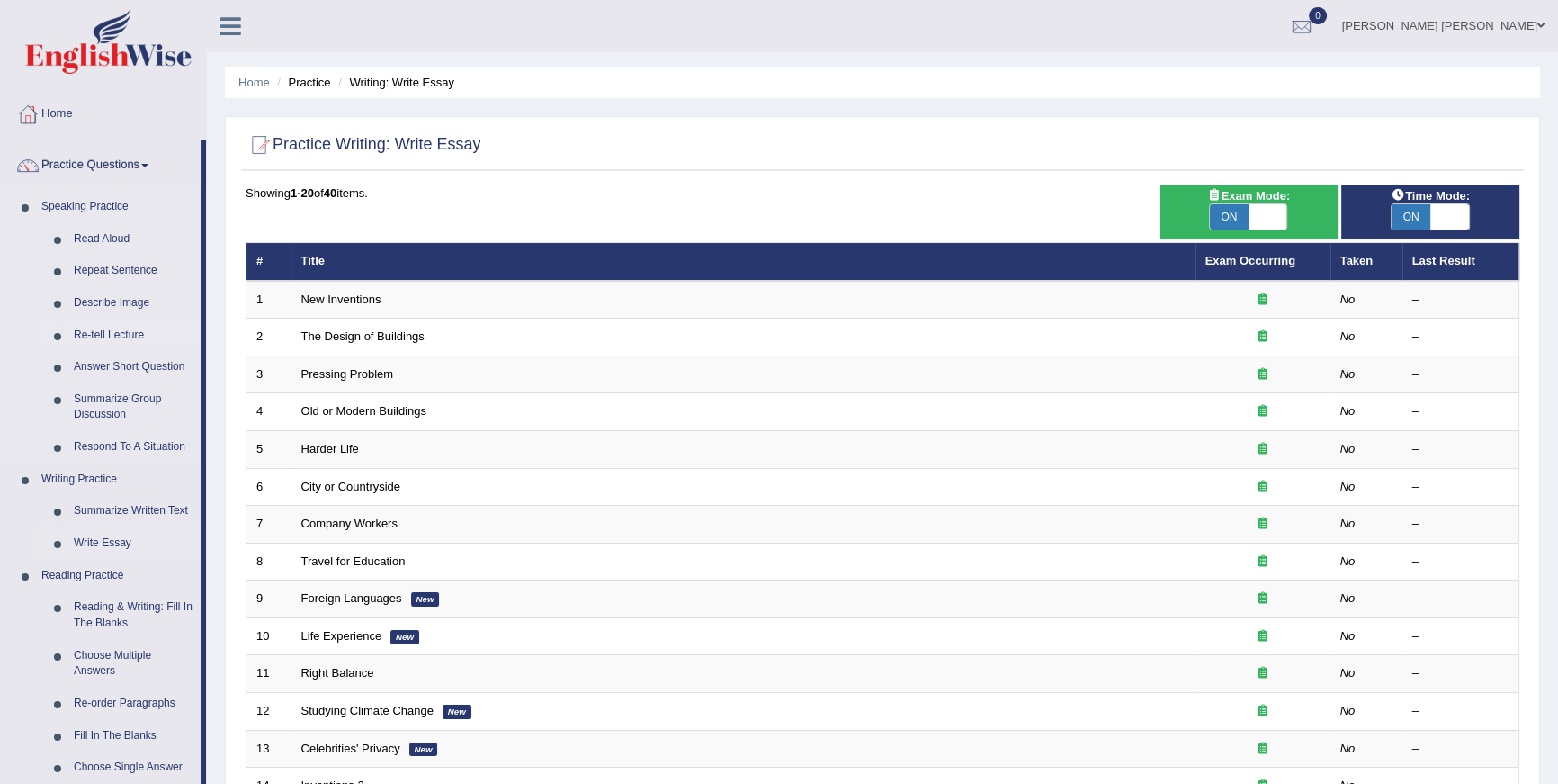
click at [126, 332] on link "Re-tell Lecture" at bounding box center [133, 336] width 136 height 33
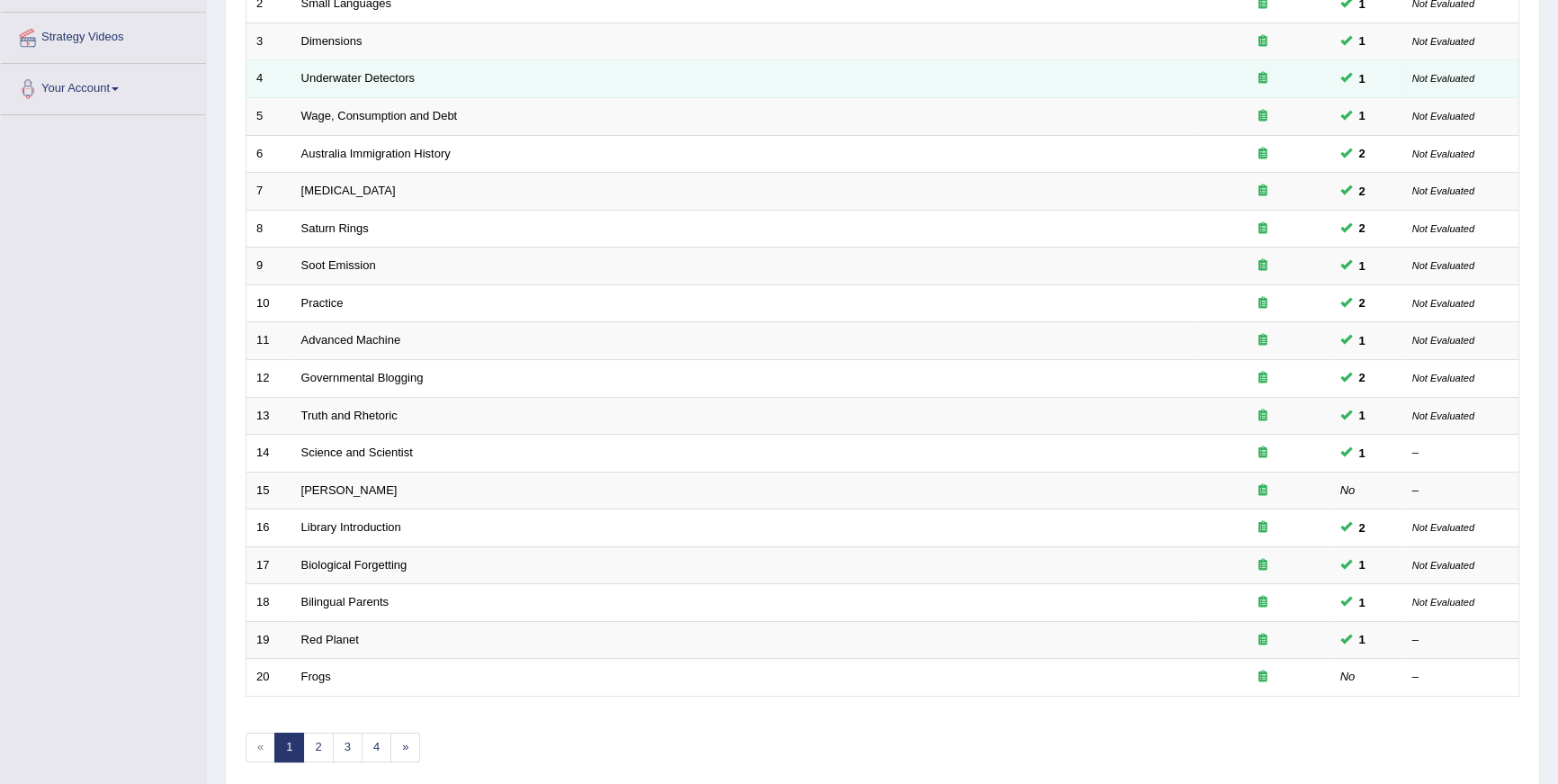
scroll to position [404, 0]
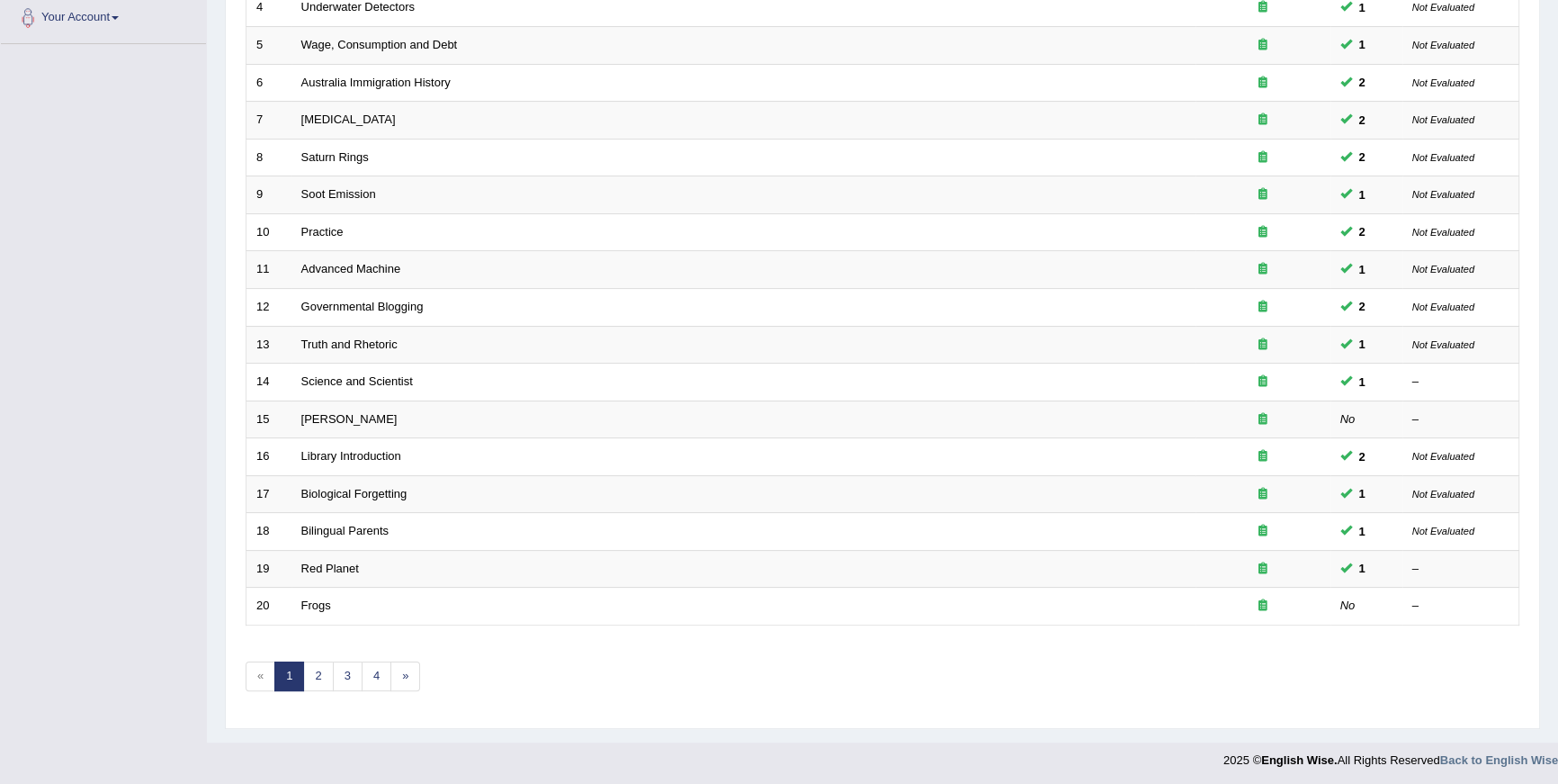
click at [295, 696] on div "Showing 1-20 of 61 items. # Title Exam Occurring Taken Last Result 1 Amory Lovi…" at bounding box center [882, 247] width 1274 height 933
click at [316, 685] on link "2" at bounding box center [318, 676] width 30 height 30
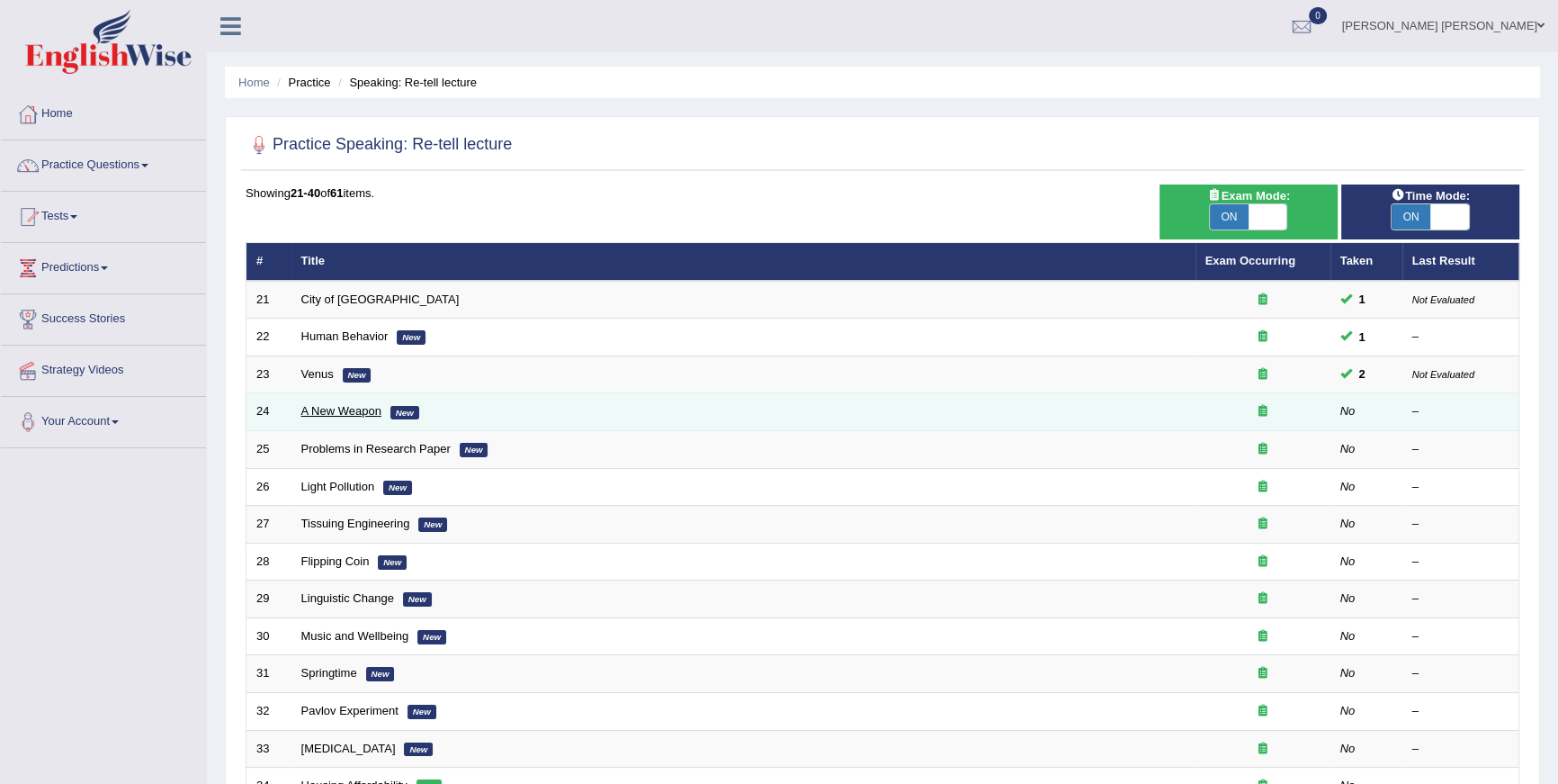
click at [317, 407] on link "A New Weapon" at bounding box center [341, 411] width 80 height 14
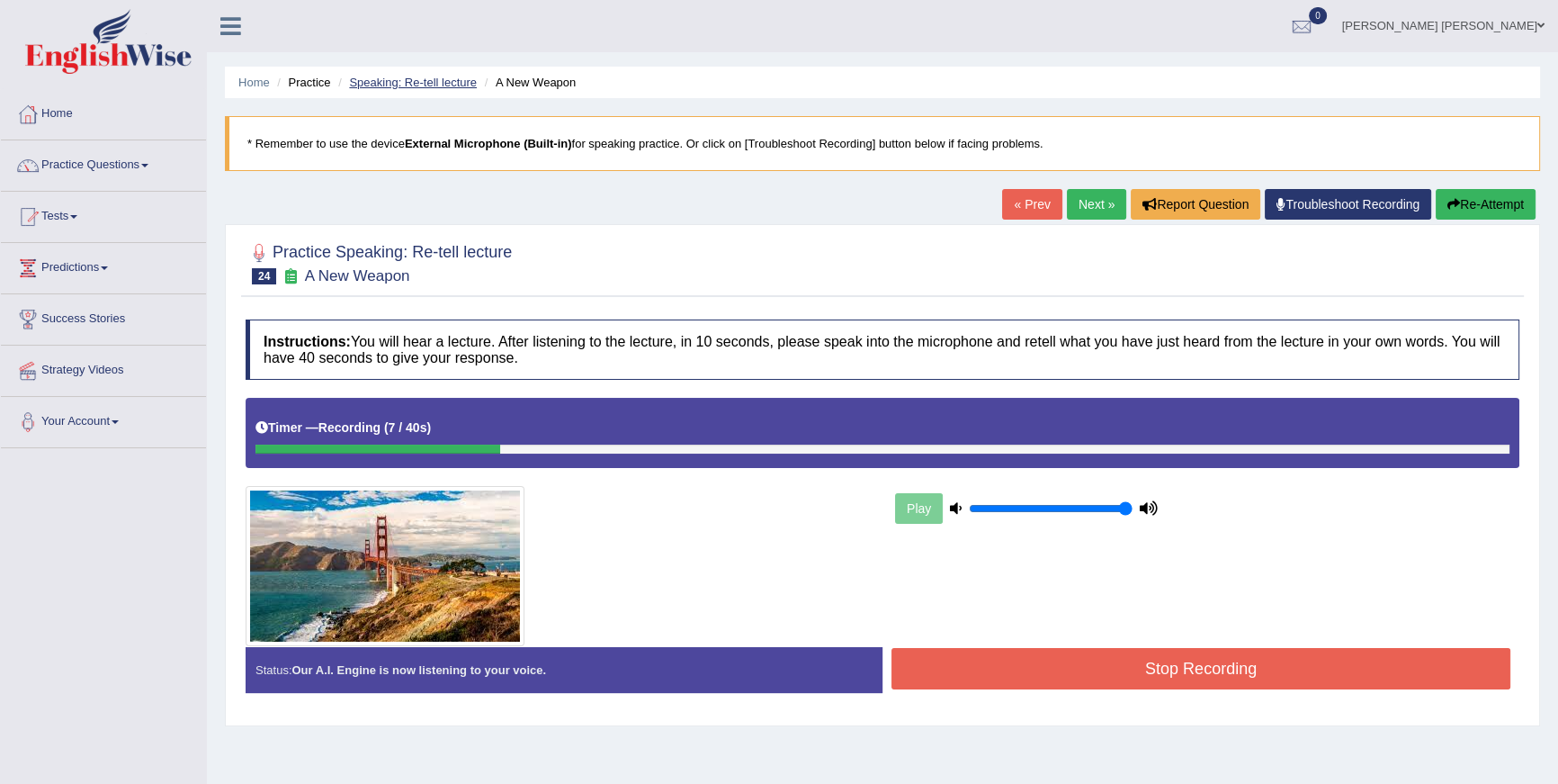
click at [409, 80] on link "Speaking: Re-tell lecture" at bounding box center [412, 82] width 127 height 14
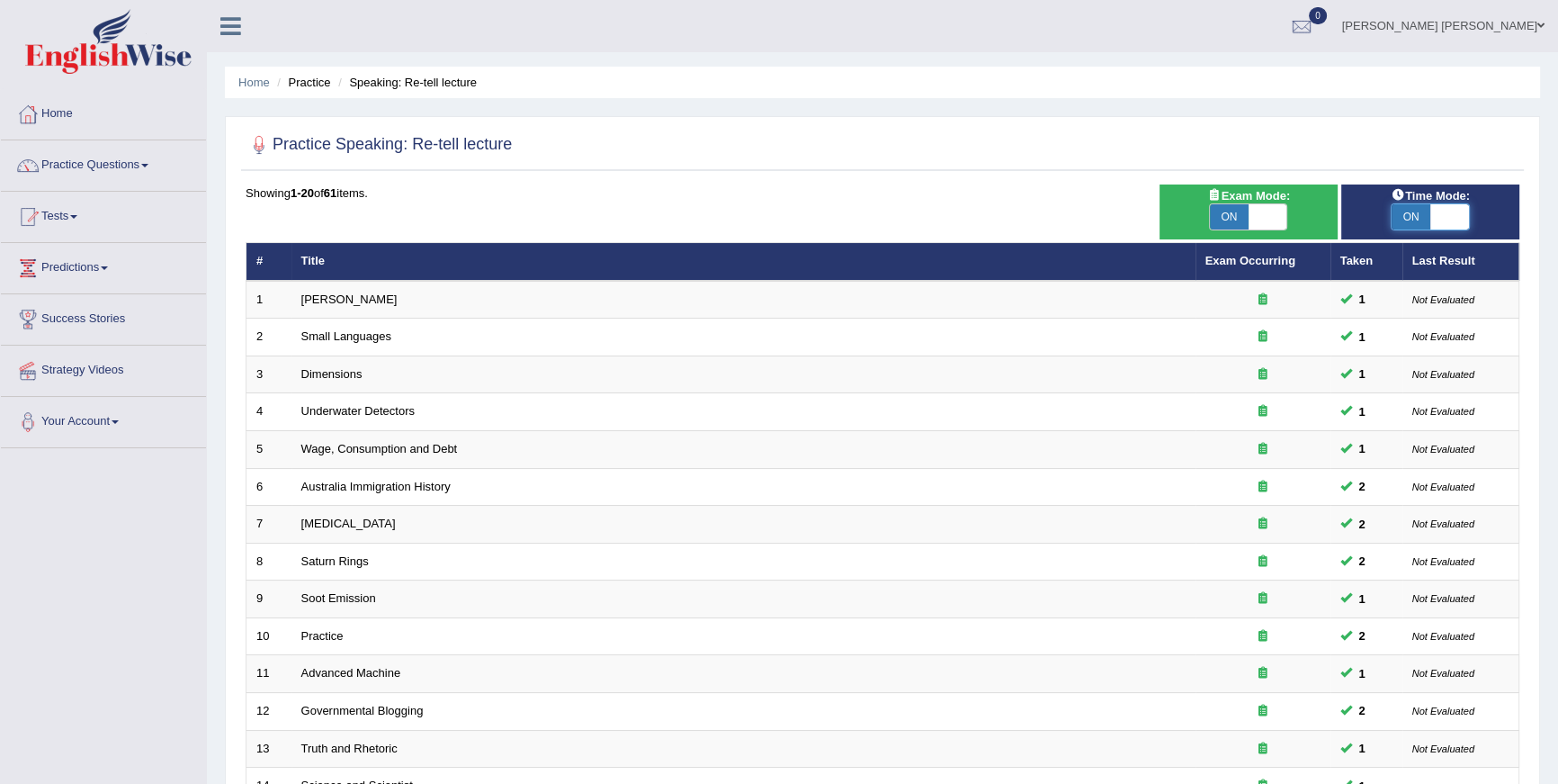
click at [1455, 220] on span at bounding box center [1450, 217] width 38 height 25
checkbox input "false"
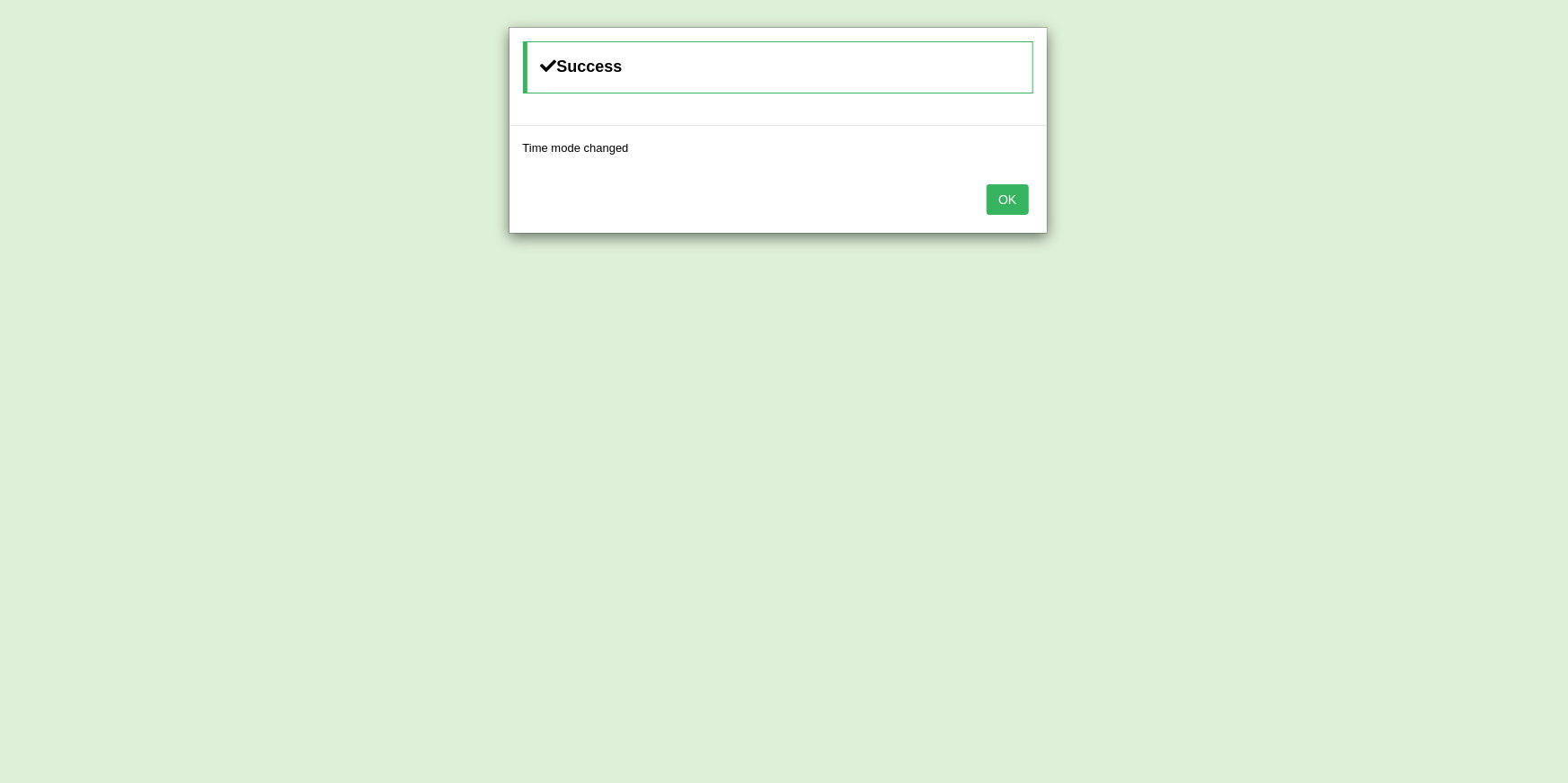
click at [1020, 196] on button "OK" at bounding box center [1007, 200] width 41 height 31
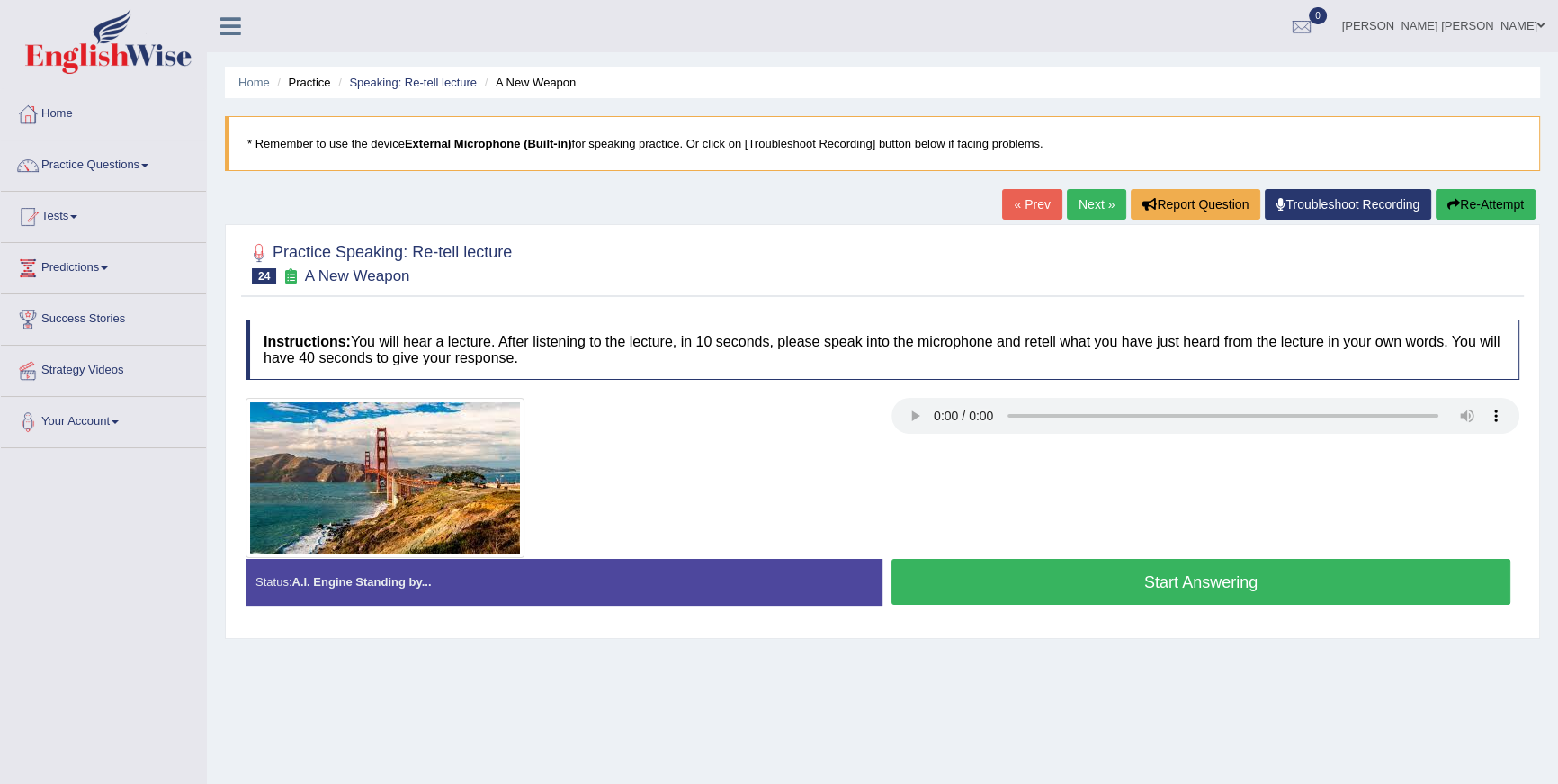
click at [1383, 575] on button "Start Answering" at bounding box center [1201, 582] width 619 height 46
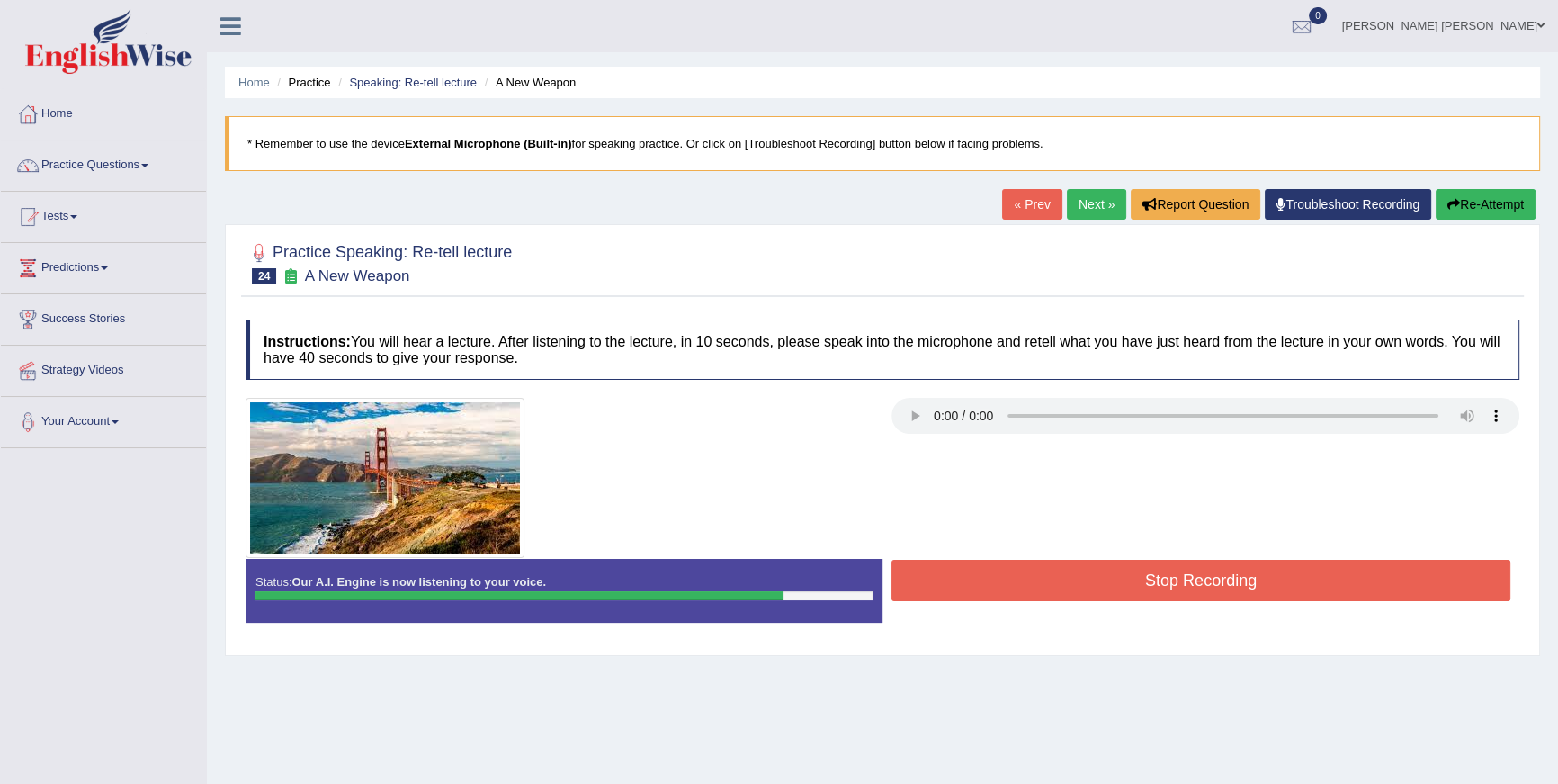
click at [1484, 218] on button "Re-Attempt" at bounding box center [1486, 204] width 100 height 31
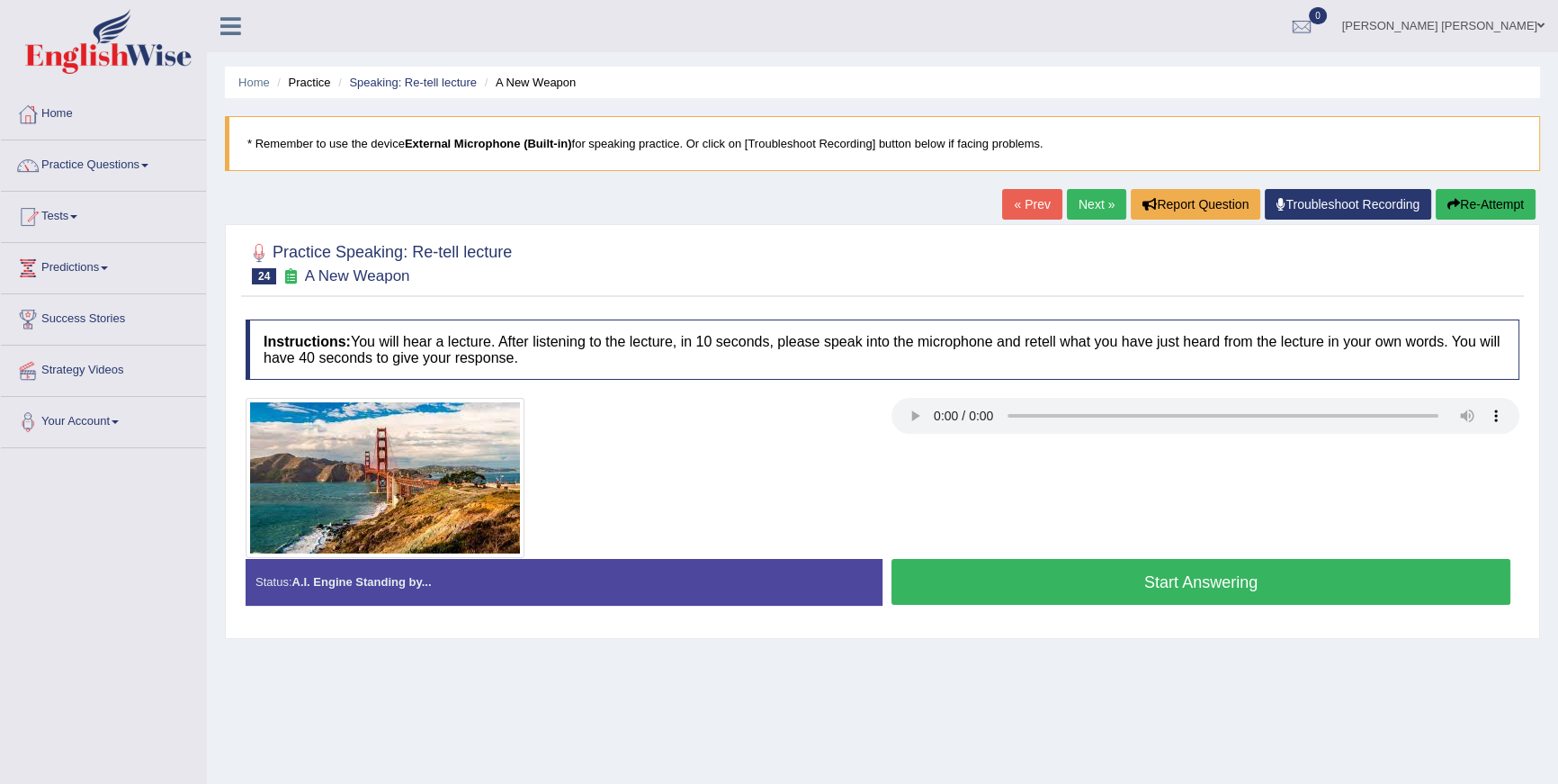
click at [1063, 580] on button "Start Answering" at bounding box center [1201, 582] width 619 height 46
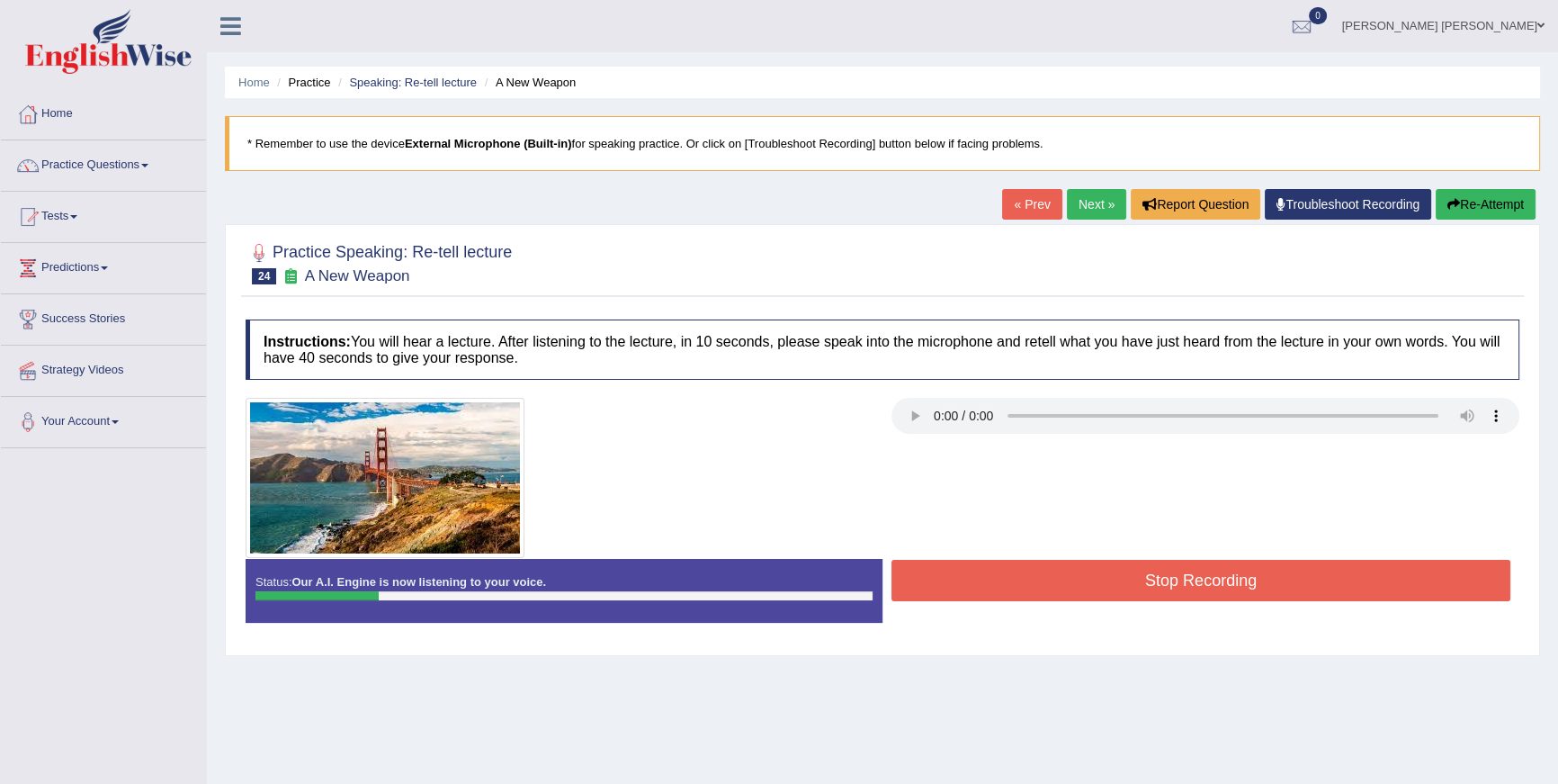
click at [1454, 194] on button "Re-Attempt" at bounding box center [1486, 204] width 100 height 31
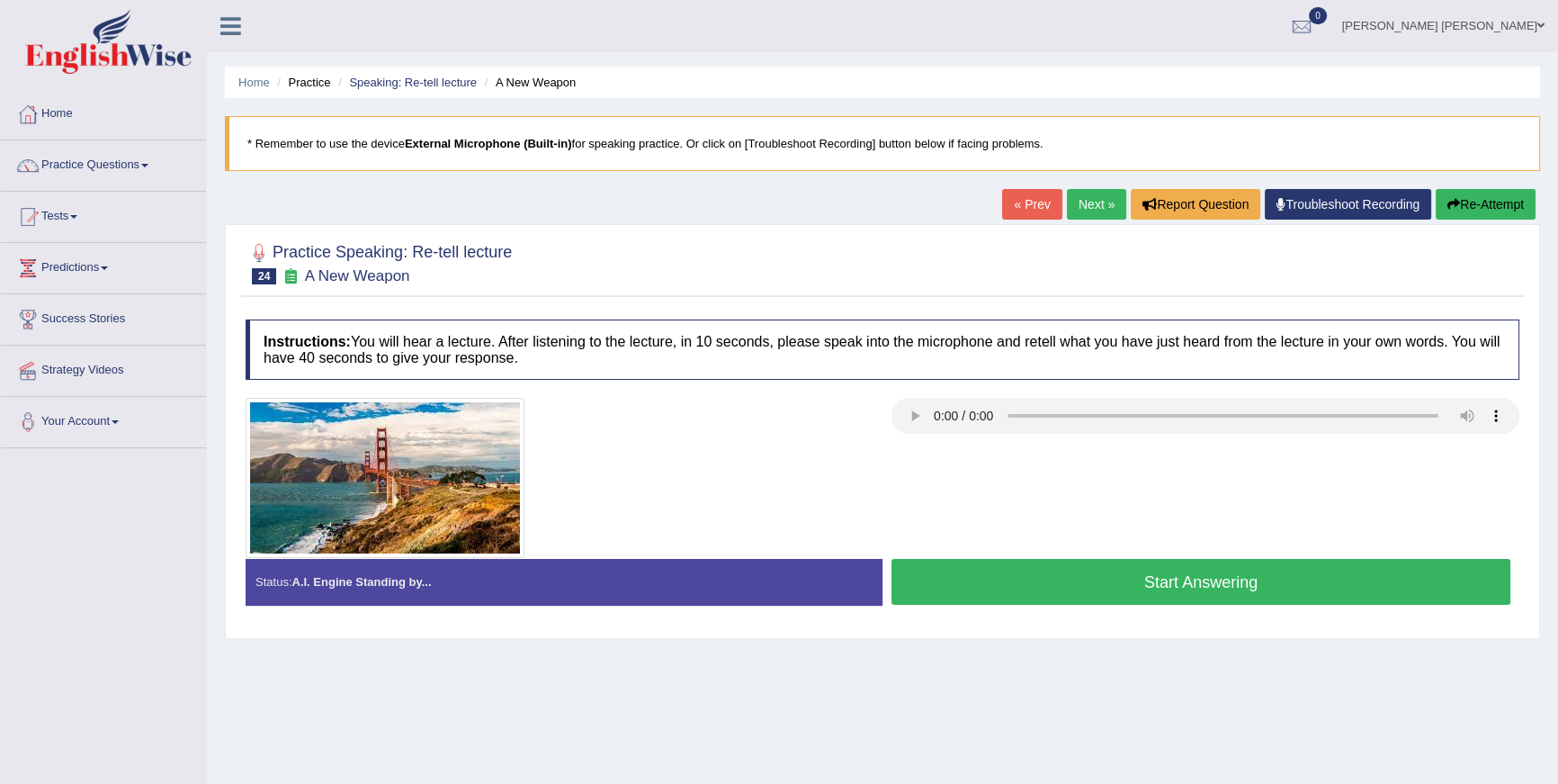
click at [1050, 570] on button "Start Answering" at bounding box center [1201, 582] width 619 height 46
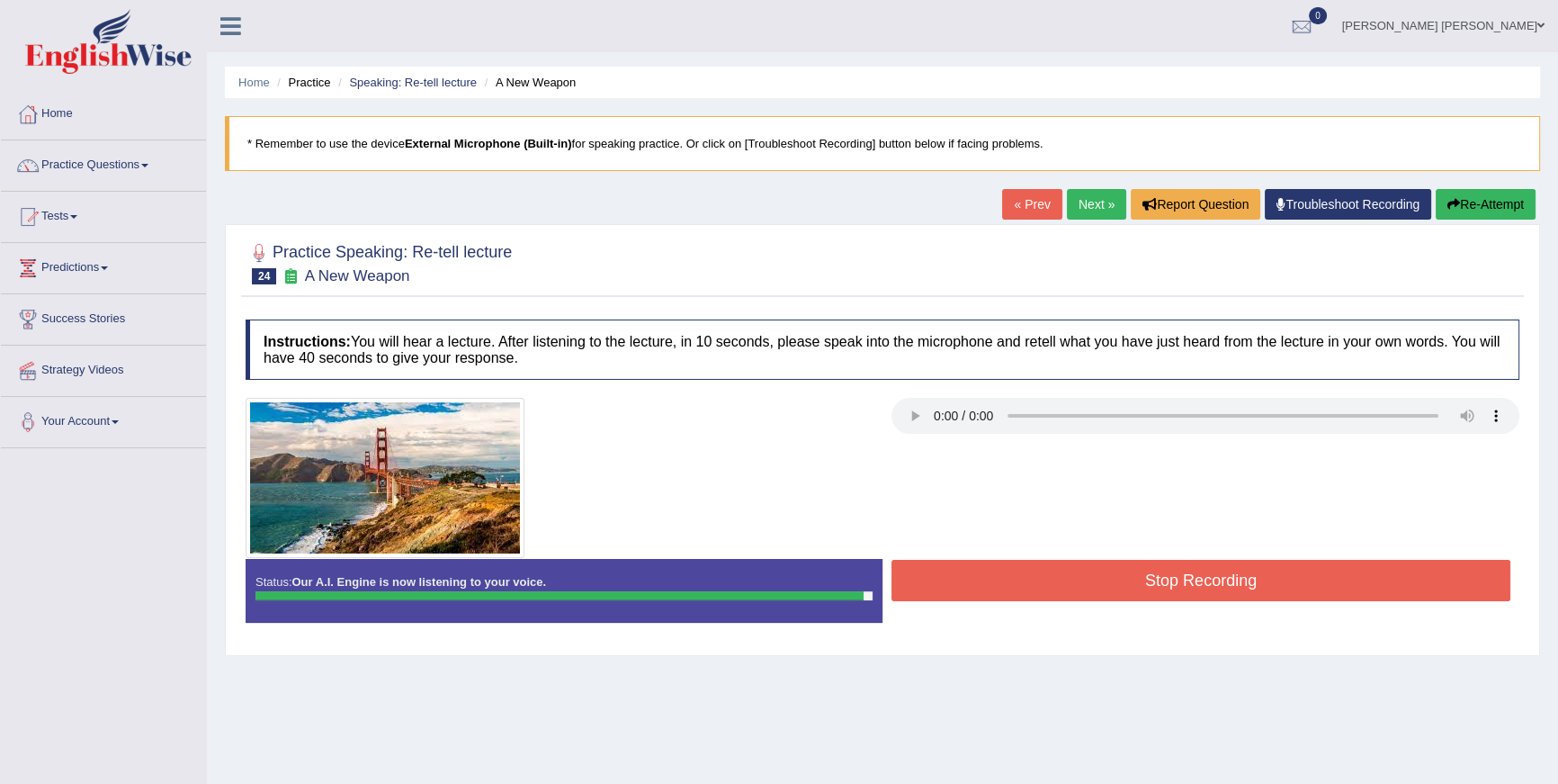
click at [1055, 560] on div "Instructions: You will hear a lecture. After listening to the lecture, in 10 se…" at bounding box center [882, 478] width 1283 height 335
click at [1054, 564] on button "Stop Recording" at bounding box center [1201, 580] width 619 height 41
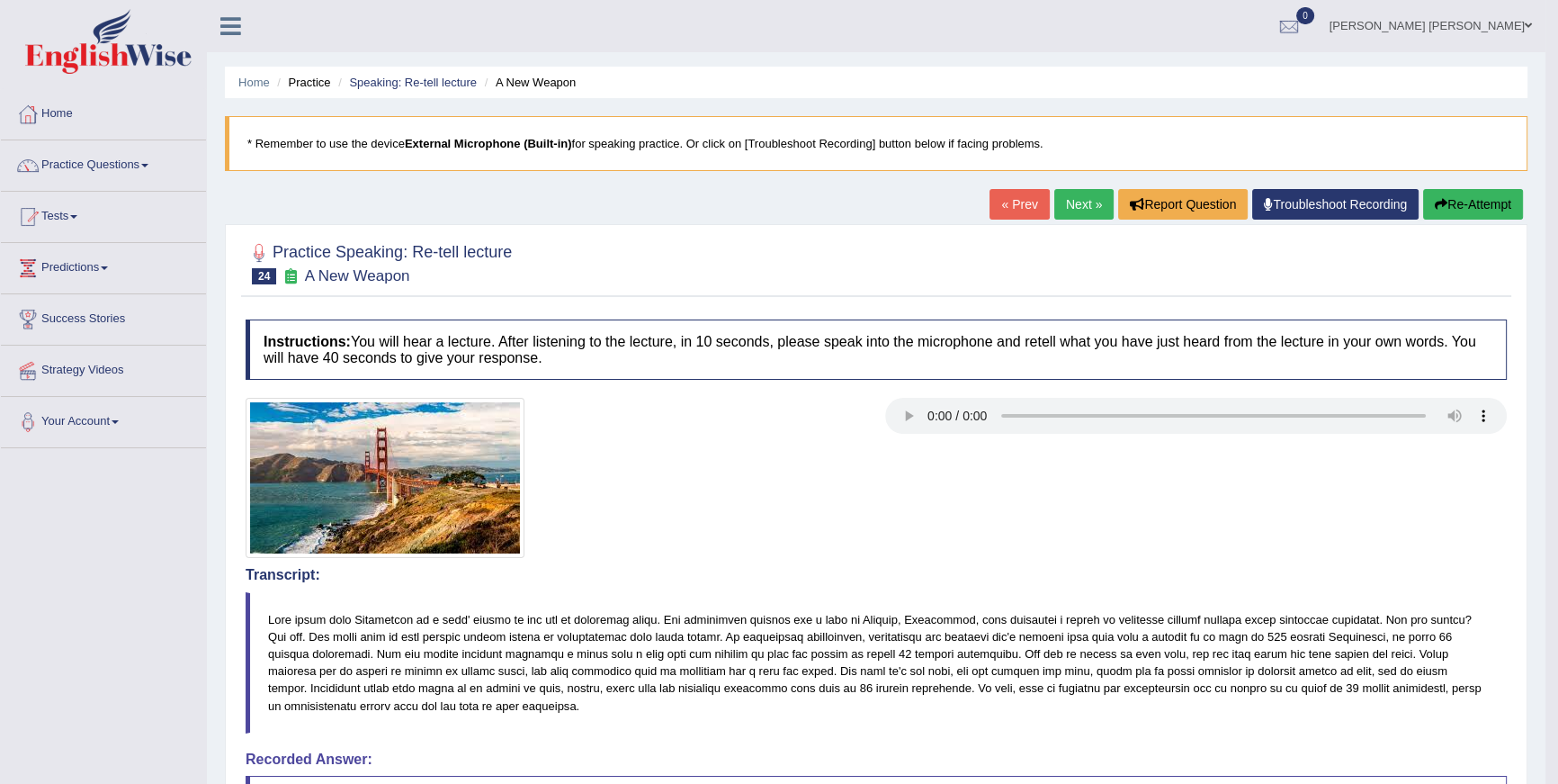
click at [1447, 193] on button "Re-Attempt" at bounding box center [1473, 204] width 100 height 31
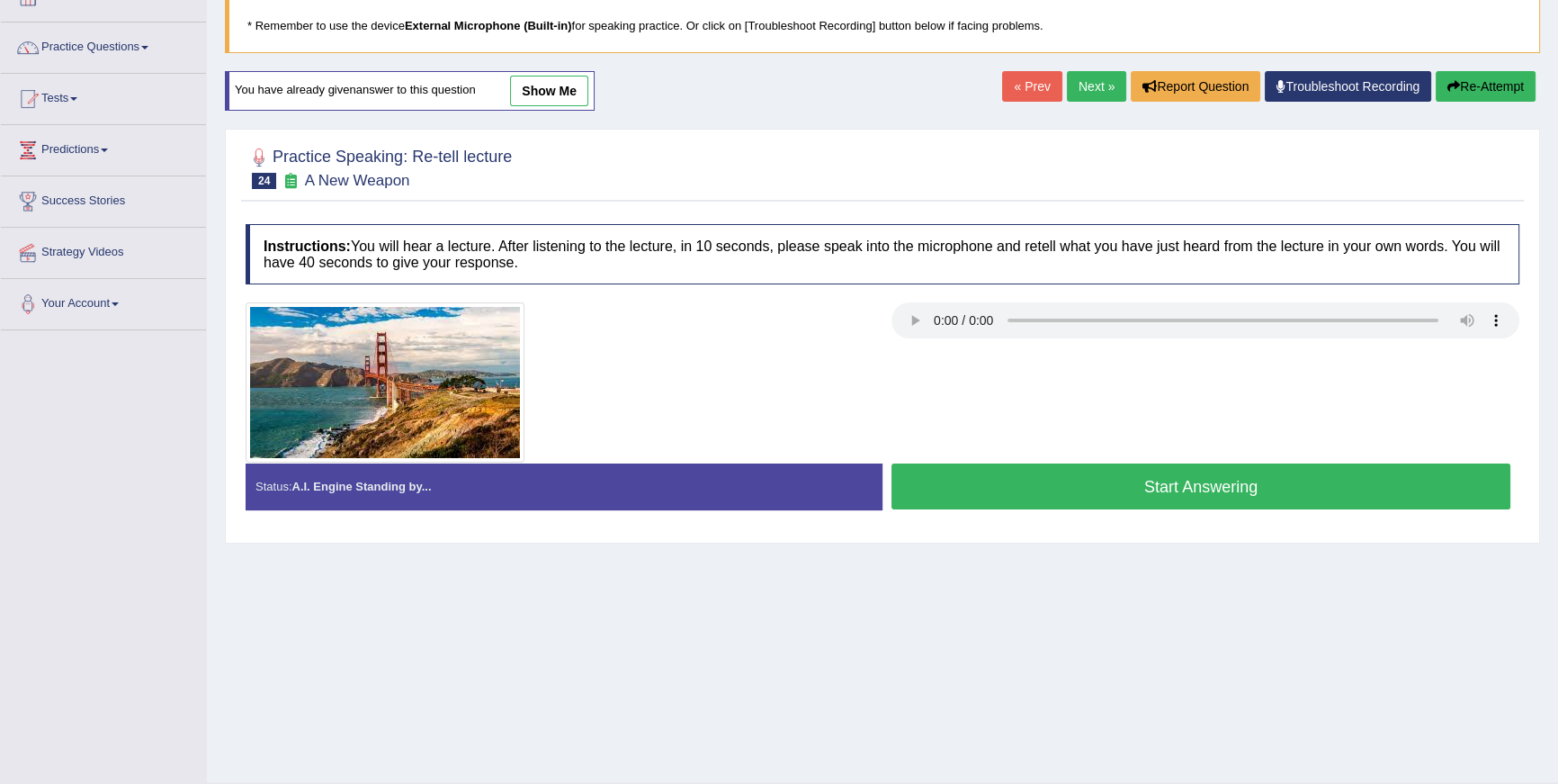
scroll to position [156, 0]
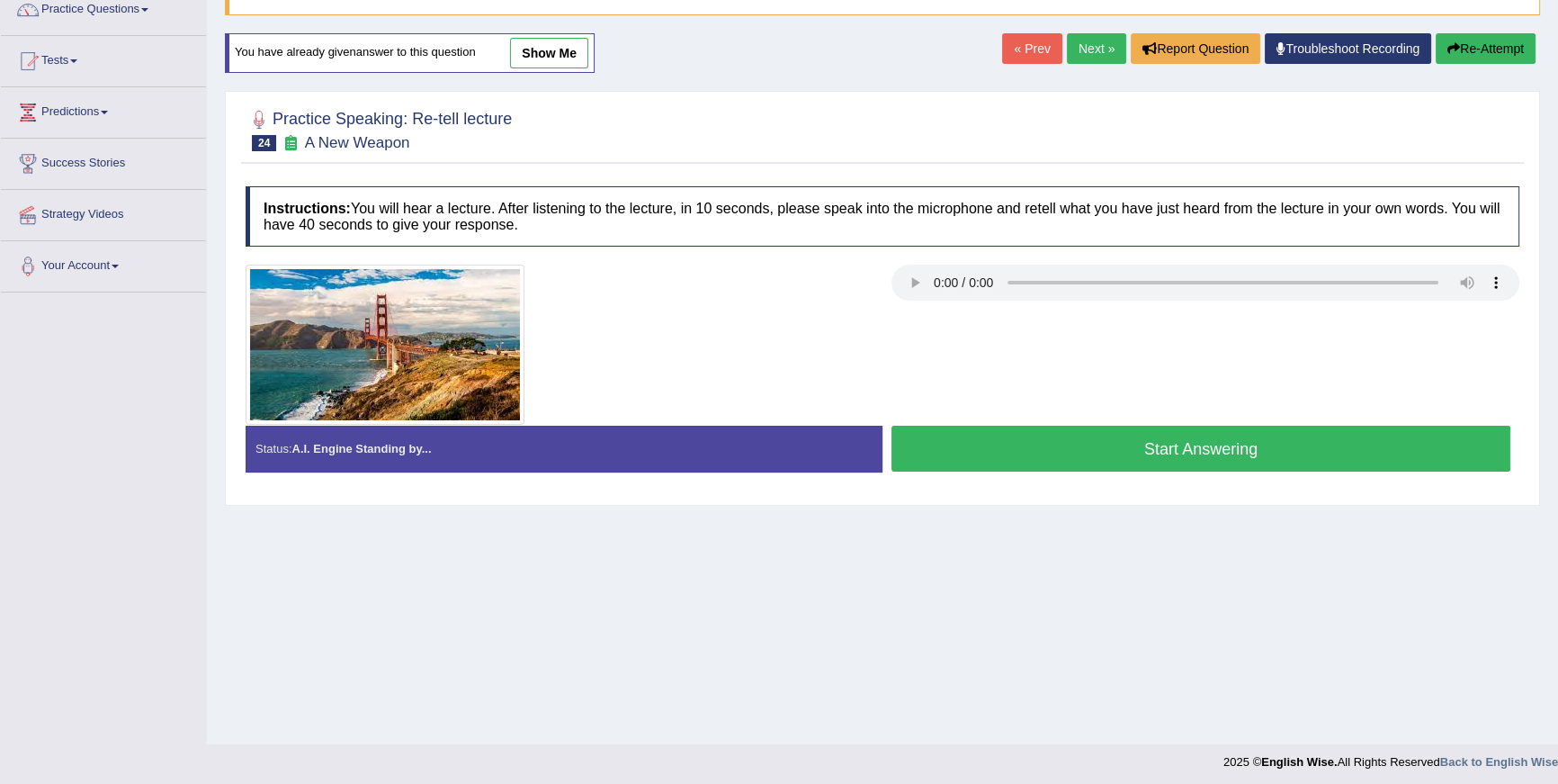
click at [1107, 465] on button "Start Answering" at bounding box center [1201, 448] width 619 height 46
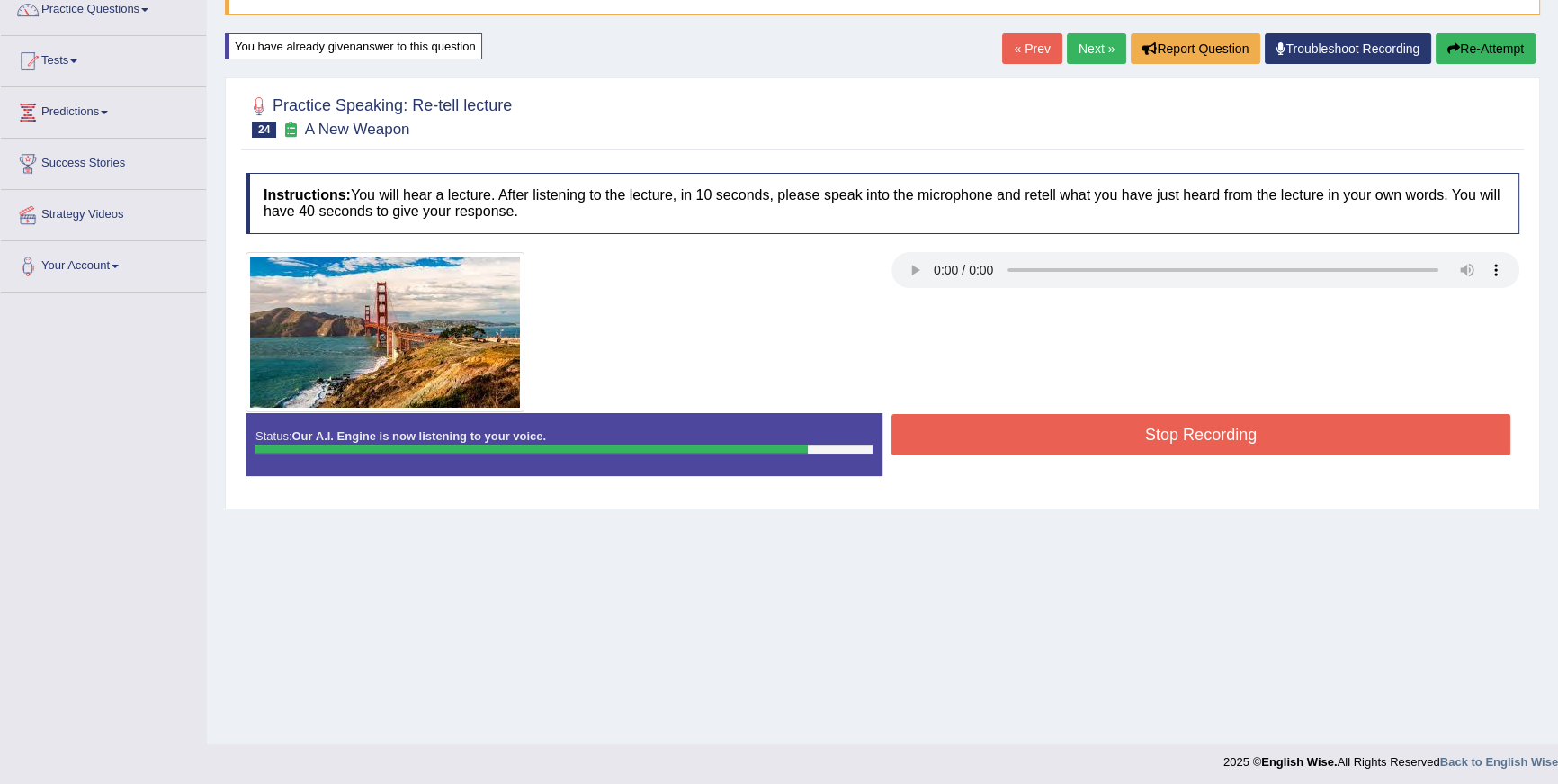
click at [1120, 438] on button "Stop Recording" at bounding box center [1201, 433] width 619 height 41
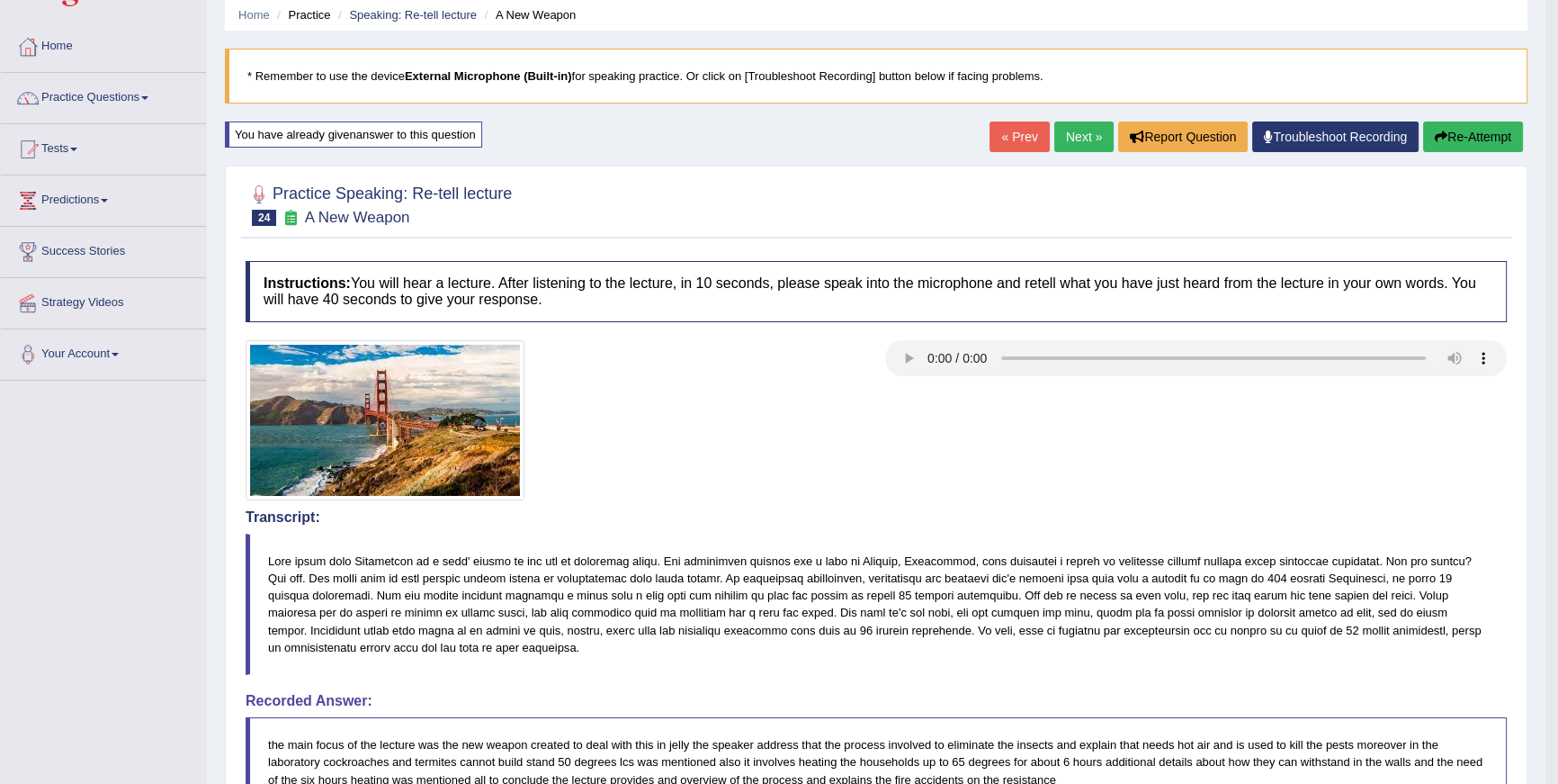
scroll to position [0, 0]
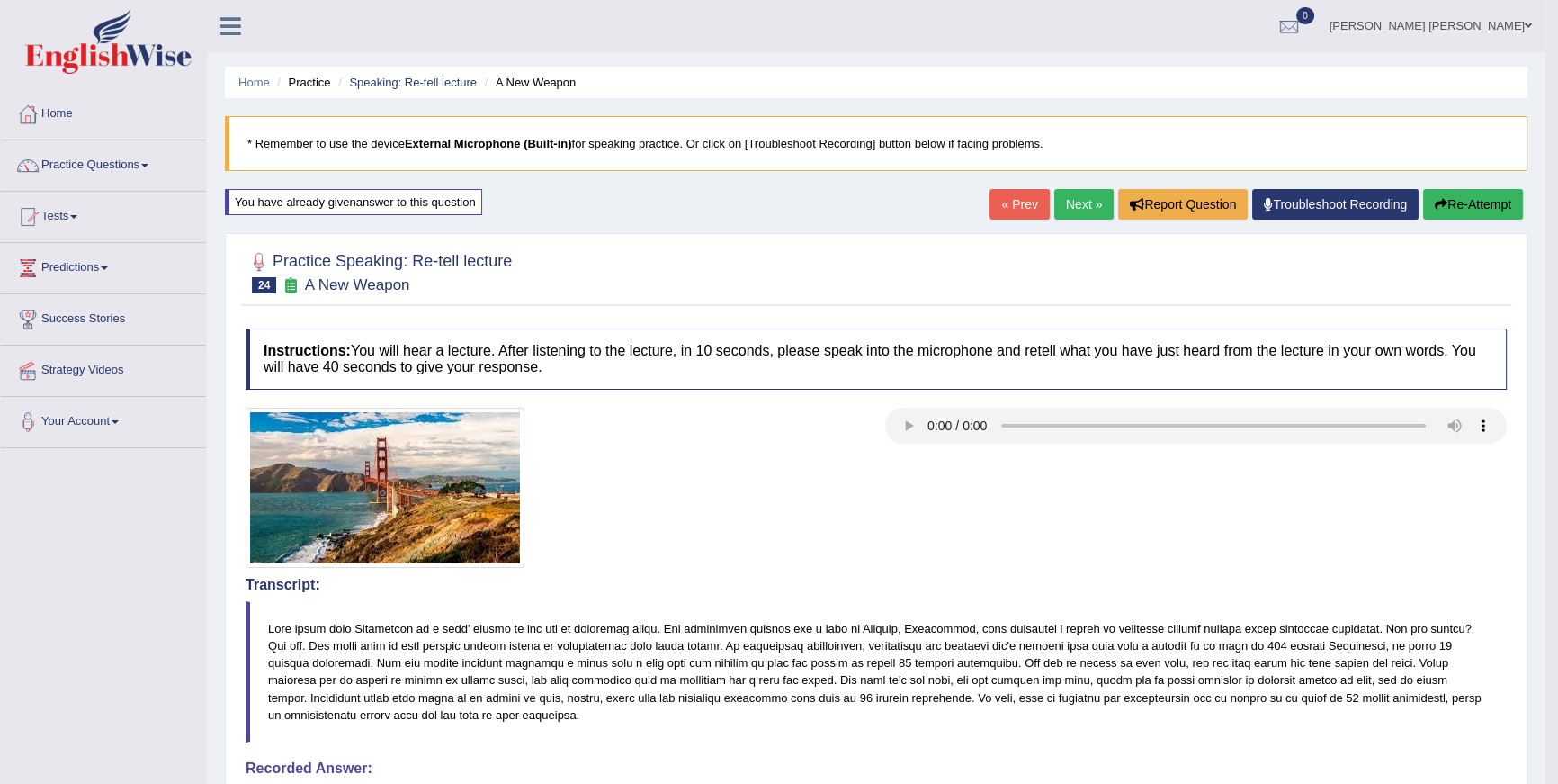
click at [1091, 208] on link "Next »" at bounding box center [1084, 204] width 59 height 31
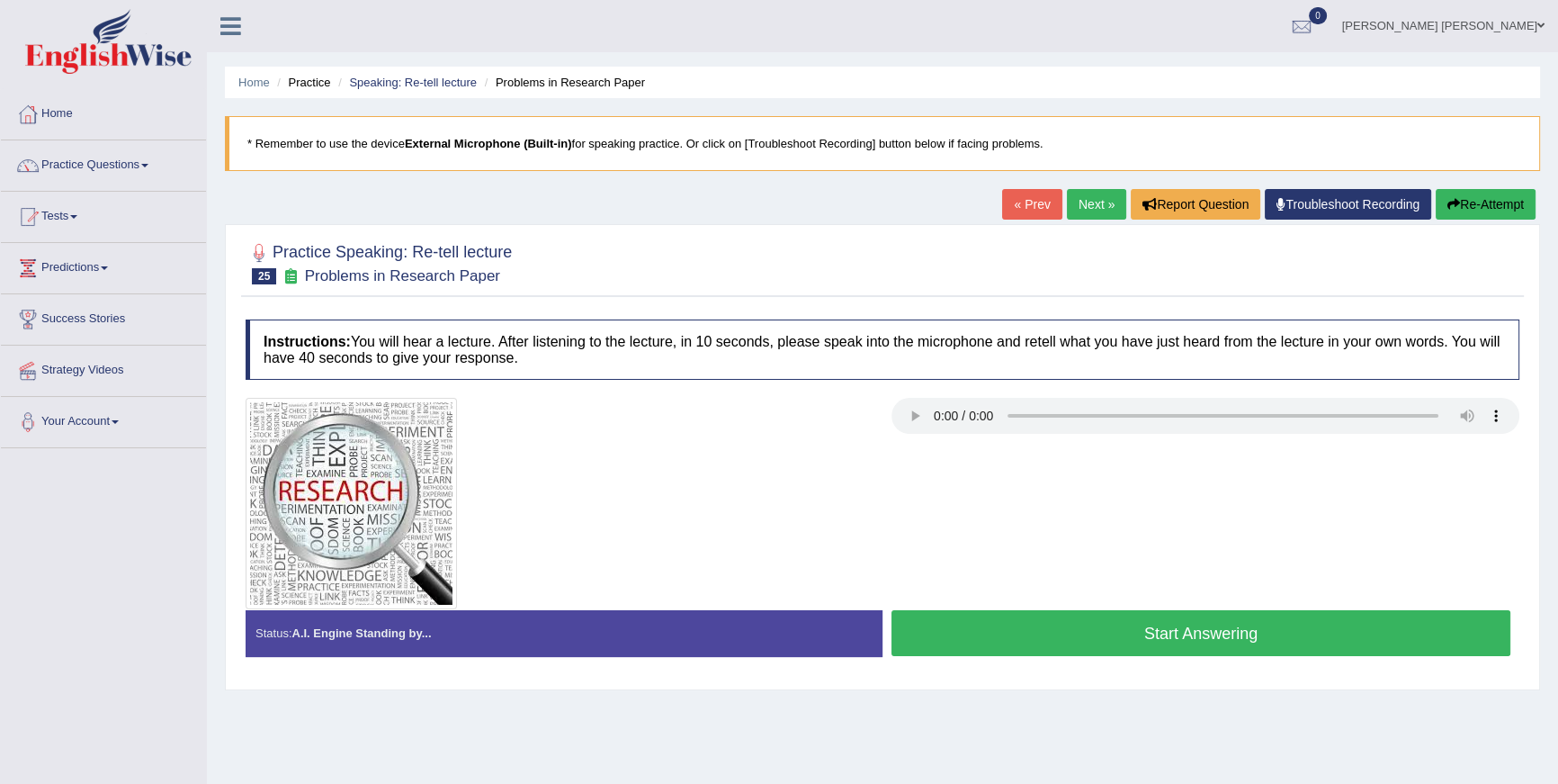
click at [1503, 203] on button "Re-Attempt" at bounding box center [1486, 204] width 100 height 31
